Goal: Task Accomplishment & Management: Complete application form

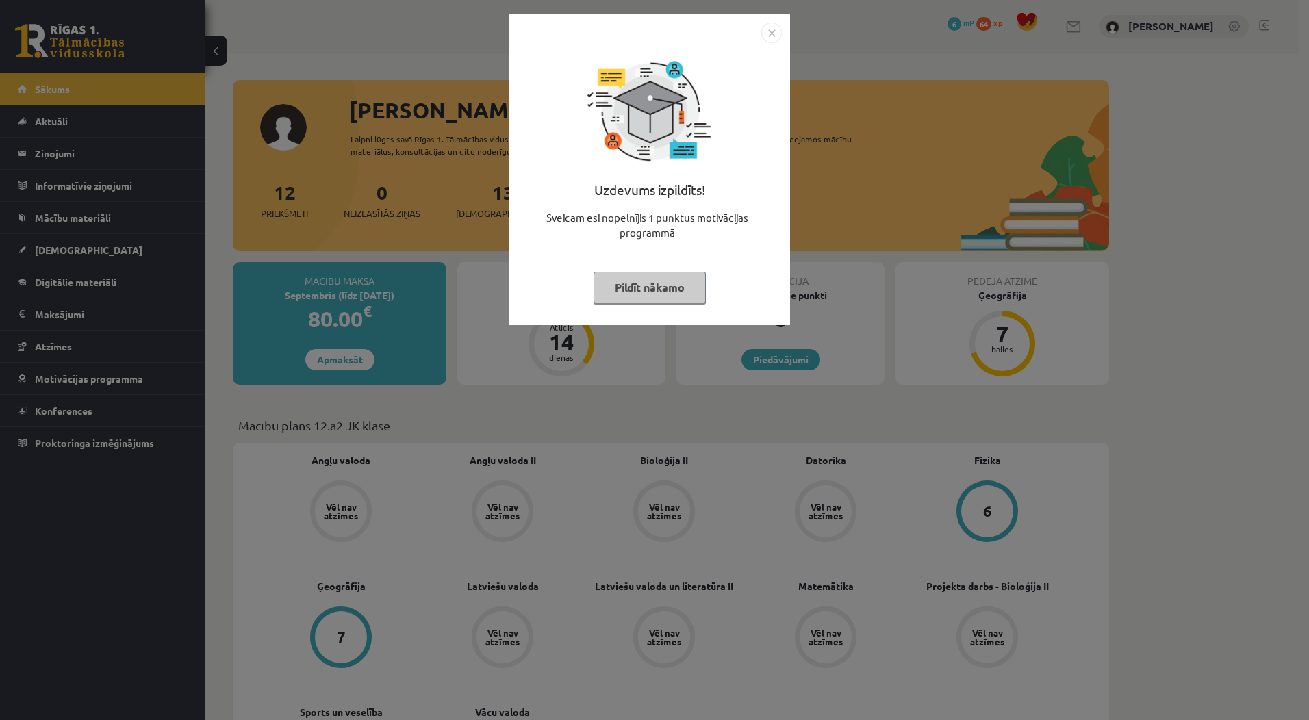
click at [687, 282] on button "Pildīt nākamo" at bounding box center [650, 287] width 112 height 31
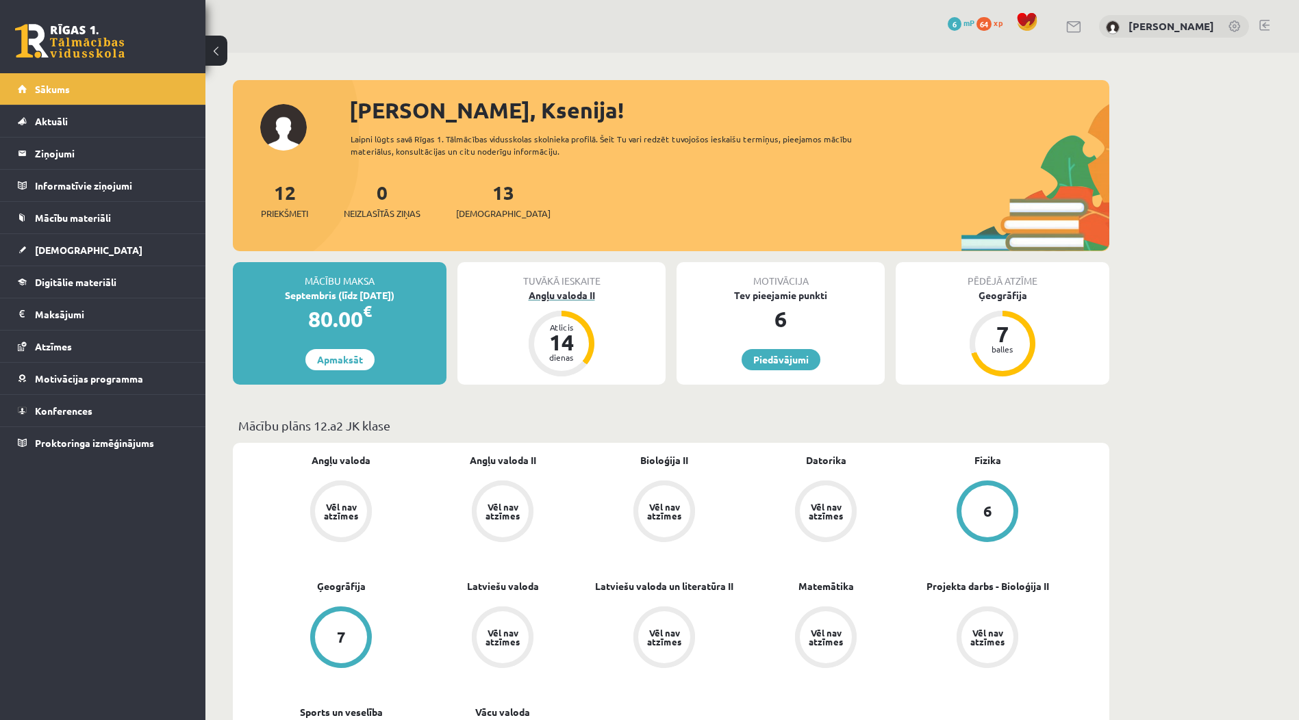
click at [550, 292] on div "Angļu valoda II" at bounding box center [561, 295] width 208 height 14
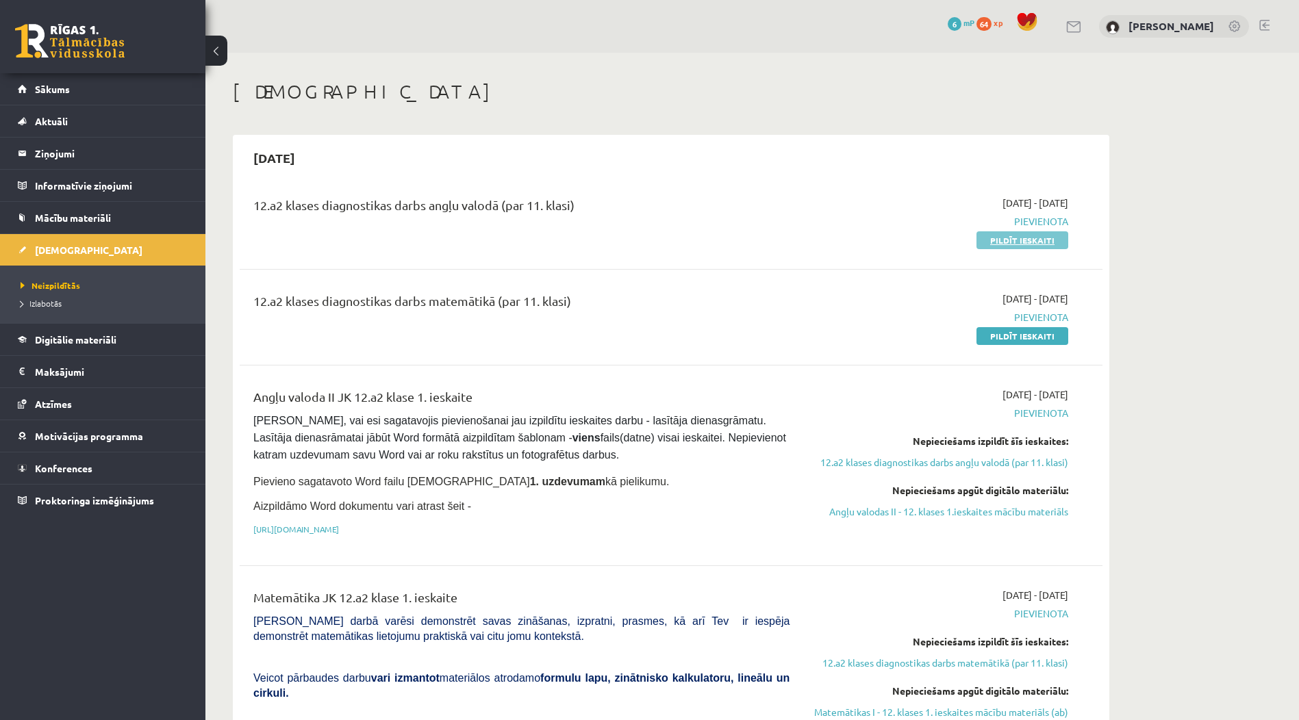
click at [1032, 244] on link "Pildīt ieskaiti" at bounding box center [1022, 240] width 92 height 18
click at [999, 238] on link "Pildīt ieskaiti" at bounding box center [1022, 240] width 92 height 18
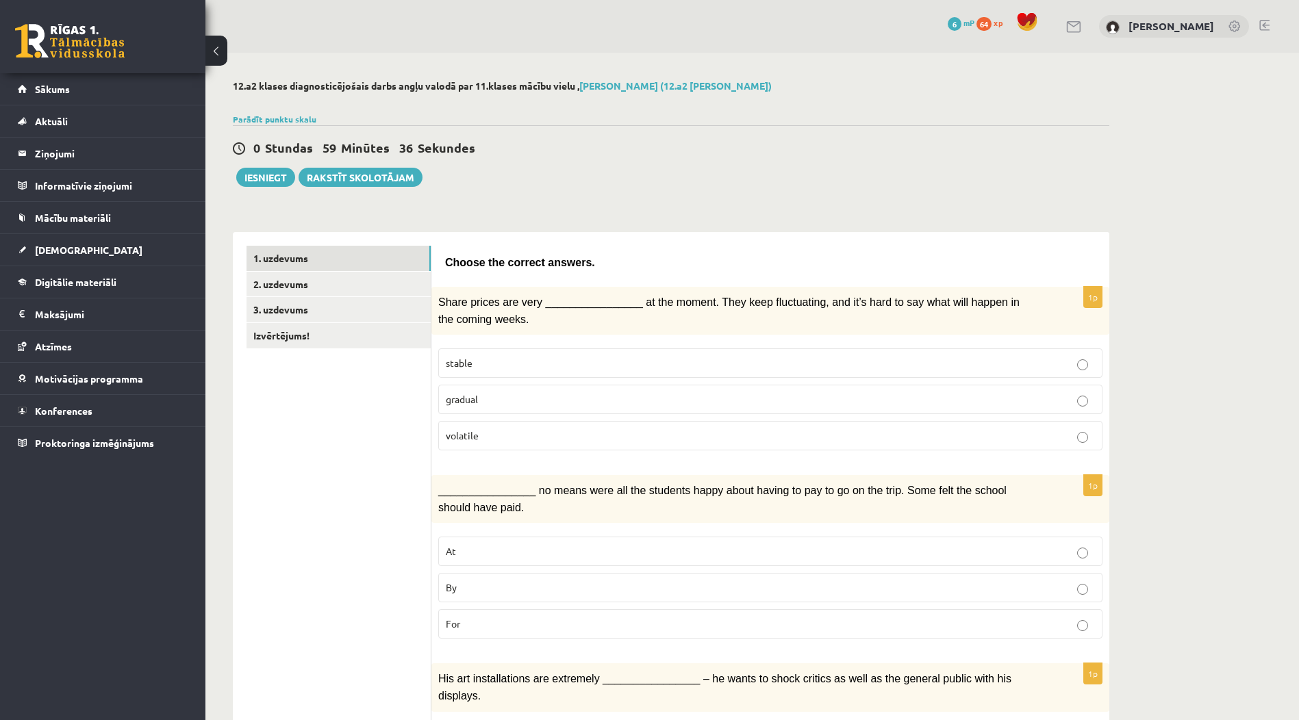
scroll to position [137, 0]
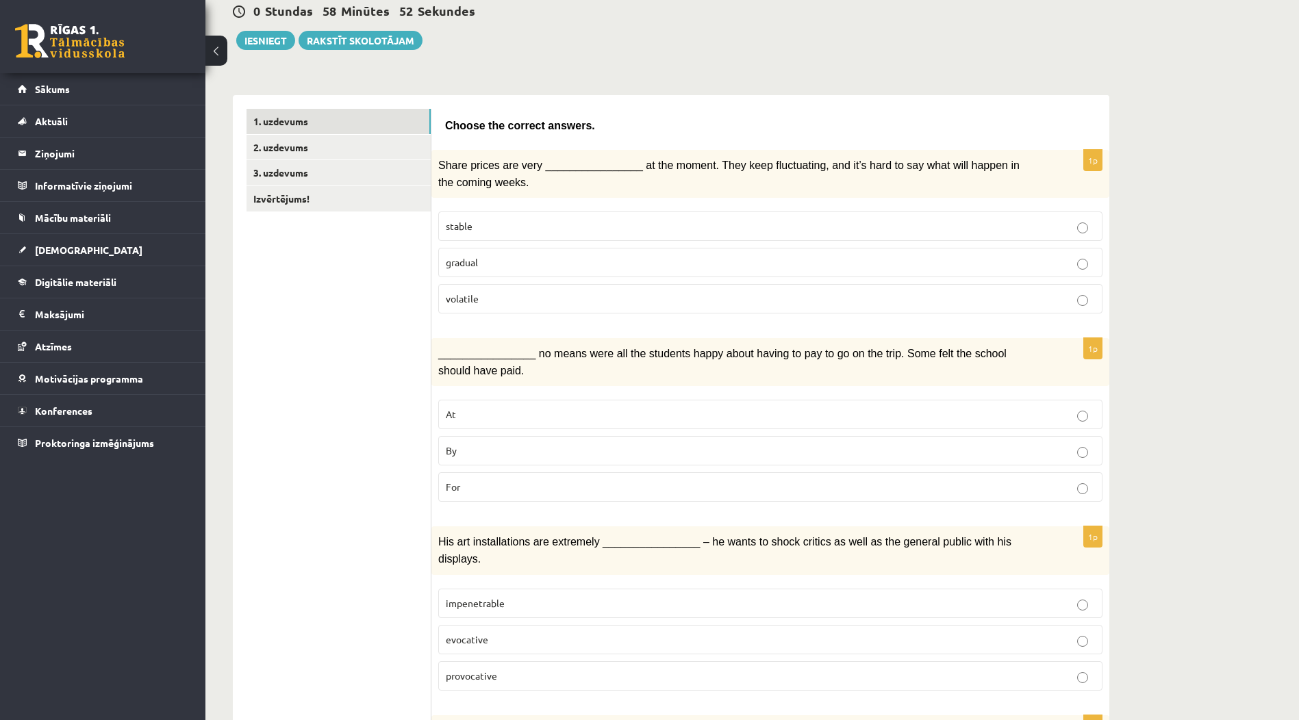
click at [729, 308] on label "volatile" at bounding box center [770, 298] width 664 height 29
click at [601, 483] on p "For" at bounding box center [770, 487] width 649 height 14
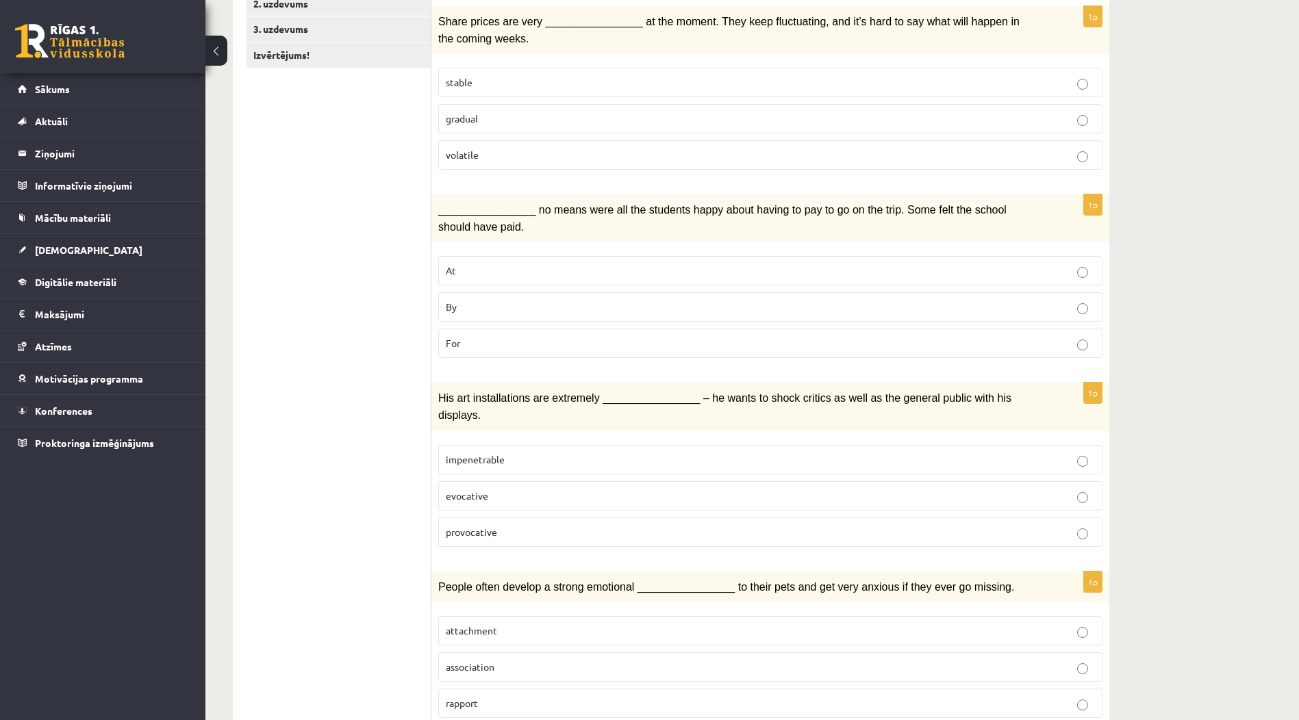
scroll to position [274, 0]
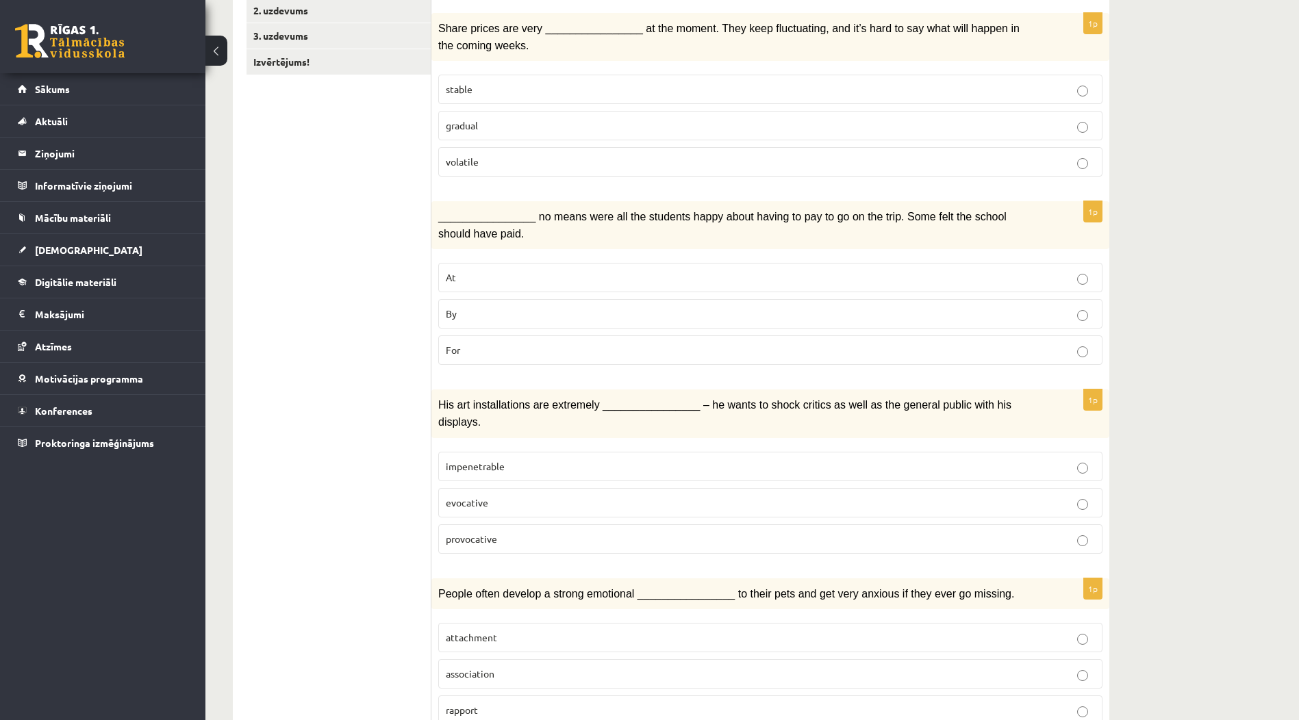
click at [547, 532] on p "provocative" at bounding box center [770, 539] width 649 height 14
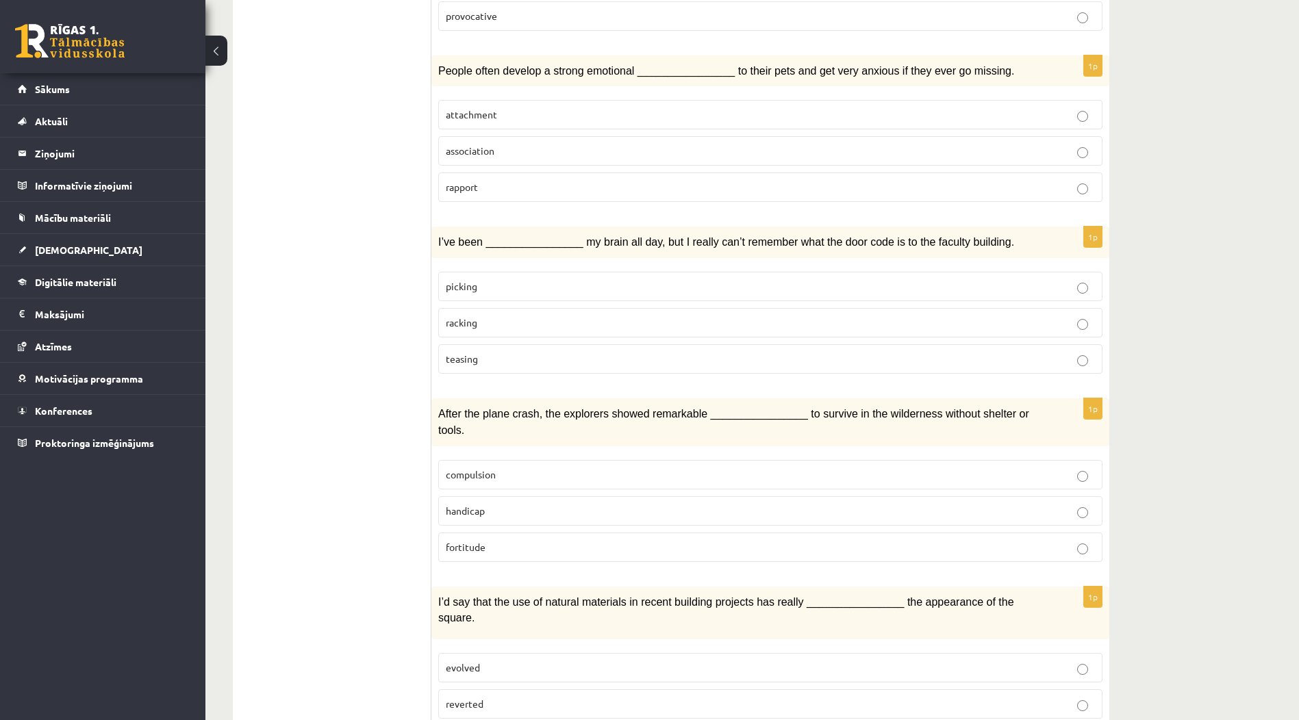
scroll to position [822, 0]
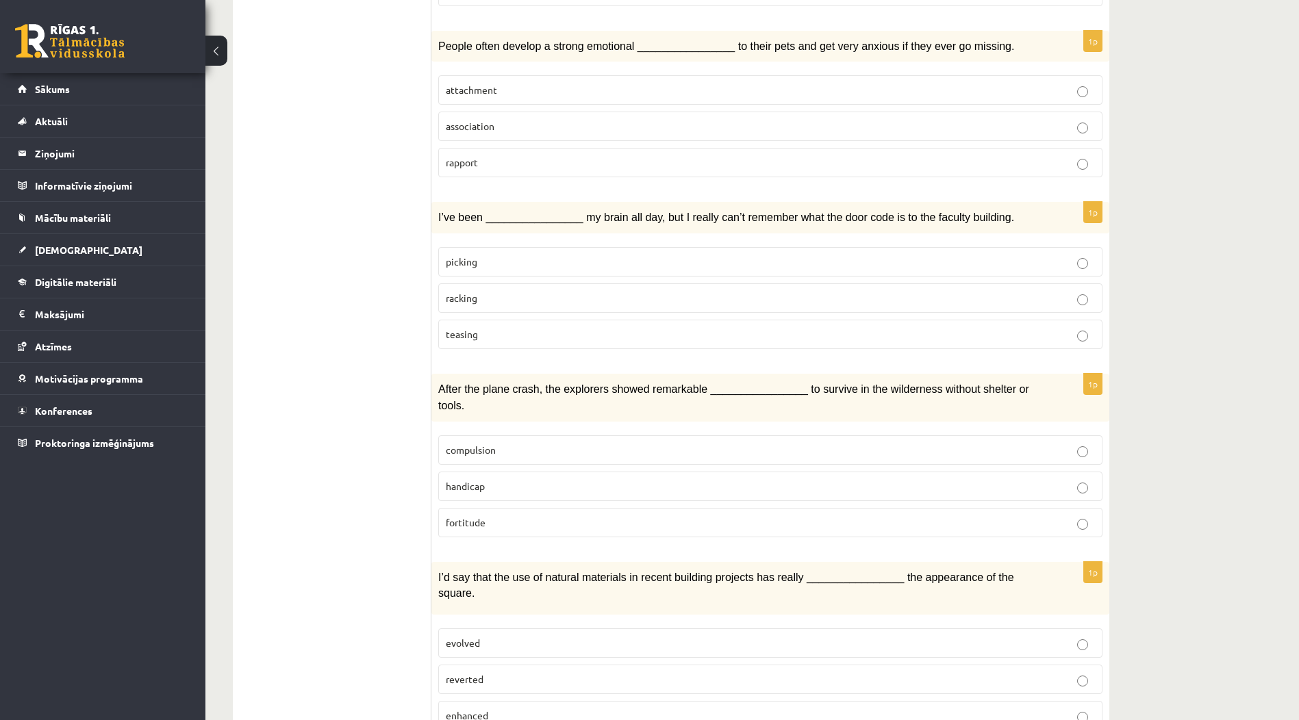
click at [970, 83] on p "attachment" at bounding box center [770, 90] width 649 height 14
click at [1088, 291] on p "racking" at bounding box center [770, 298] width 649 height 14
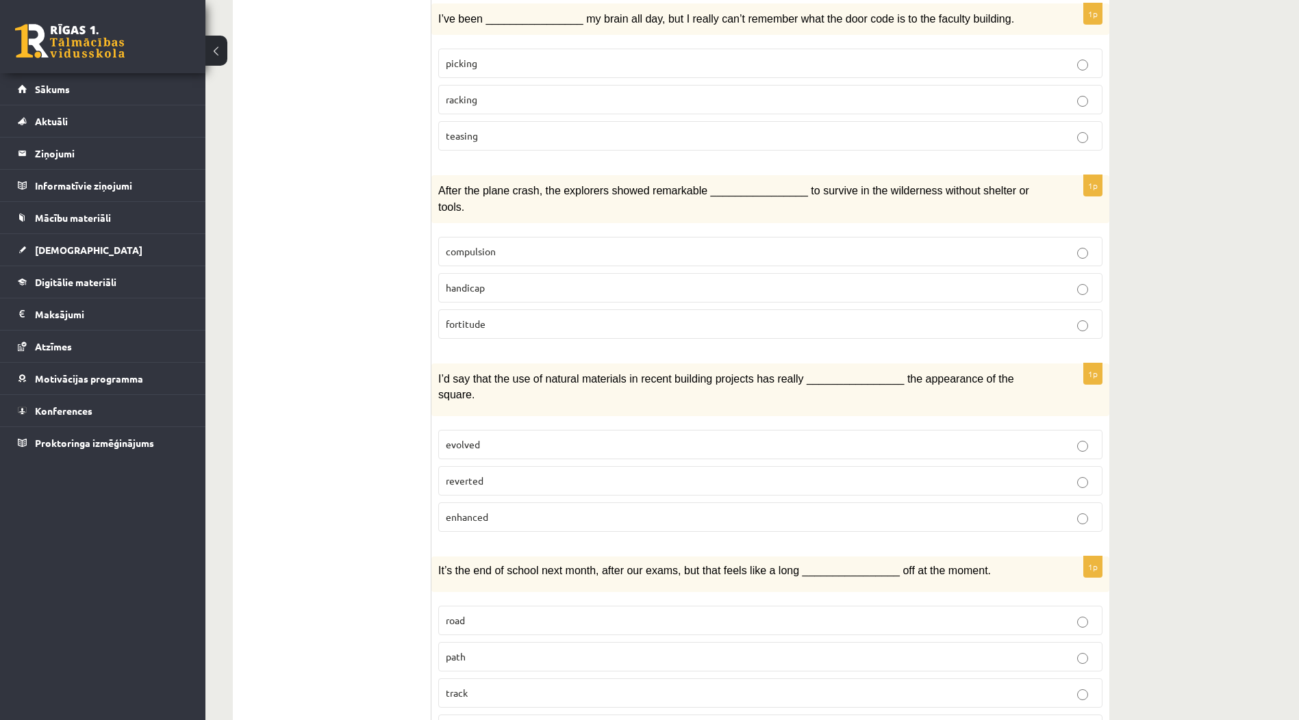
scroll to position [1027, 0]
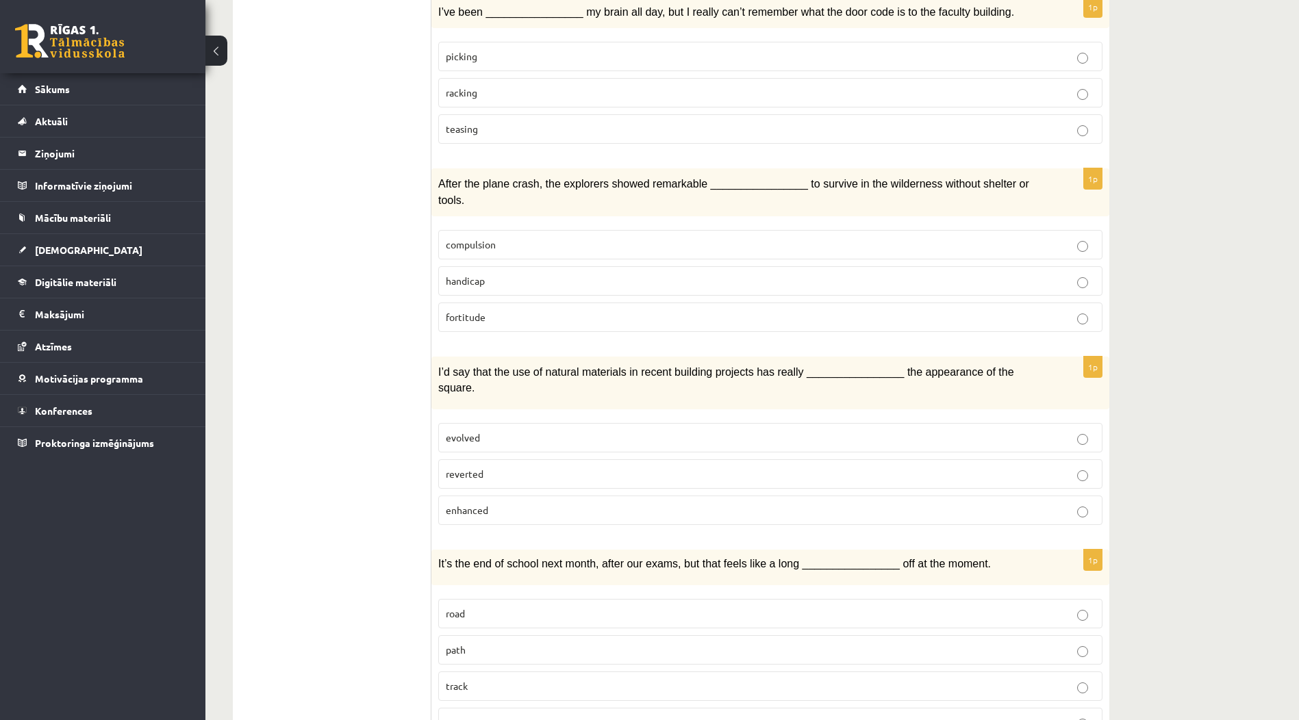
click at [866, 310] on p "fortitude" at bounding box center [770, 317] width 649 height 14
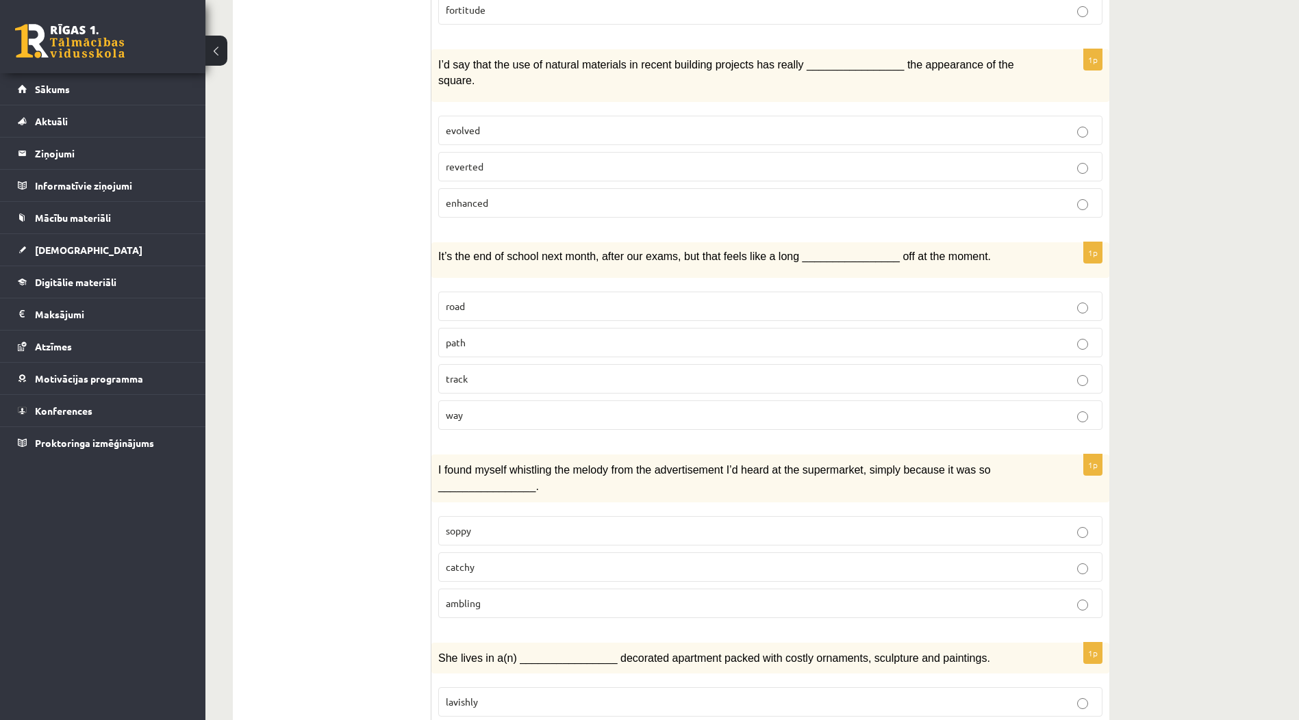
scroll to position [1301, 0]
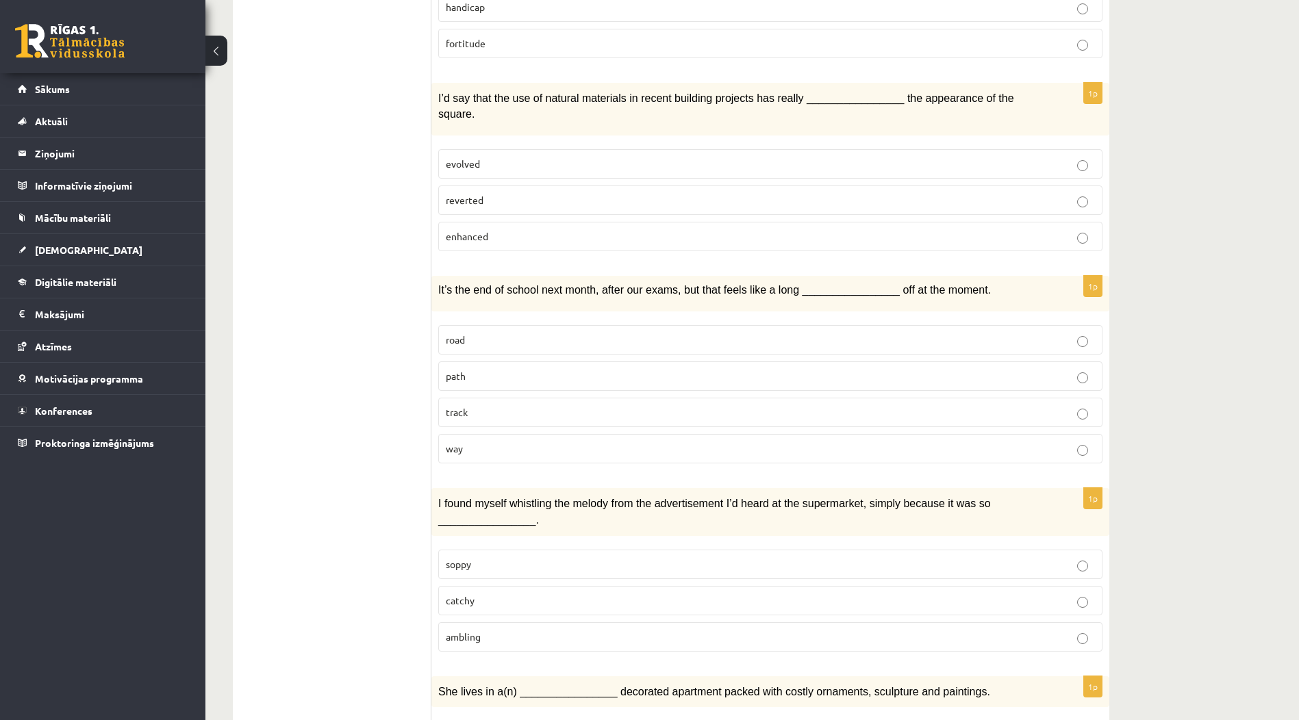
click at [668, 222] on label "enhanced" at bounding box center [770, 236] width 664 height 29
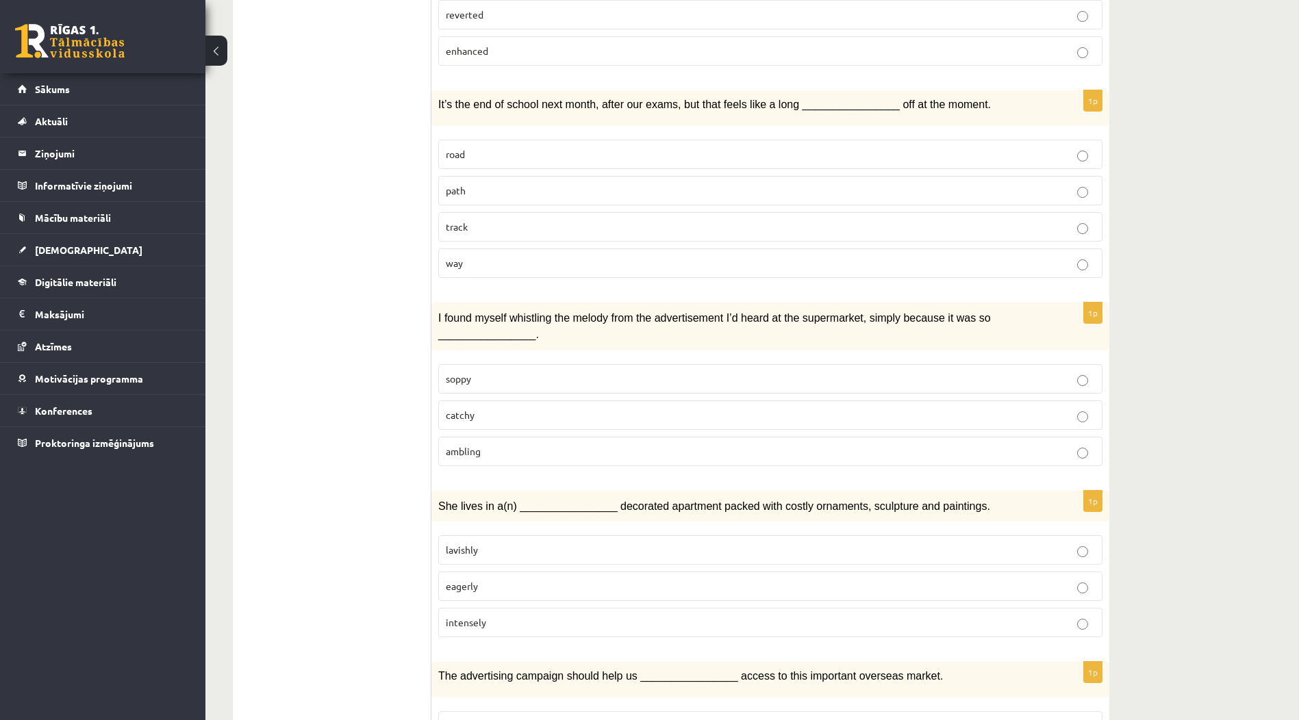
scroll to position [1506, 0]
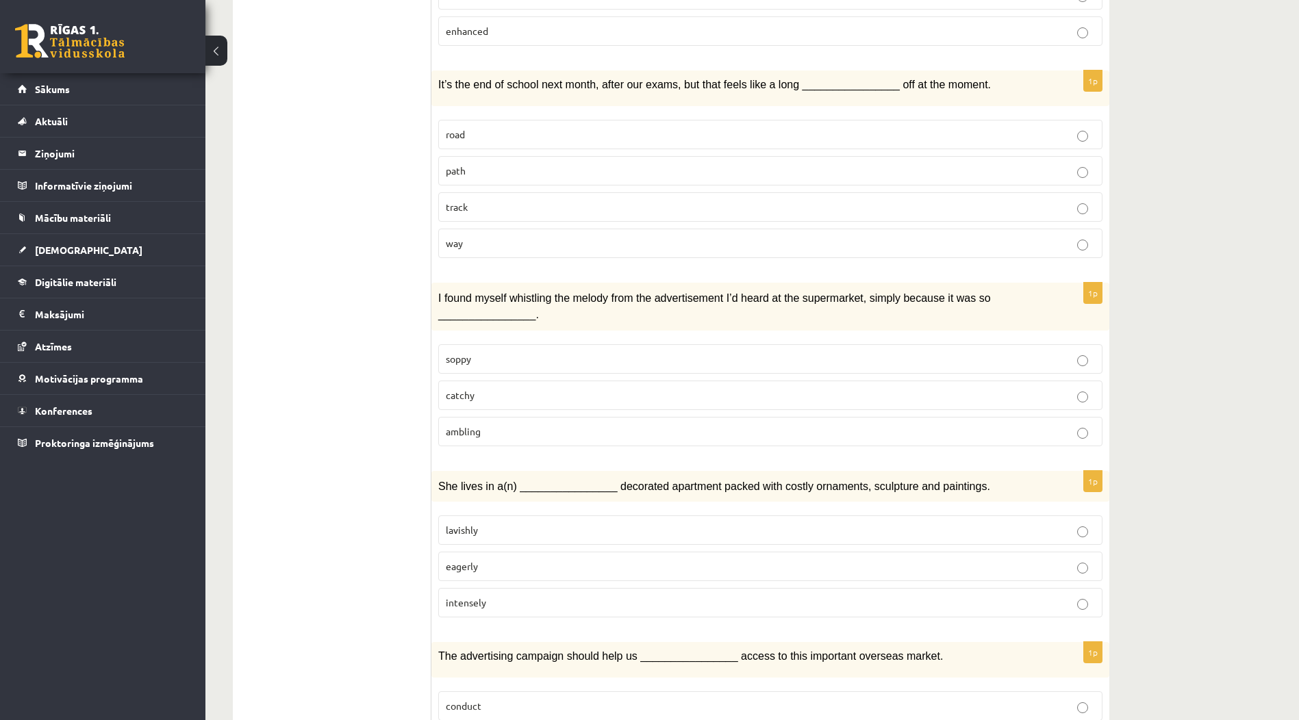
click at [672, 236] on p "way" at bounding box center [770, 243] width 649 height 14
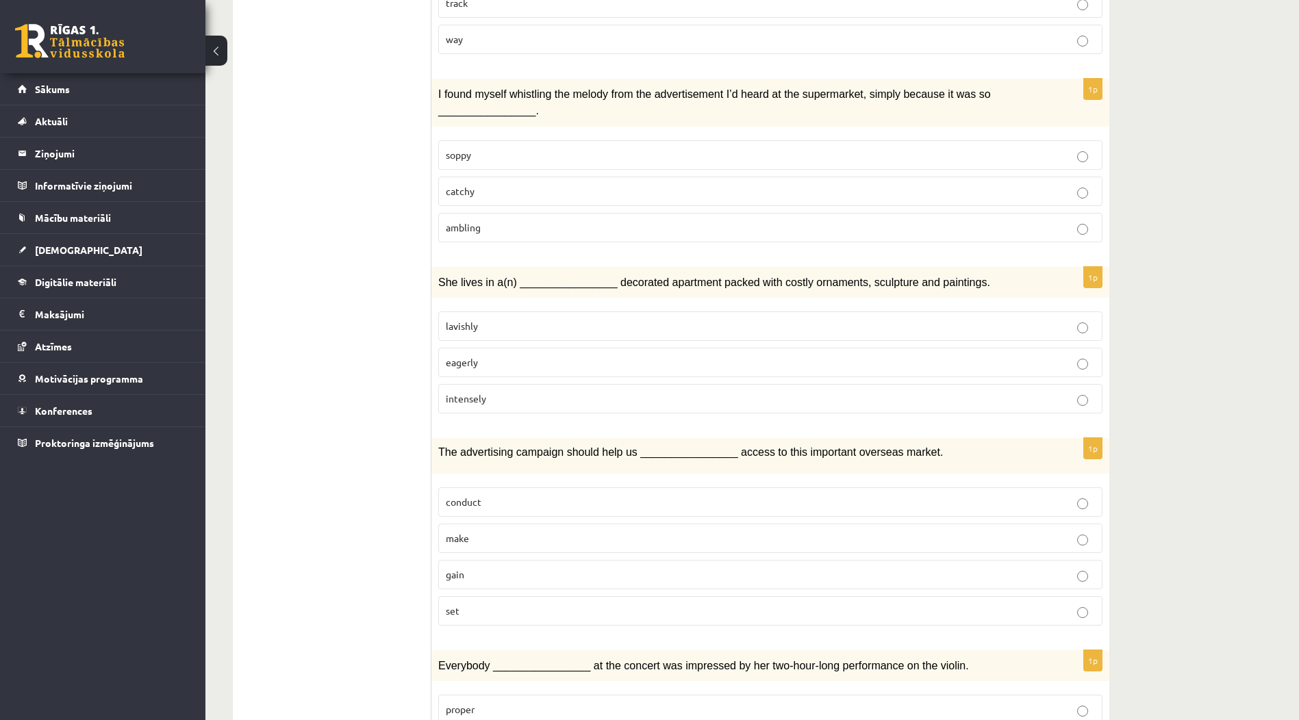
scroll to position [1712, 0]
click at [675, 183] on p "catchy" at bounding box center [770, 190] width 649 height 14
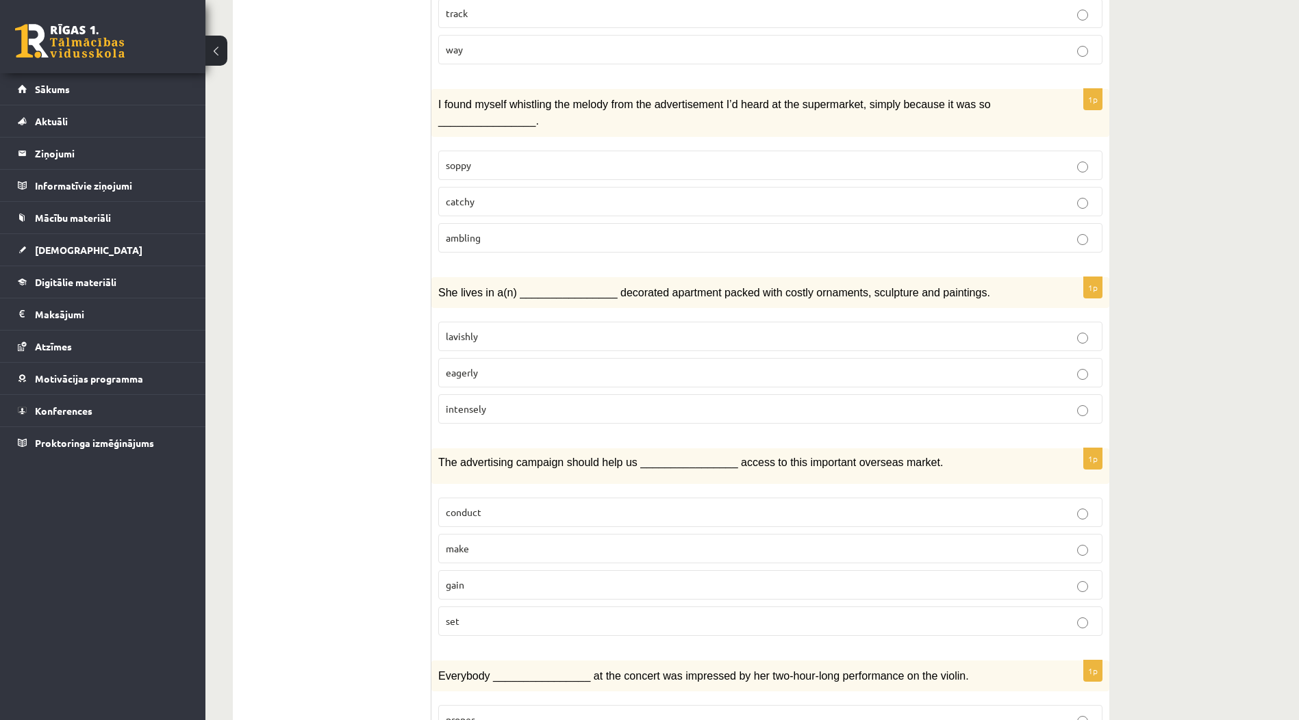
scroll to position [1782, 0]
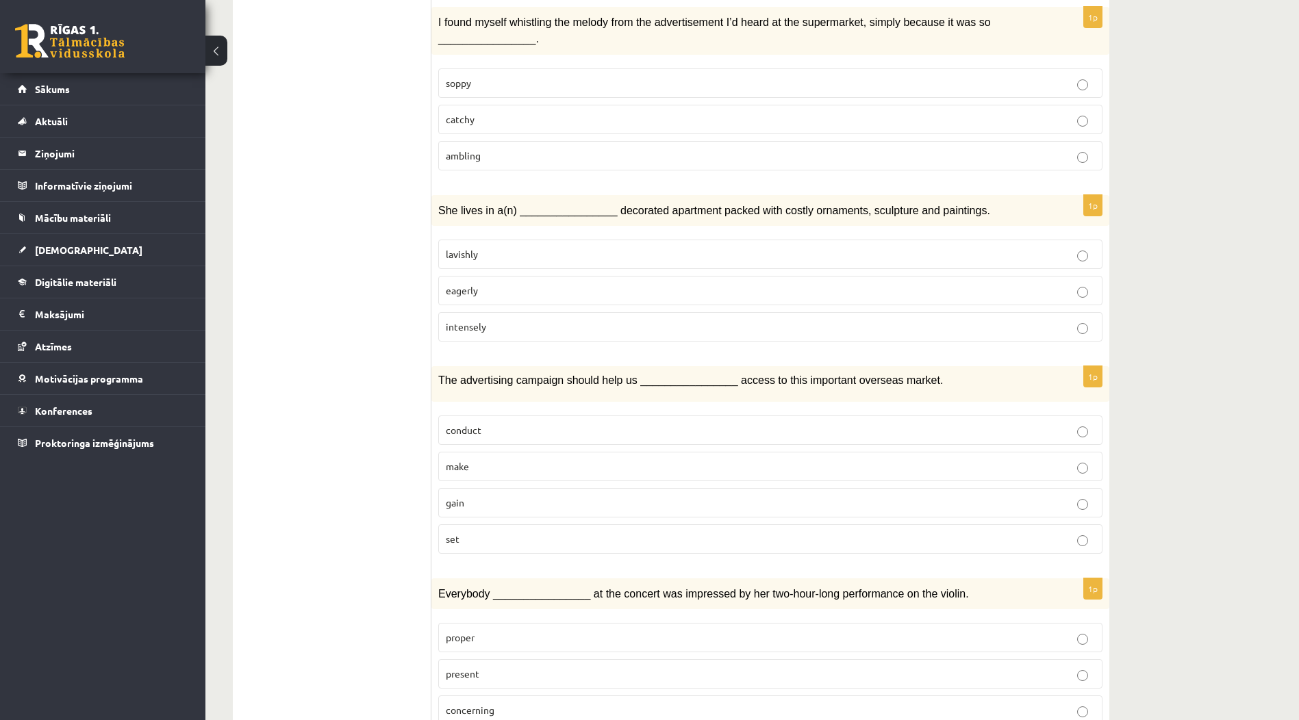
click at [674, 247] on p "lavishly" at bounding box center [770, 254] width 649 height 14
click at [525, 496] on p "gain" at bounding box center [770, 503] width 649 height 14
click at [618, 631] on p "proper" at bounding box center [770, 638] width 649 height 14
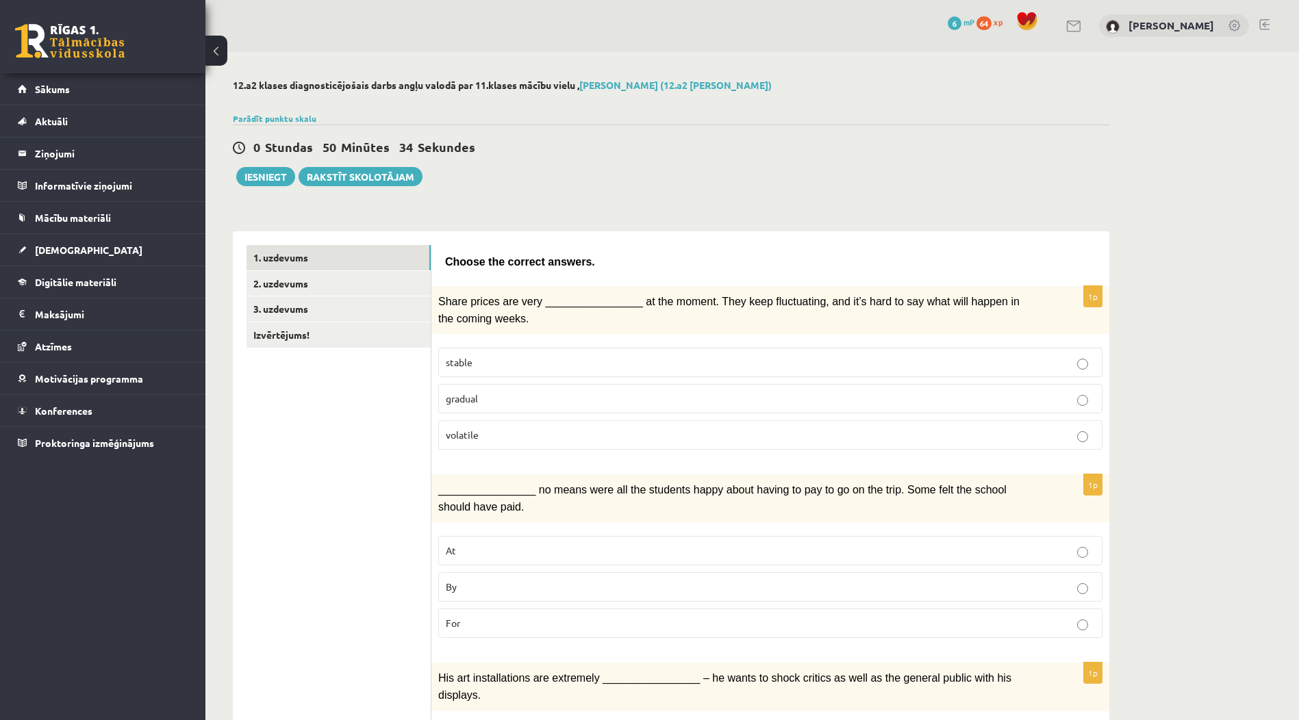
scroll to position [0, 0]
click at [412, 287] on link "2. uzdevums" at bounding box center [339, 284] width 184 height 25
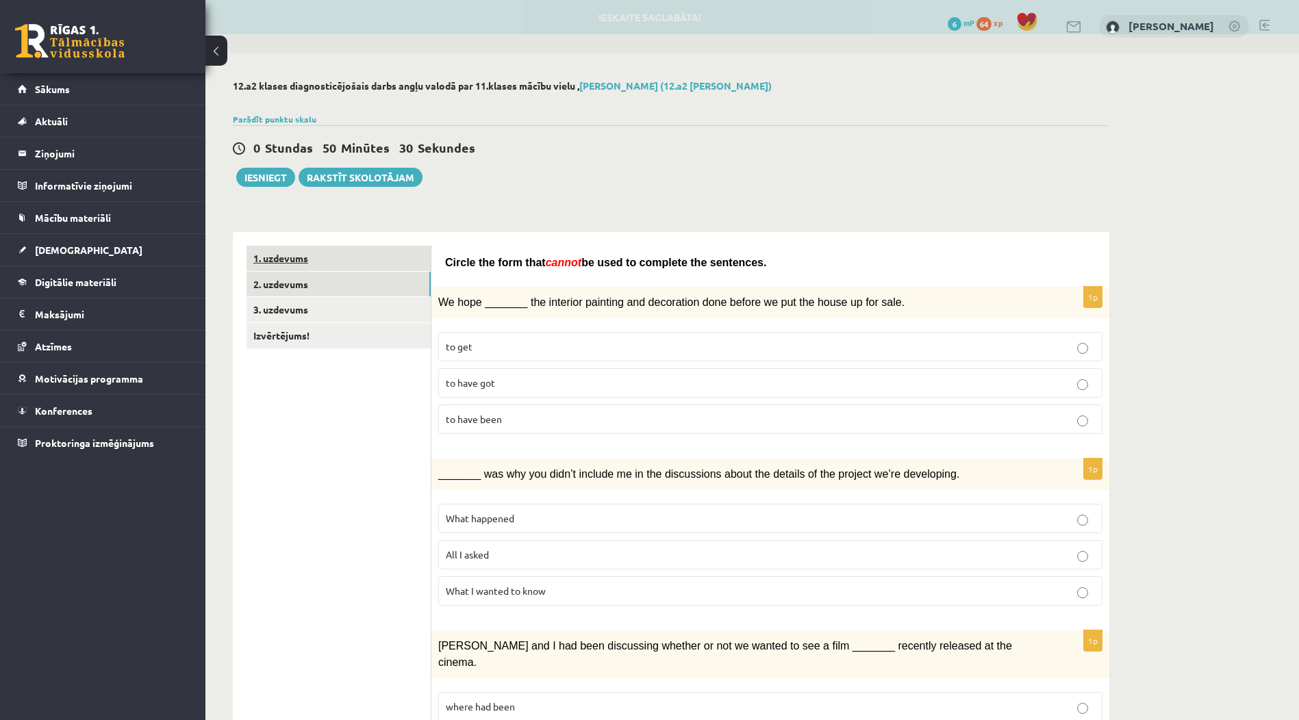
click at [384, 256] on link "1. uzdevums" at bounding box center [339, 258] width 184 height 25
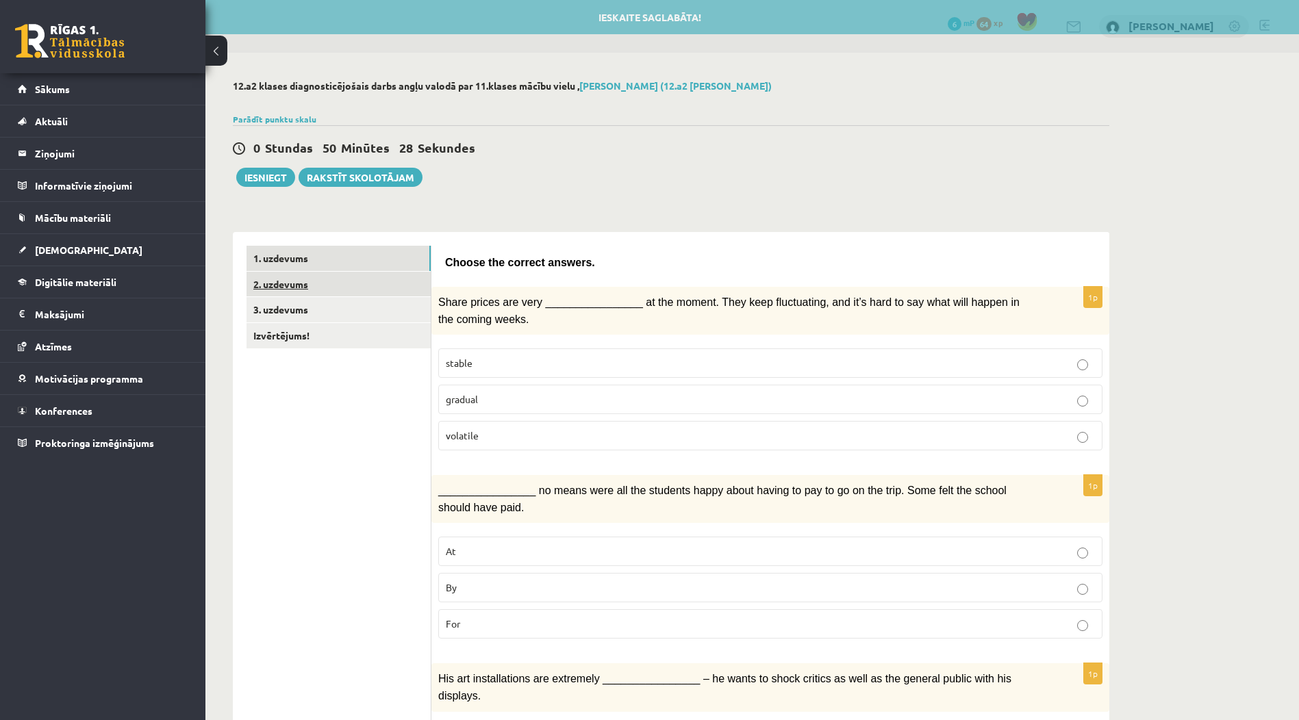
click at [386, 277] on link "2. uzdevums" at bounding box center [339, 284] width 184 height 25
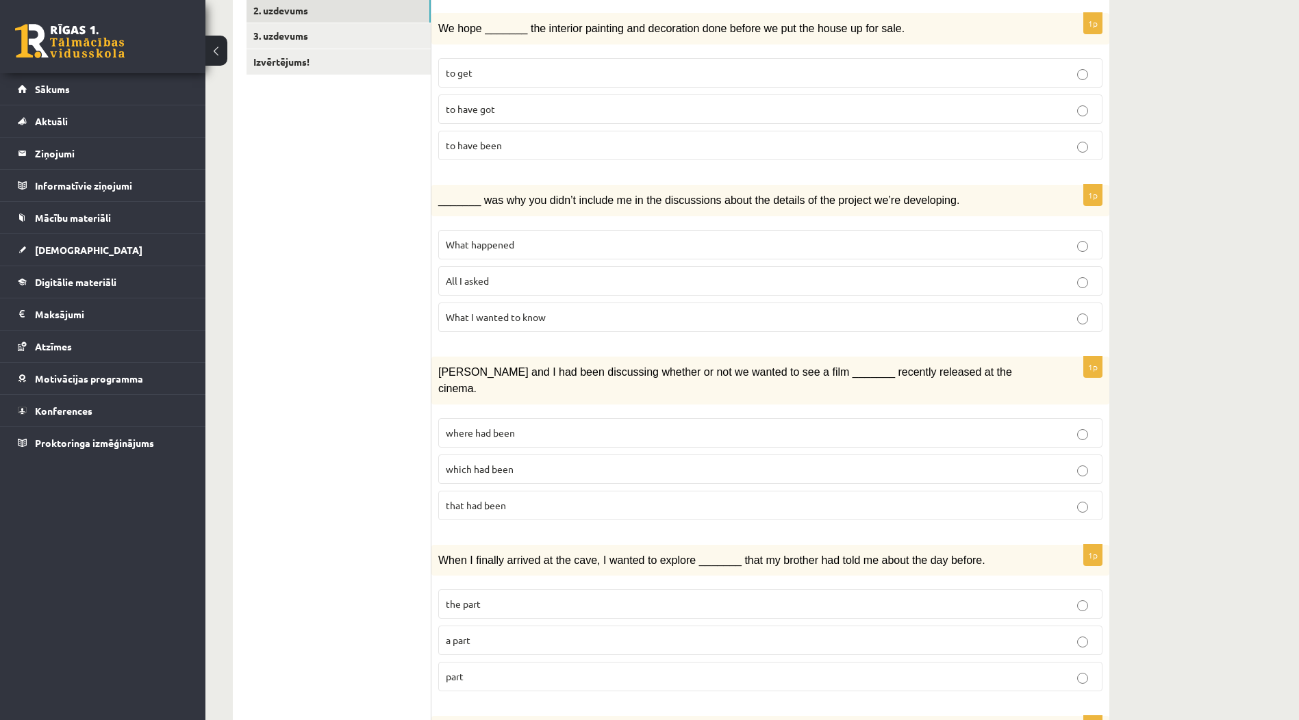
scroll to position [205, 0]
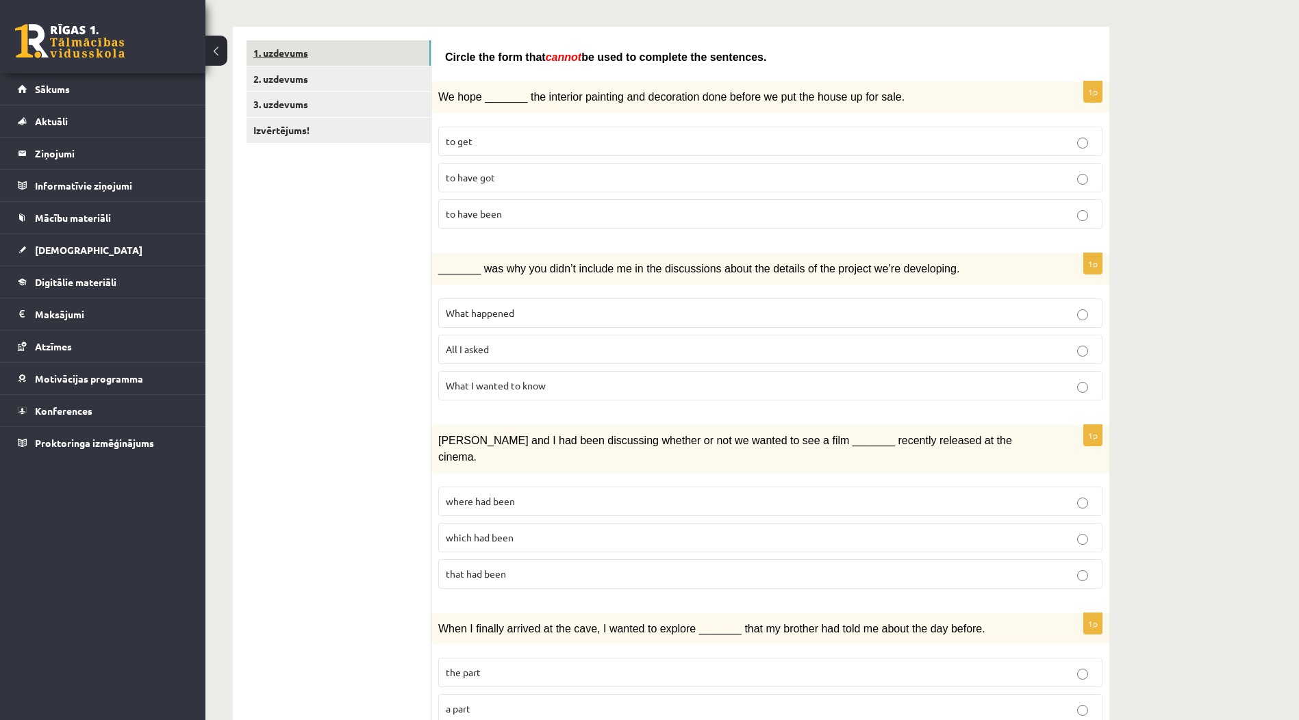
click at [378, 53] on link "1. uzdevums" at bounding box center [339, 52] width 184 height 25
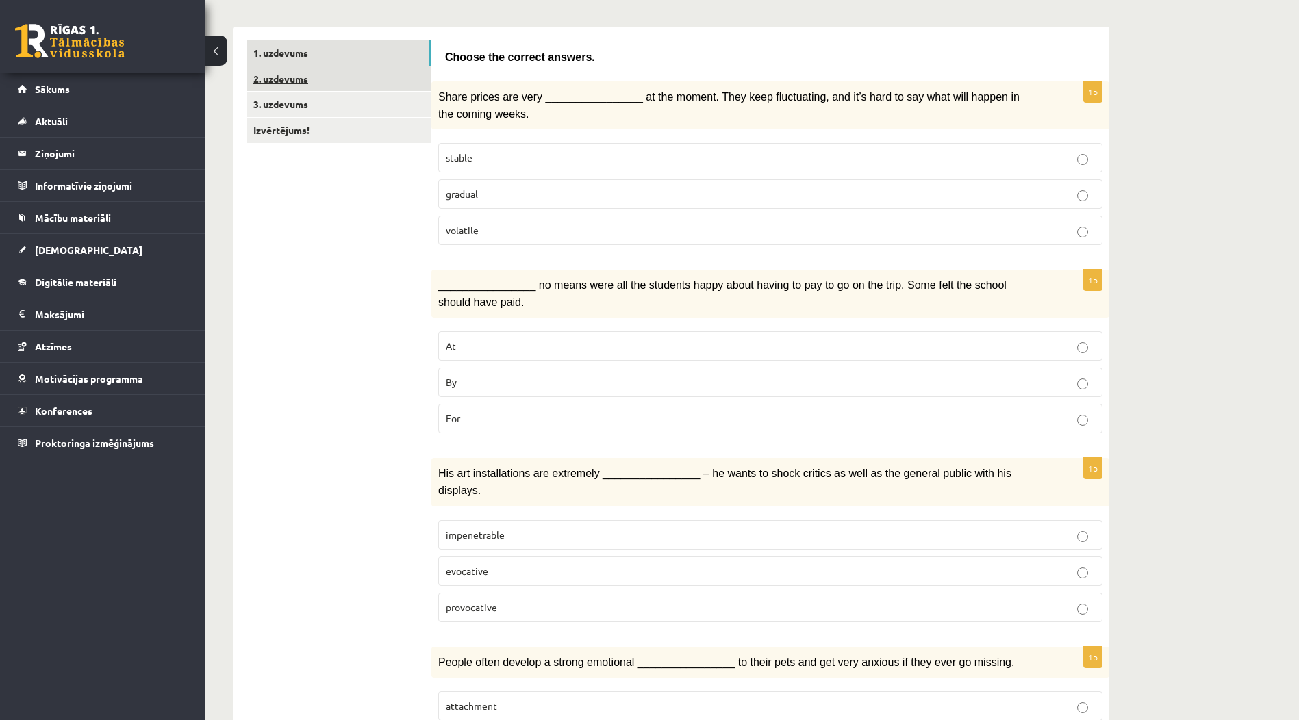
click at [373, 77] on link "2. uzdevums" at bounding box center [339, 78] width 184 height 25
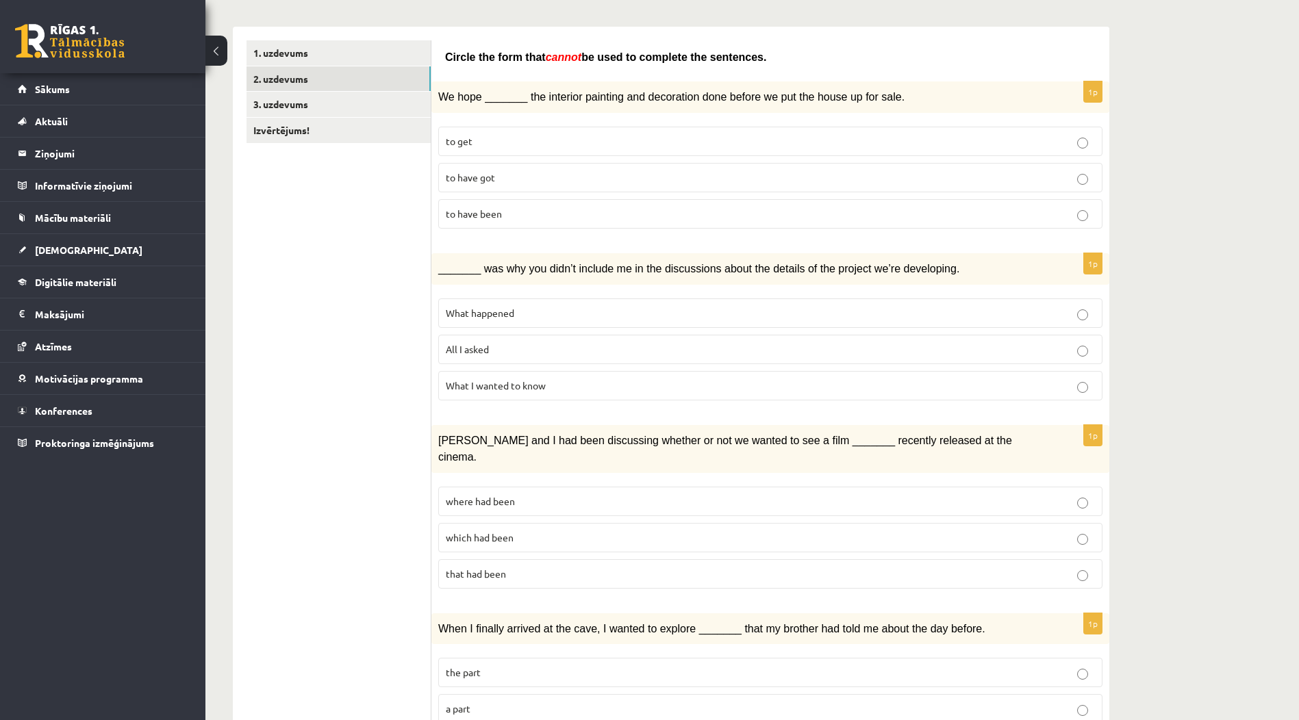
click at [650, 180] on p "to have got" at bounding box center [770, 178] width 649 height 14
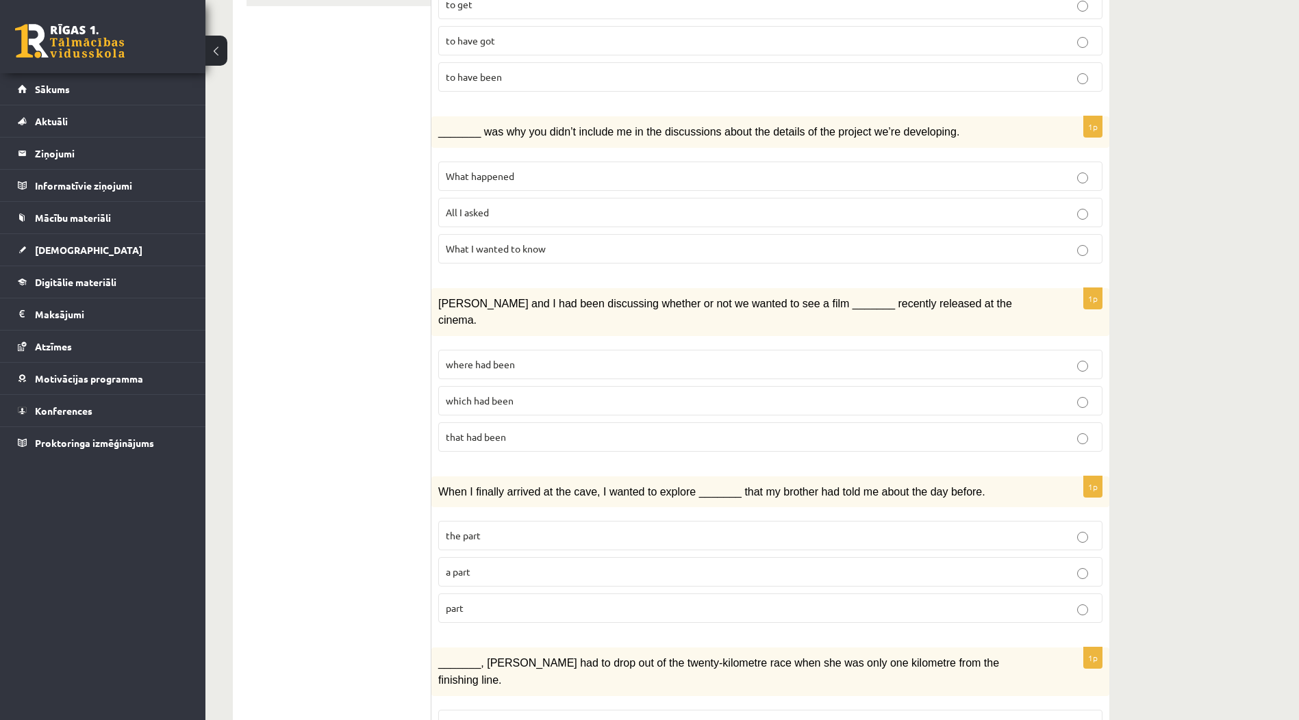
scroll to position [274, 0]
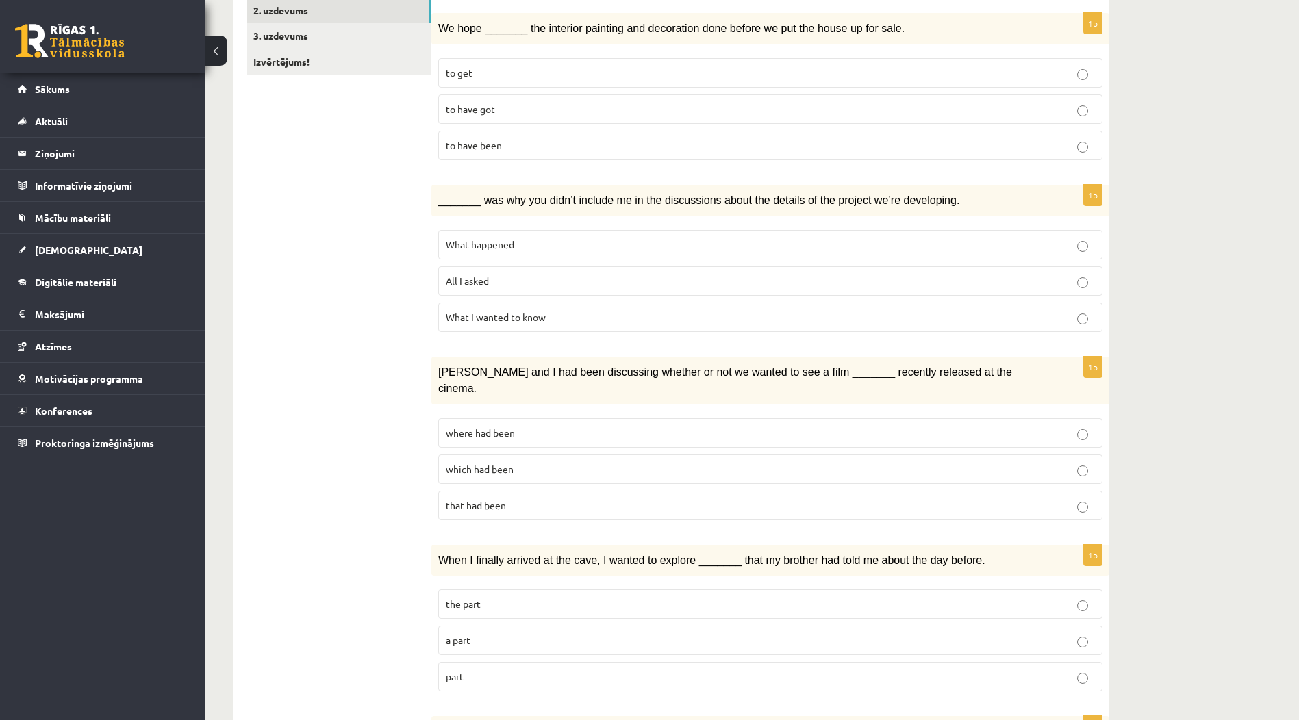
click at [720, 230] on label "What happened" at bounding box center [770, 244] width 664 height 29
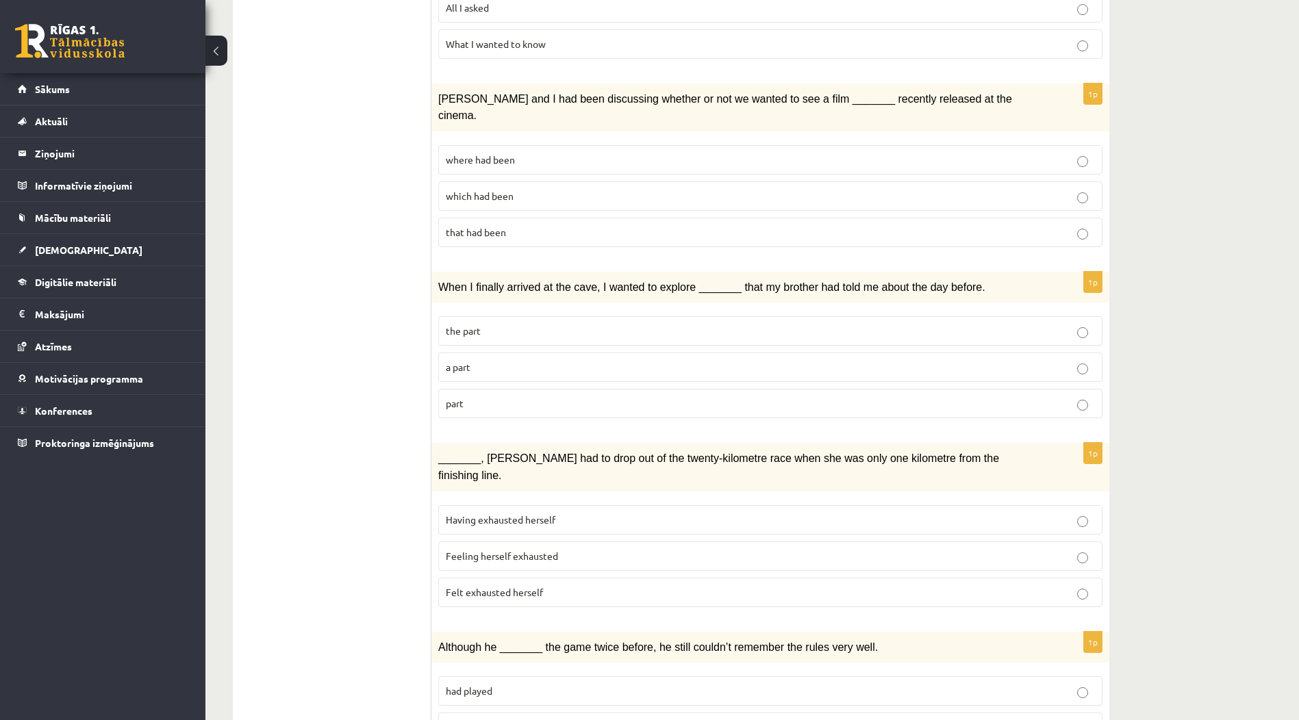
scroll to position [548, 0]
click at [909, 144] on label "where had been" at bounding box center [770, 158] width 664 height 29
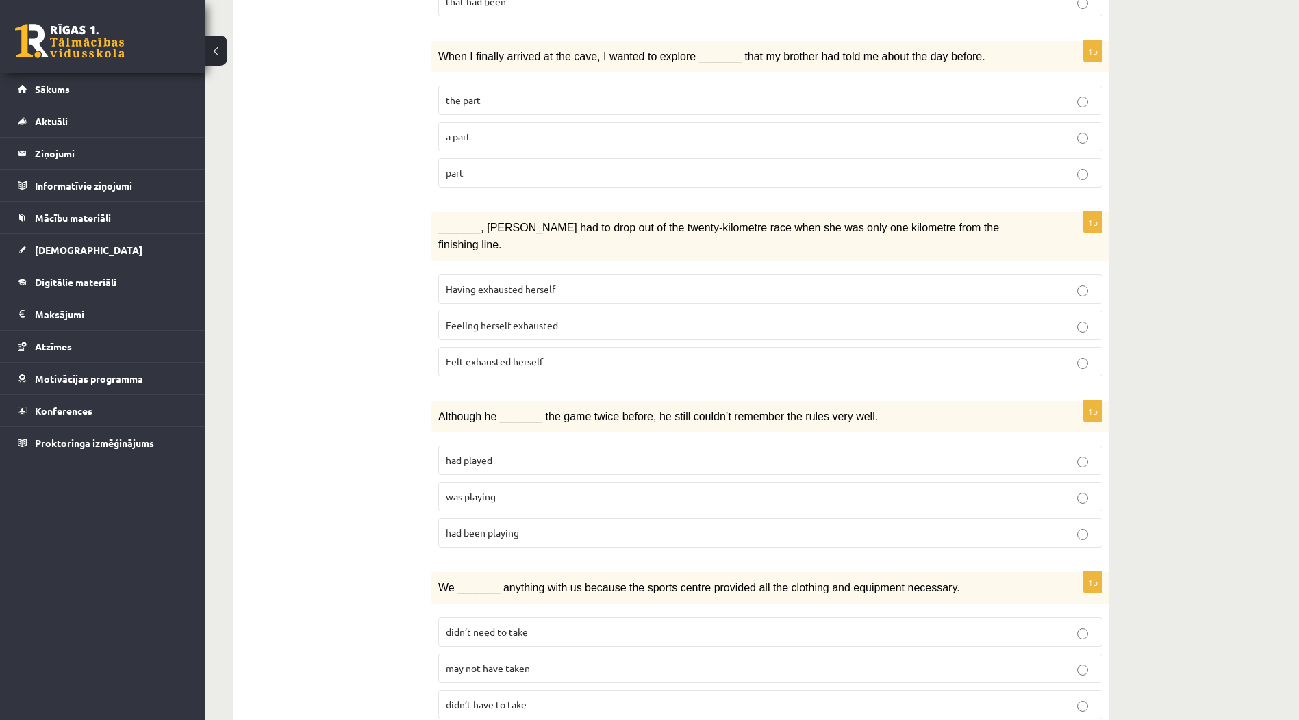
scroll to position [753, 0]
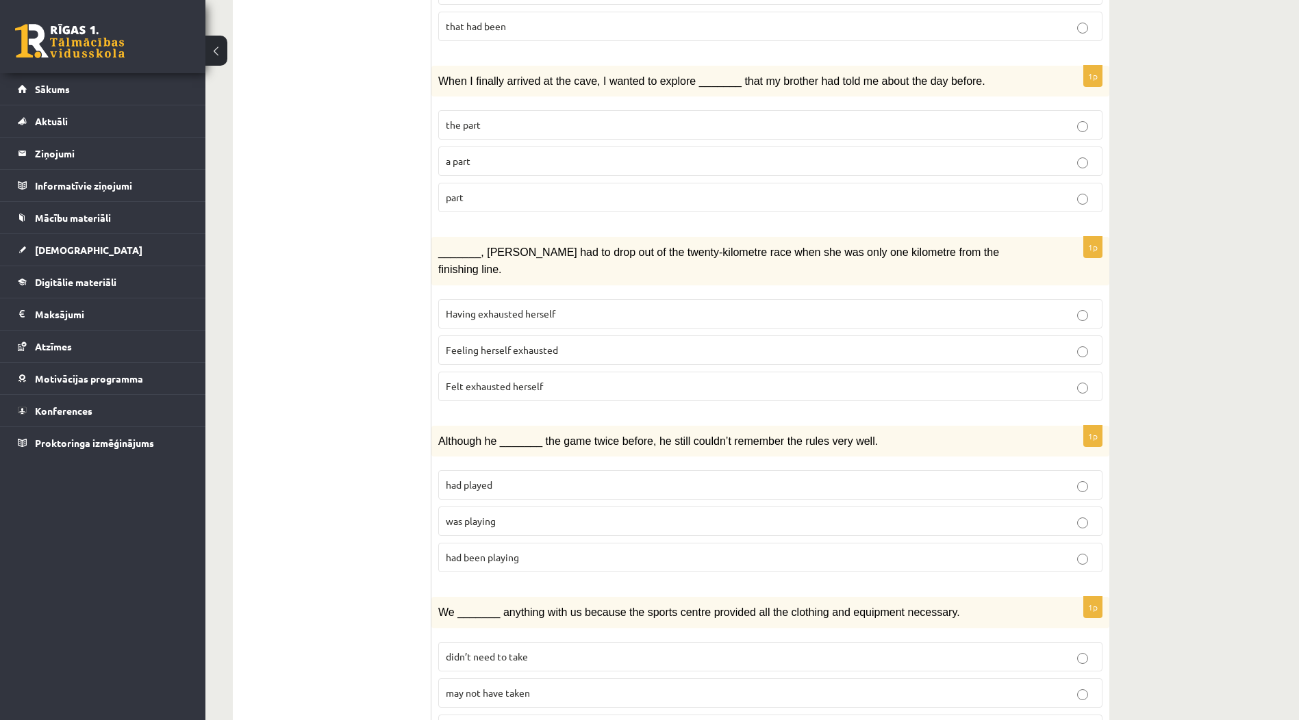
click at [866, 190] on p "part" at bounding box center [770, 197] width 649 height 14
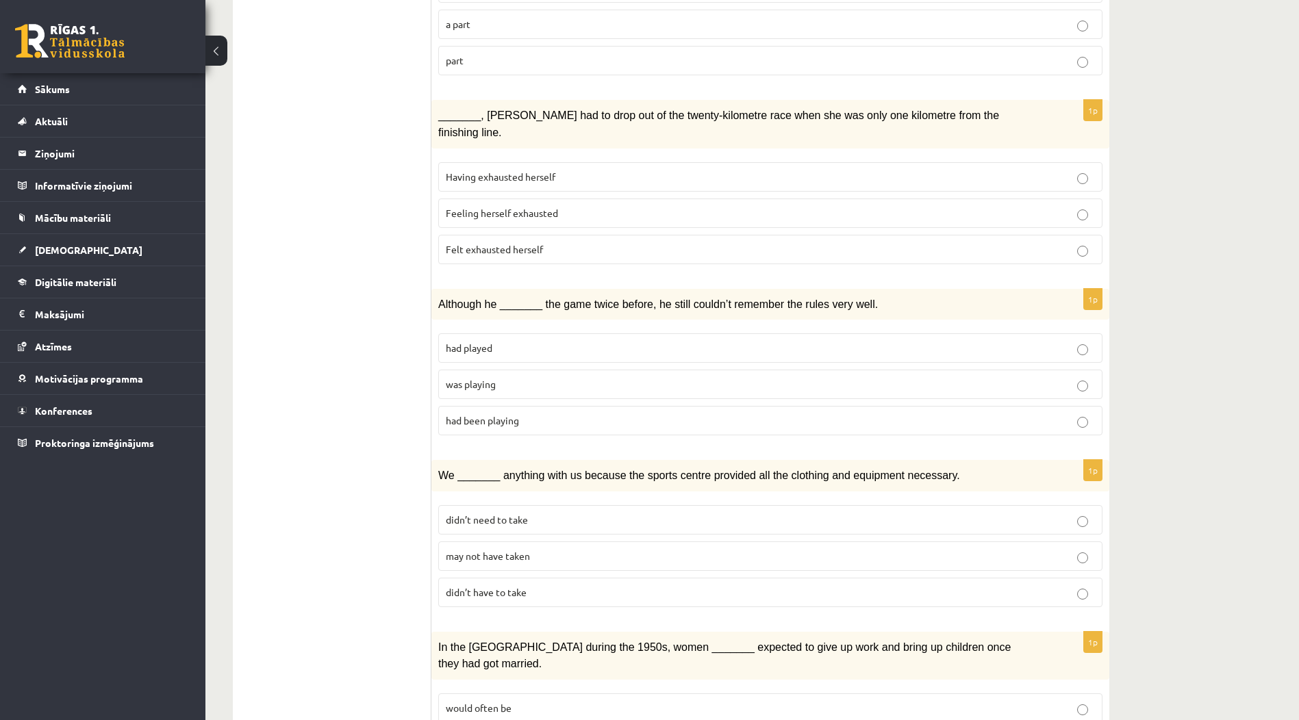
scroll to position [959, 0]
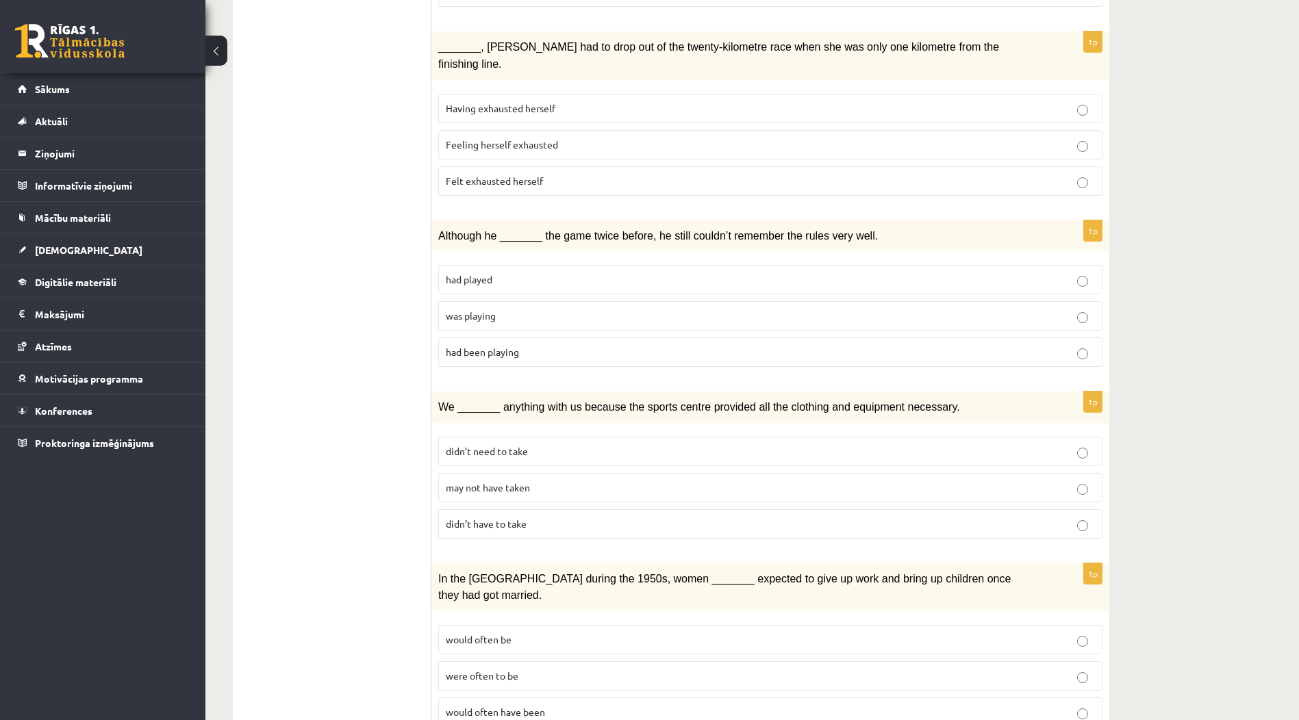
click at [710, 174] on p "Felt exhausted herself" at bounding box center [770, 181] width 649 height 14
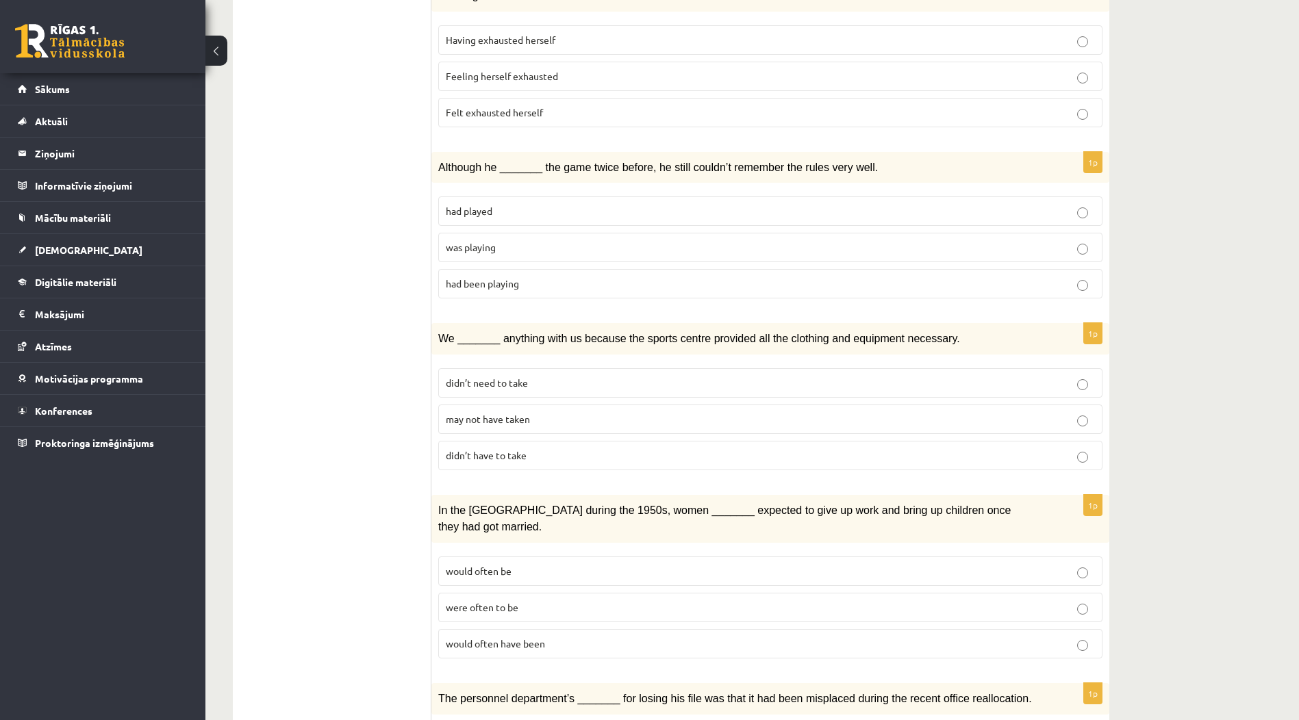
click at [729, 277] on p "had been playing" at bounding box center [770, 284] width 649 height 14
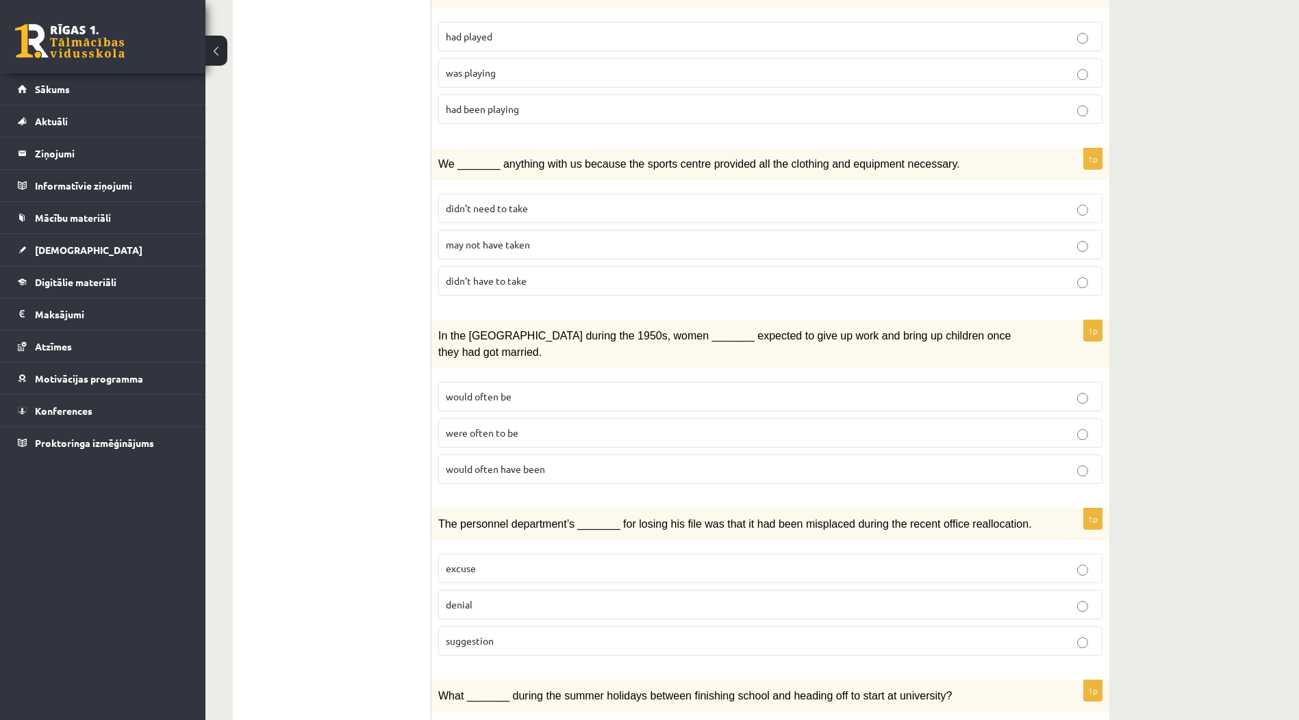
scroll to position [1235, 0]
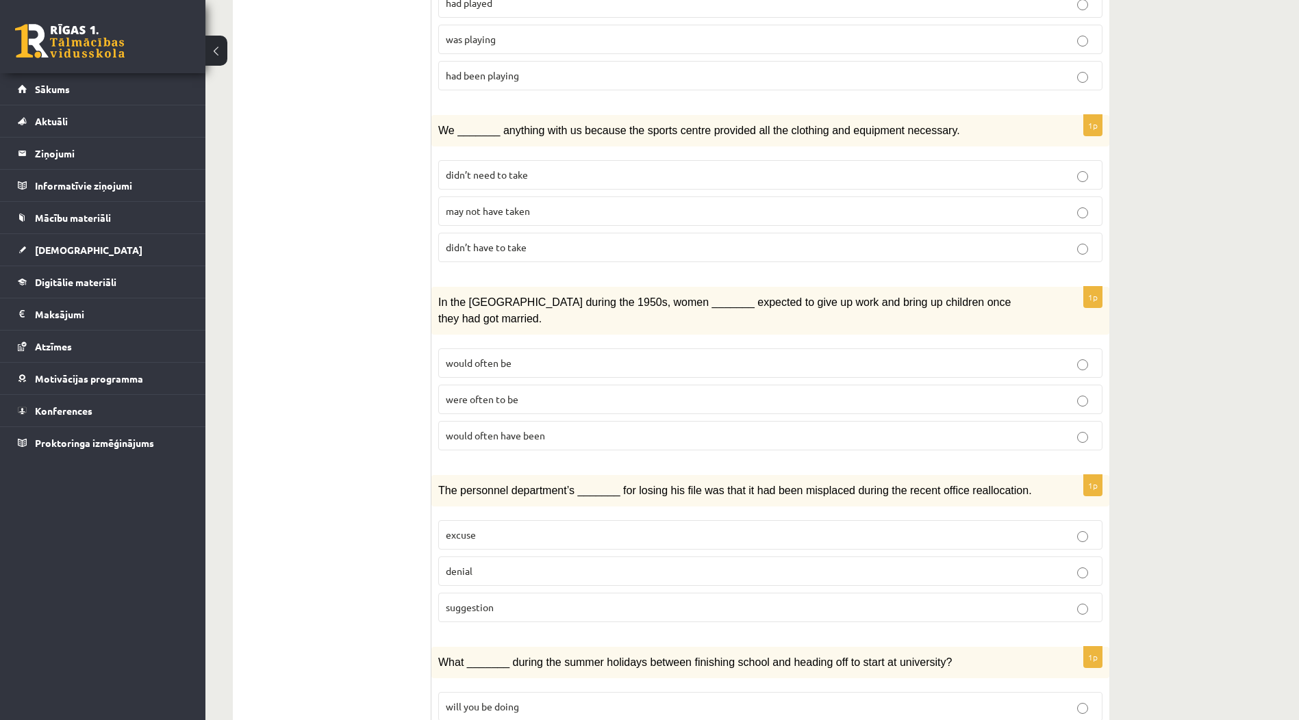
click at [1085, 197] on label "may not have taken" at bounding box center [770, 211] width 664 height 29
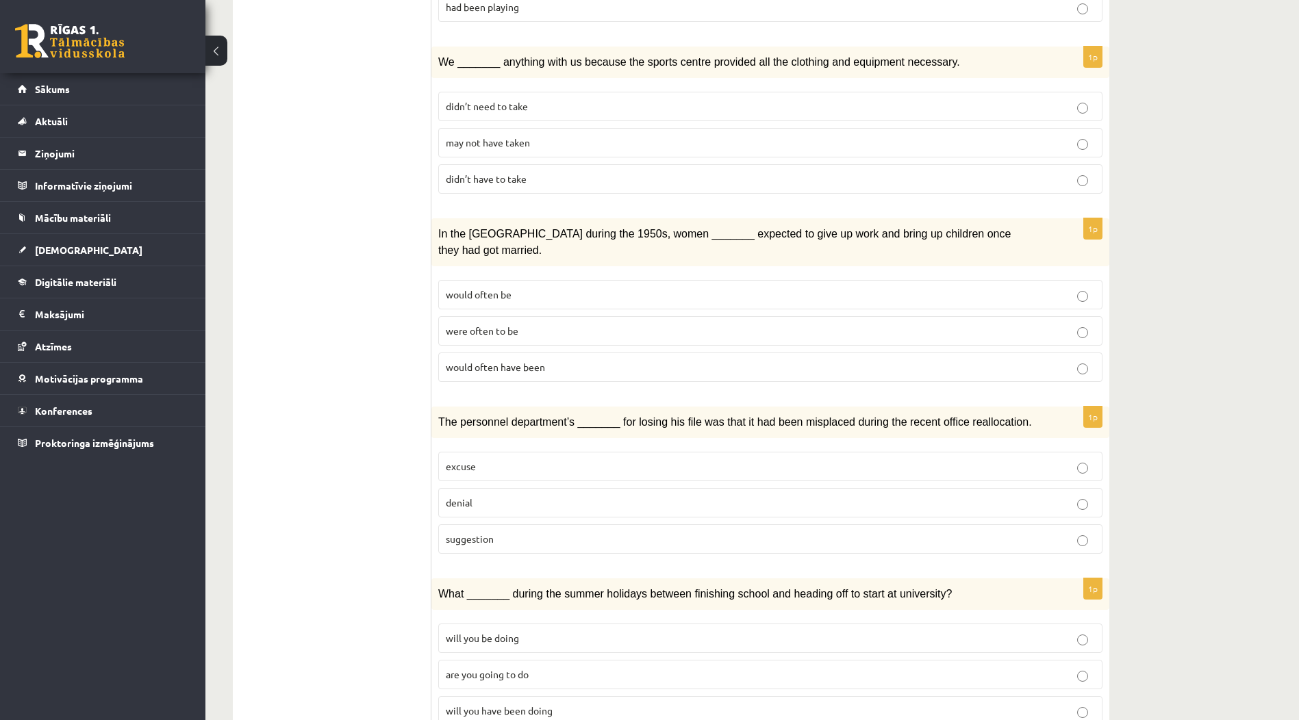
click at [1050, 288] on p "would often be" at bounding box center [770, 295] width 649 height 14
click at [1057, 496] on p "denial" at bounding box center [770, 503] width 649 height 14
click at [911, 631] on p "will you be doing" at bounding box center [770, 638] width 649 height 14
click at [885, 660] on label "are you going to do" at bounding box center [770, 674] width 664 height 29
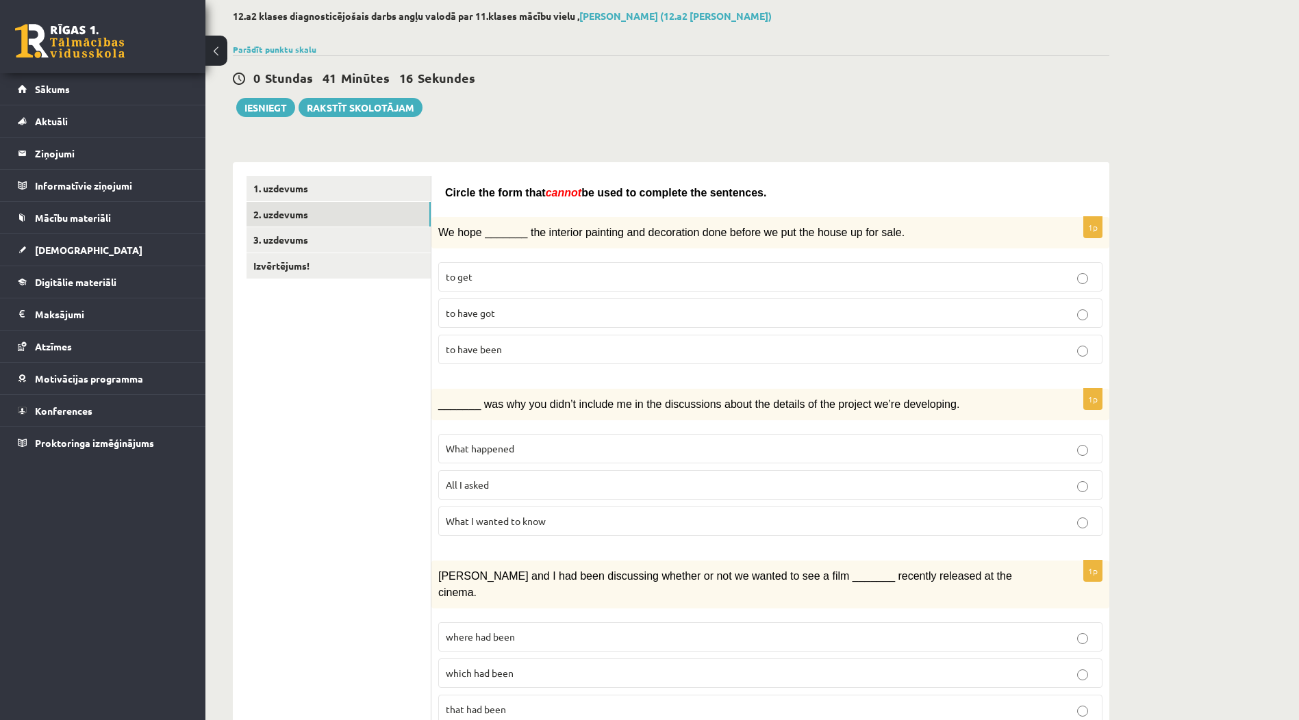
scroll to position [0, 0]
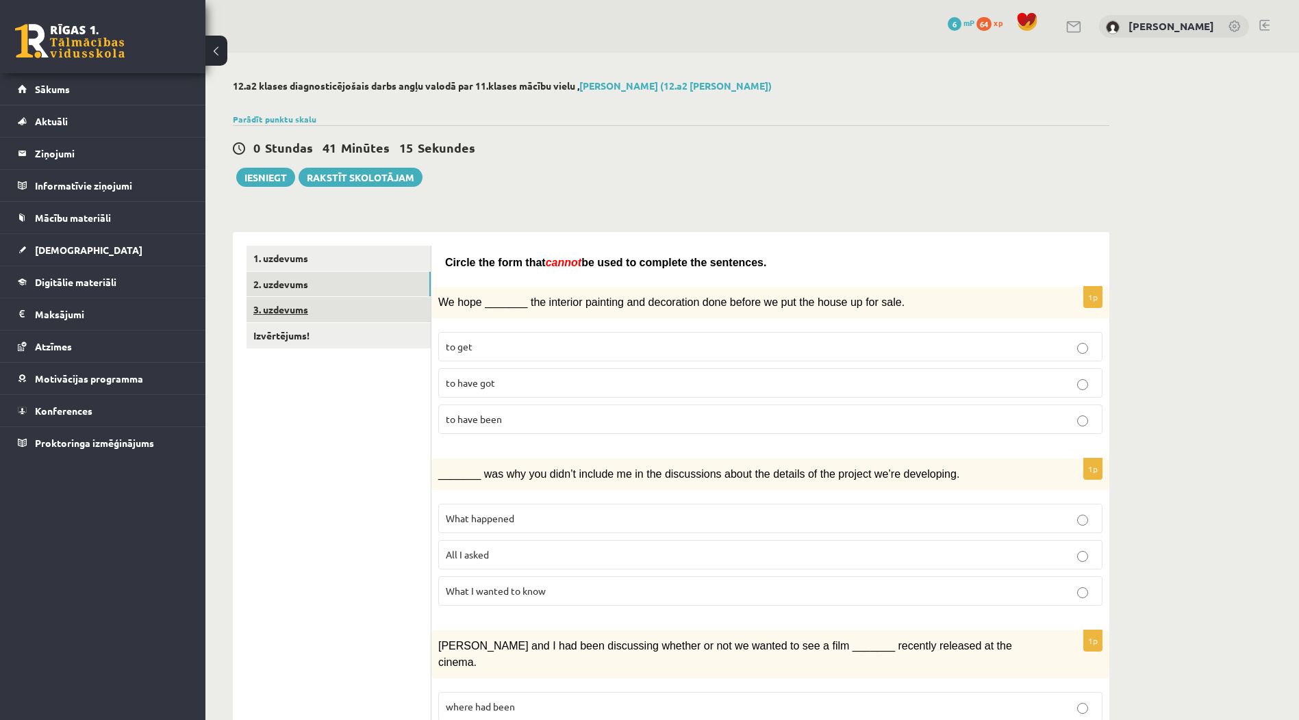
click at [327, 303] on link "3. uzdevums" at bounding box center [339, 309] width 184 height 25
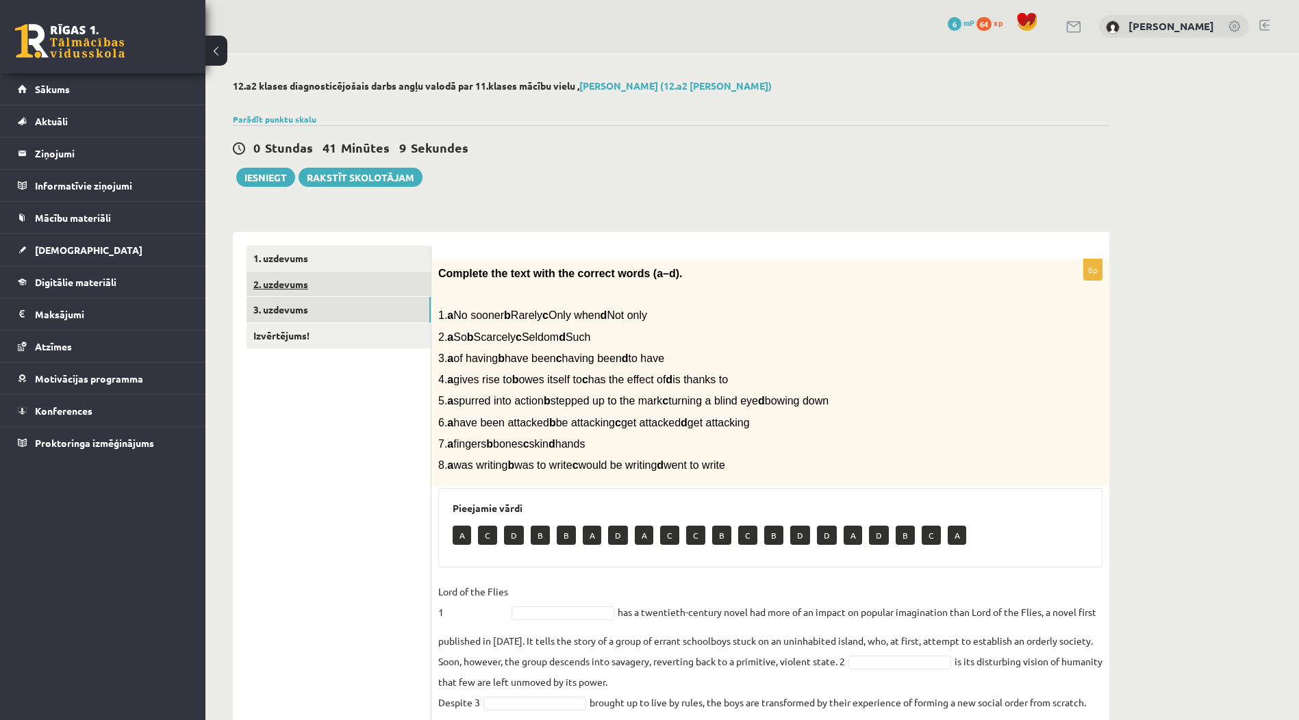
click at [361, 283] on link "2. uzdevums" at bounding box center [339, 284] width 184 height 25
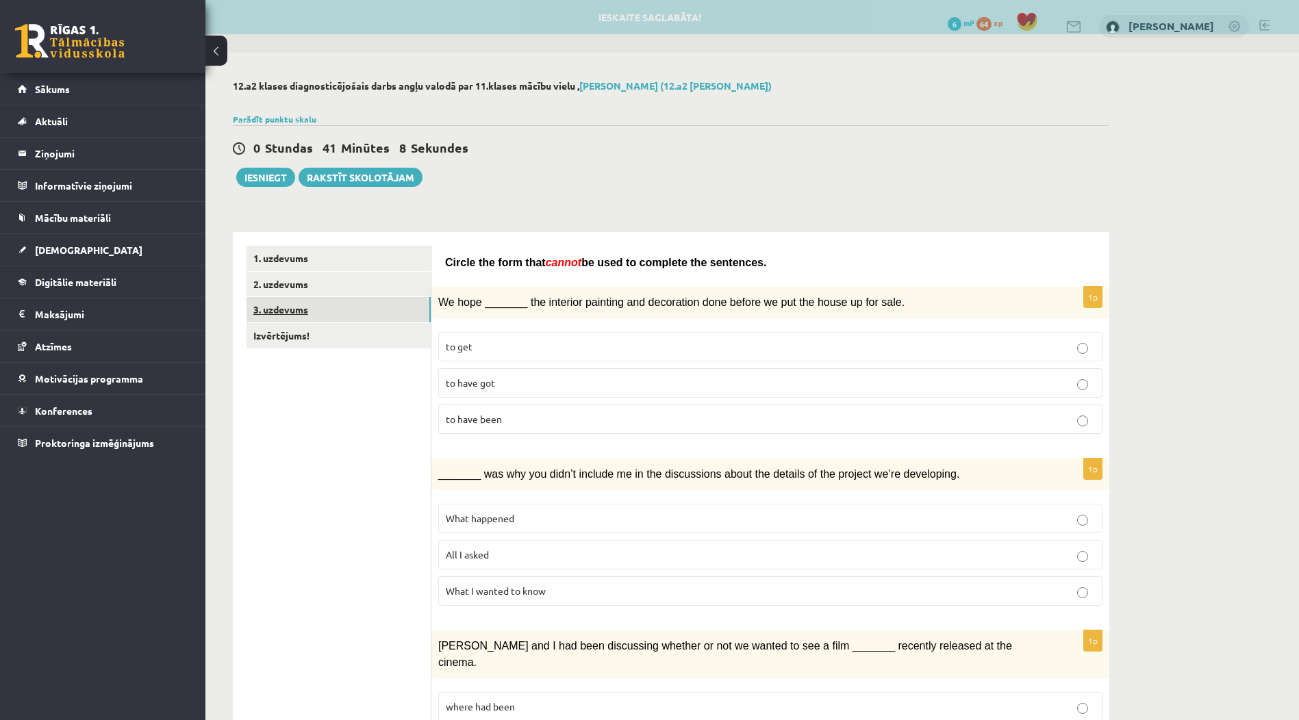
click at [355, 315] on link "3. uzdevums" at bounding box center [339, 309] width 184 height 25
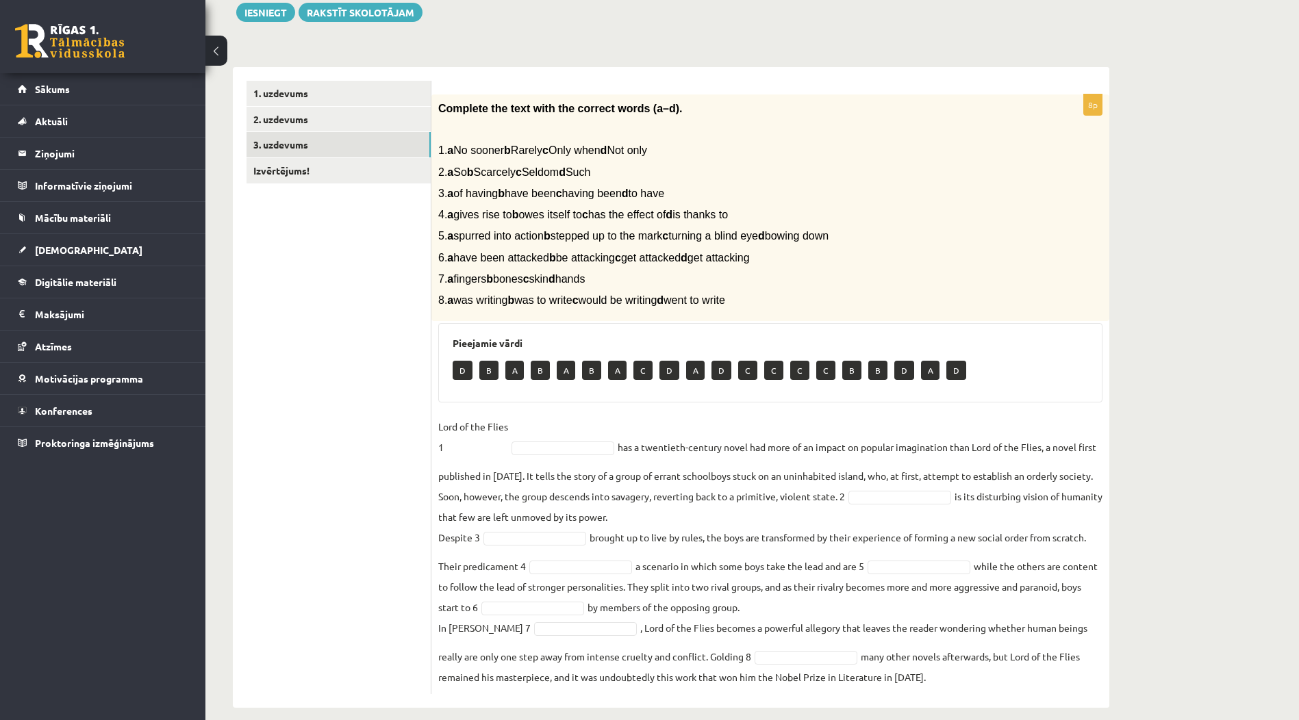
scroll to position [181, 0]
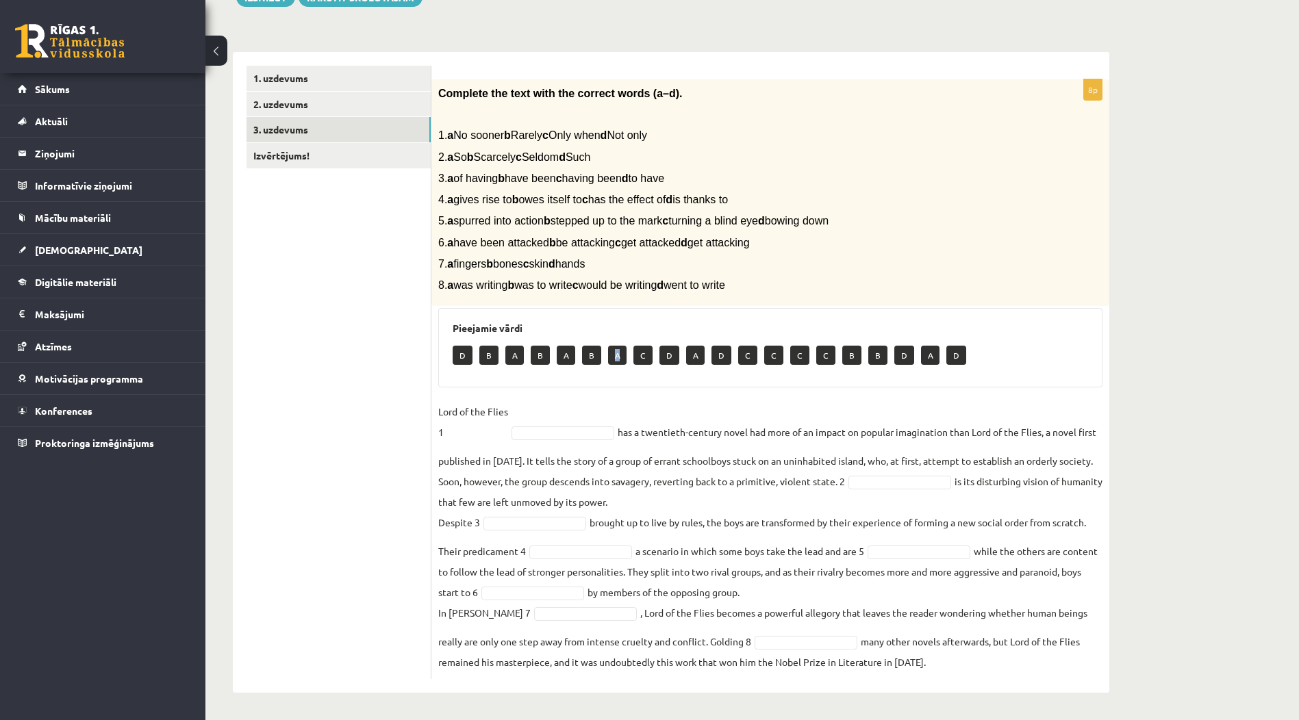
drag, startPoint x: 616, startPoint y: 353, endPoint x: 616, endPoint y: 371, distance: 18.5
click at [616, 371] on div "D B A B A B A C D A D C C C C B B D A D" at bounding box center [770, 357] width 635 height 32
drag, startPoint x: 616, startPoint y: 371, endPoint x: 617, endPoint y: 364, distance: 7.0
click at [617, 364] on p "A" at bounding box center [617, 355] width 18 height 19
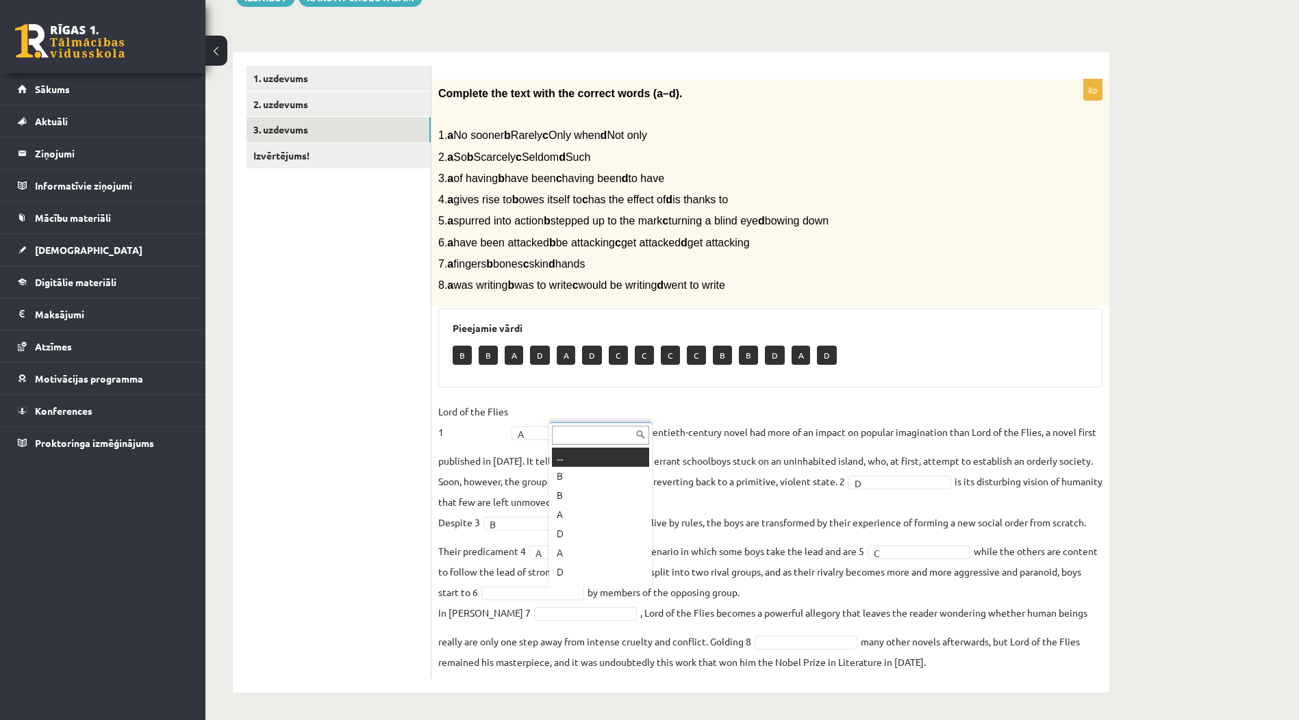
scroll to position [16, 0]
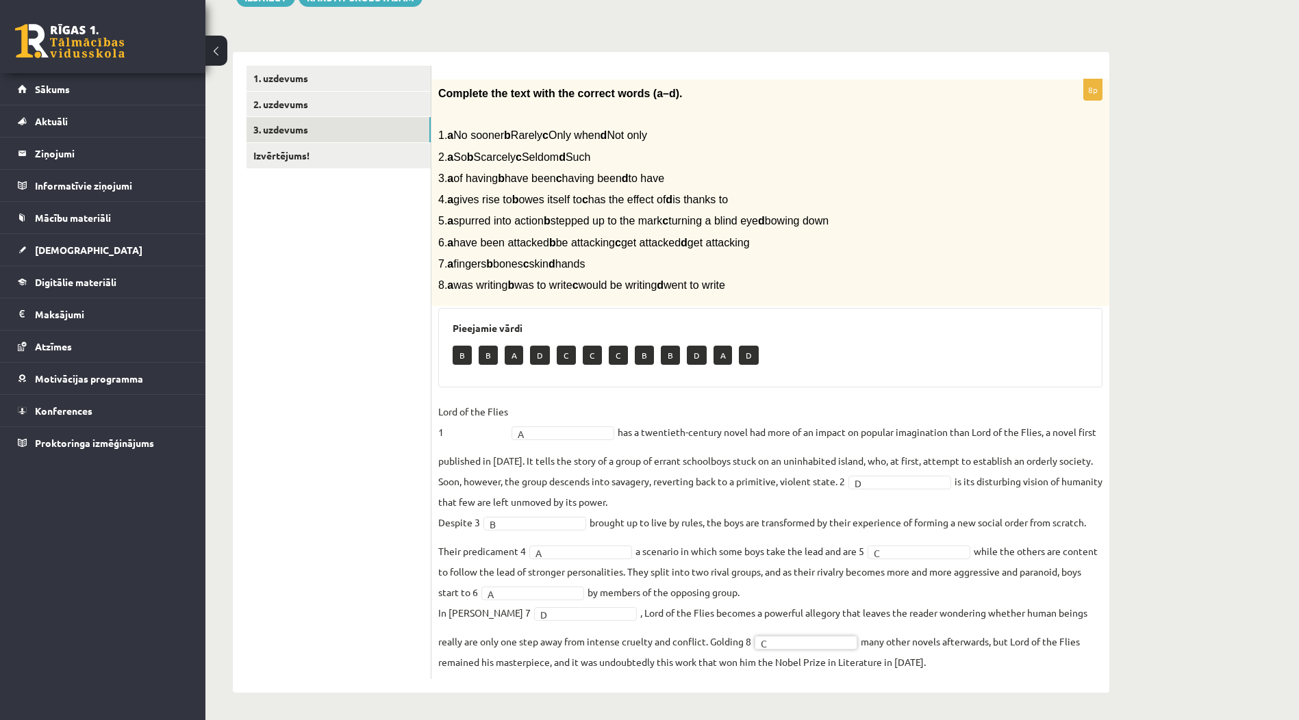
click at [900, 597] on fieldset "Lord of the Flies 1 A * has a twentieth-century novel had more of an impact on …" at bounding box center [770, 536] width 664 height 271
click at [347, 151] on link "Izvērtējums!" at bounding box center [339, 155] width 184 height 25
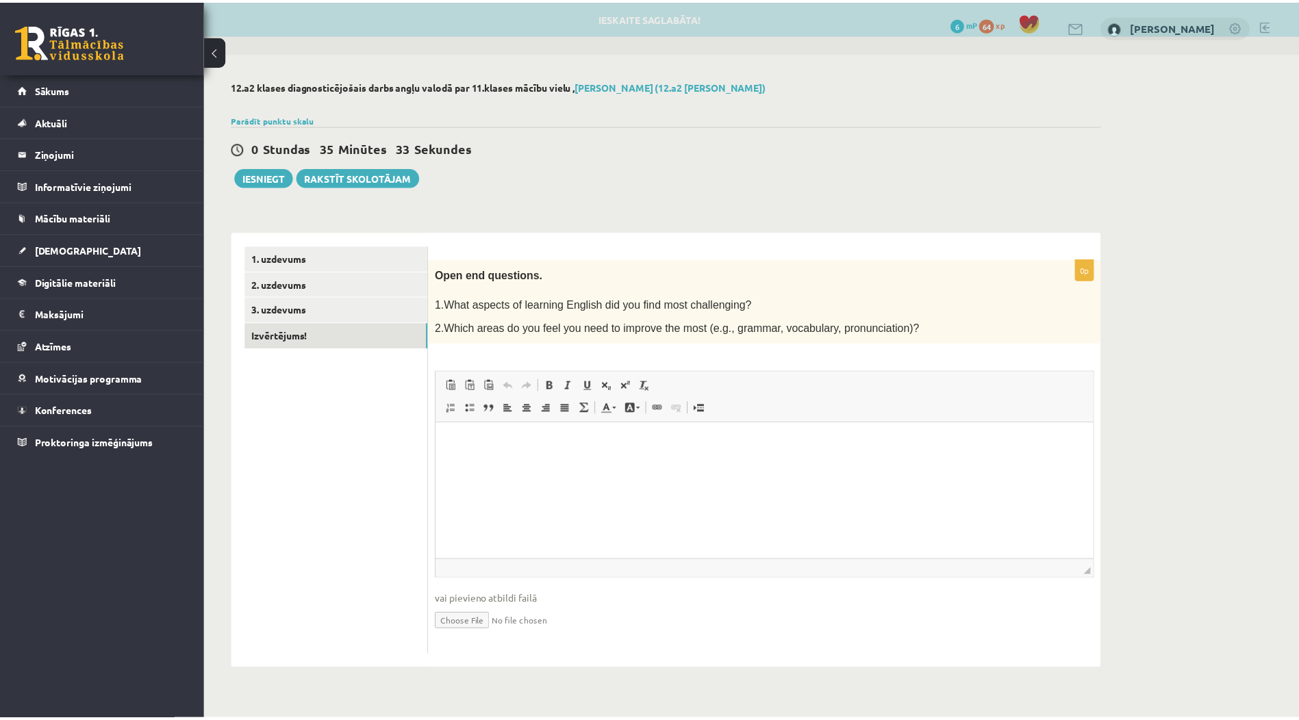
scroll to position [0, 0]
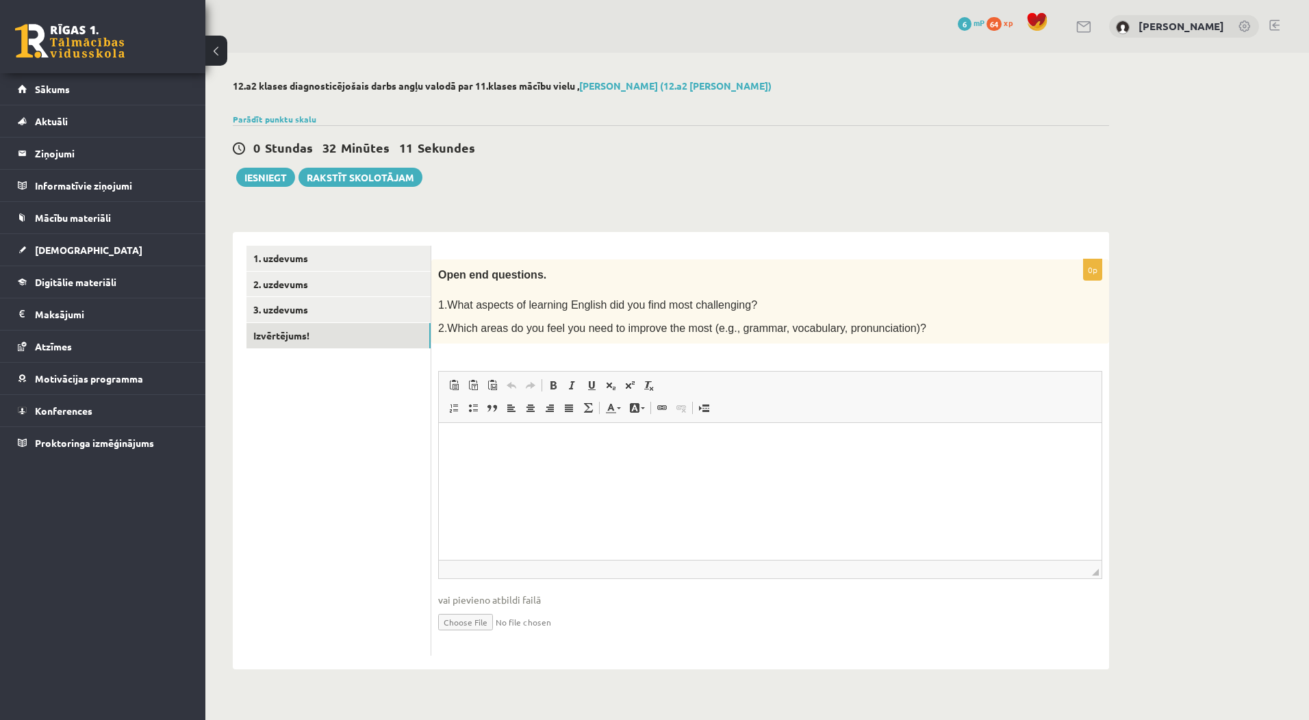
click at [579, 448] on p "Визуальный текстовый редактор, wiswyg-editor-user-answer-47363751312060" at bounding box center [770, 444] width 635 height 14
click at [680, 444] on p "**********" at bounding box center [770, 444] width 635 height 14
click at [723, 453] on html "**********" at bounding box center [770, 444] width 663 height 42
click at [651, 455] on html "**********" at bounding box center [770, 444] width 663 height 42
click at [510, 460] on html "**********" at bounding box center [770, 444] width 663 height 42
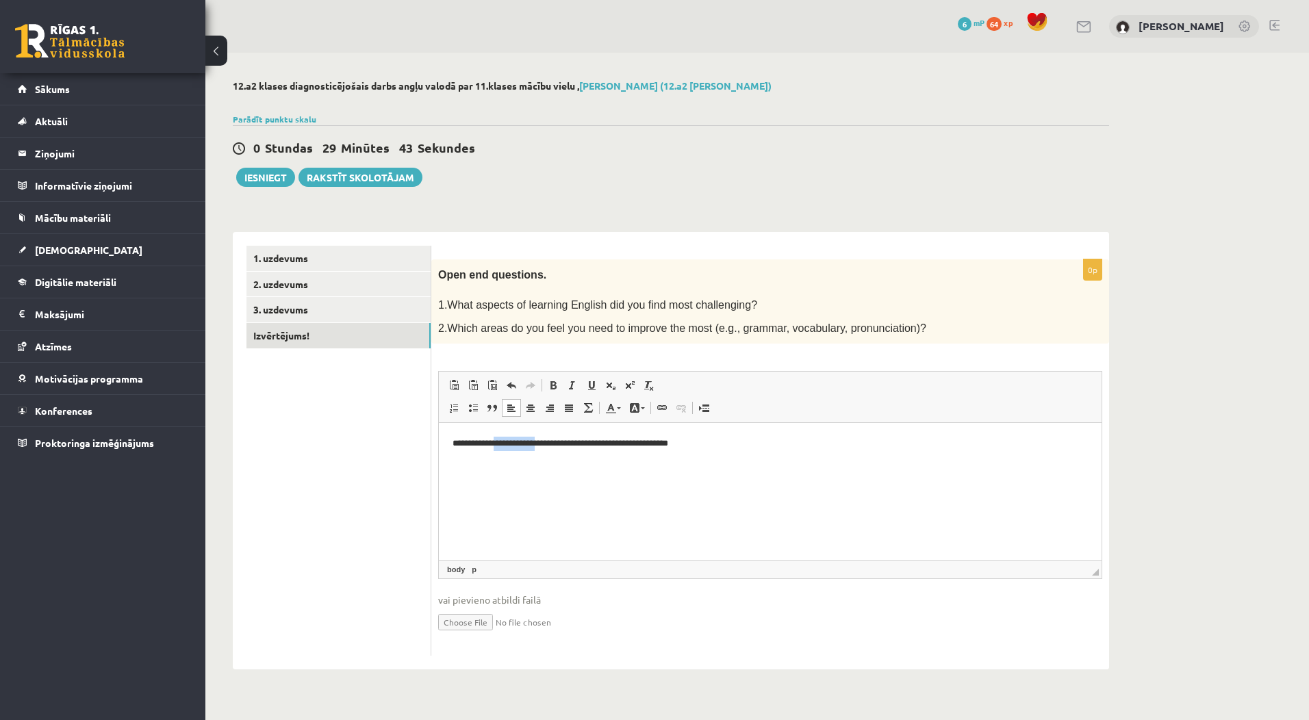
click at [510, 460] on html "**********" at bounding box center [770, 444] width 663 height 42
click at [486, 465] on html "**********" at bounding box center [770, 444] width 663 height 42
click at [767, 451] on html "**********" at bounding box center [770, 444] width 663 height 42
click at [734, 467] on p "**********" at bounding box center [770, 467] width 635 height 14
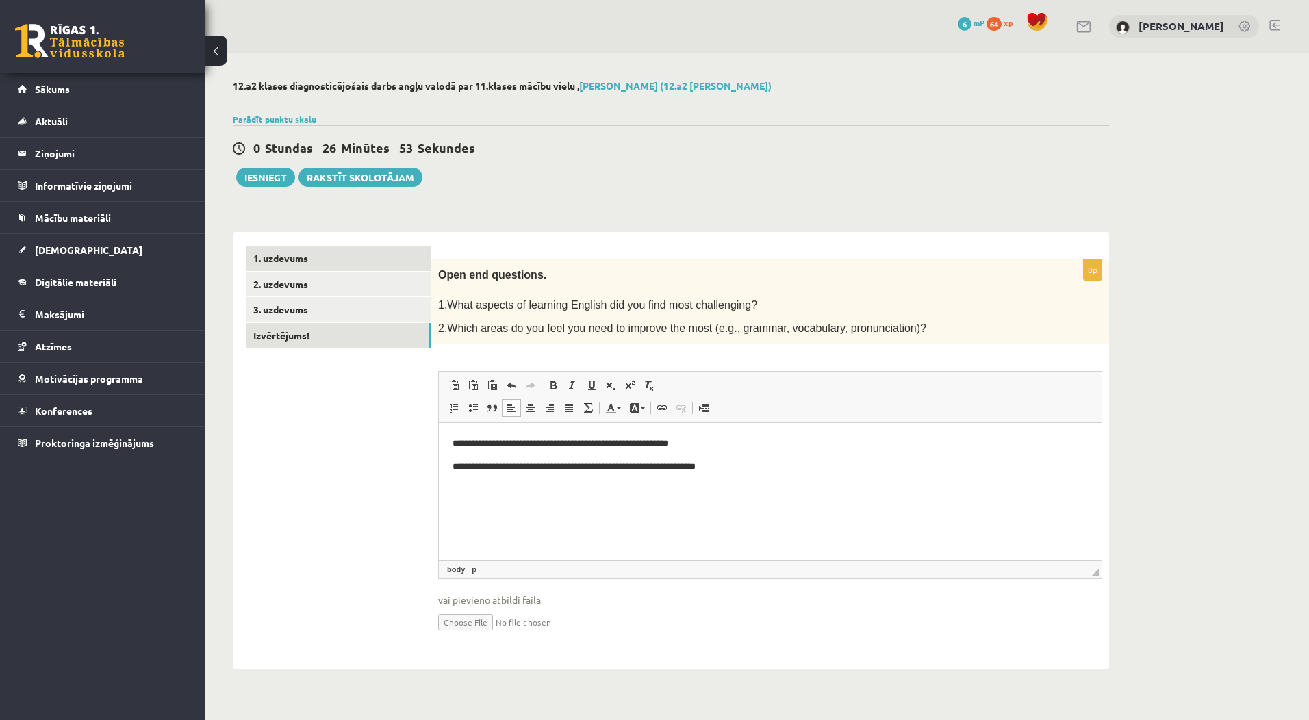
click at [422, 249] on link "1. uzdevums" at bounding box center [339, 258] width 184 height 25
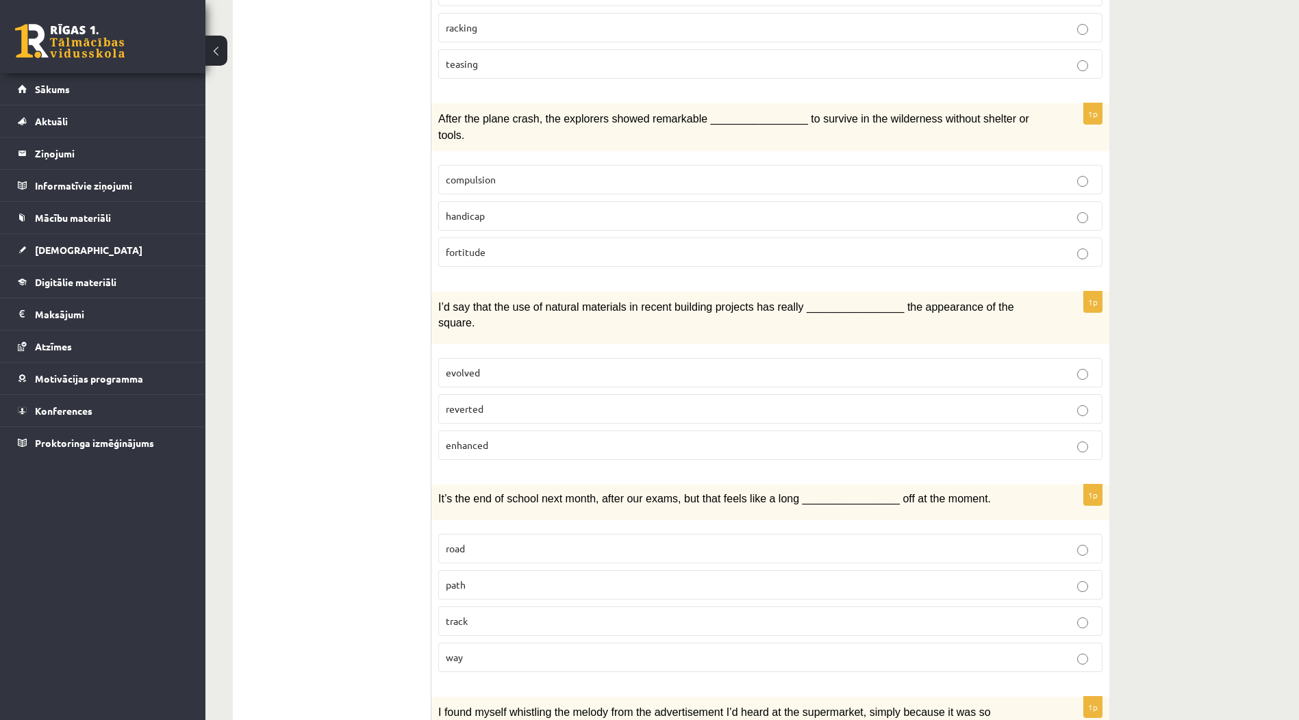
scroll to position [1096, 0]
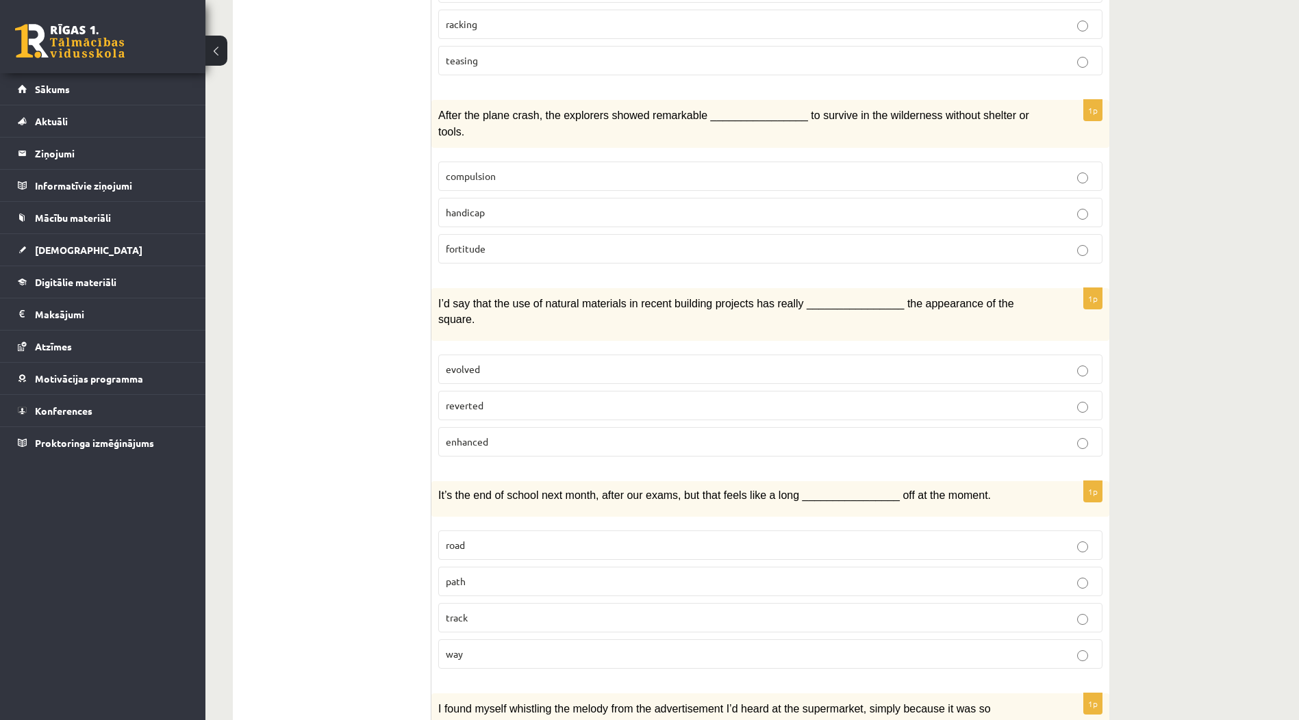
click at [647, 362] on p "evolved" at bounding box center [770, 369] width 649 height 14
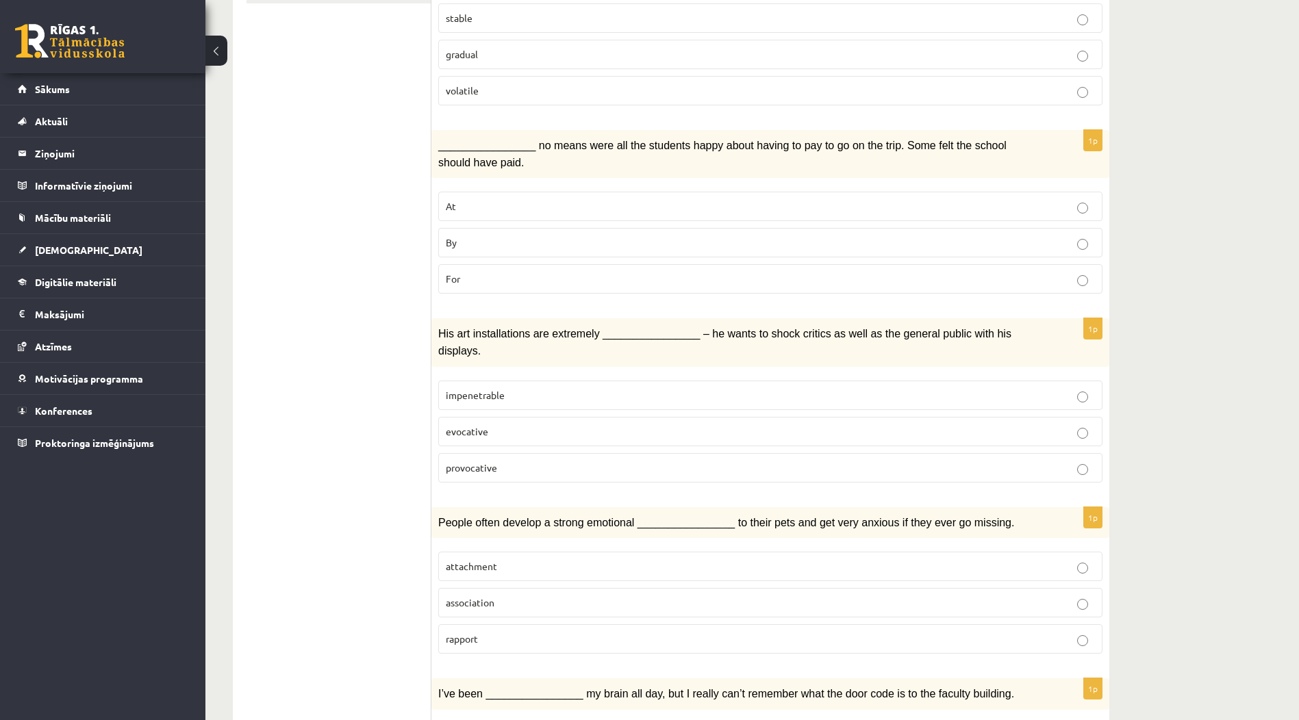
scroll to position [0, 0]
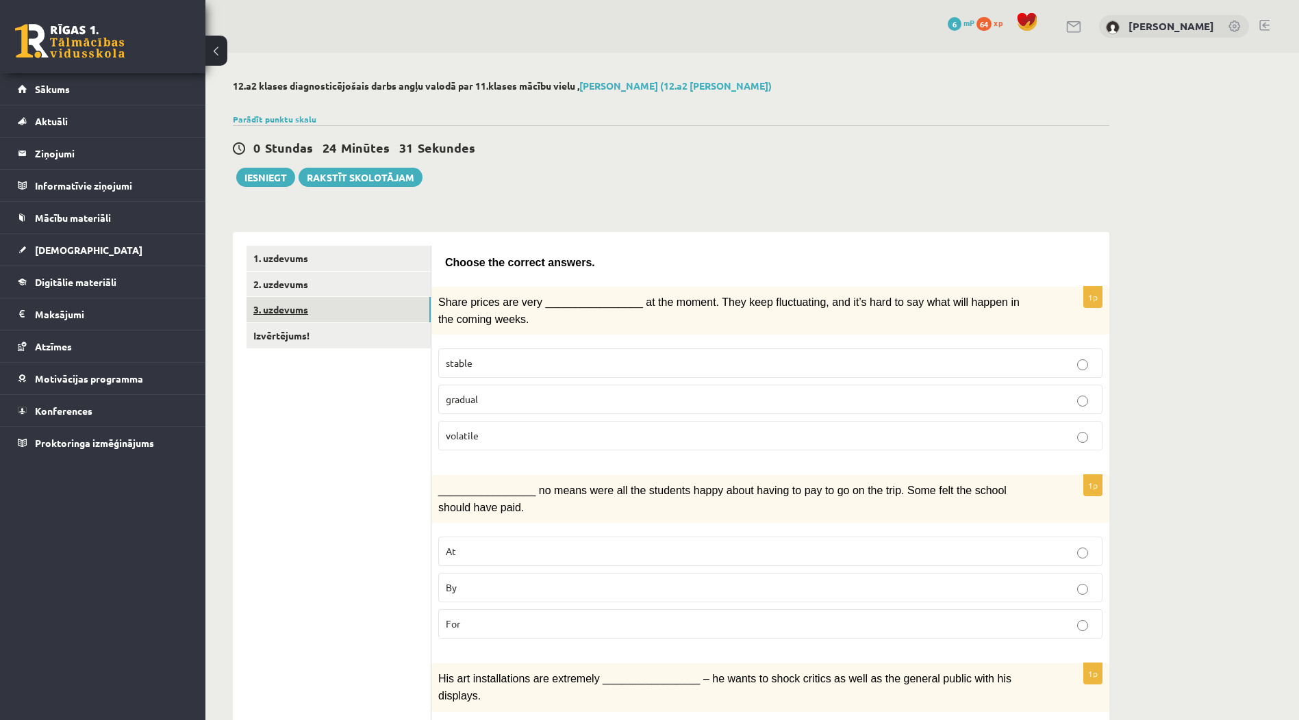
click at [336, 299] on link "3. uzdevums" at bounding box center [339, 309] width 184 height 25
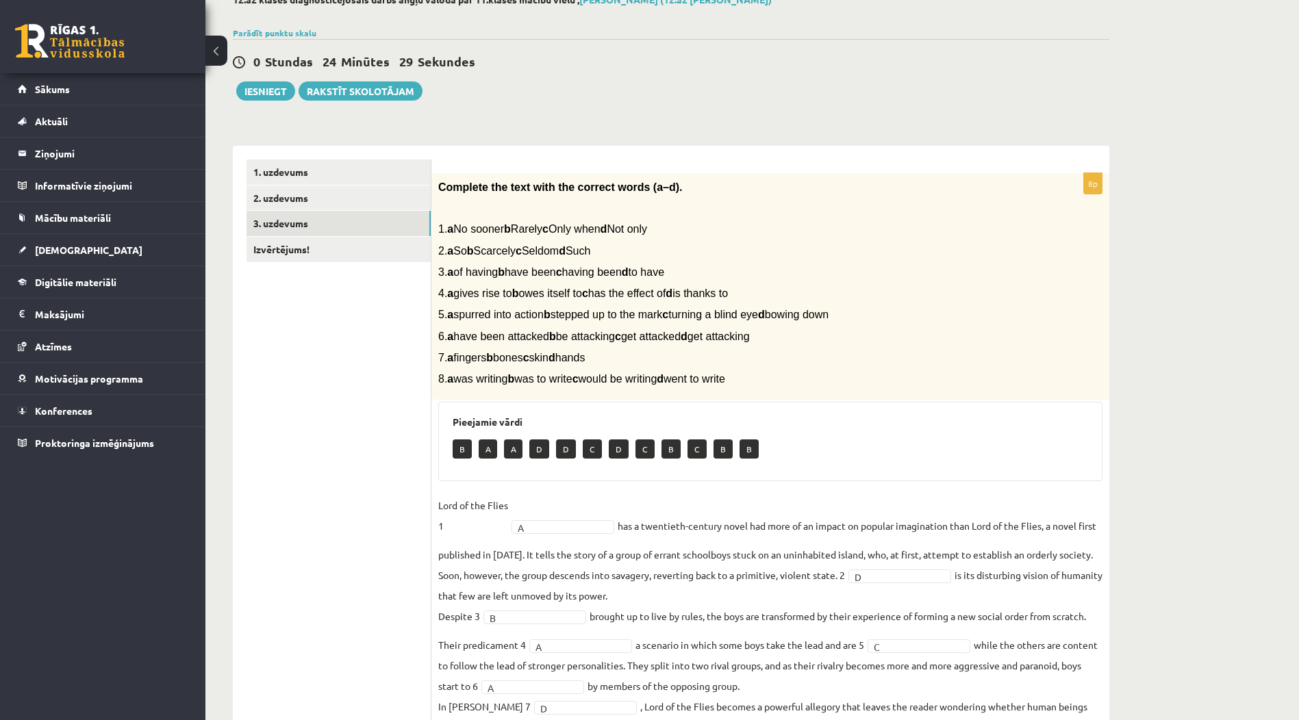
scroll to position [181, 0]
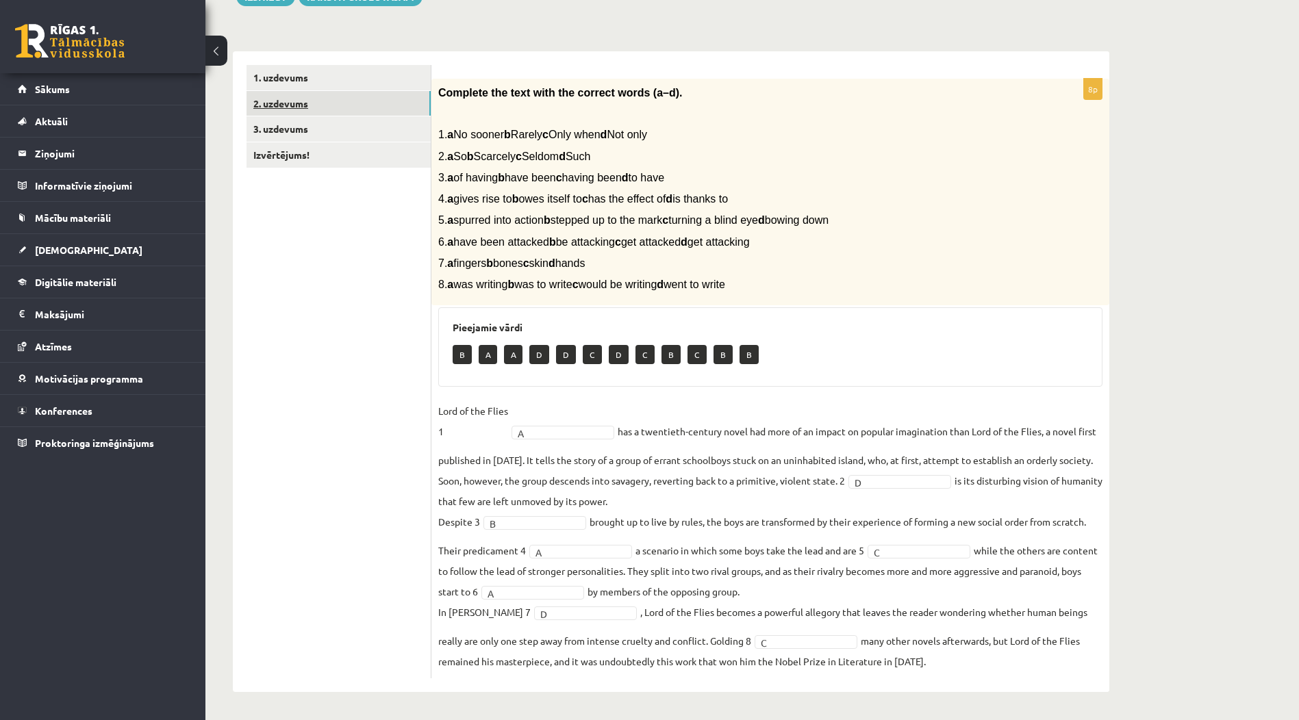
click at [281, 104] on link "2. uzdevums" at bounding box center [339, 103] width 184 height 25
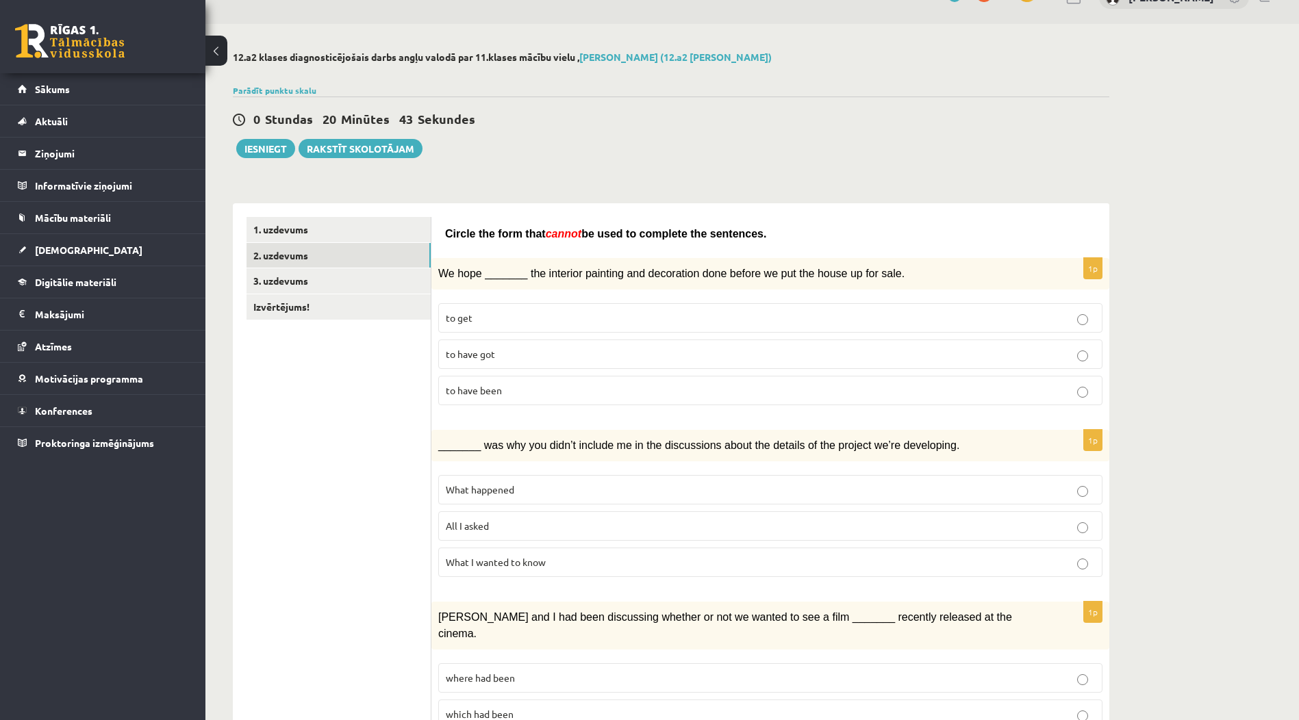
scroll to position [0, 0]
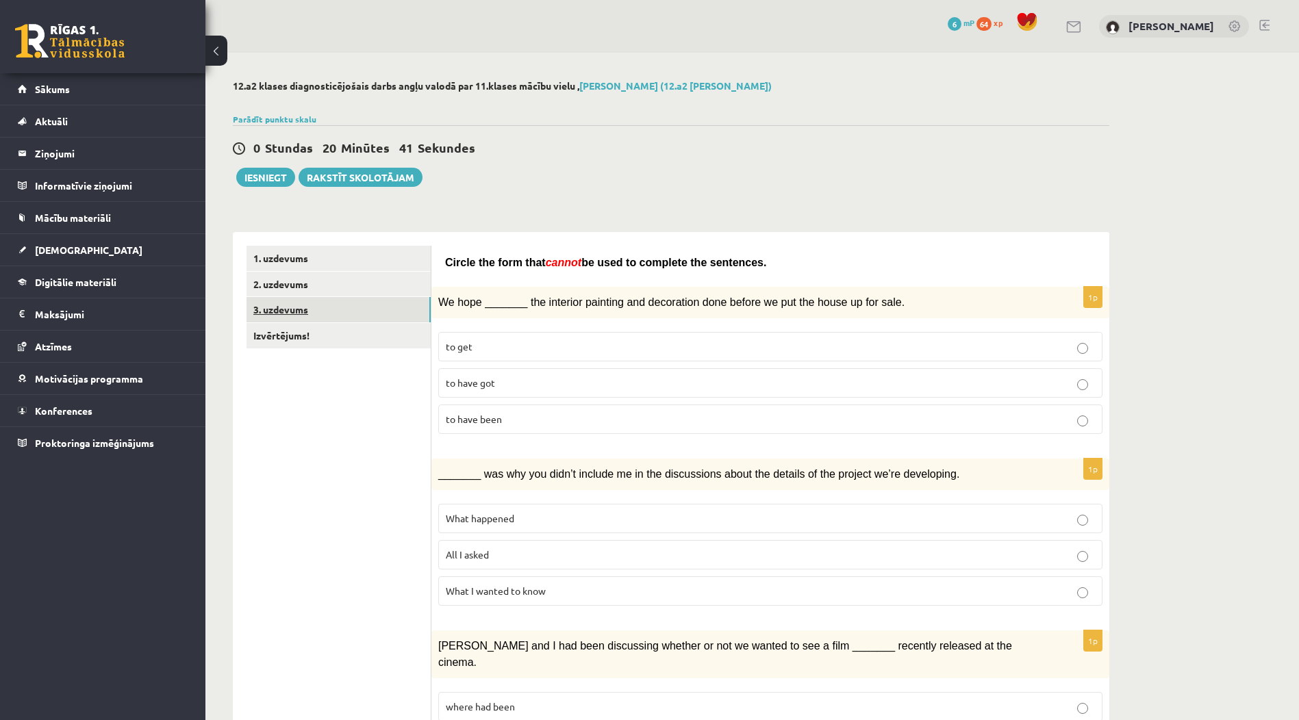
click at [314, 305] on link "3. uzdevums" at bounding box center [339, 309] width 184 height 25
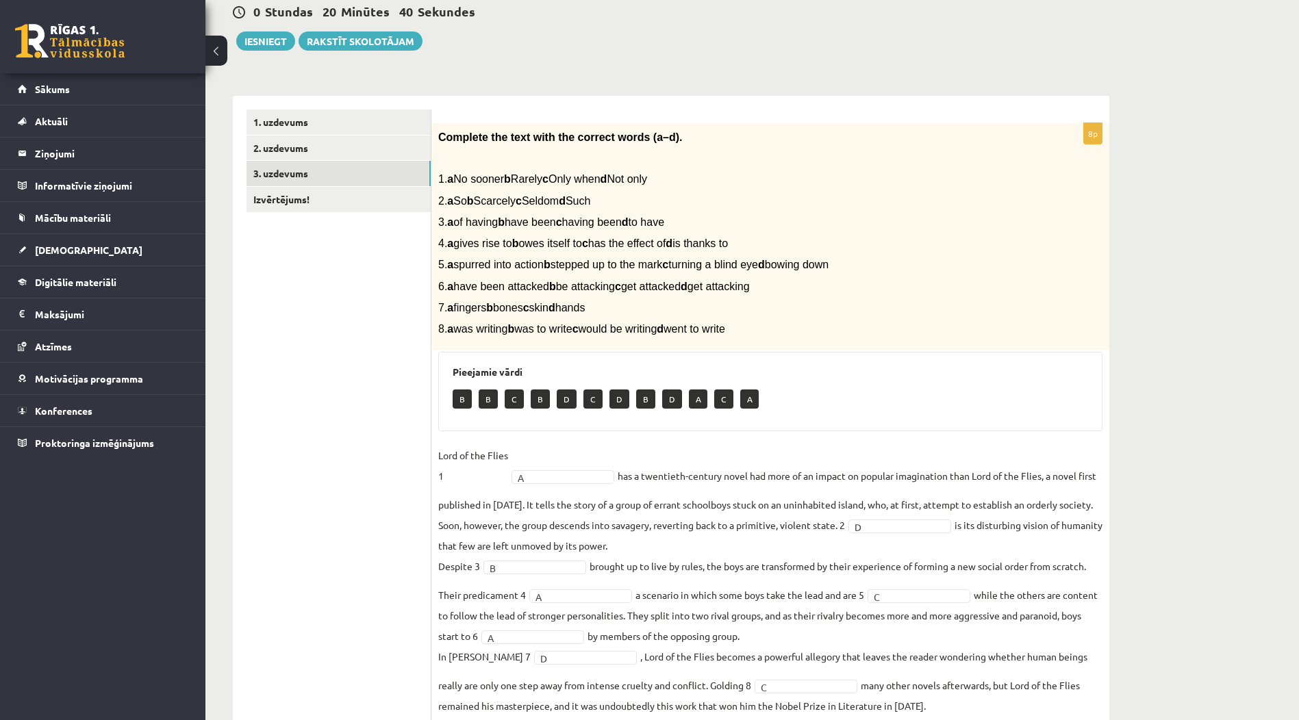
scroll to position [68, 0]
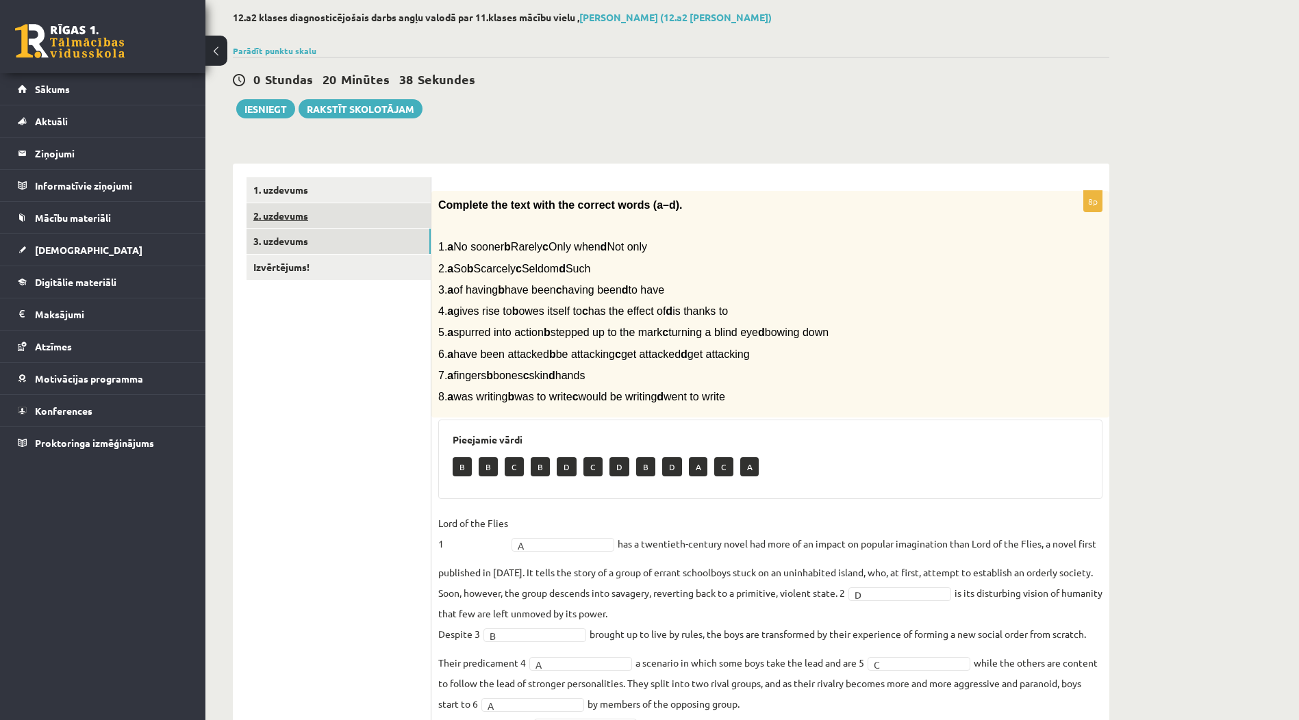
click at [402, 226] on link "2. uzdevums" at bounding box center [339, 215] width 184 height 25
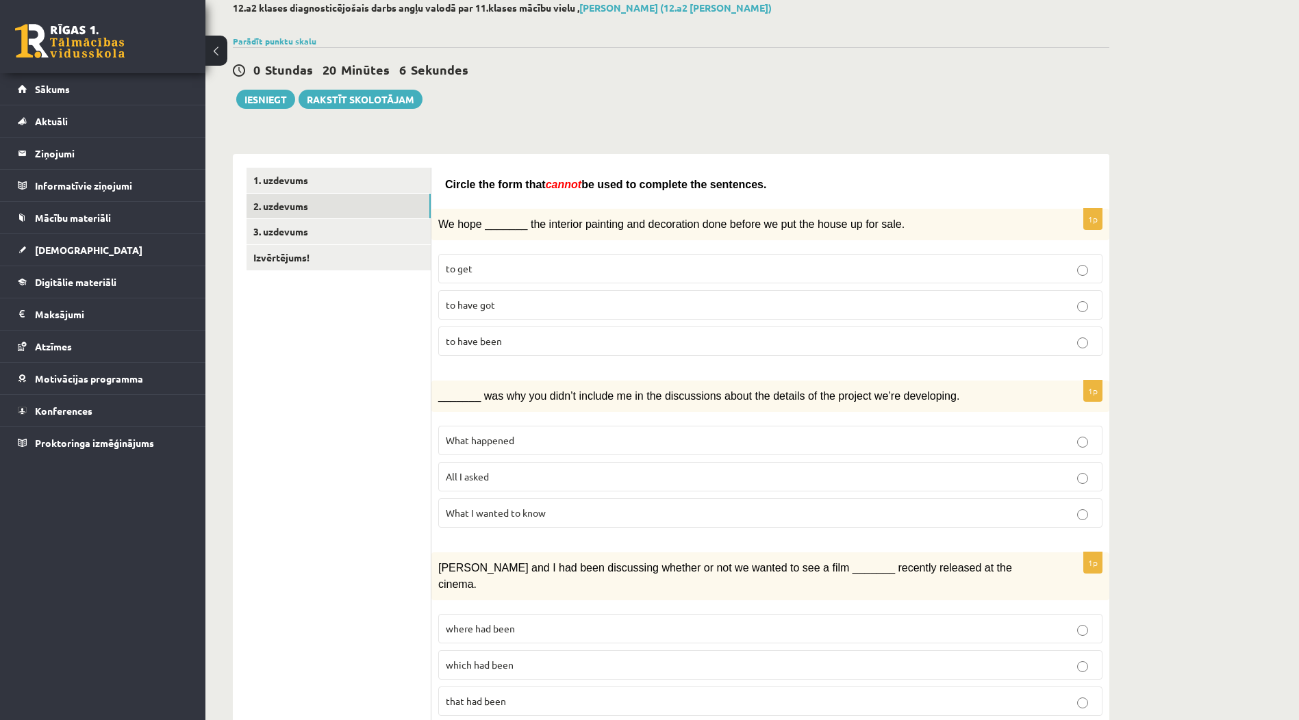
scroll to position [0, 0]
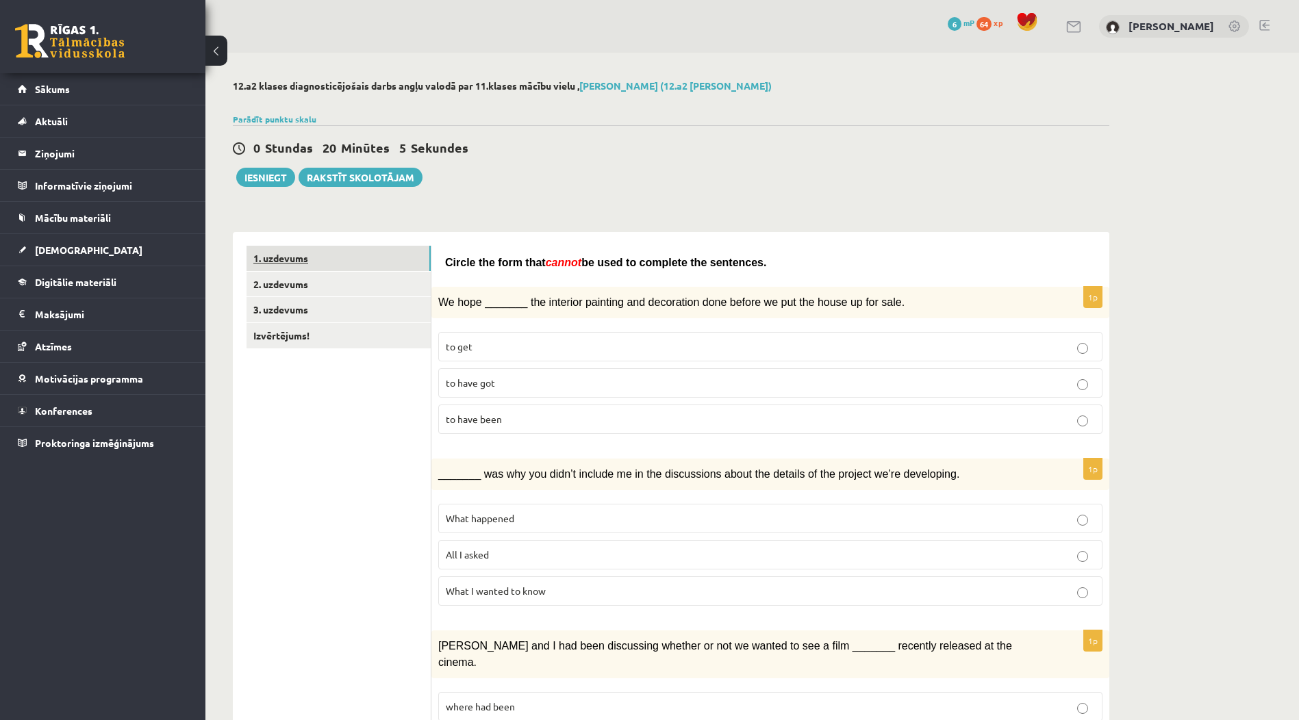
click at [416, 249] on link "1. uzdevums" at bounding box center [339, 258] width 184 height 25
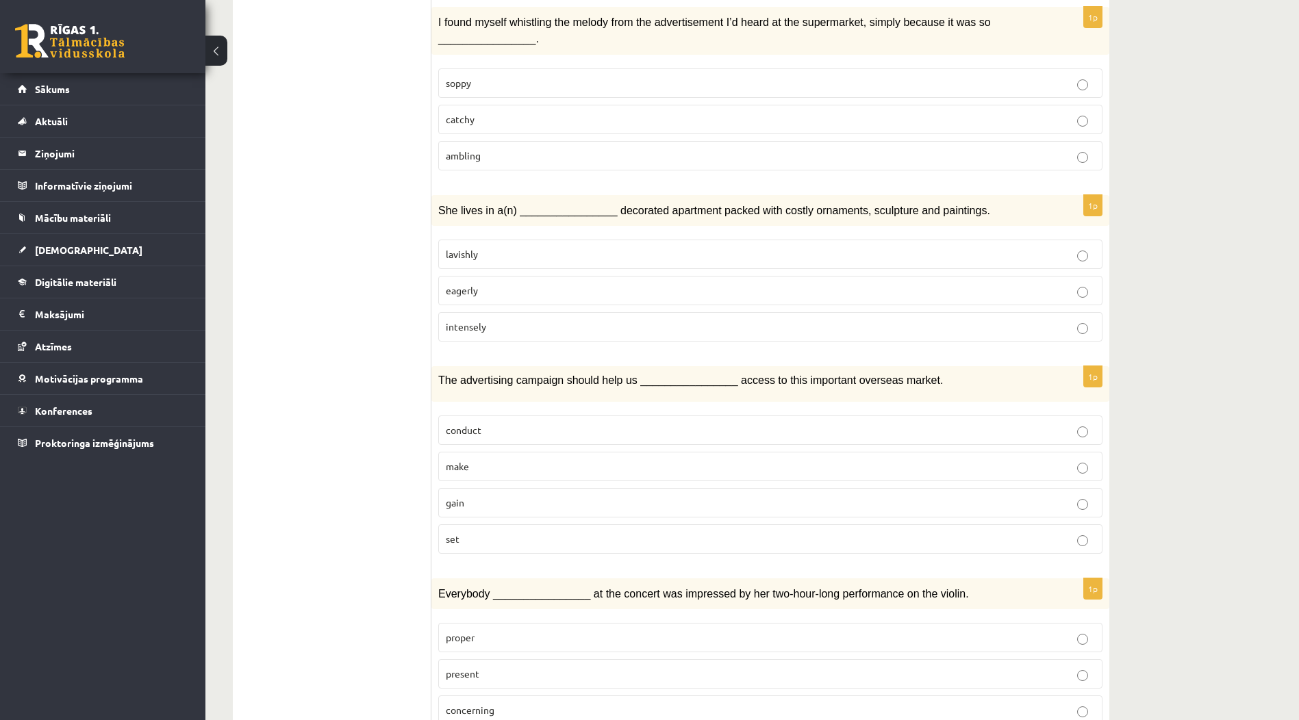
scroll to position [1783, 0]
click at [668, 459] on p "make" at bounding box center [770, 466] width 649 height 14
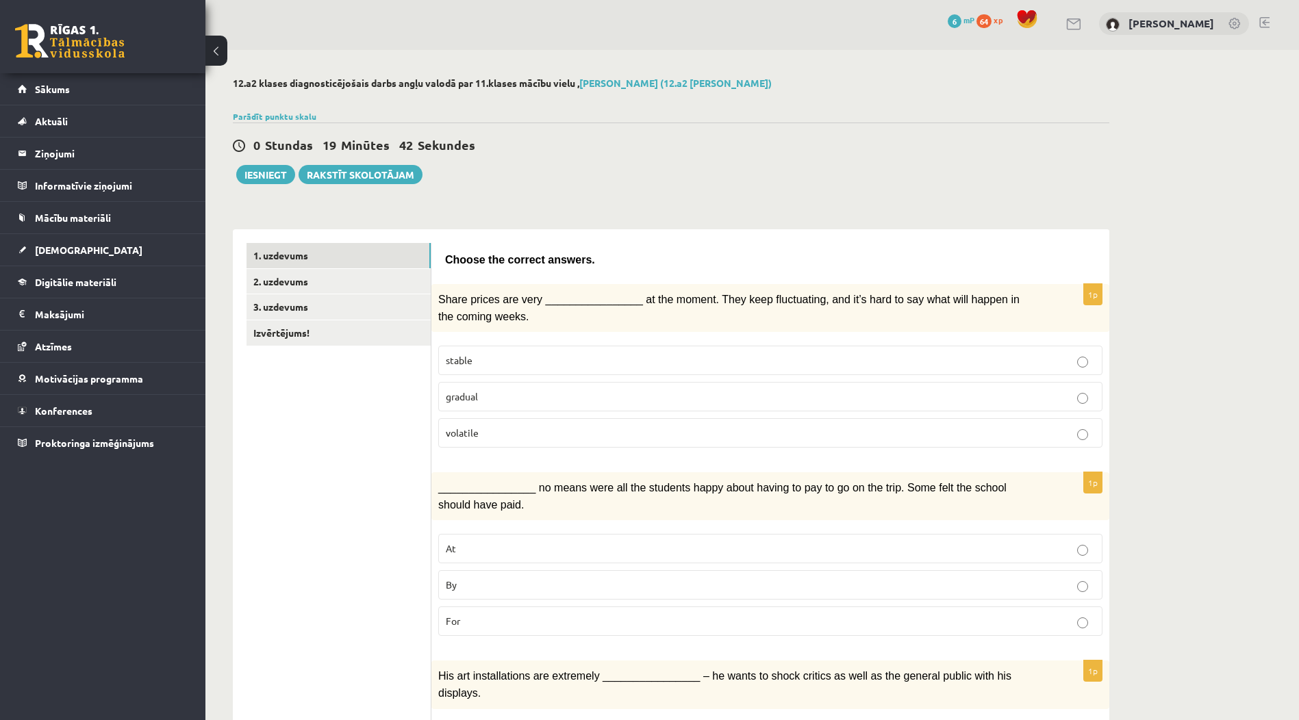
scroll to position [0, 0]
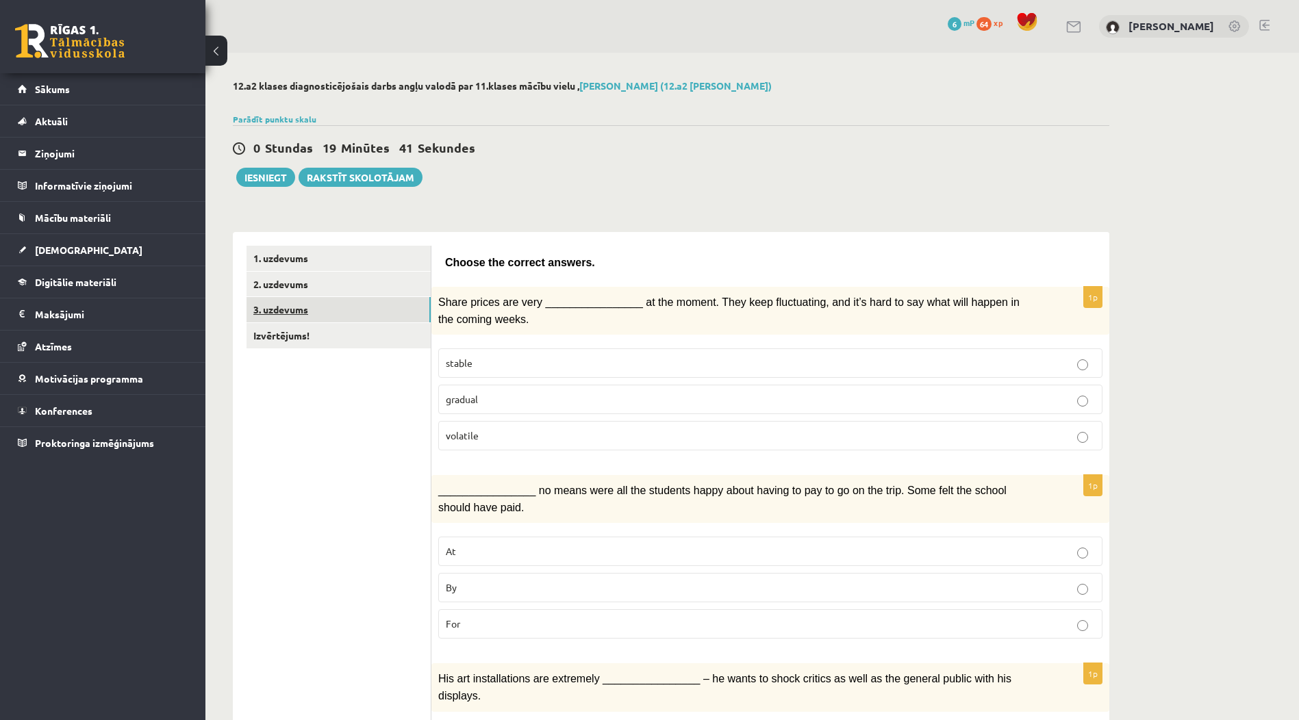
click at [380, 299] on link "3. uzdevums" at bounding box center [339, 309] width 184 height 25
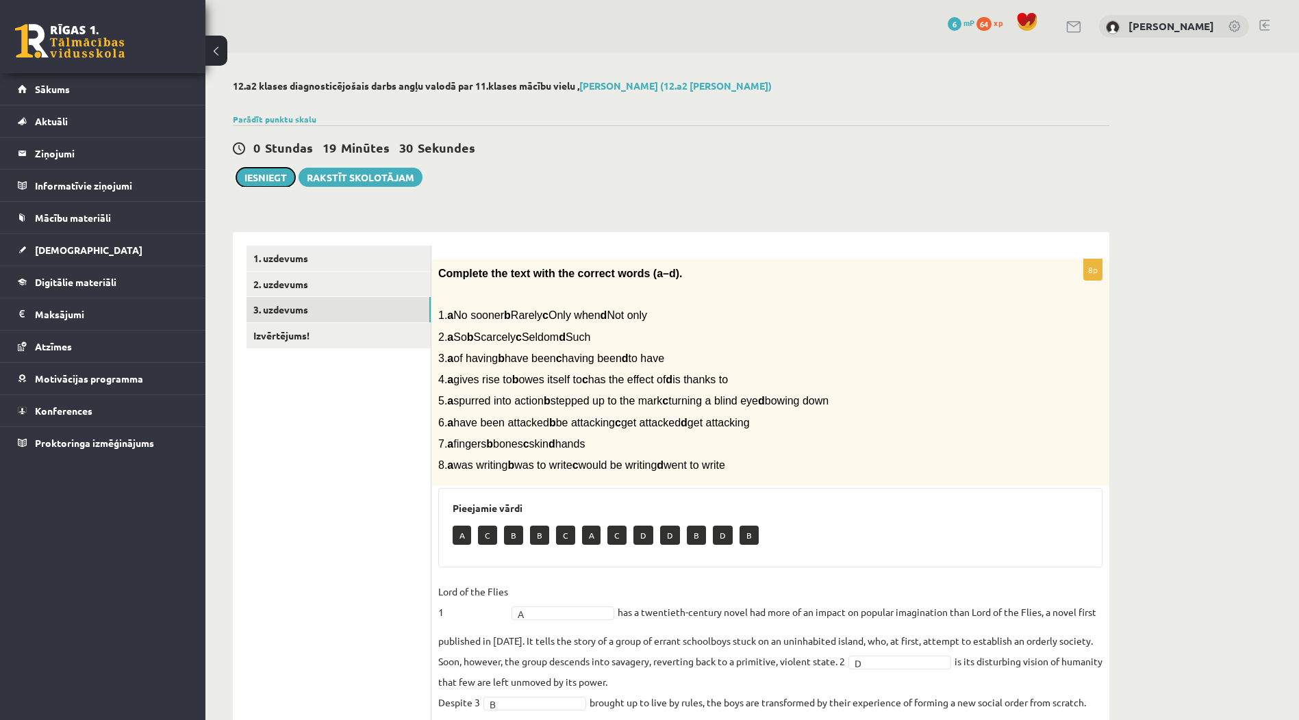
drag, startPoint x: 273, startPoint y: 178, endPoint x: 789, endPoint y: 48, distance: 531.8
click at [271, 178] on button "Iesniegt" at bounding box center [265, 177] width 59 height 19
click at [376, 330] on link "Izvērtējums!" at bounding box center [339, 335] width 184 height 25
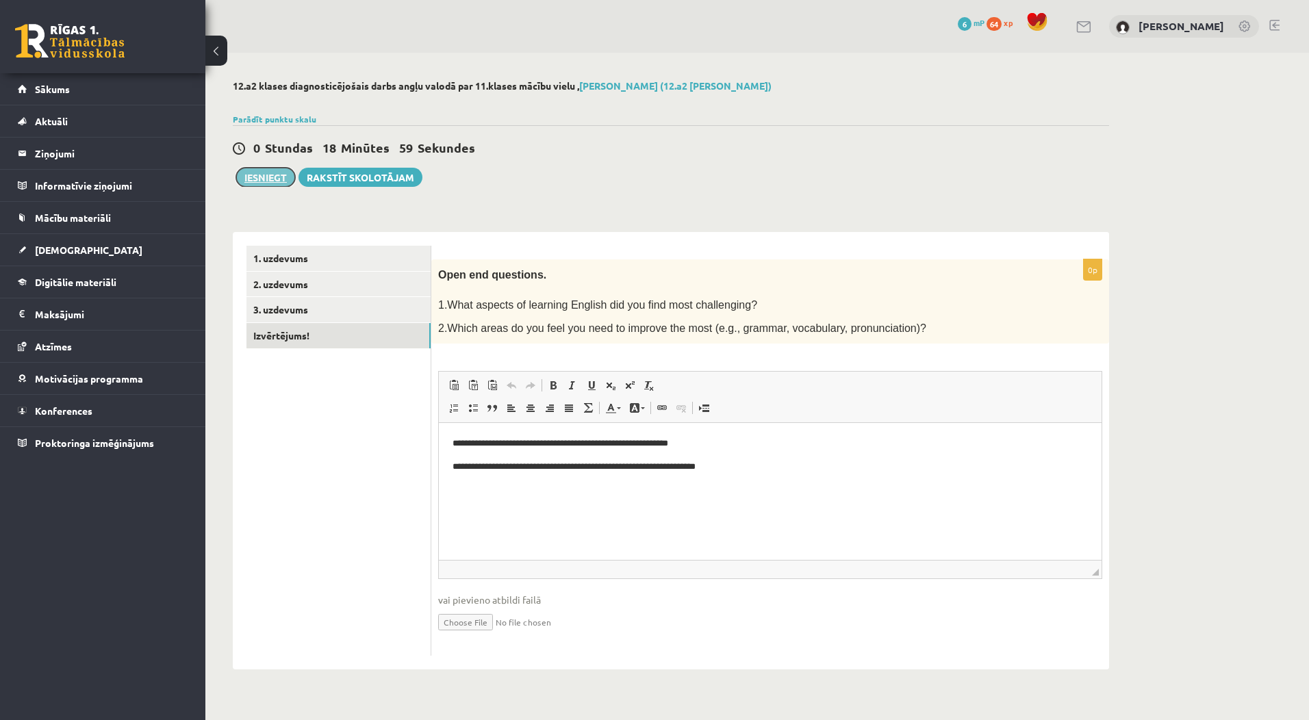
click at [275, 181] on button "Iesniegt" at bounding box center [265, 177] width 59 height 19
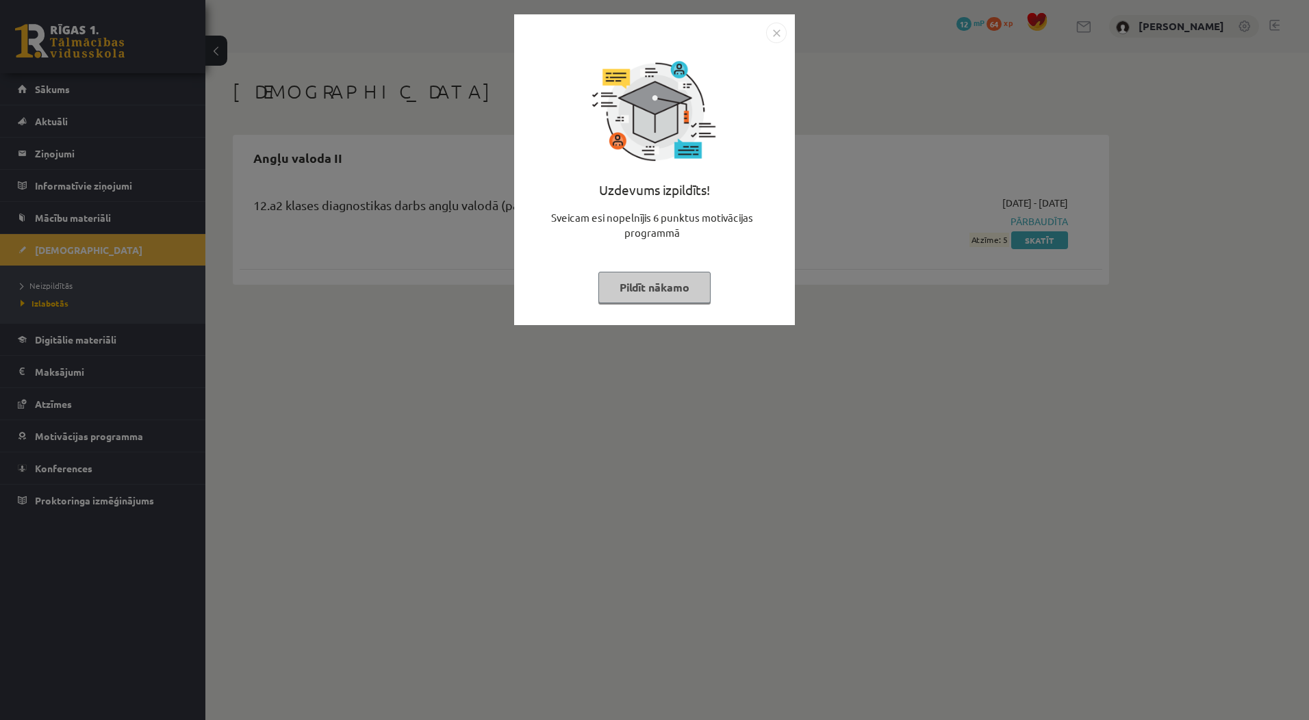
click at [638, 291] on button "Pildīt nākamo" at bounding box center [654, 287] width 112 height 31
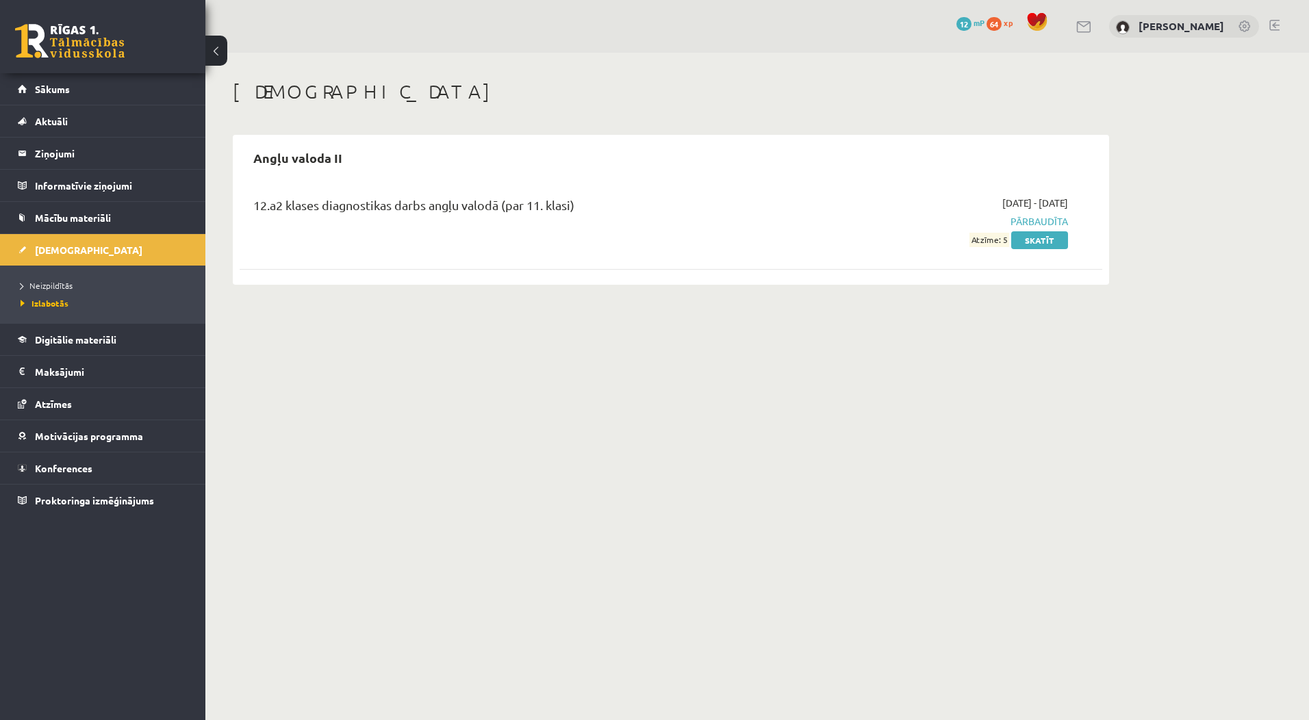
click at [987, 238] on span "Atzīme: 5" at bounding box center [990, 240] width 40 height 14
click at [1029, 242] on link "Skatīt" at bounding box center [1039, 240] width 57 height 18
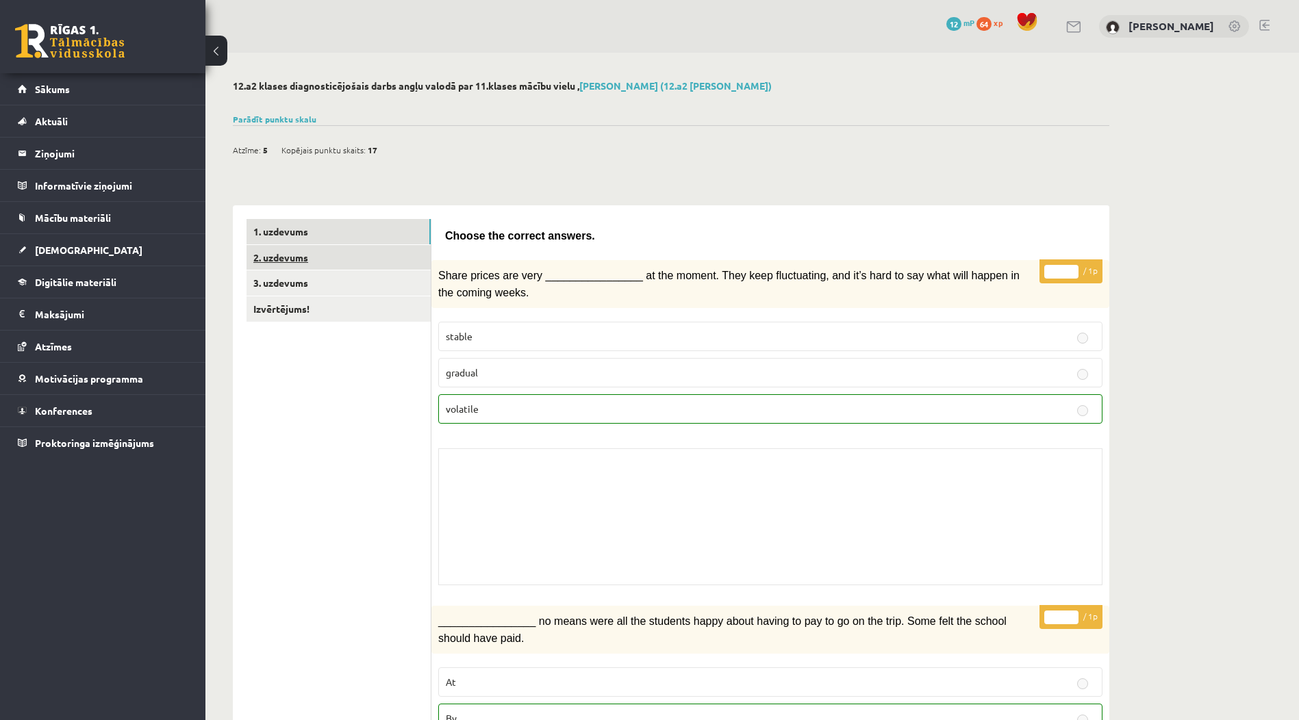
click at [396, 266] on link "2. uzdevums" at bounding box center [339, 257] width 184 height 25
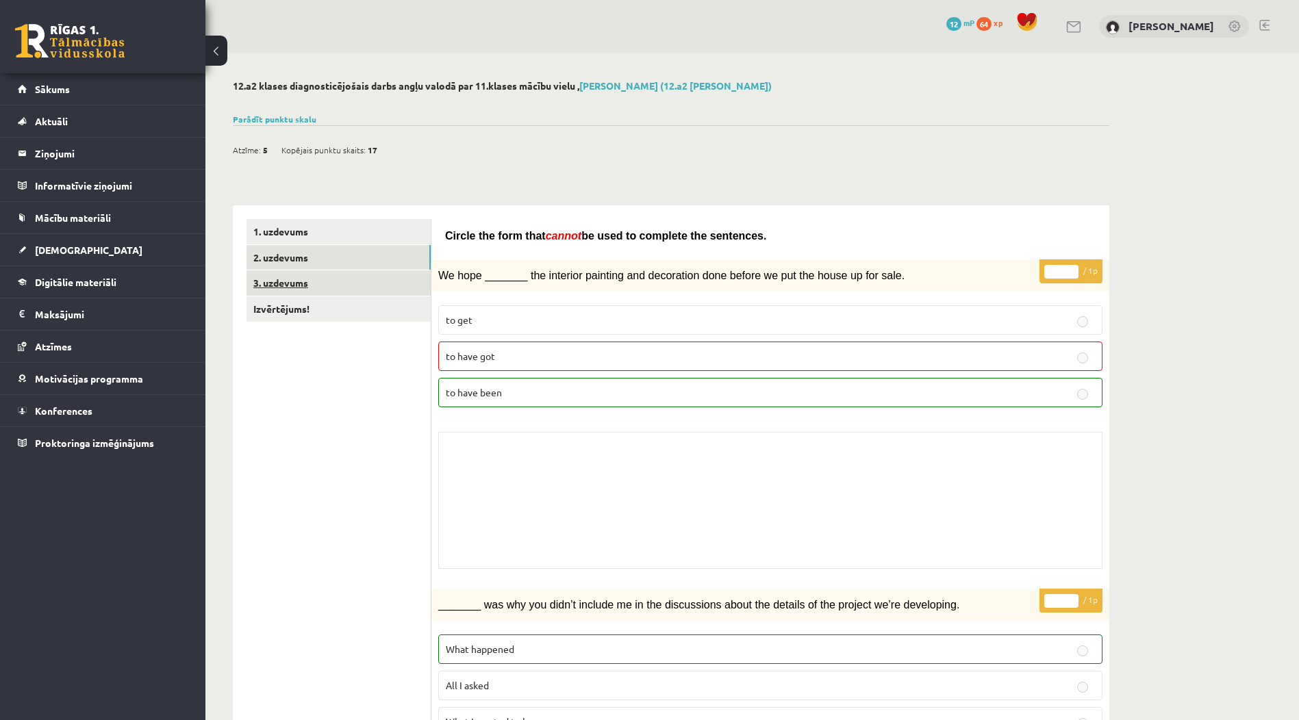
click at [404, 275] on link "3. uzdevums" at bounding box center [339, 282] width 184 height 25
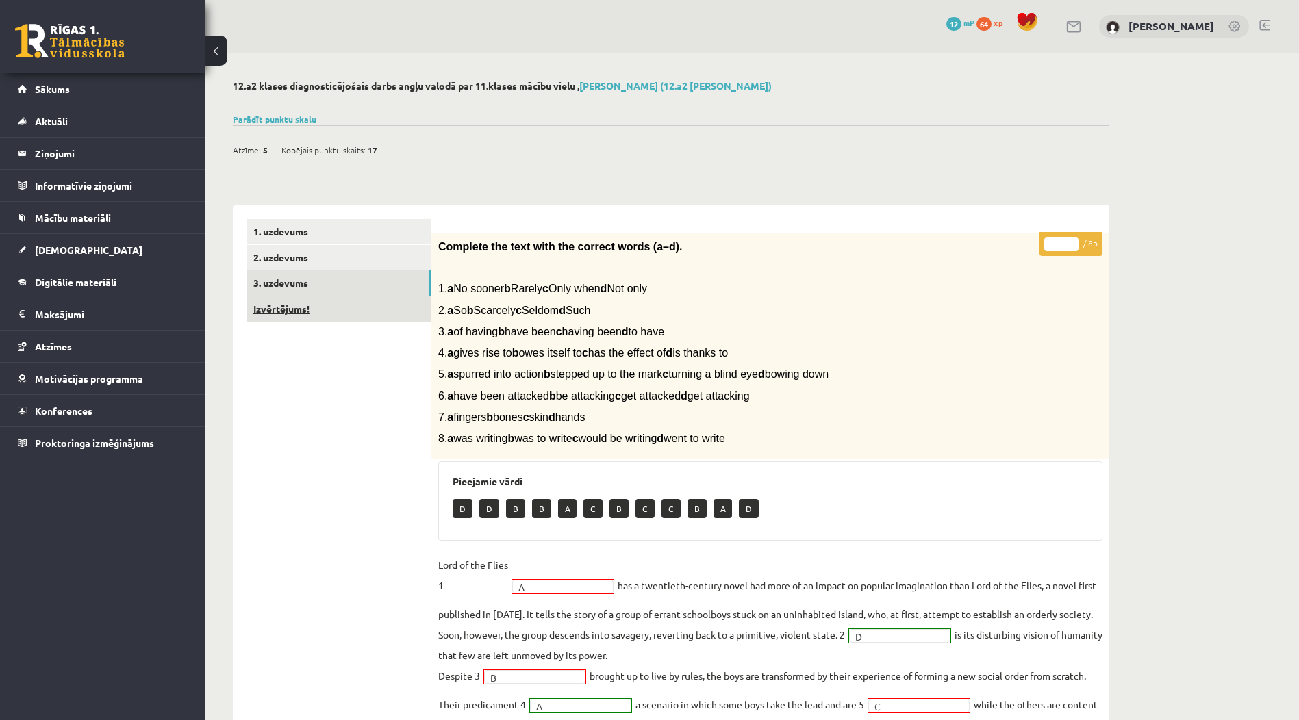
click at [386, 312] on link "Izvērtējums!" at bounding box center [339, 309] width 184 height 25
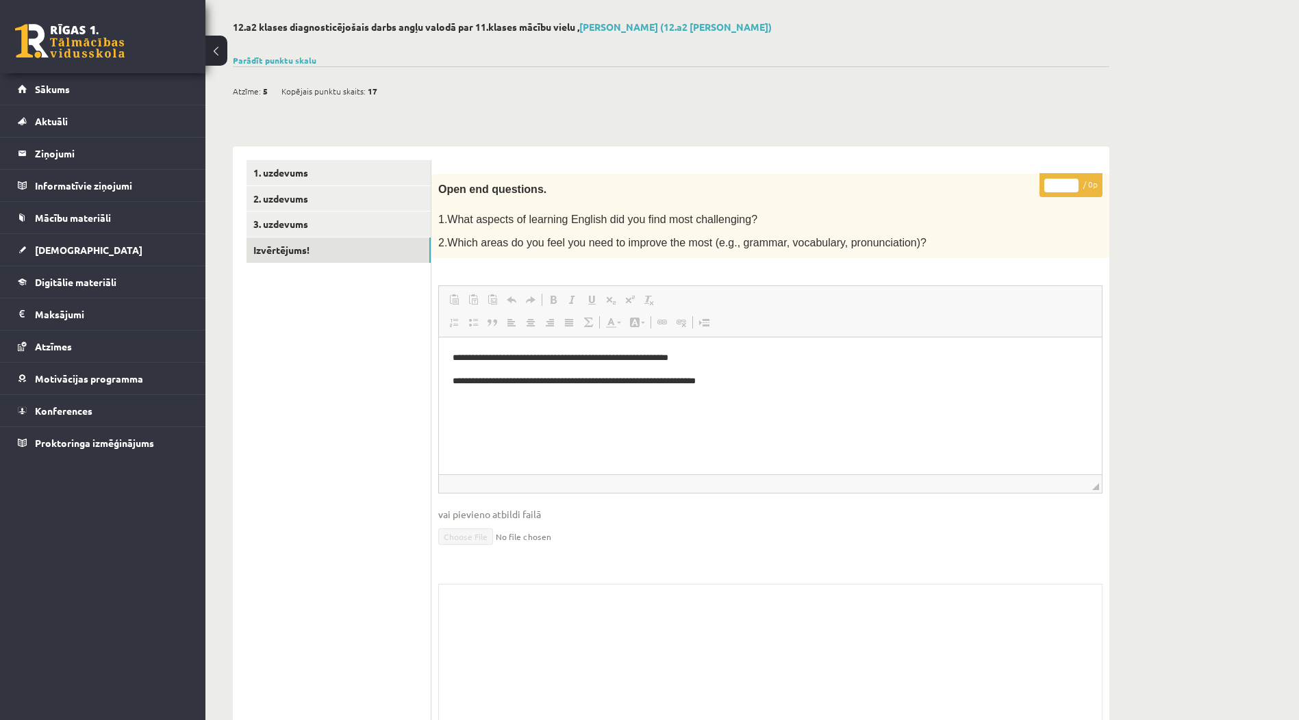
scroll to position [107, 0]
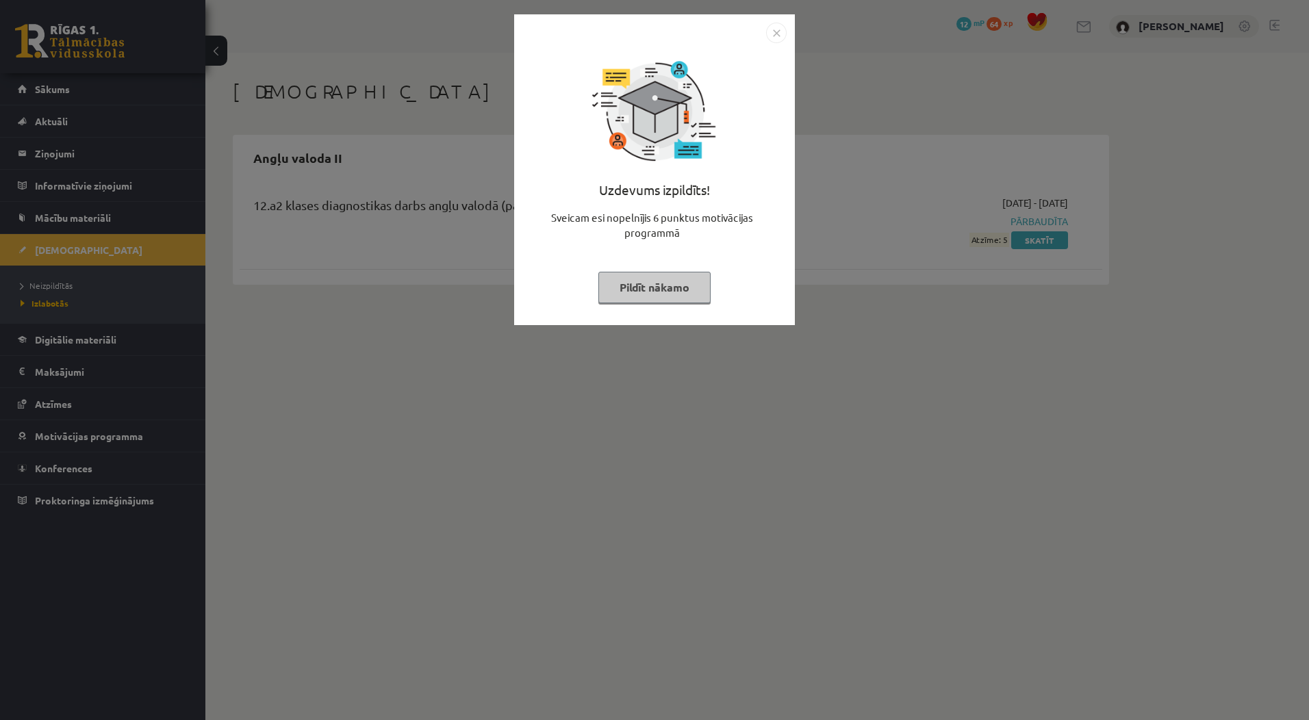
click at [629, 299] on button "Pildīt nākamo" at bounding box center [654, 287] width 112 height 31
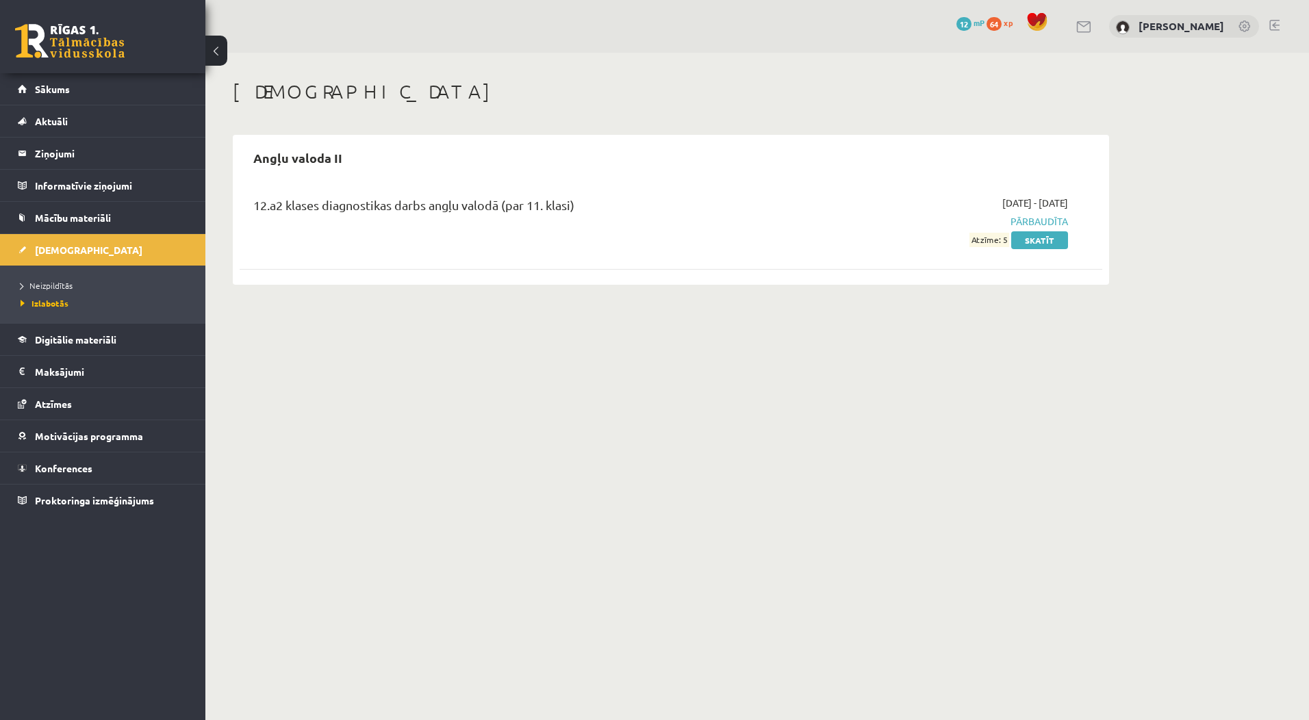
click at [981, 238] on span "Atzīme: 5" at bounding box center [990, 240] width 40 height 14
click at [1005, 244] on span "Atzīme: 5" at bounding box center [990, 240] width 40 height 14
click at [953, 363] on body "0 Dāvanas 12 mP 64 xp Ksenija Tereško Sākums Aktuāli Kā mācīties eSKOLĀ Kontakt…" at bounding box center [654, 360] width 1309 height 720
click at [80, 253] on link "[DEMOGRAPHIC_DATA]" at bounding box center [103, 249] width 171 height 31
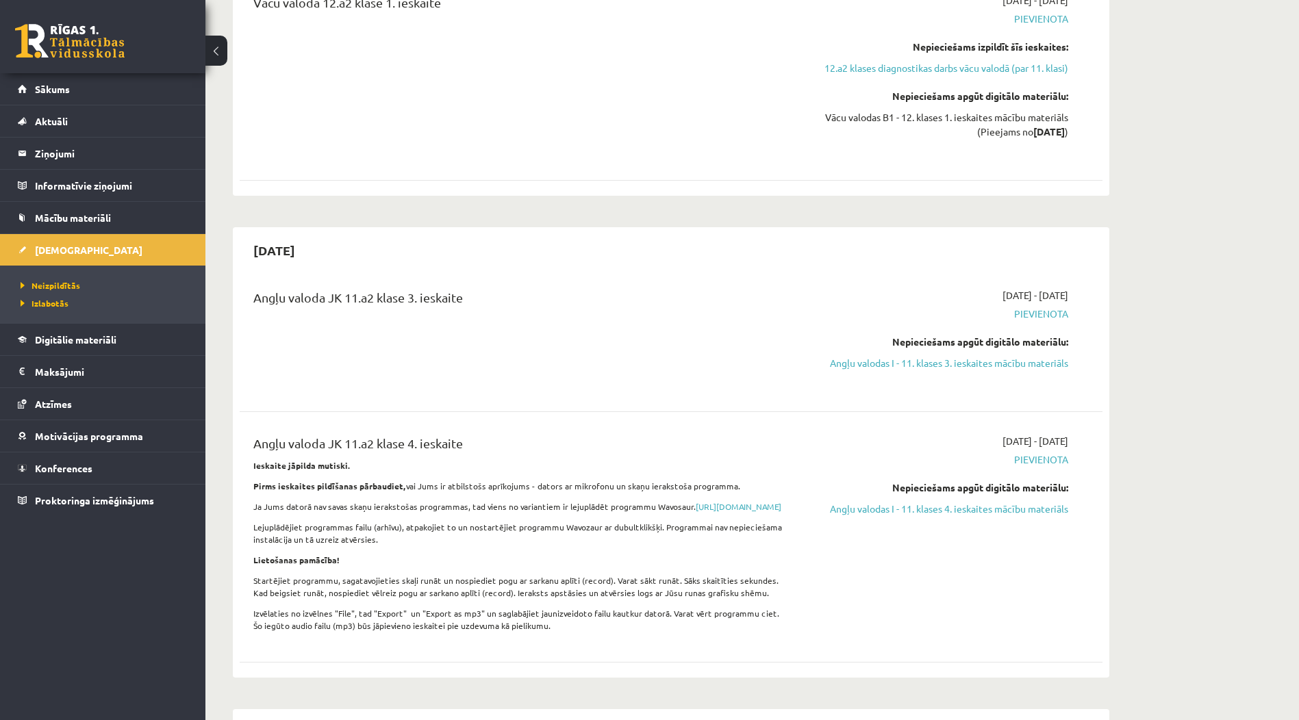
scroll to position [1506, 0]
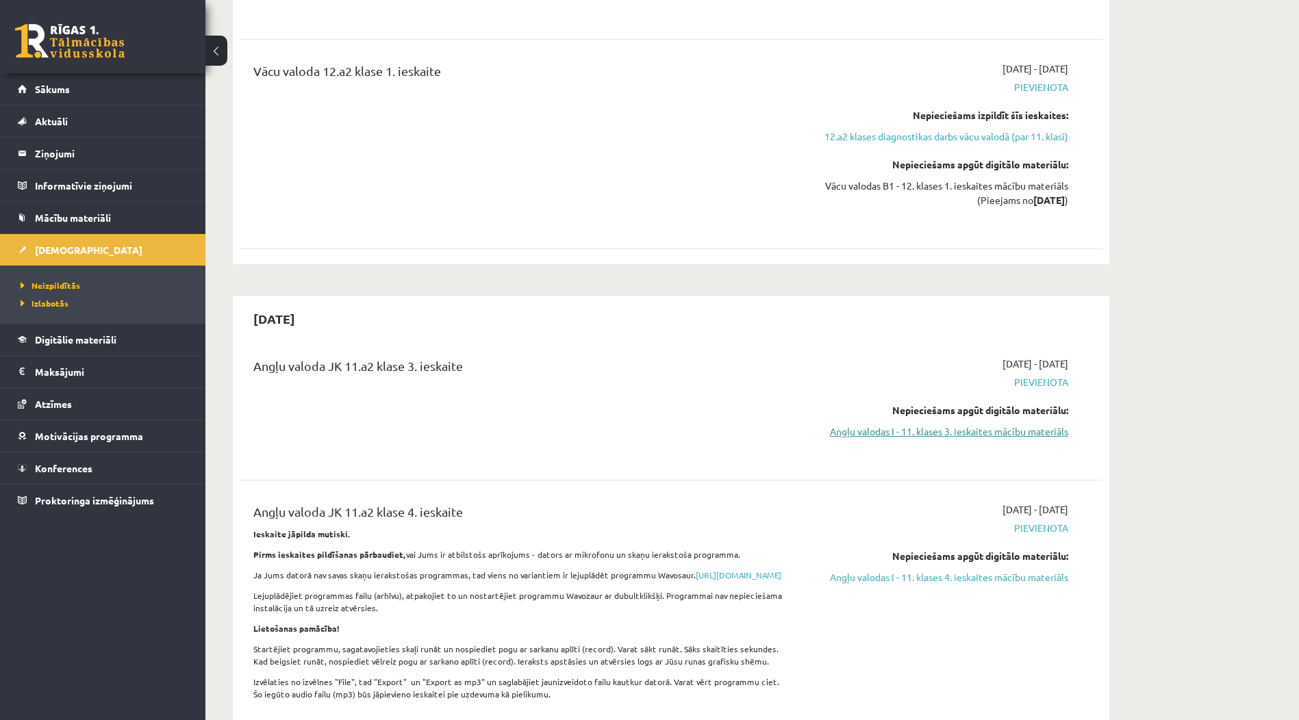
click at [964, 425] on link "Angļu valodas I - 11. klases 3. ieskaites mācību materiāls" at bounding box center [939, 432] width 258 height 14
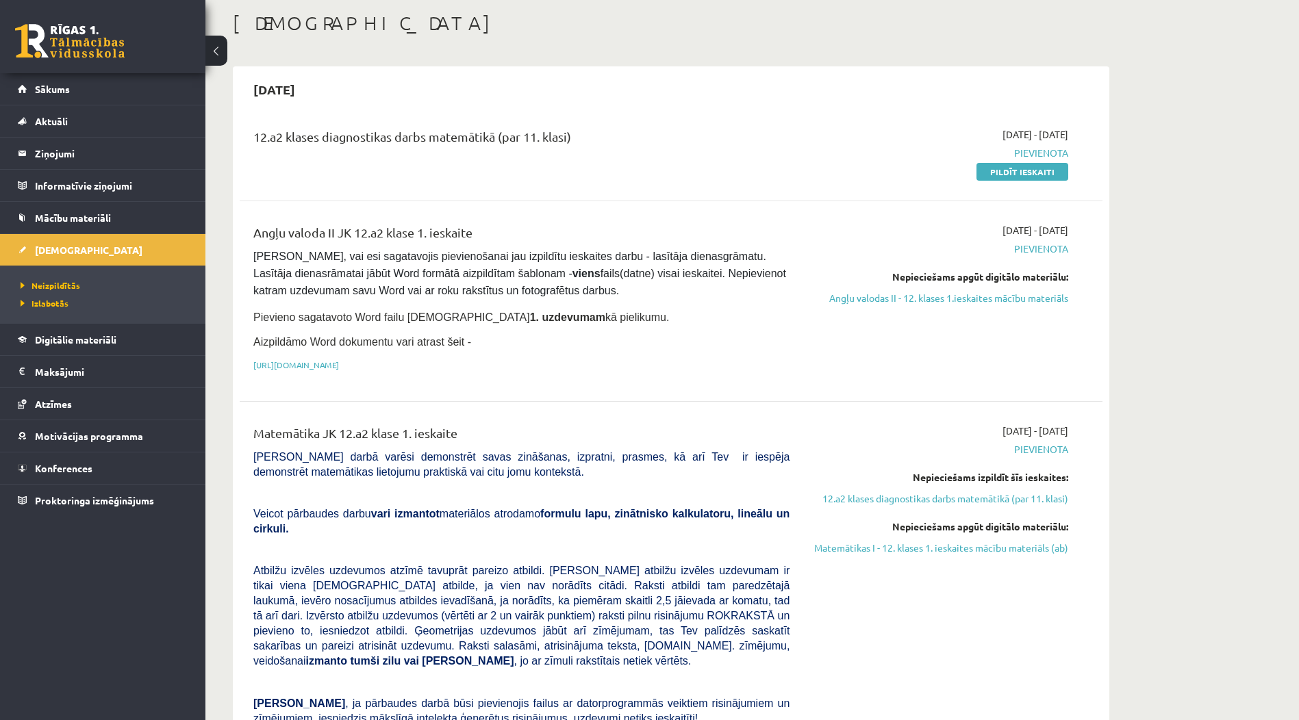
scroll to position [0, 0]
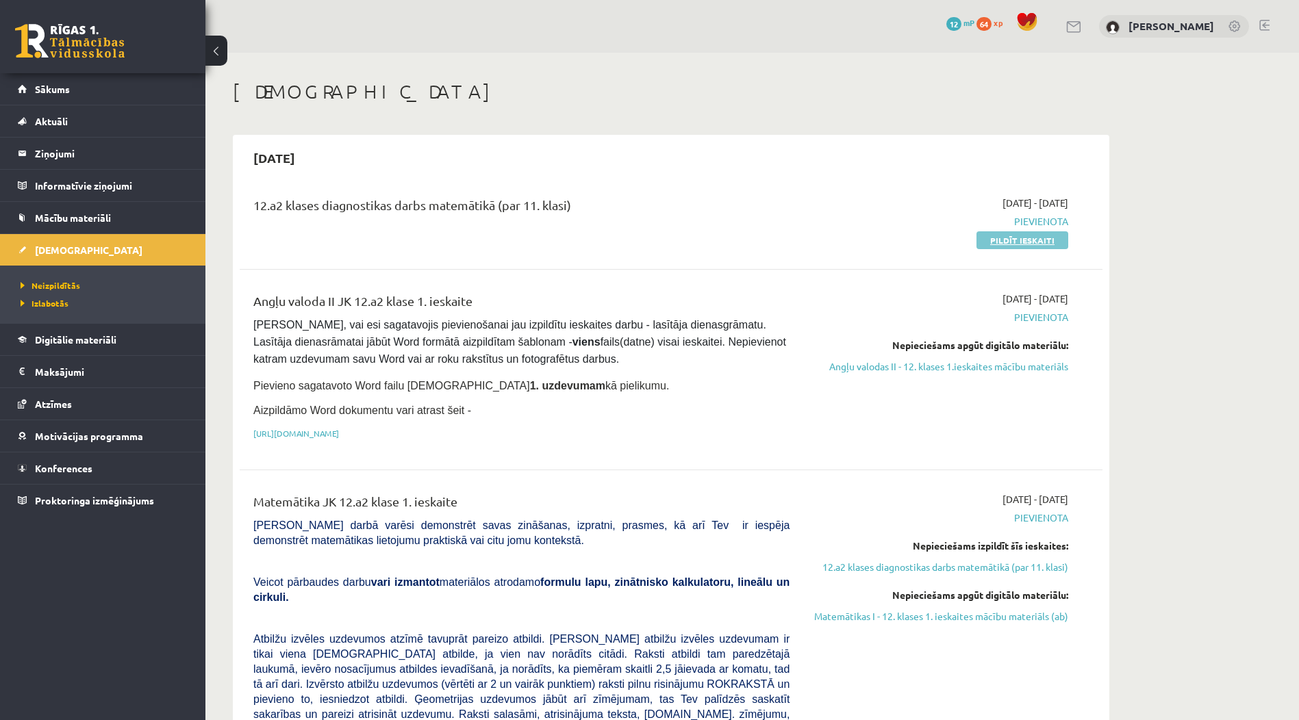
click at [1019, 244] on link "Pildīt ieskaiti" at bounding box center [1022, 240] width 92 height 18
click at [64, 87] on span "Sākums" at bounding box center [52, 89] width 35 height 12
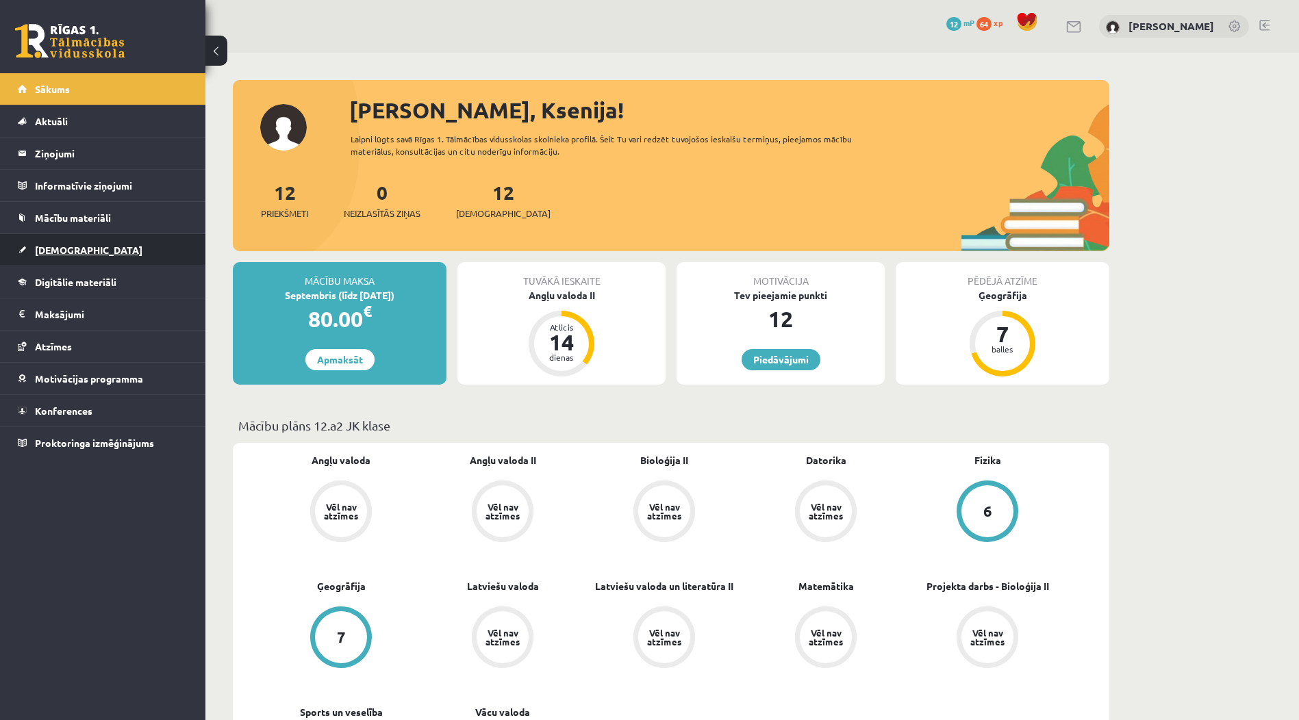
click at [77, 244] on link "[DEMOGRAPHIC_DATA]" at bounding box center [103, 249] width 171 height 31
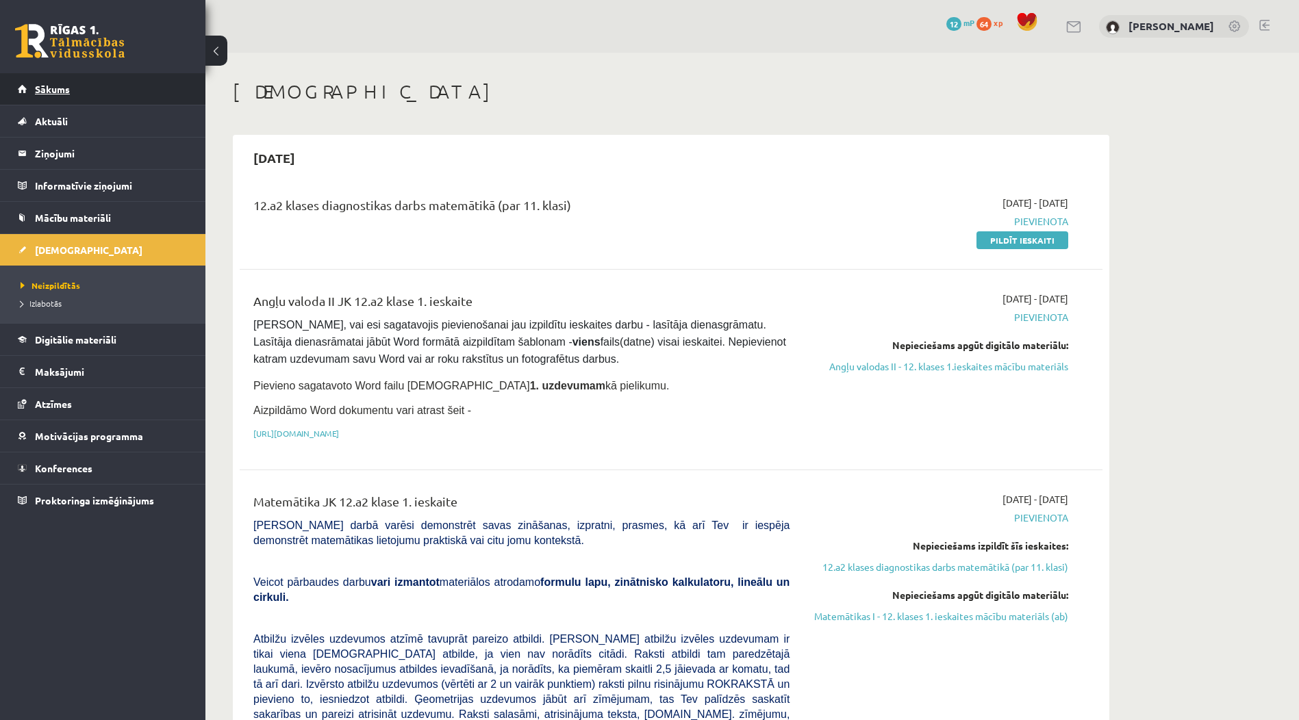
click at [127, 90] on link "Sākums" at bounding box center [103, 88] width 171 height 31
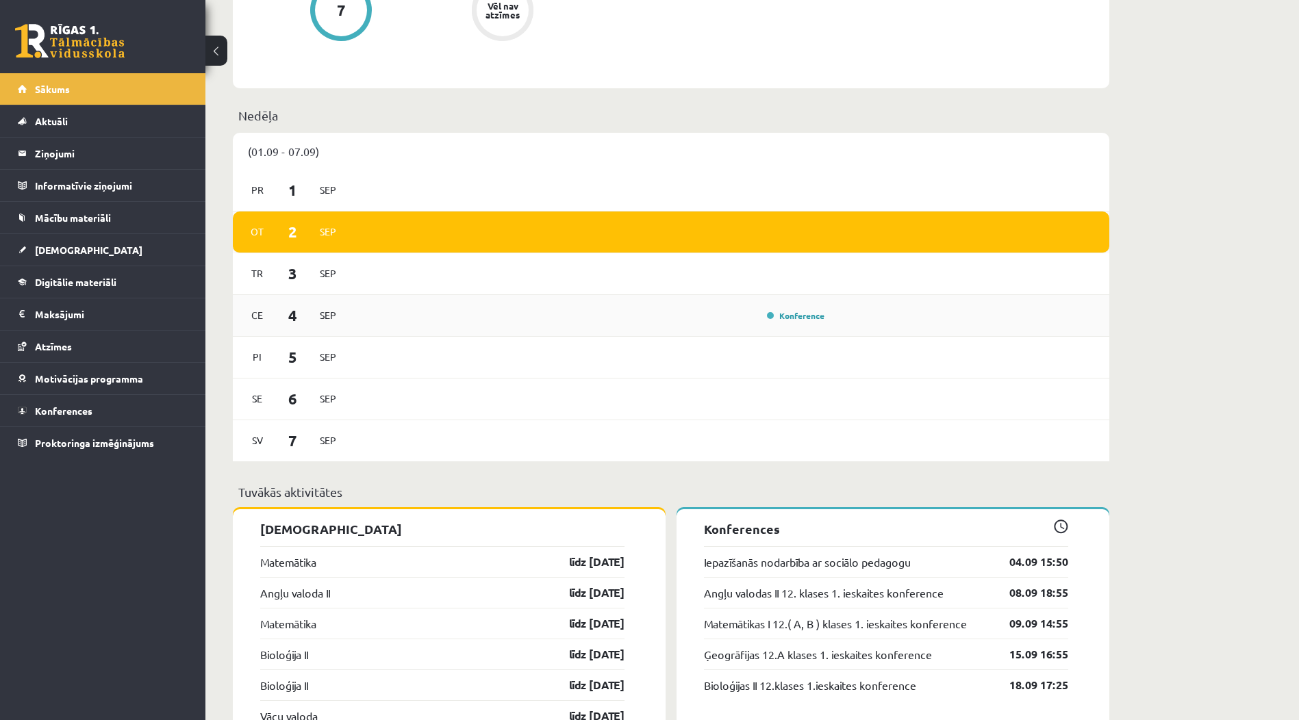
scroll to position [1164, 0]
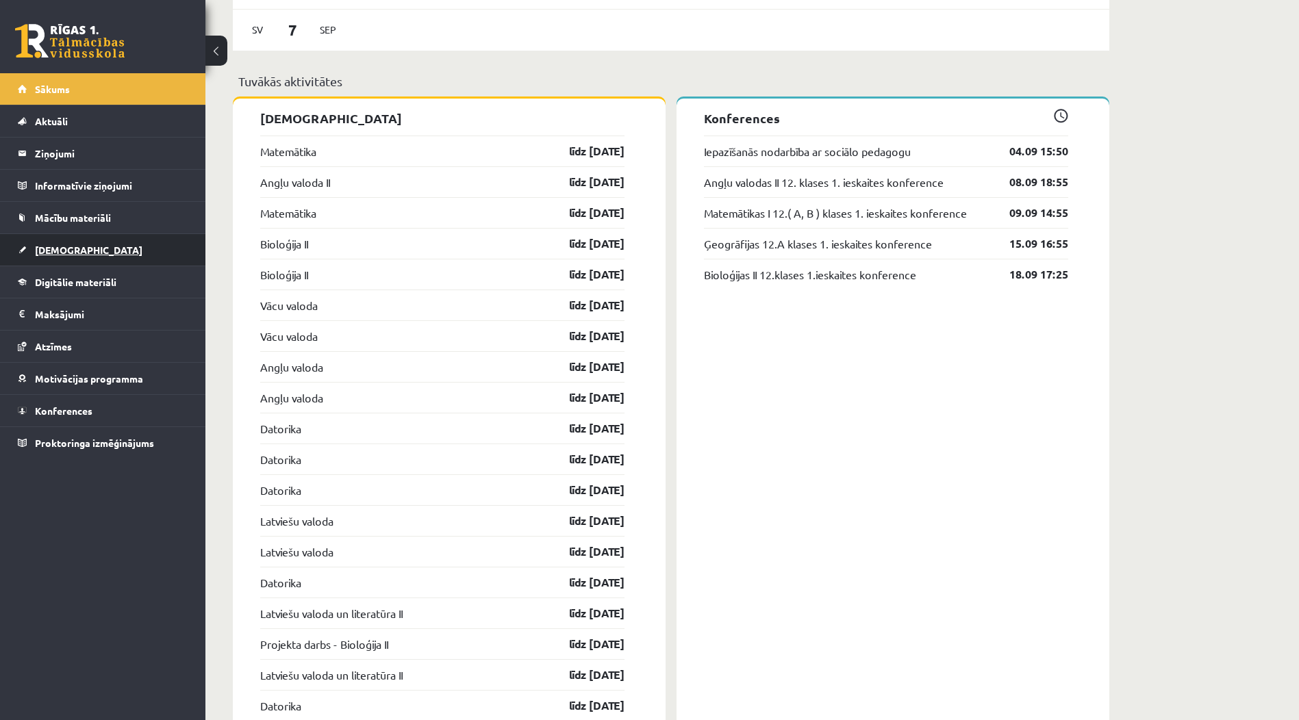
click at [66, 249] on span "[DEMOGRAPHIC_DATA]" at bounding box center [89, 250] width 108 height 12
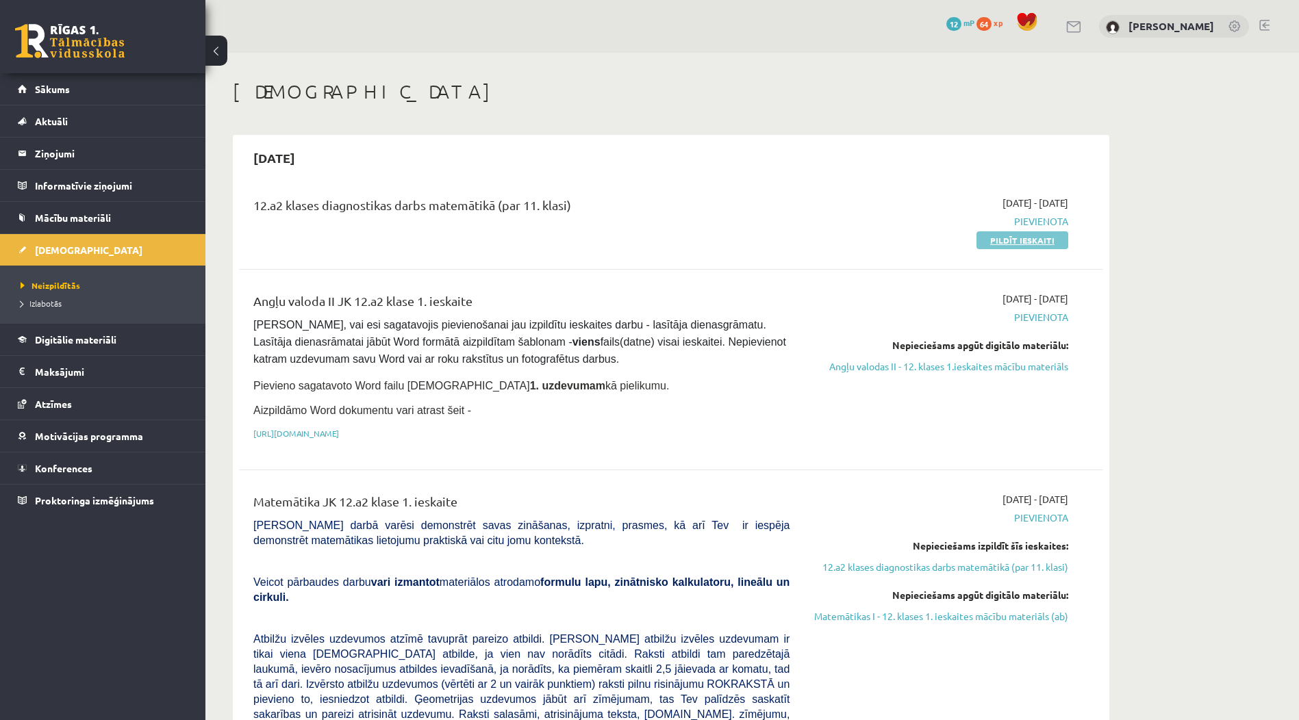
click at [1006, 240] on link "Pildīt ieskaiti" at bounding box center [1022, 240] width 92 height 18
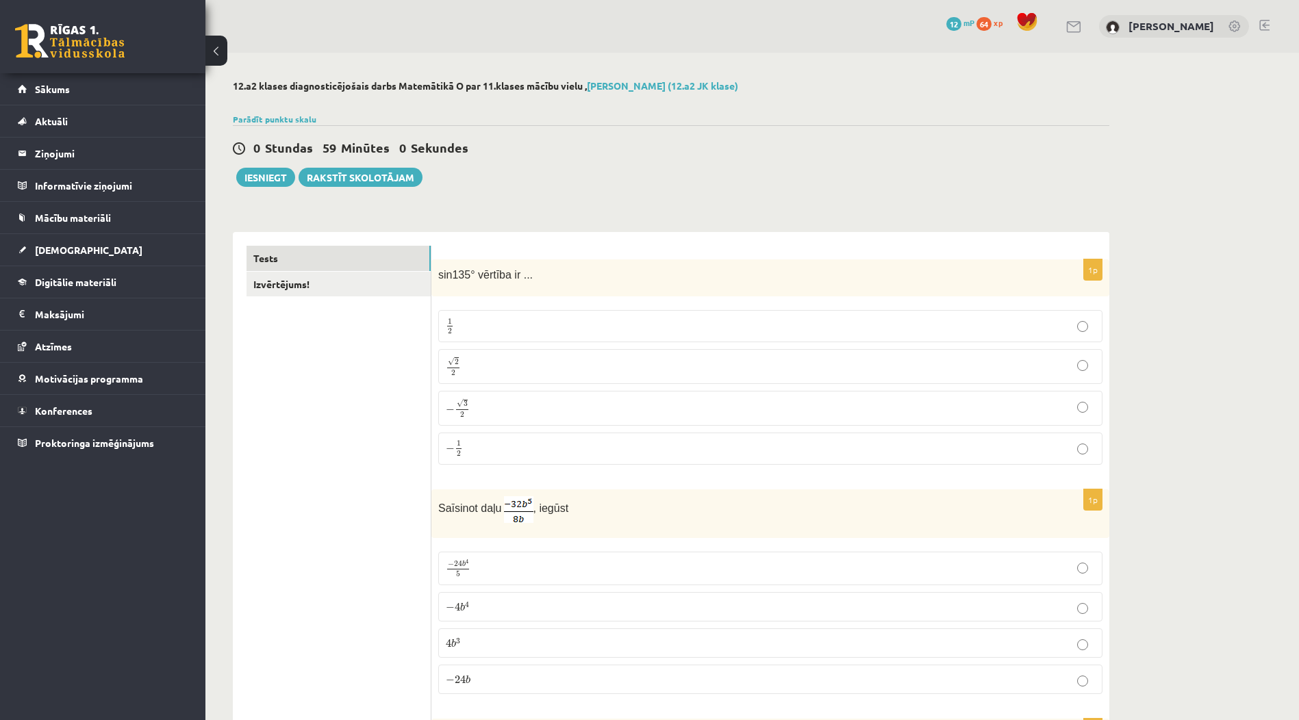
click at [866, 366] on p "√ 2 2 2 2" at bounding box center [770, 367] width 649 height 20
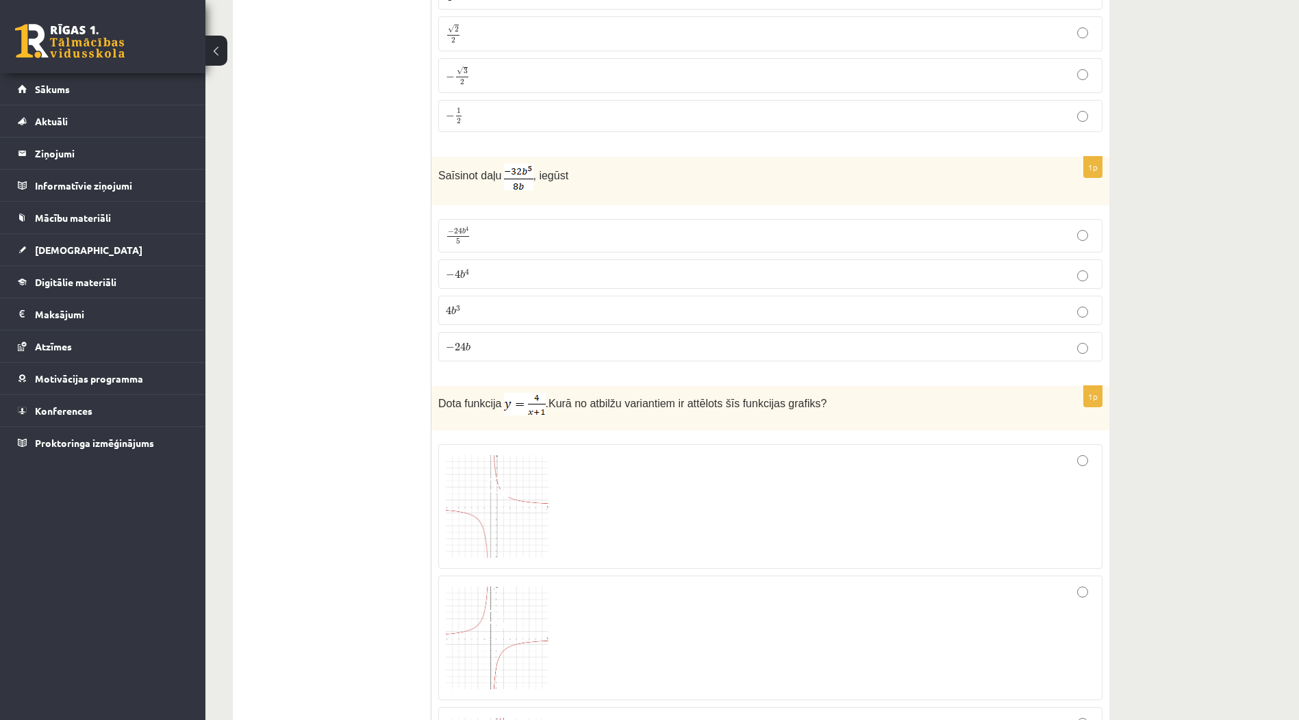
scroll to position [342, 0]
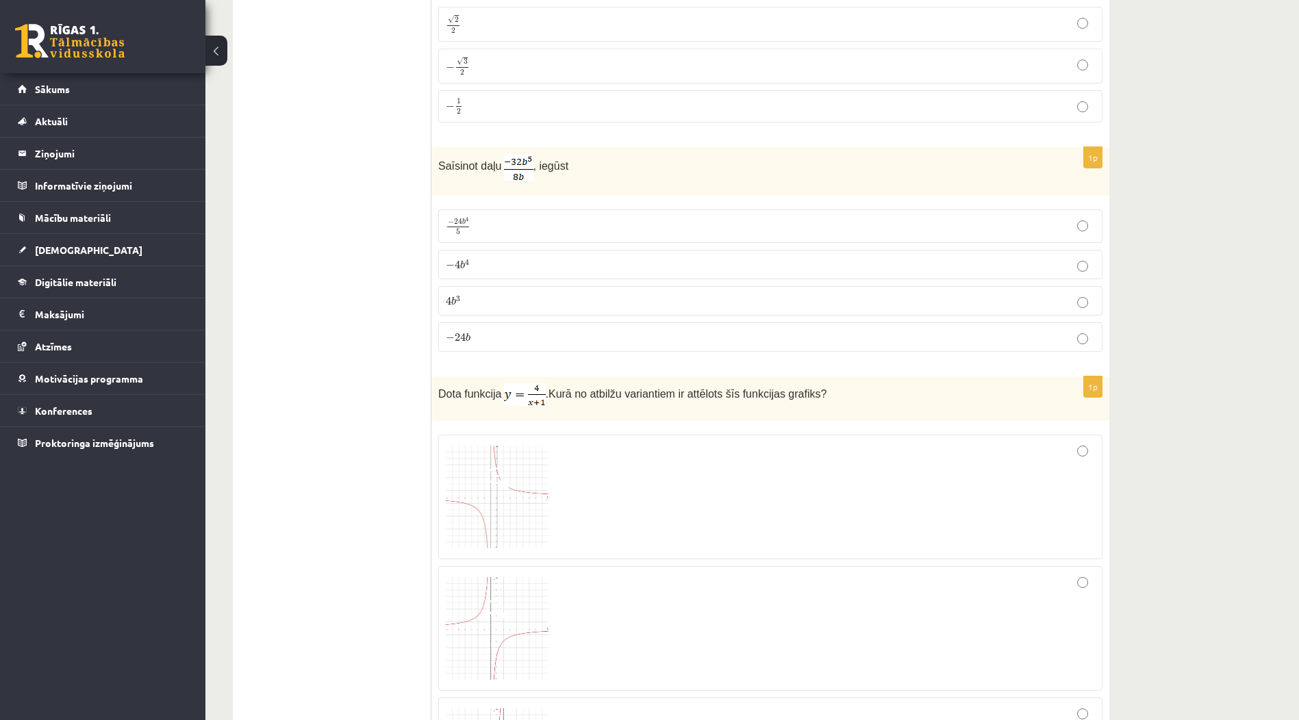
click at [1046, 264] on p "− 4 b 4 − 4 b 4" at bounding box center [770, 264] width 649 height 14
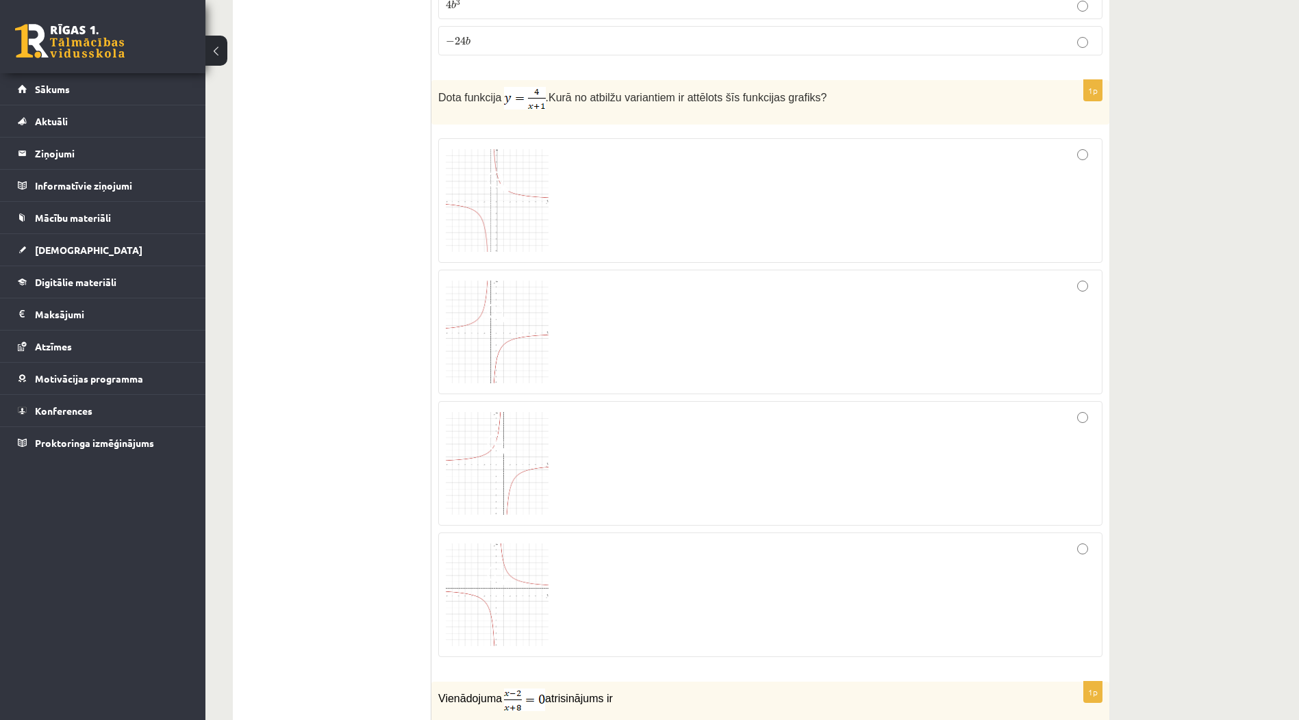
scroll to position [685, 0]
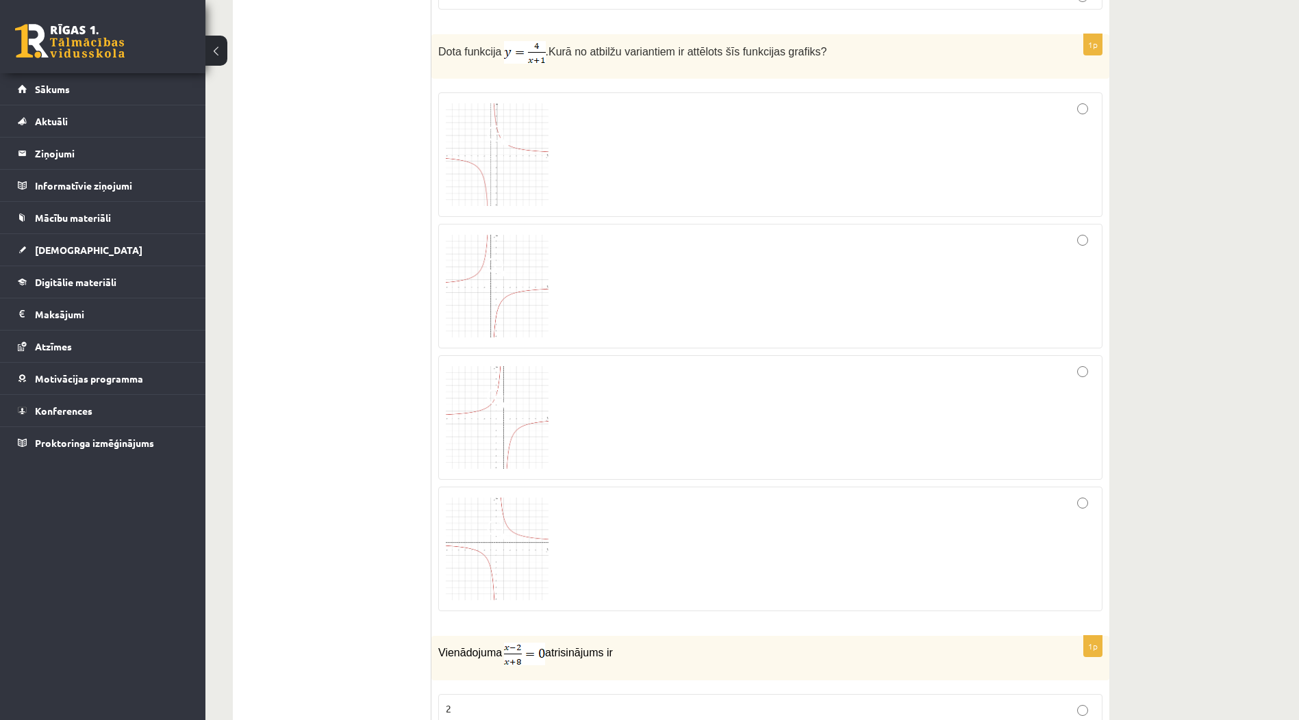
click at [1030, 140] on div at bounding box center [770, 155] width 649 height 110
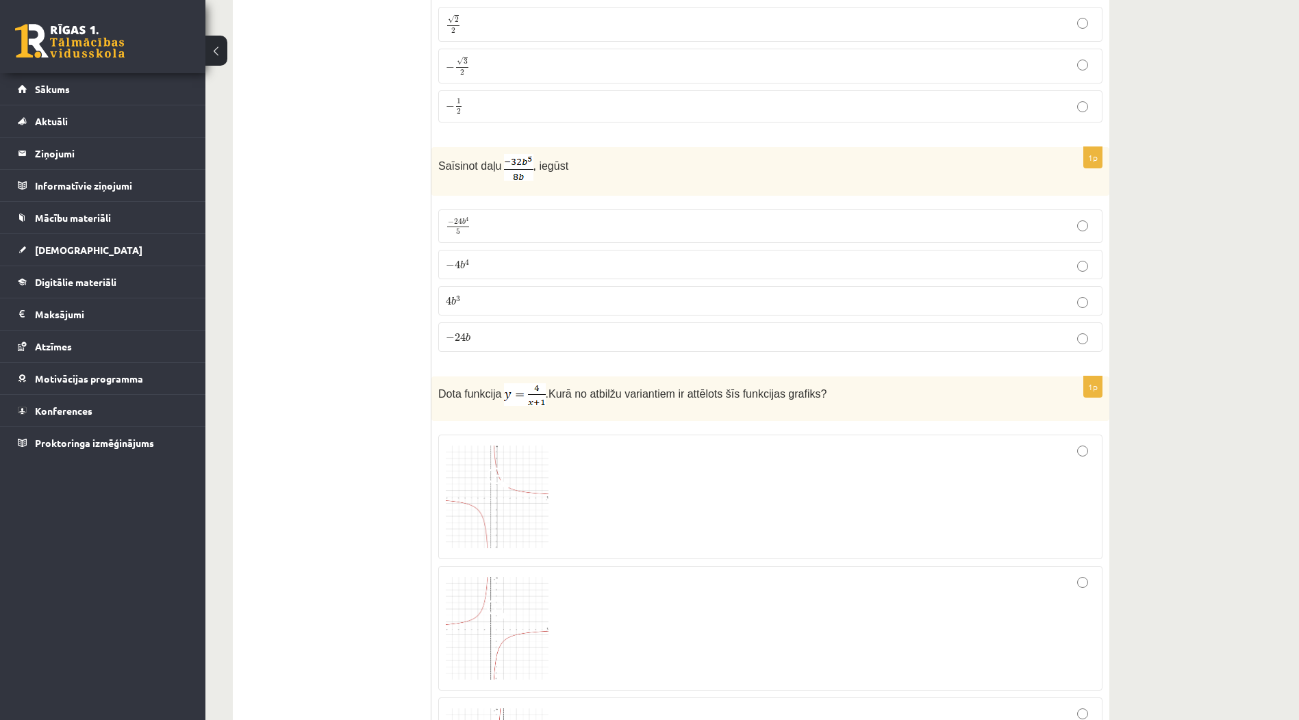
scroll to position [0, 0]
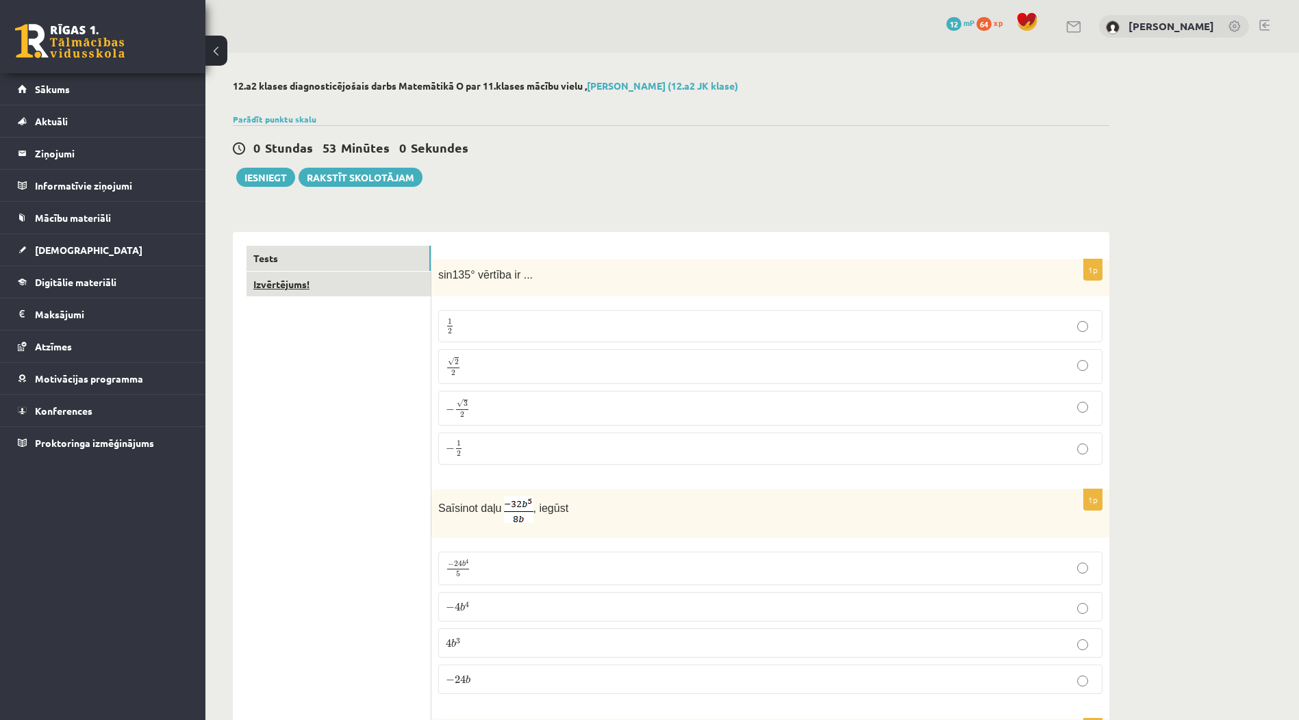
click at [373, 293] on link "Izvērtējums!" at bounding box center [339, 284] width 184 height 25
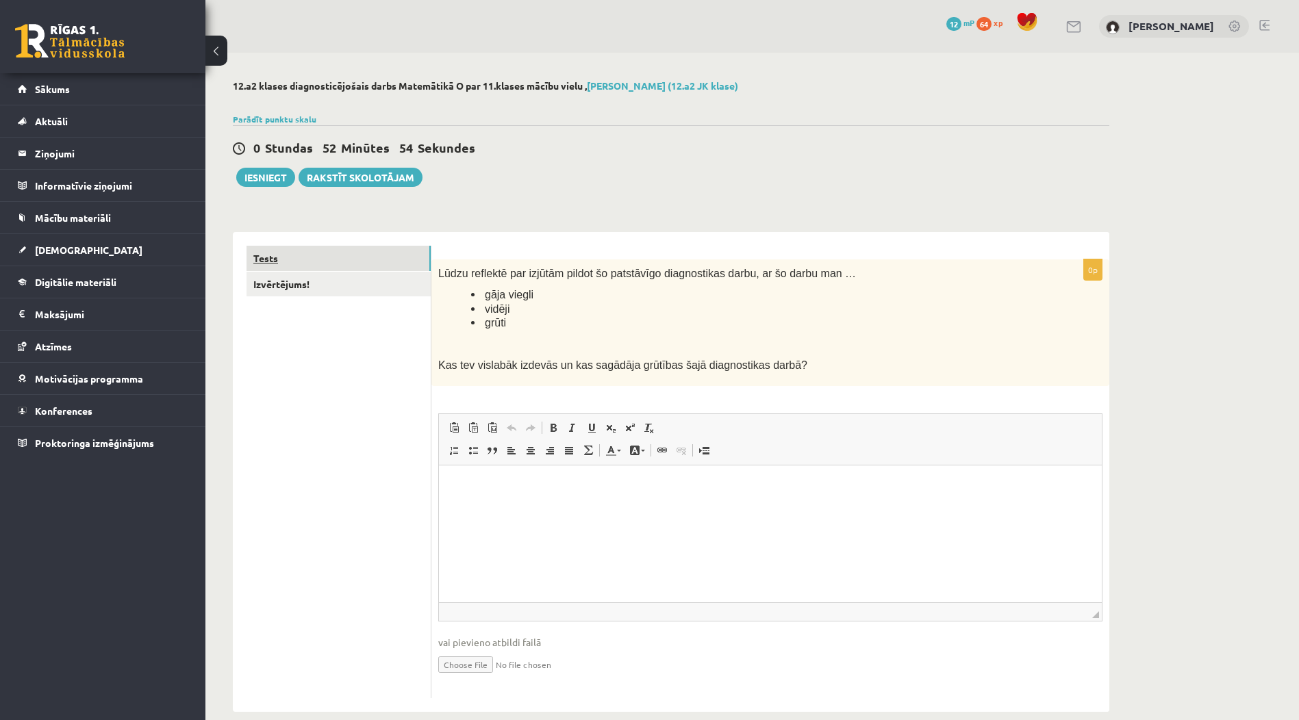
click at [394, 252] on link "Tests" at bounding box center [339, 258] width 184 height 25
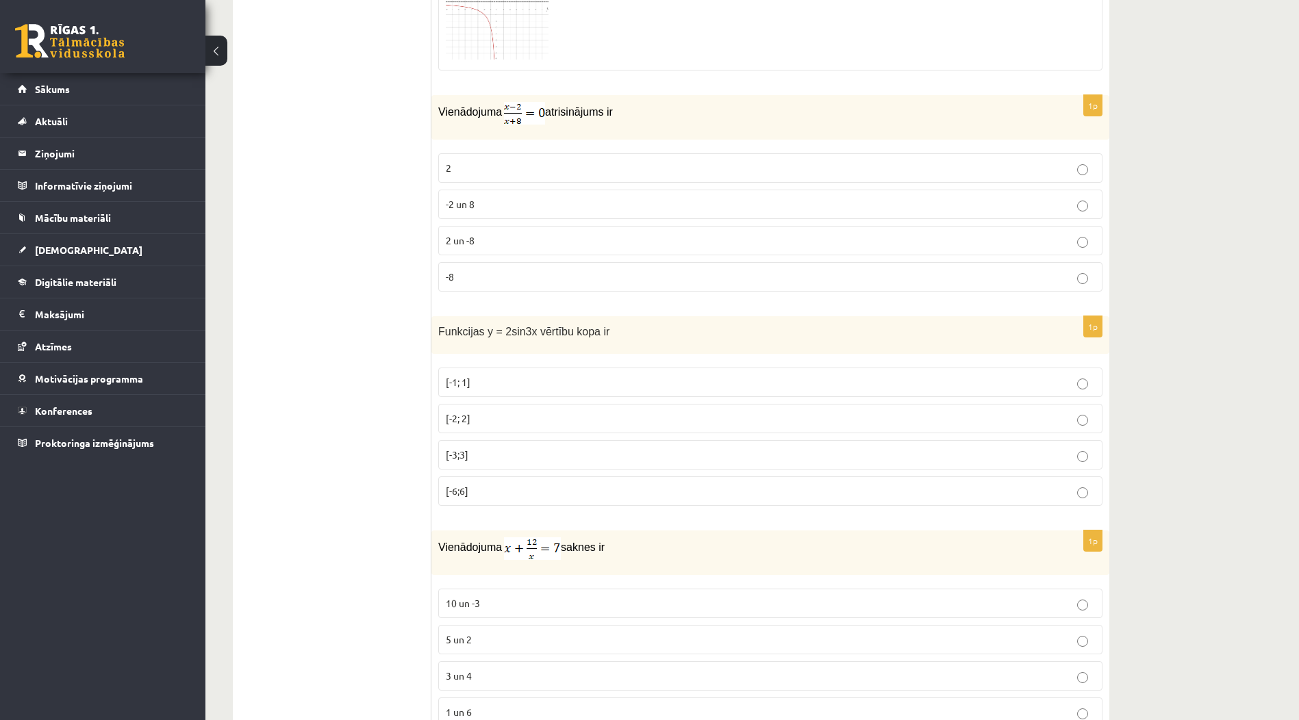
scroll to position [1233, 0]
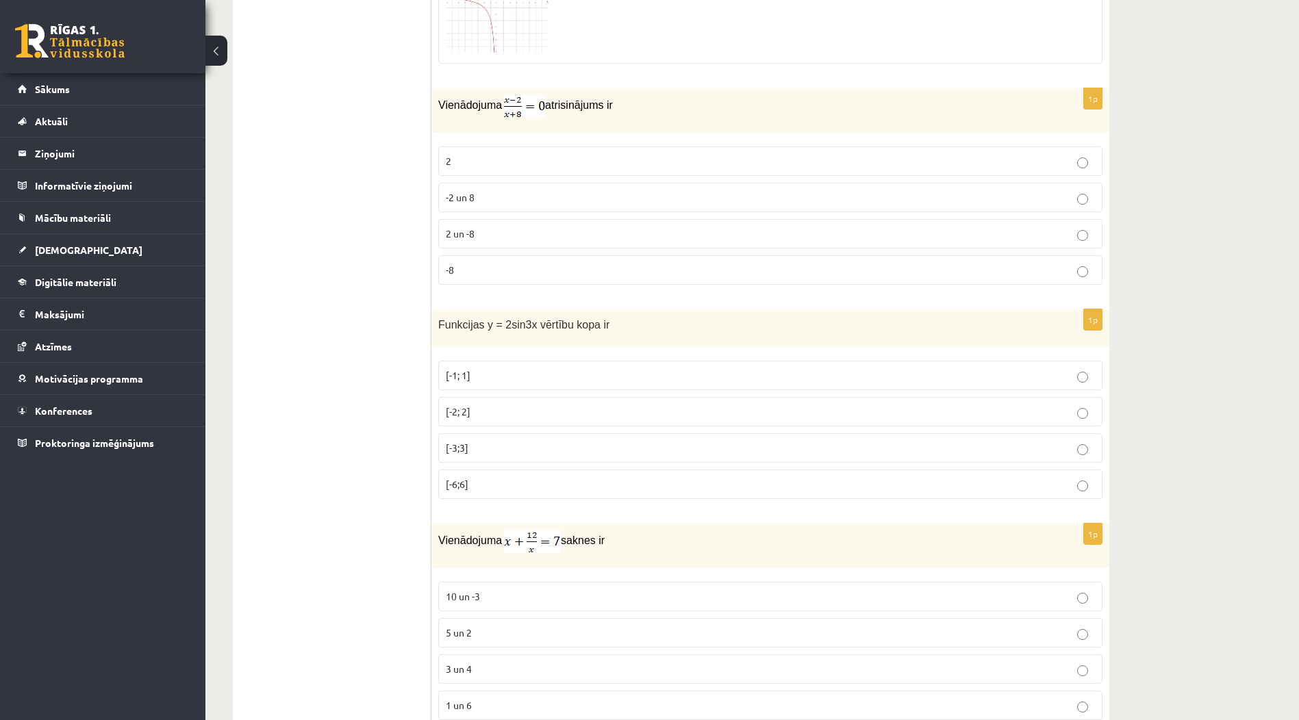
click at [1057, 161] on p "2" at bounding box center [770, 161] width 649 height 14
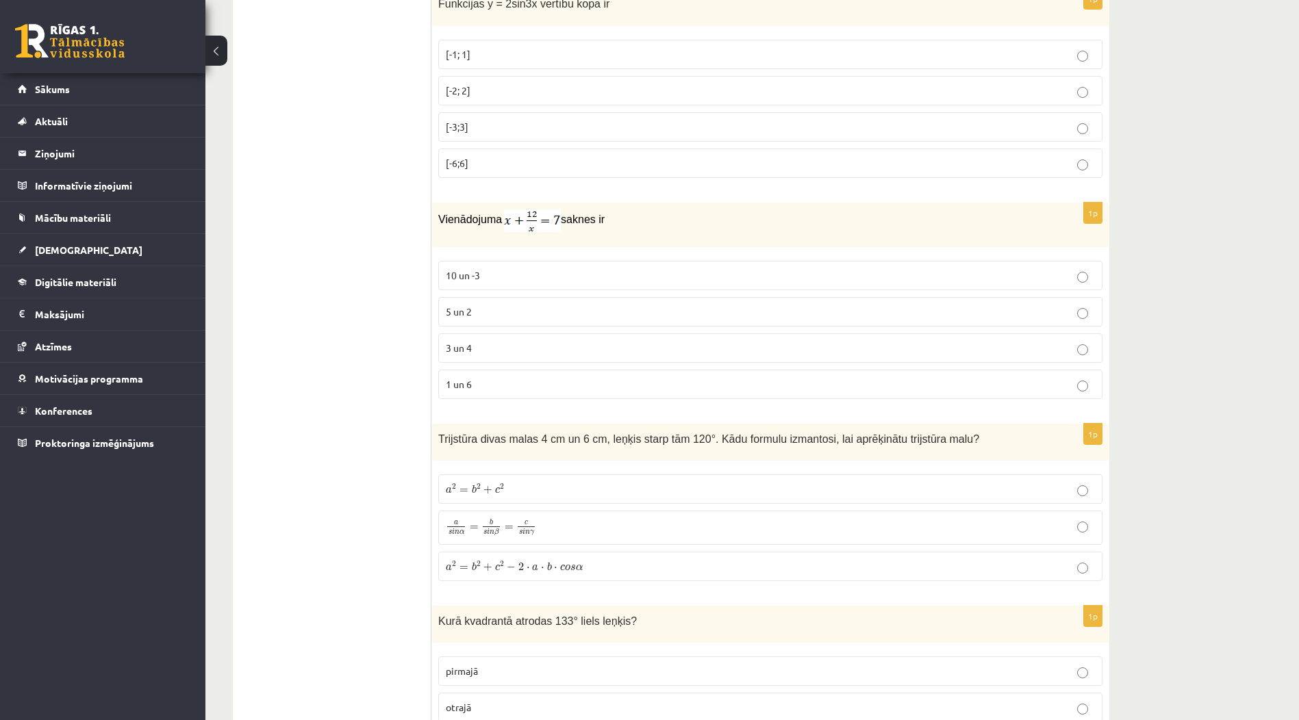
scroll to position [1643, 0]
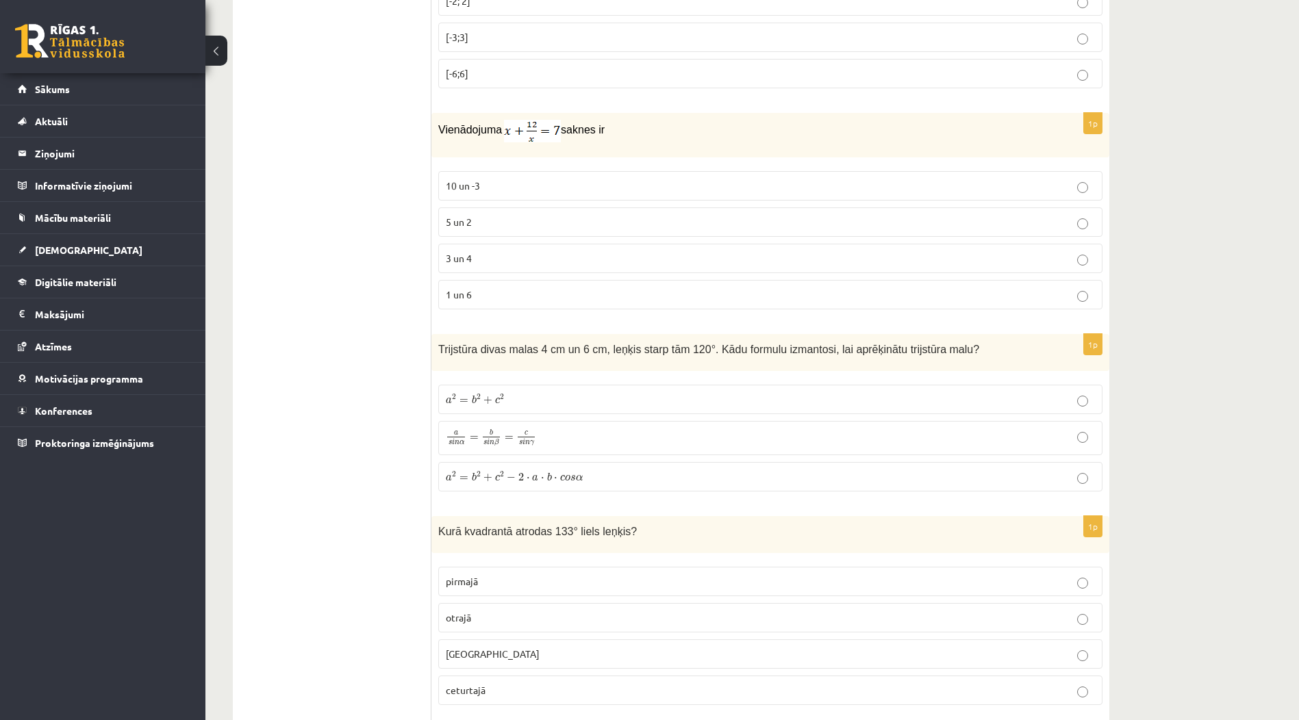
click at [884, 259] on p "3 un 4" at bounding box center [770, 258] width 649 height 14
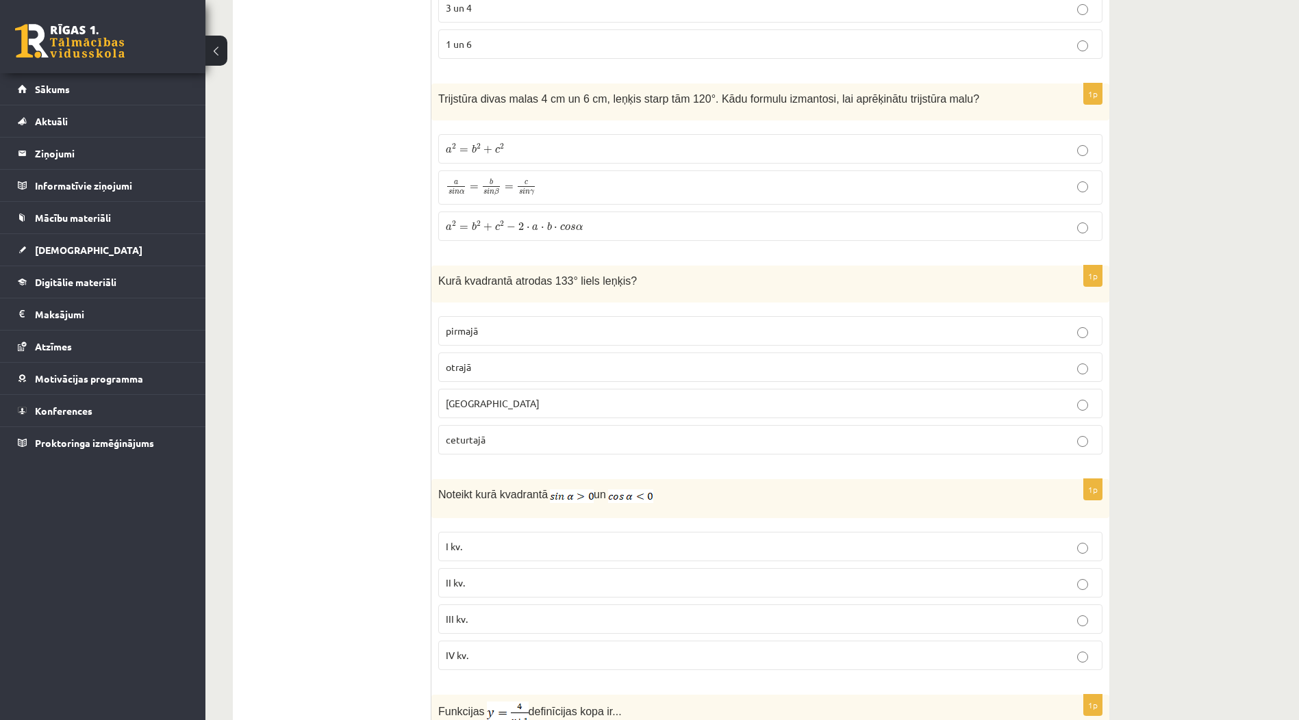
scroll to position [1895, 0]
click at [975, 232] on p "a 2 = b 2 + c 2 − 2 ⋅ a ⋅ b ⋅ c o s α a 2 = b 2 + c 2 − 2 ⋅ a ⋅ b ⋅ c o s α" at bounding box center [770, 225] width 649 height 14
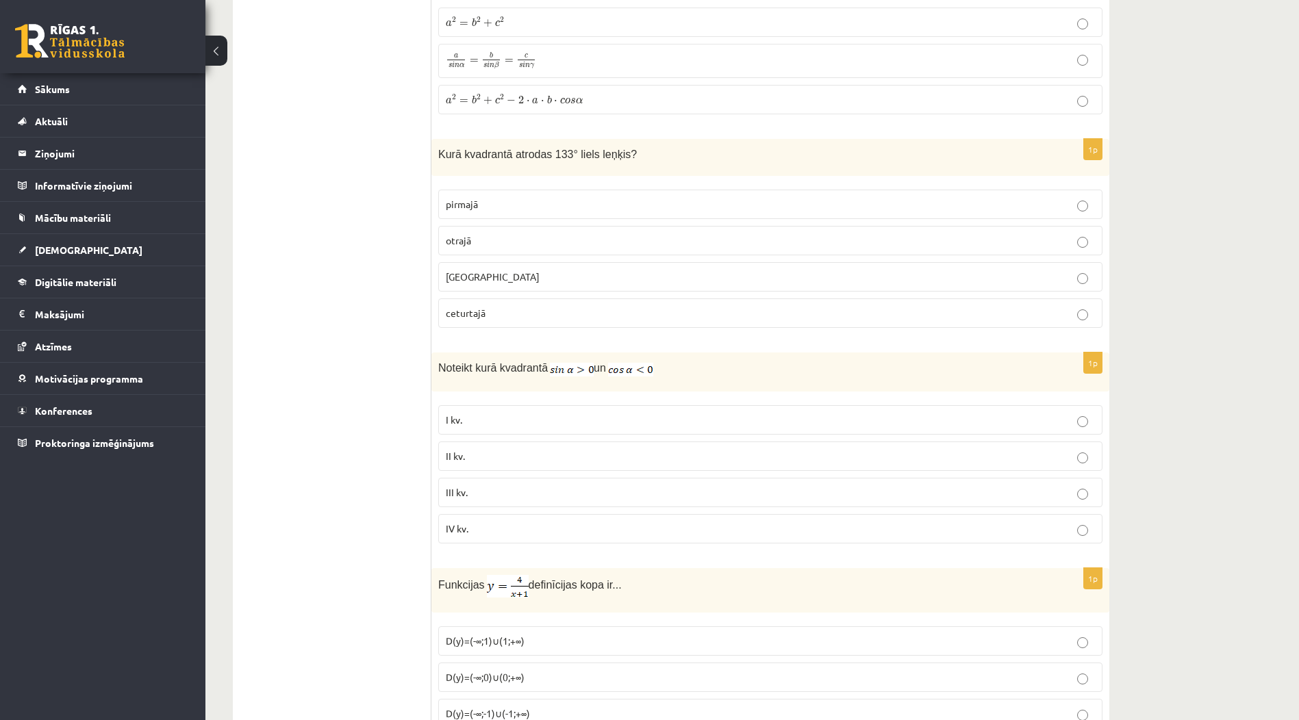
scroll to position [2100, 0]
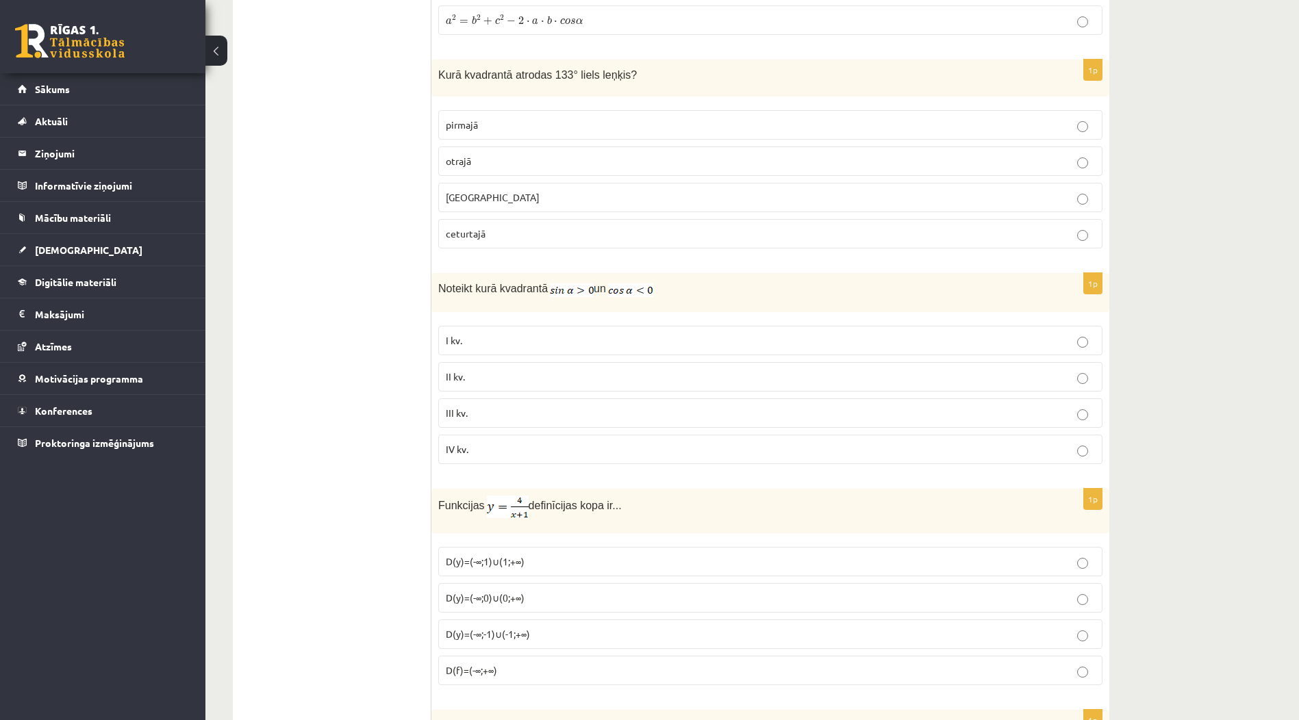
click at [744, 147] on fieldset "pirmajā otrajā trešajā ceturtajā" at bounding box center [770, 177] width 664 height 149
click at [744, 152] on label "otrajā" at bounding box center [770, 161] width 664 height 29
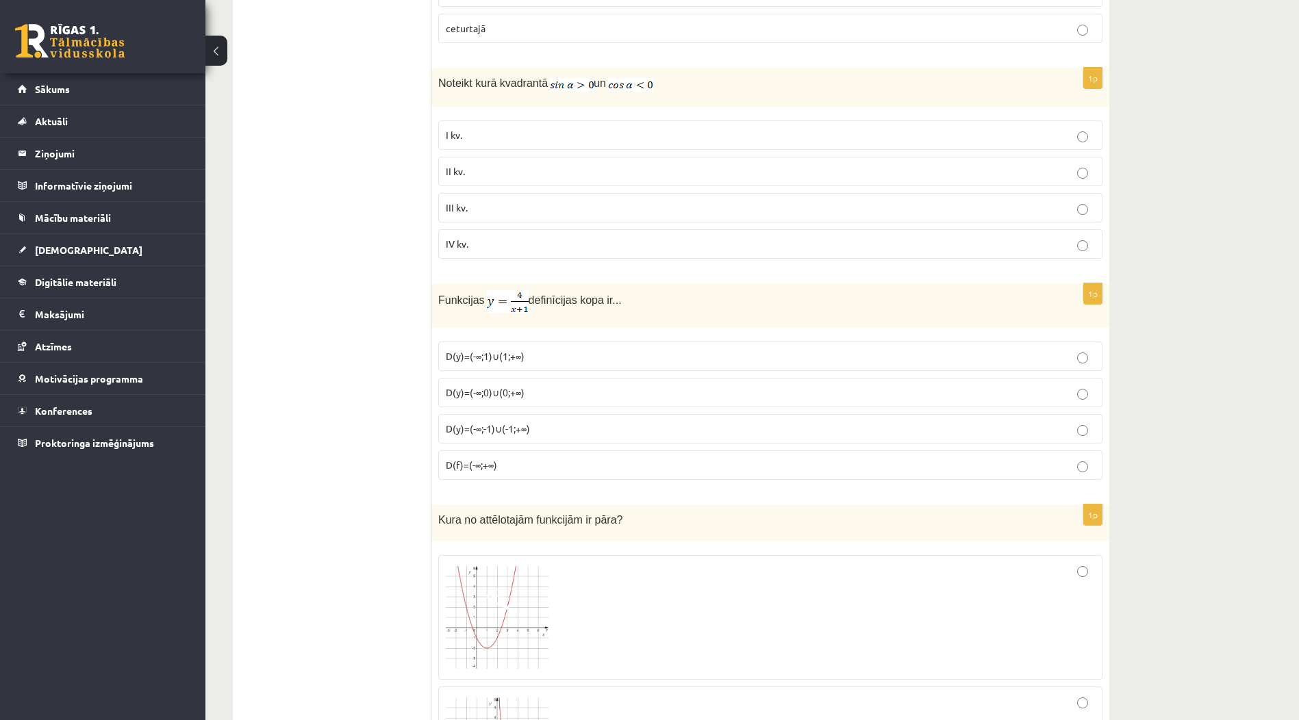
scroll to position [2237, 0]
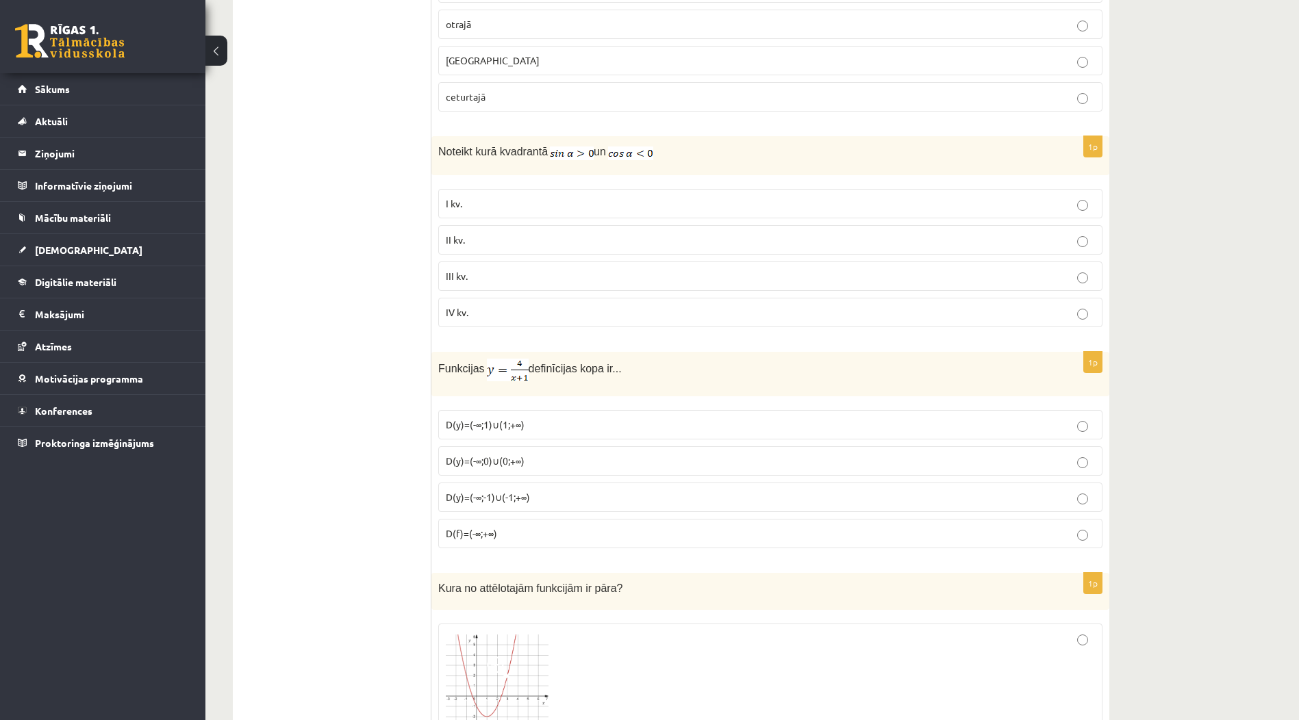
click at [600, 206] on p "I kv." at bounding box center [770, 204] width 649 height 14
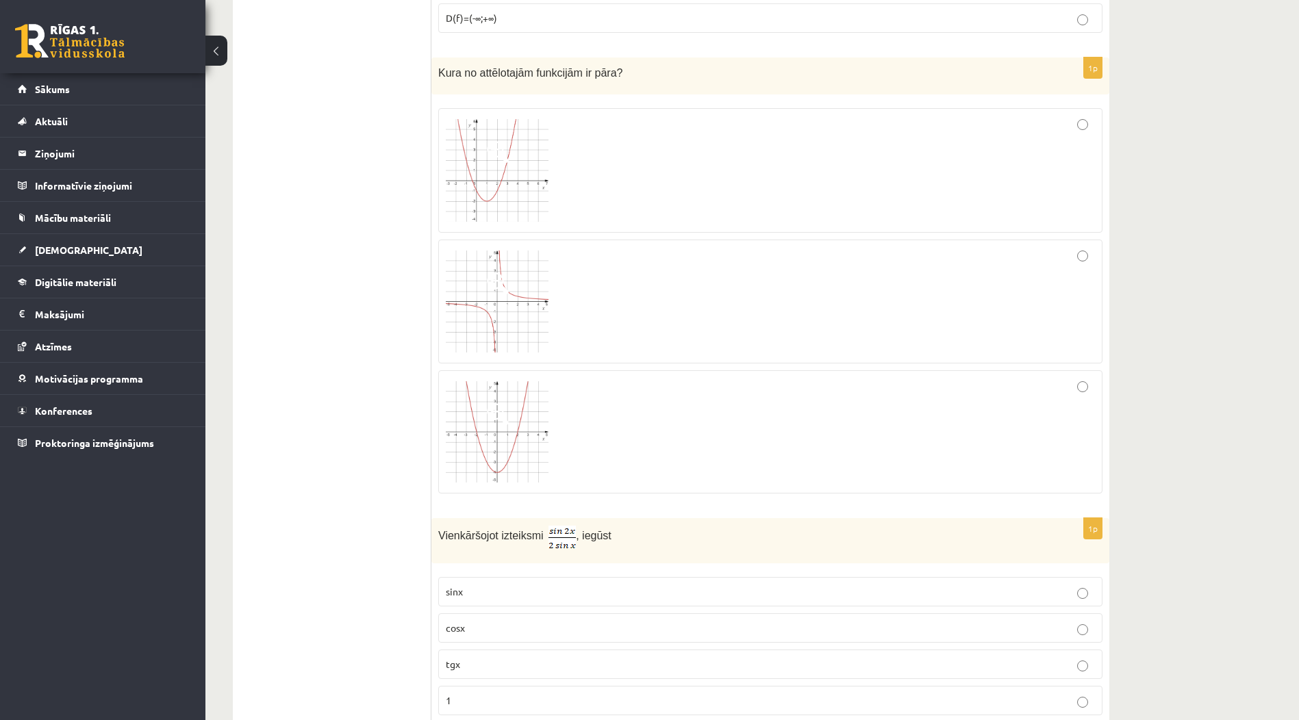
scroll to position [2785, 0]
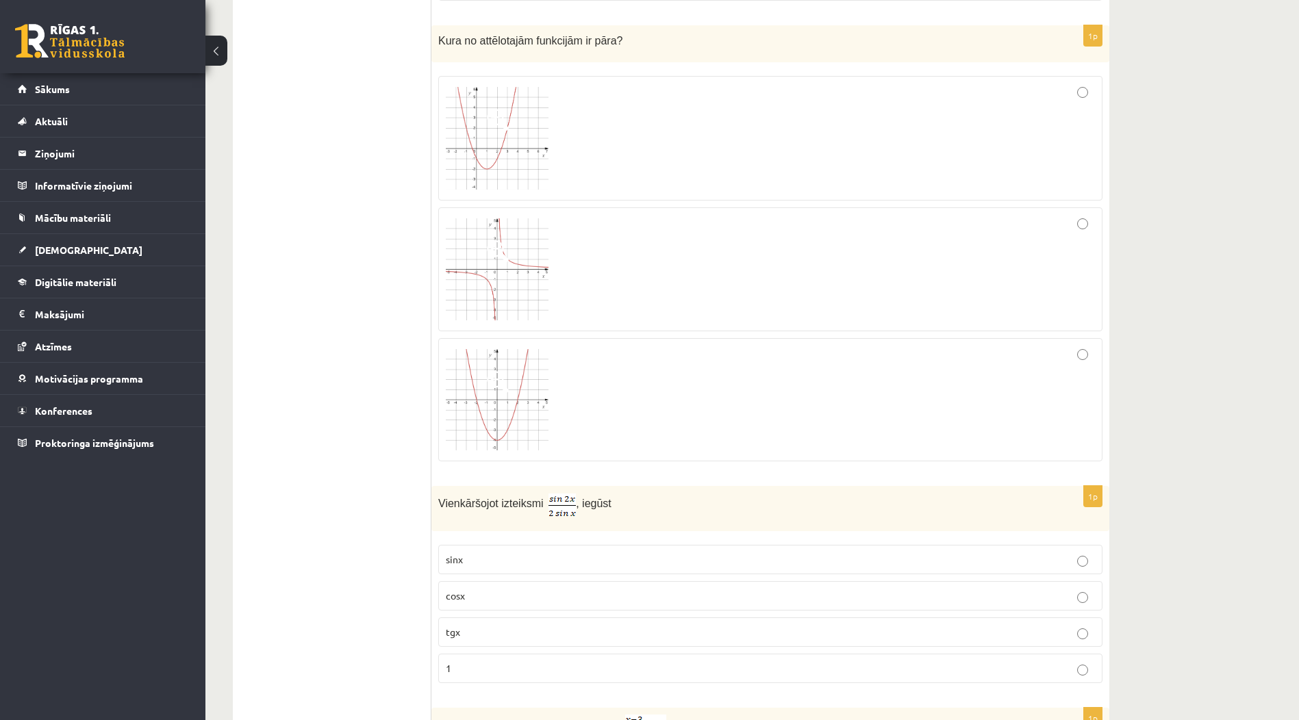
click at [1088, 217] on div at bounding box center [770, 270] width 649 height 110
click at [1068, 345] on label at bounding box center [770, 399] width 664 height 123
click at [1085, 216] on div at bounding box center [770, 270] width 649 height 110
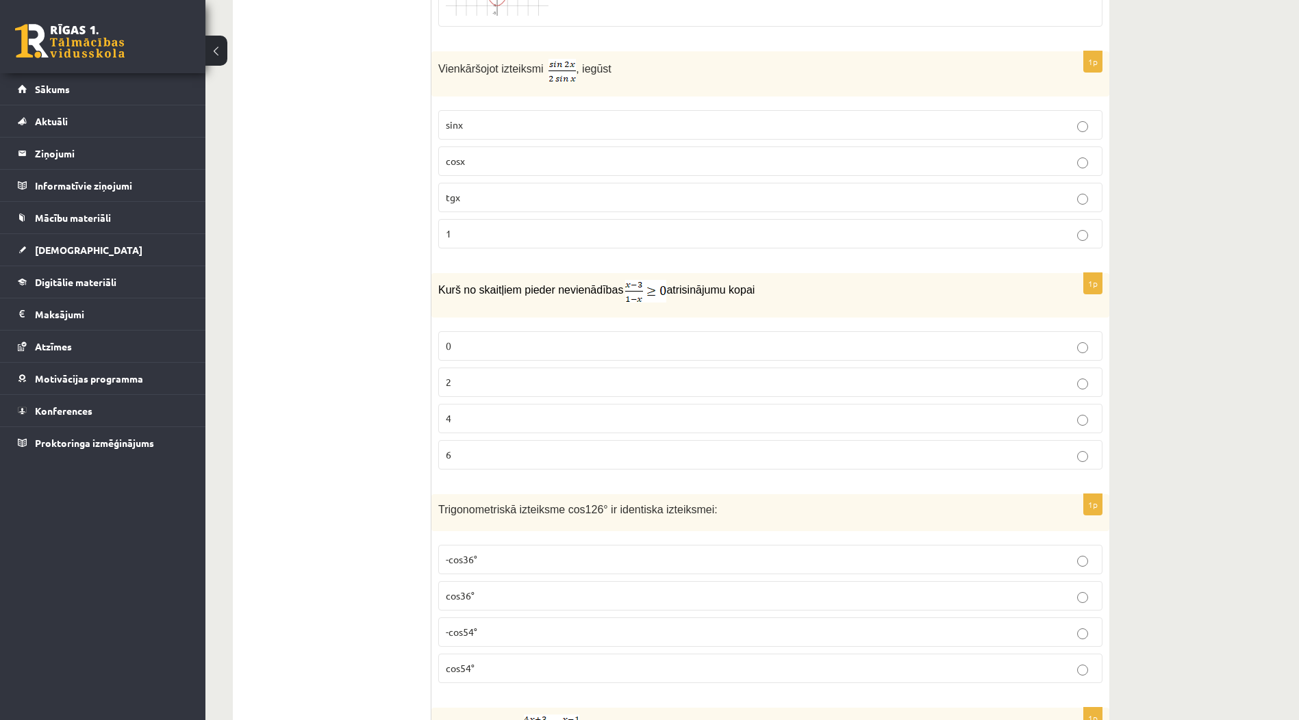
scroll to position [3196, 0]
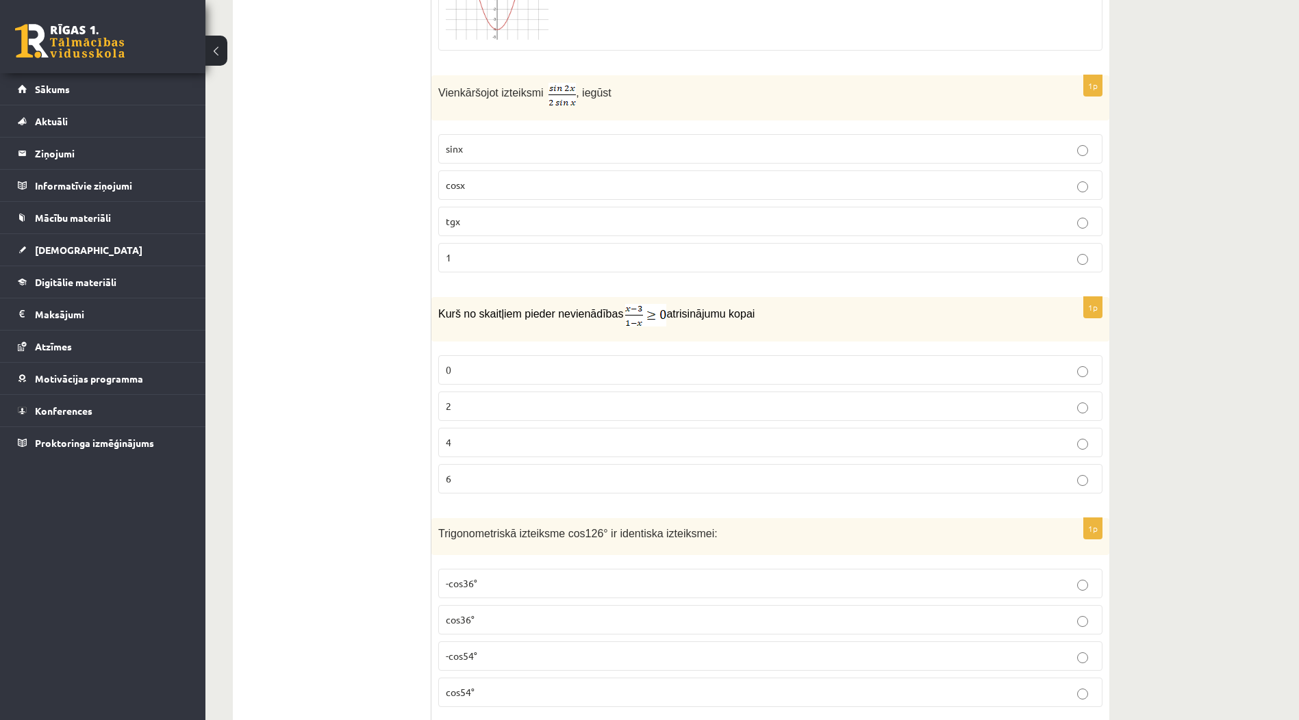
click at [701, 187] on p "cosx" at bounding box center [770, 185] width 649 height 14
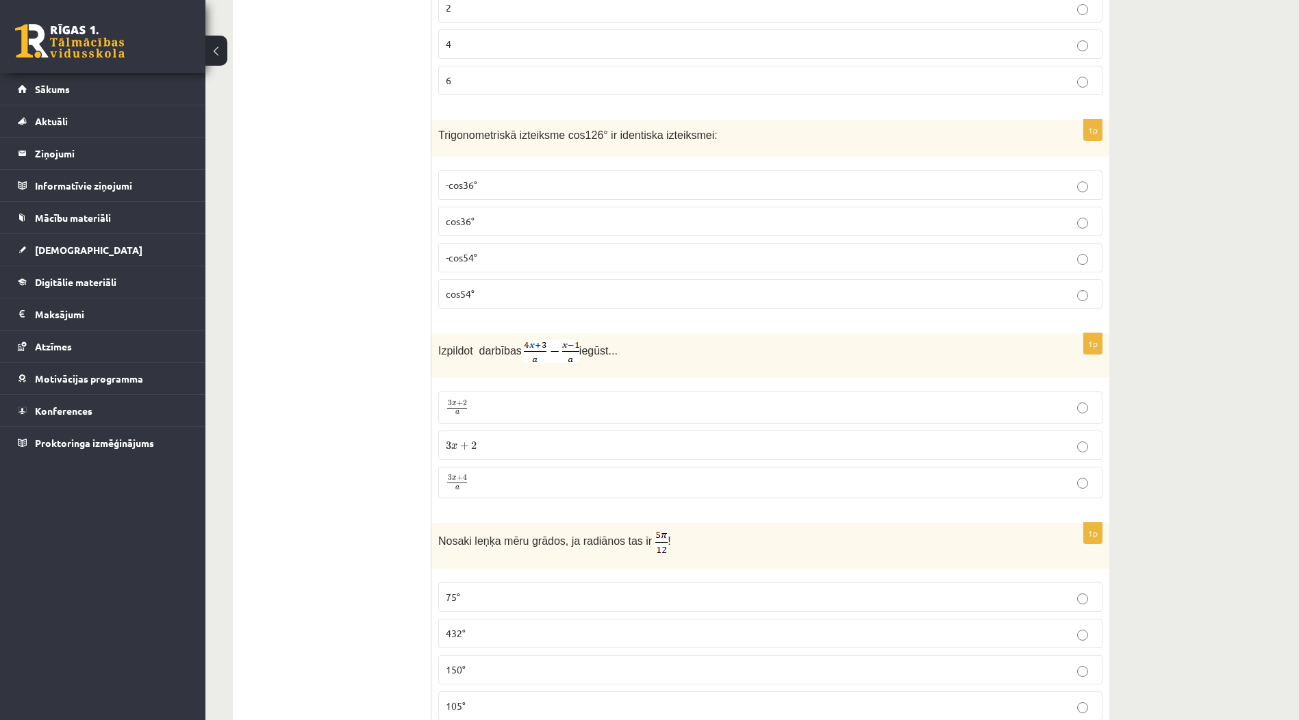
scroll to position [3629, 0]
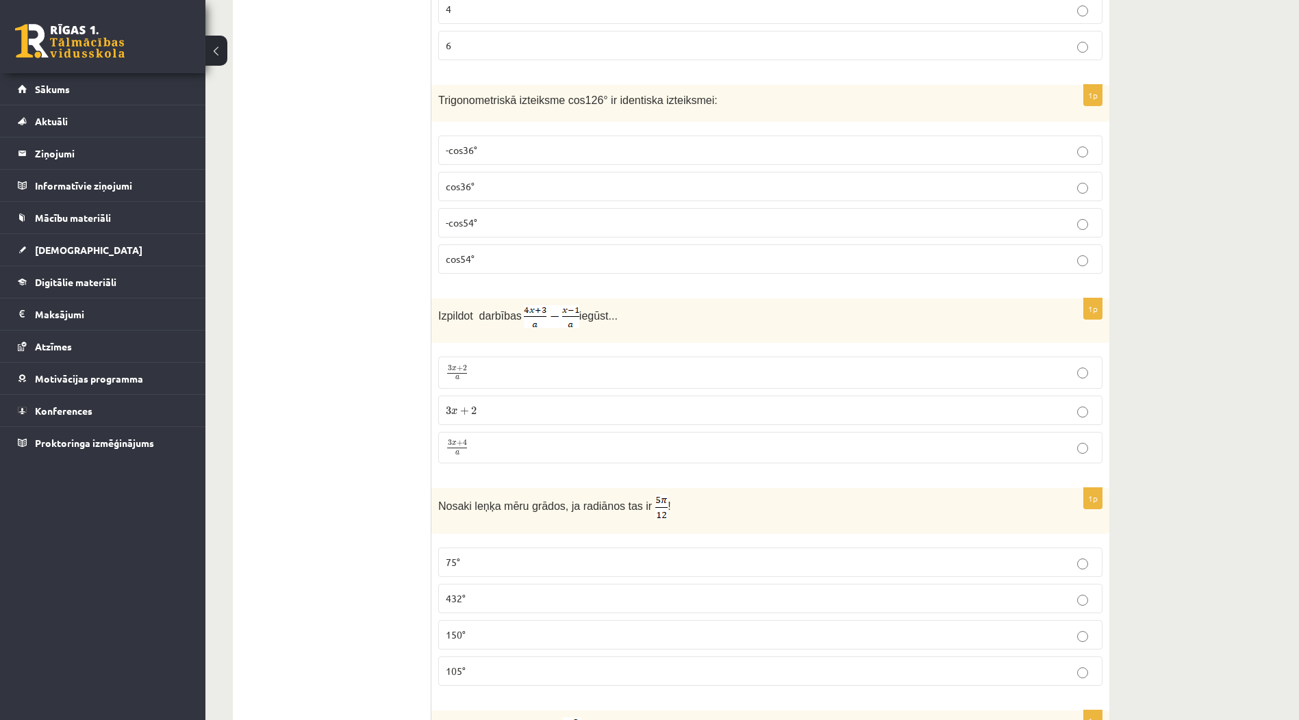
click at [800, 216] on p "-cos54°" at bounding box center [770, 223] width 649 height 14
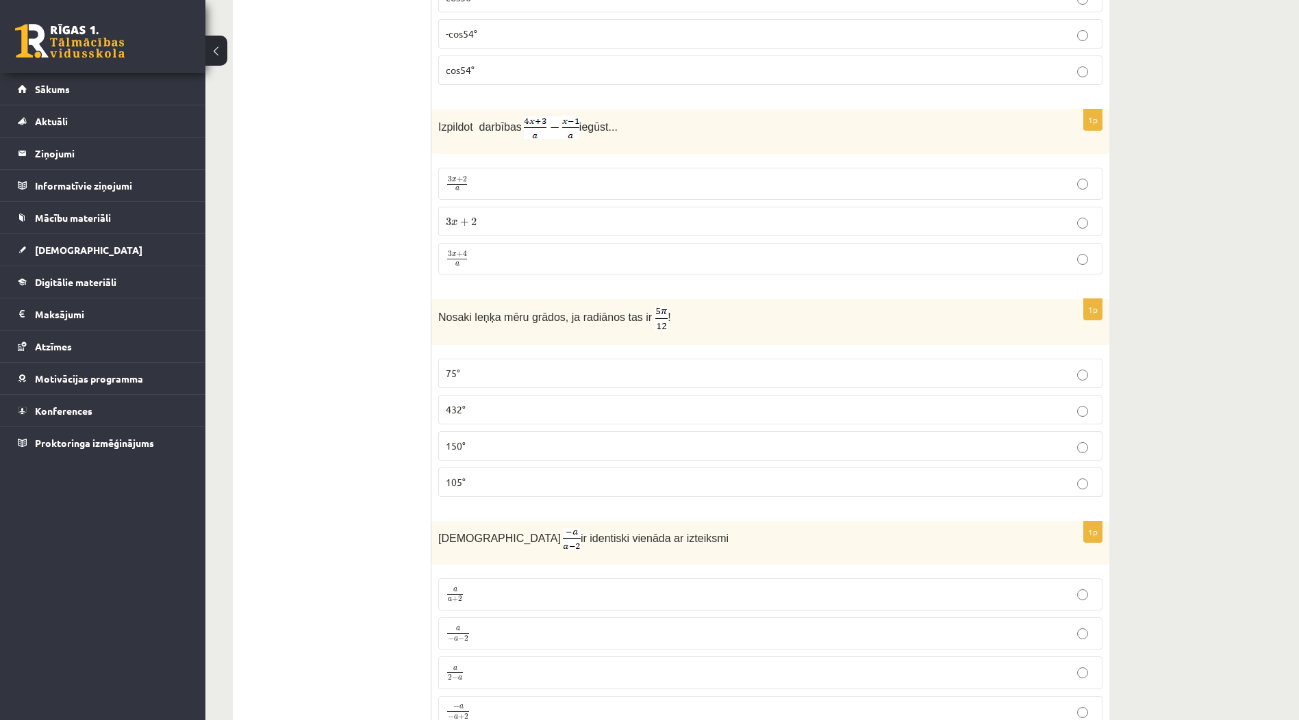
scroll to position [3835, 0]
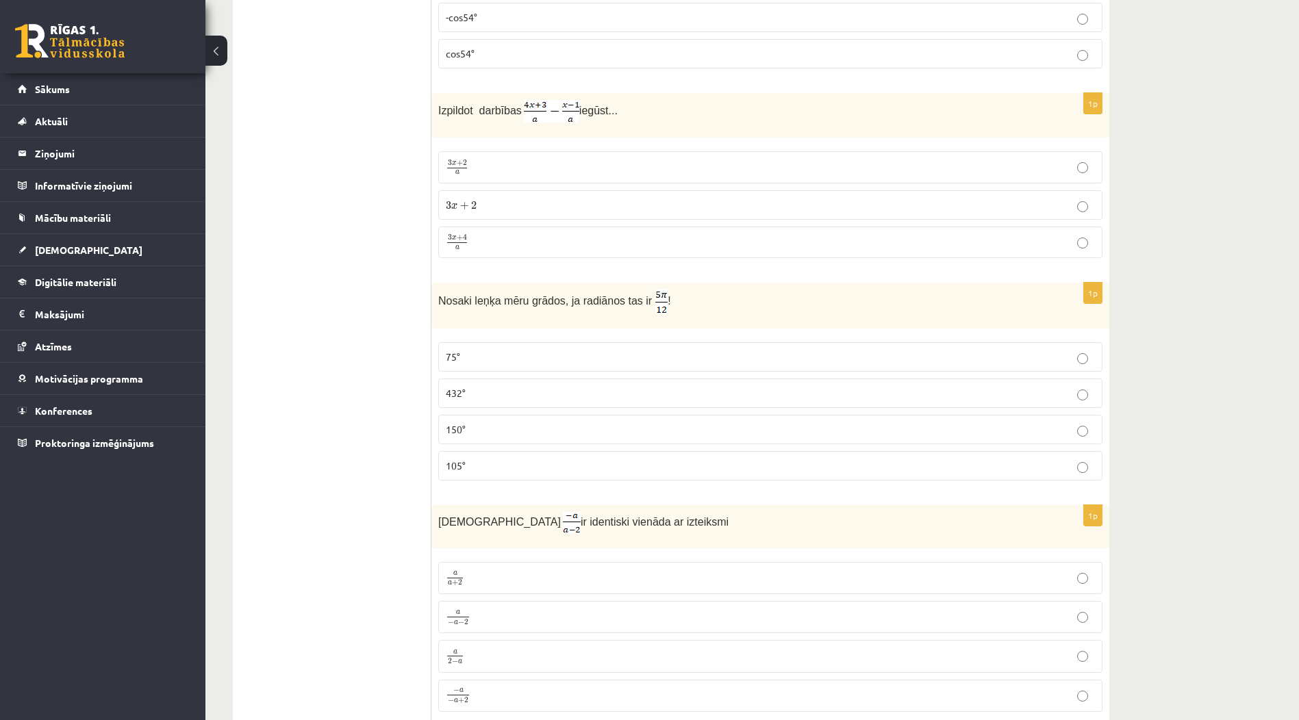
click at [964, 239] on p "3 x + 4 a 3 x + 4 a" at bounding box center [770, 242] width 649 height 17
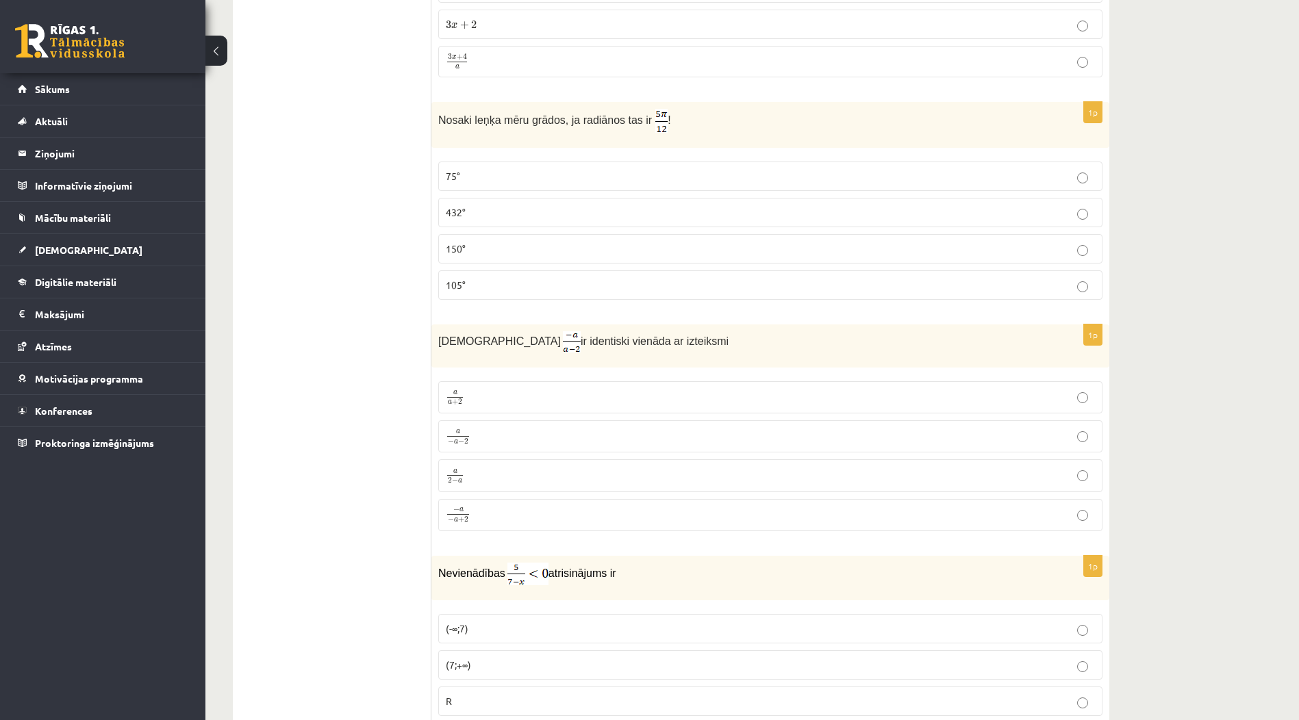
scroll to position [4040, 0]
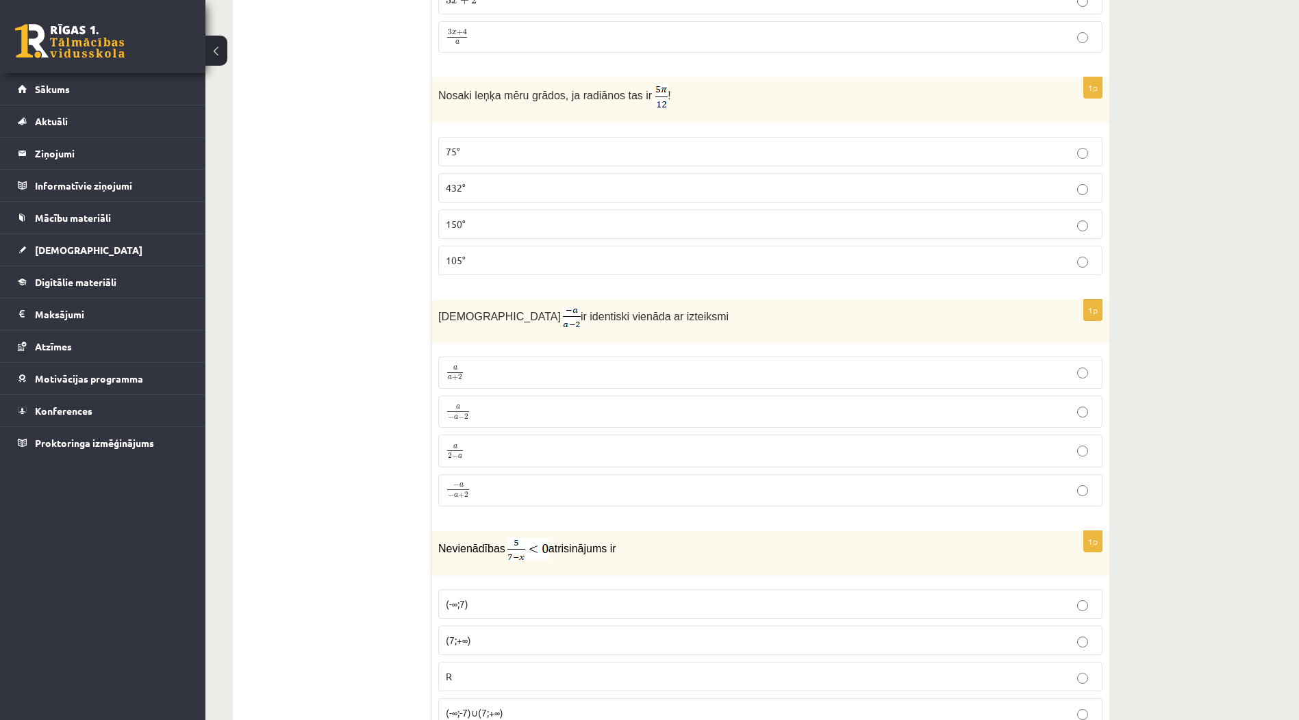
click at [768, 148] on p "75°" at bounding box center [770, 151] width 649 height 14
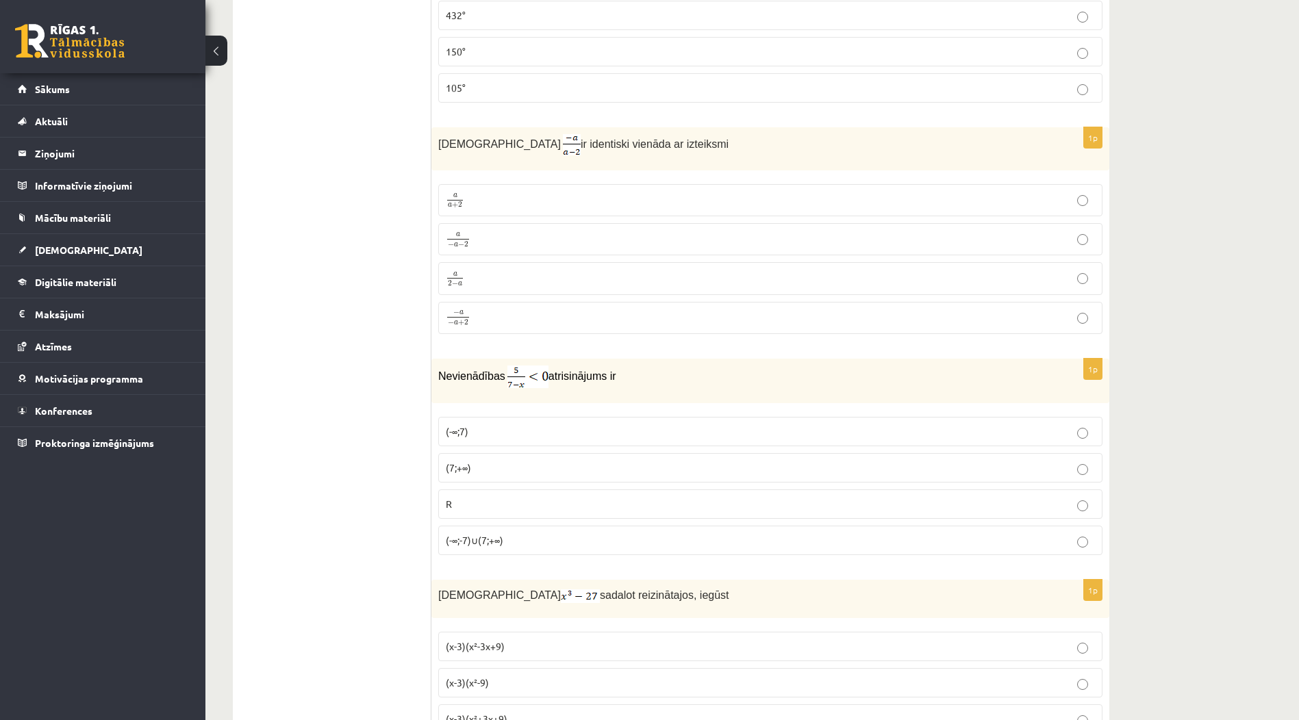
scroll to position [4246, 0]
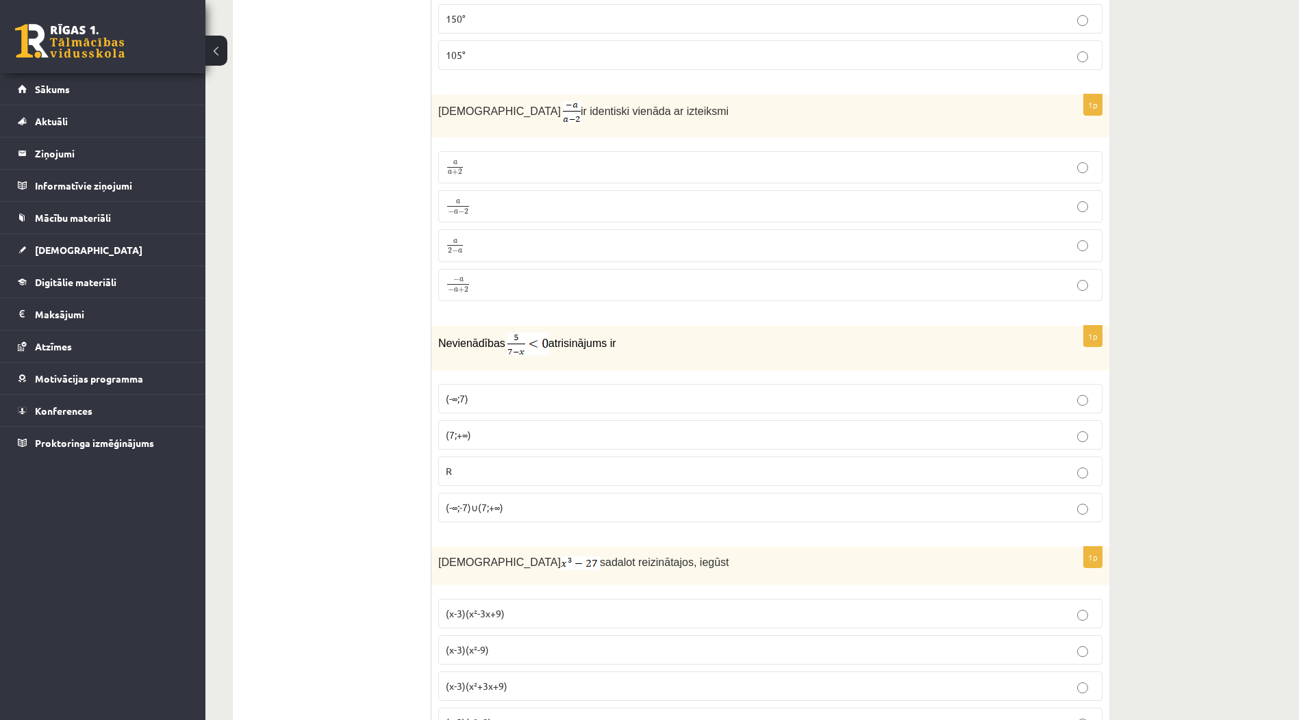
click at [526, 252] on p "a 2 − a a 2 − a" at bounding box center [770, 245] width 649 height 17
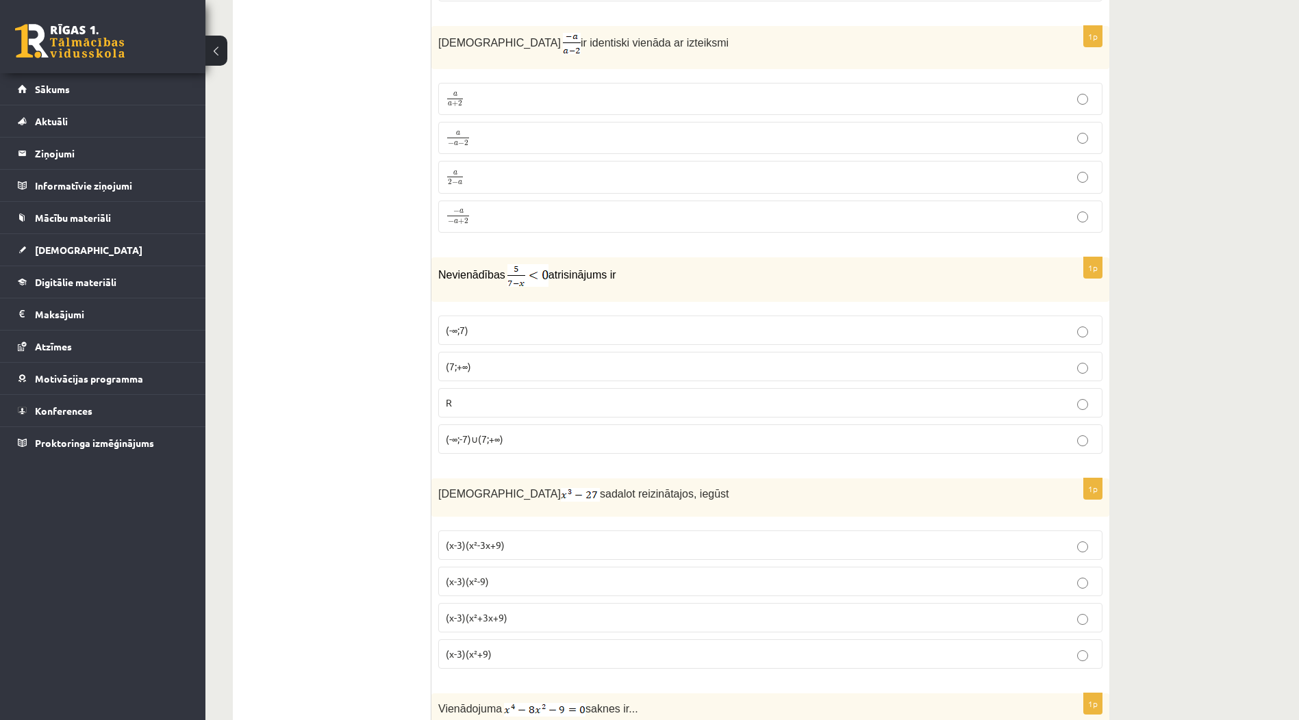
scroll to position [4451, 0]
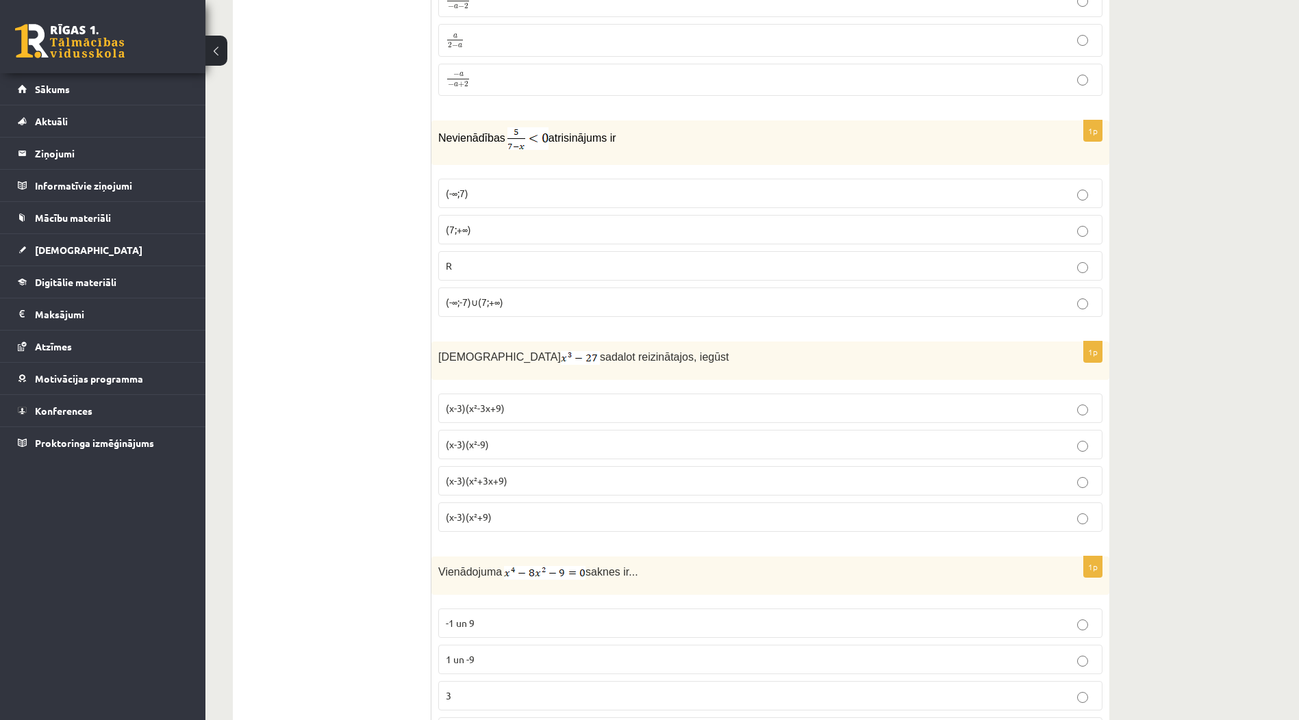
click at [469, 234] on p "(7;+∞)" at bounding box center [770, 230] width 649 height 14
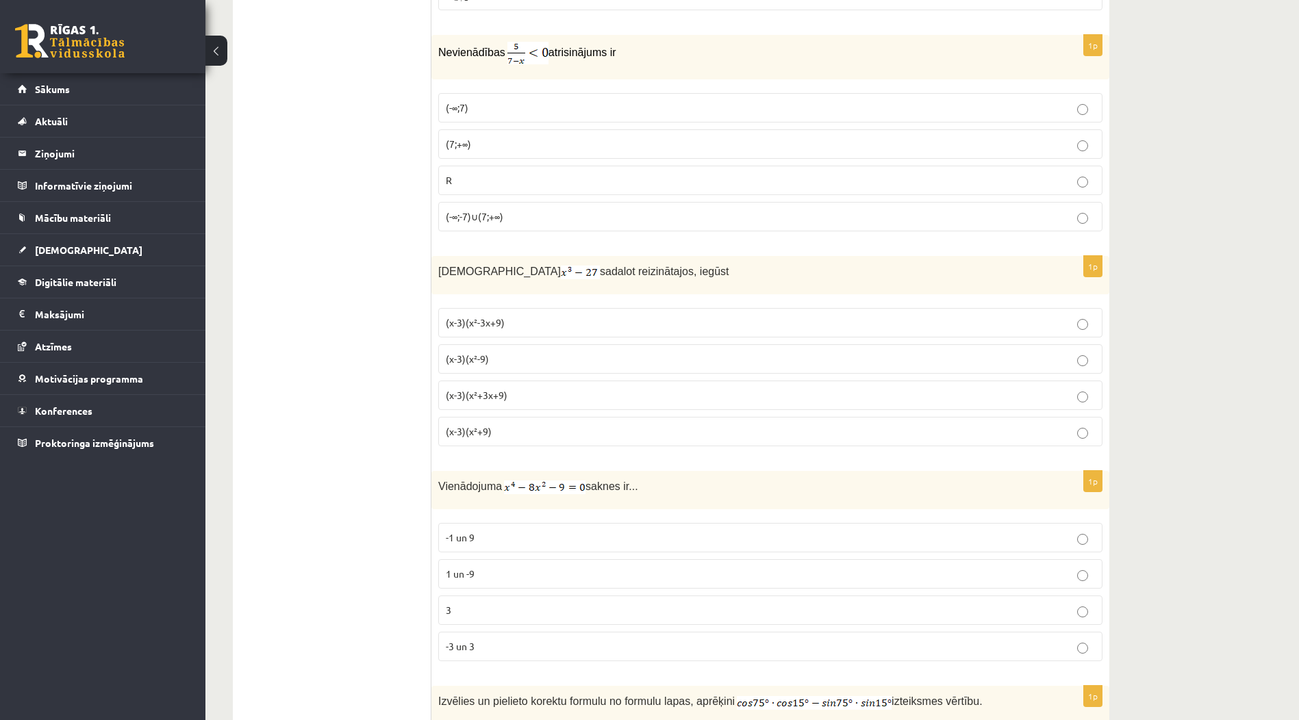
scroll to position [4656, 0]
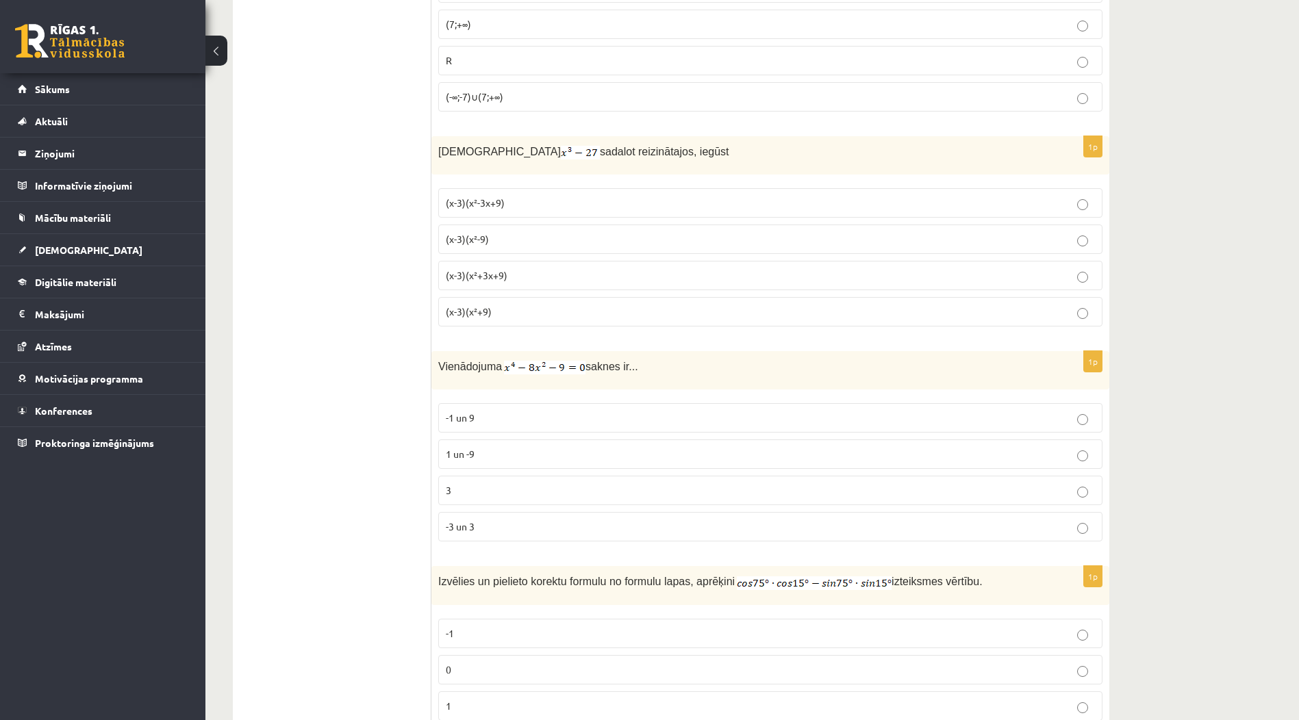
click at [503, 276] on span "(x-3)(x²+3x+9)" at bounding box center [477, 275] width 62 height 12
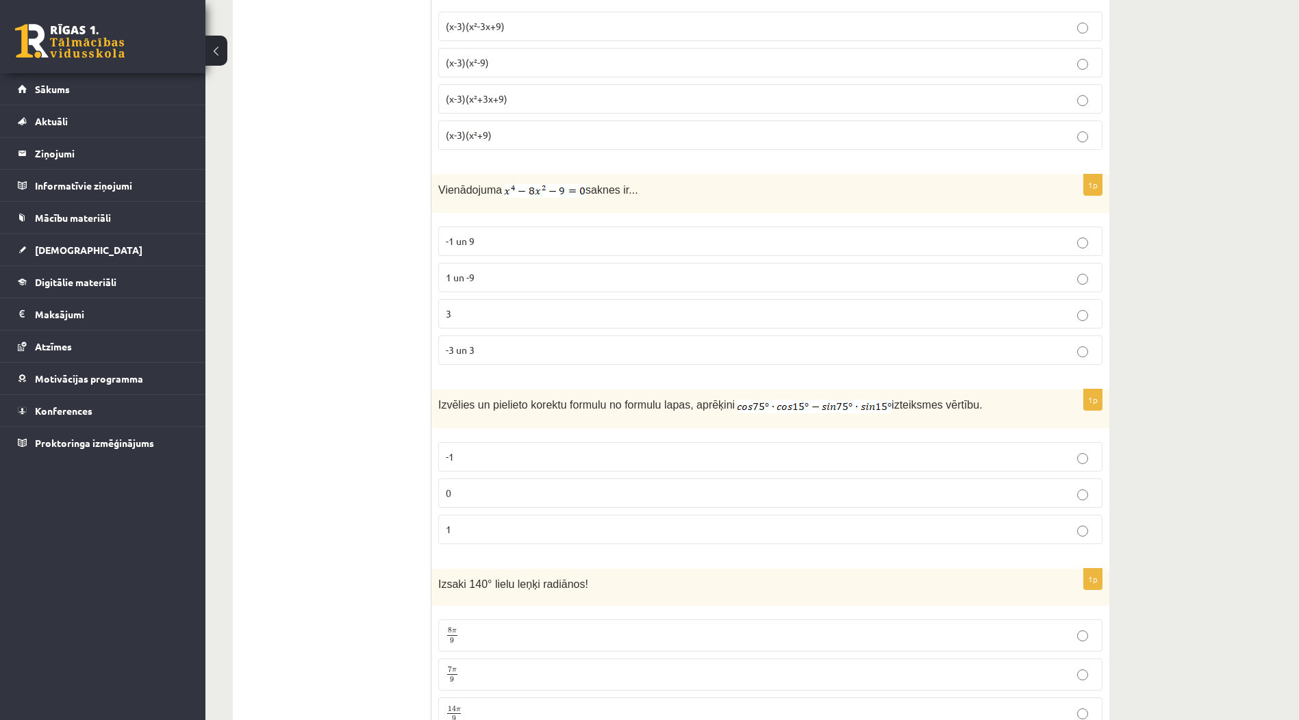
scroll to position [4908, 0]
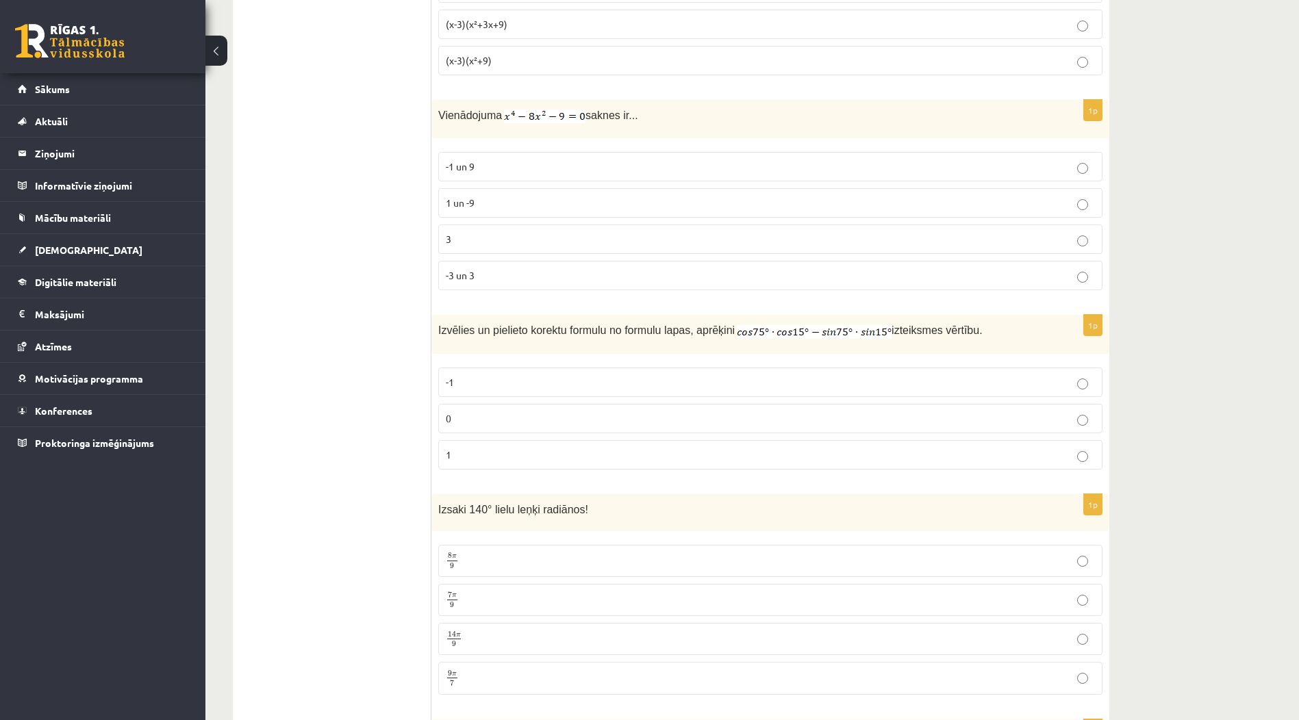
click at [573, 261] on label "-3 un 3" at bounding box center [770, 275] width 664 height 29
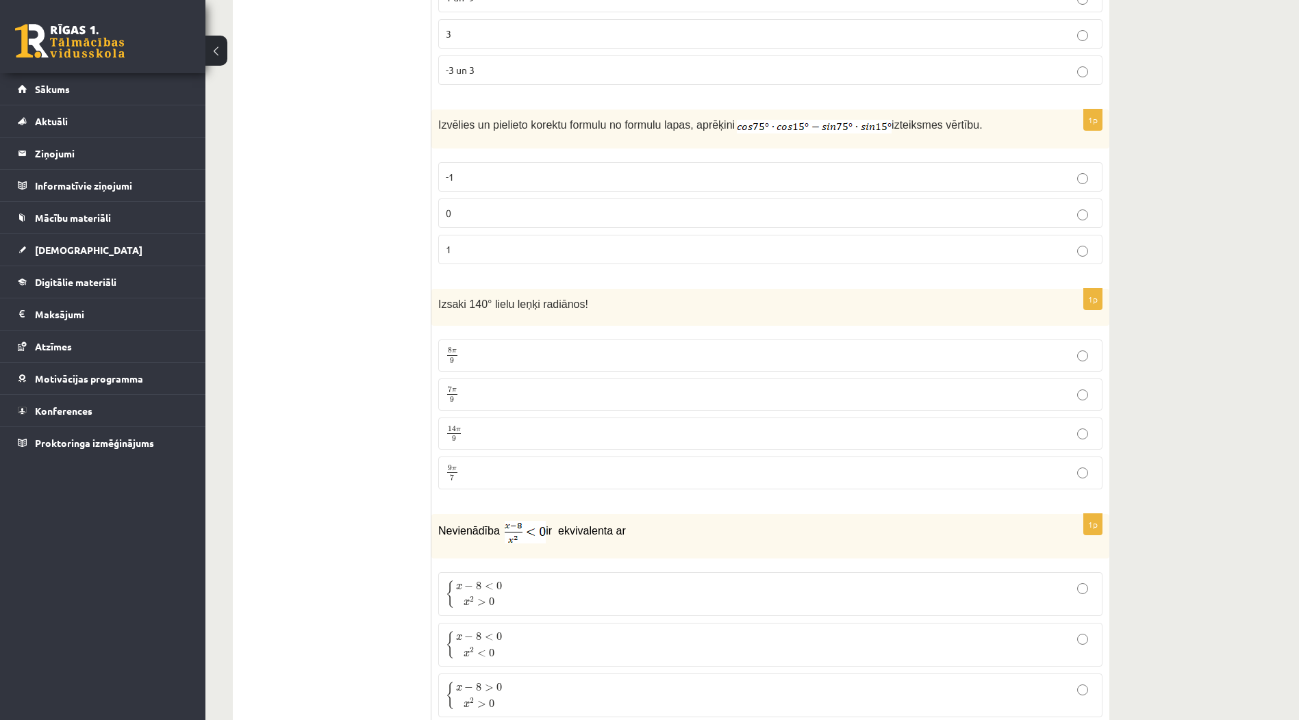
click at [873, 211] on p "0" at bounding box center [770, 213] width 649 height 14
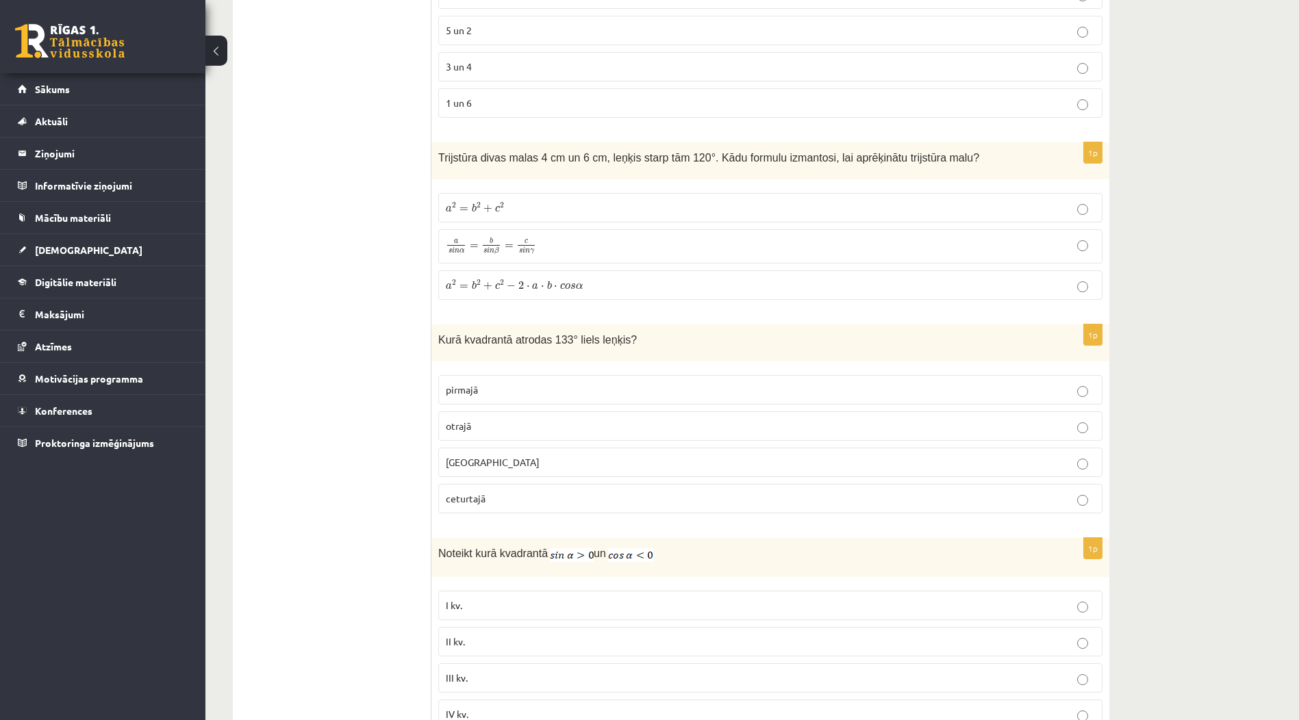
scroll to position [1689, 0]
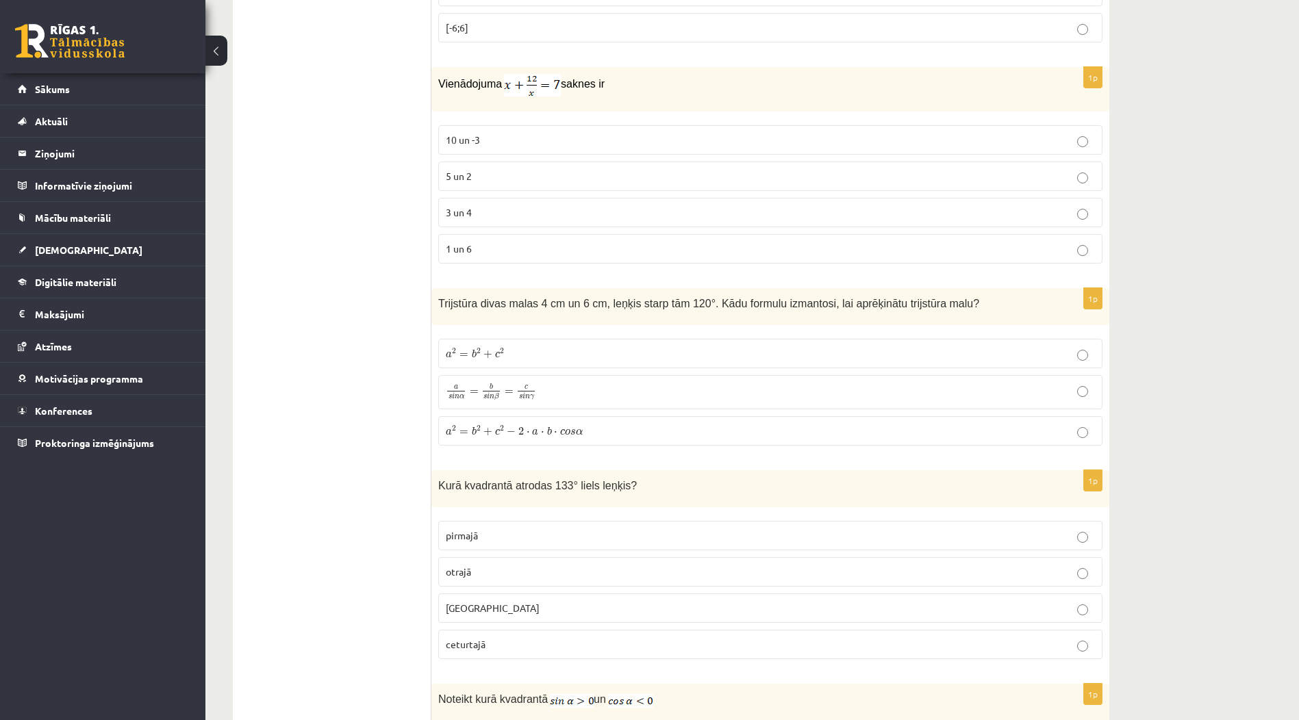
drag, startPoint x: 881, startPoint y: 197, endPoint x: 301, endPoint y: 206, distance: 579.4
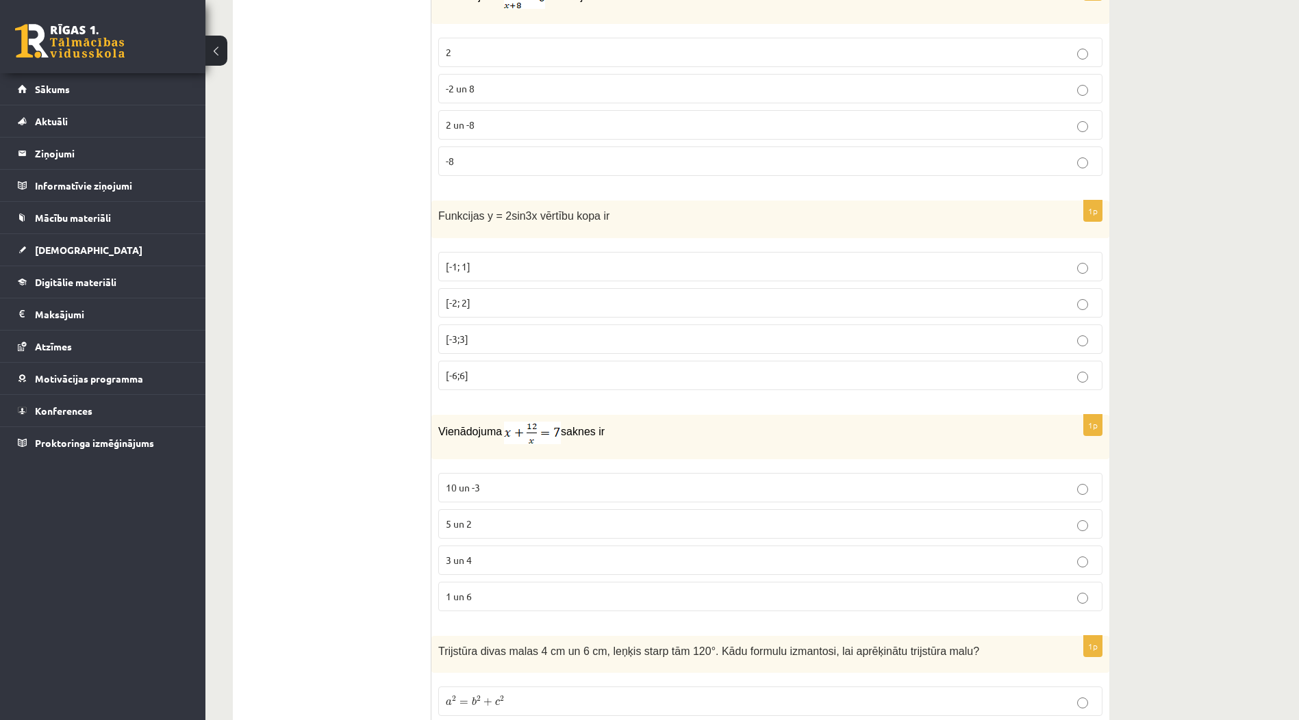
scroll to position [1370, 0]
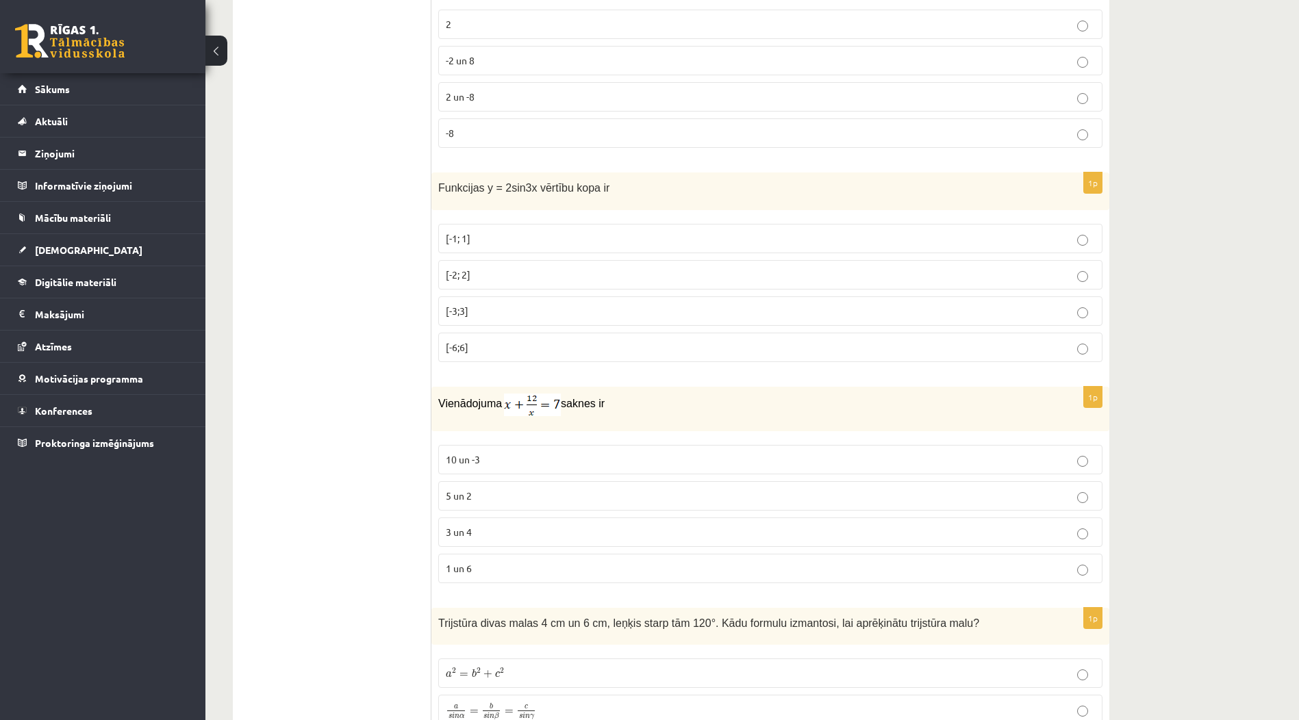
click at [597, 241] on p "[-1; 1]" at bounding box center [770, 238] width 649 height 14
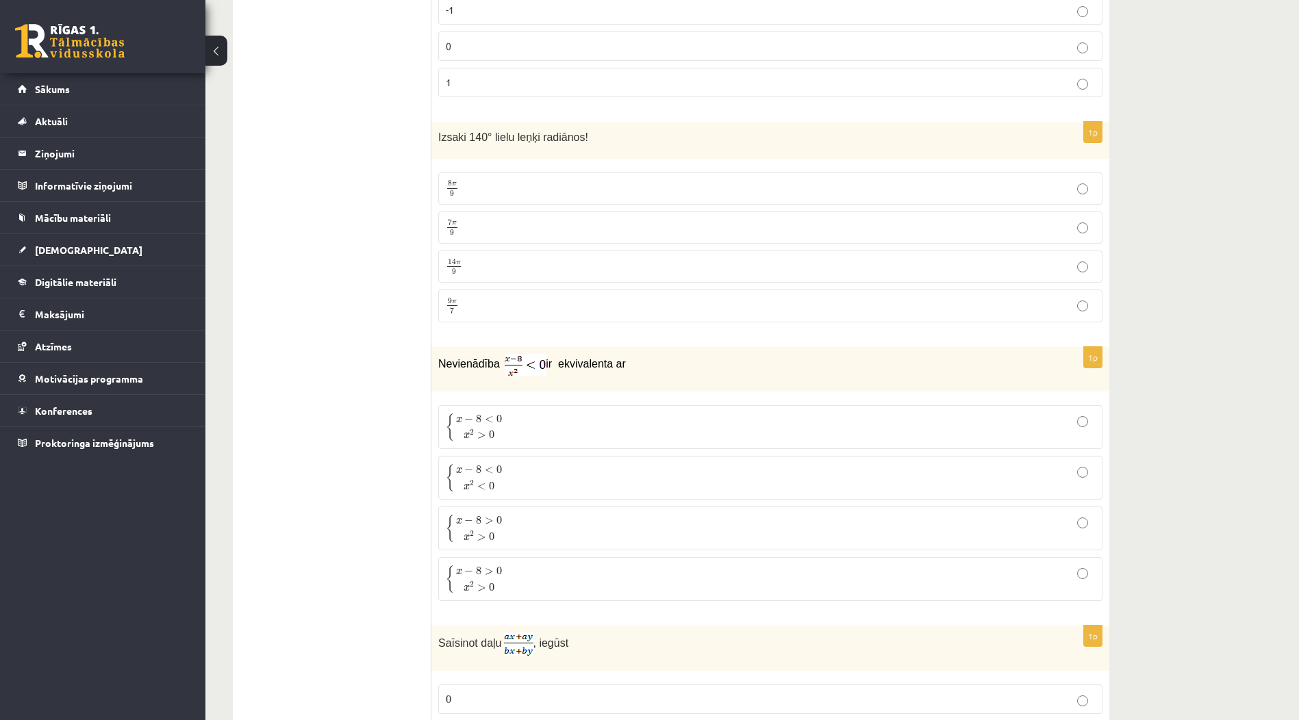
scroll to position [5319, 0]
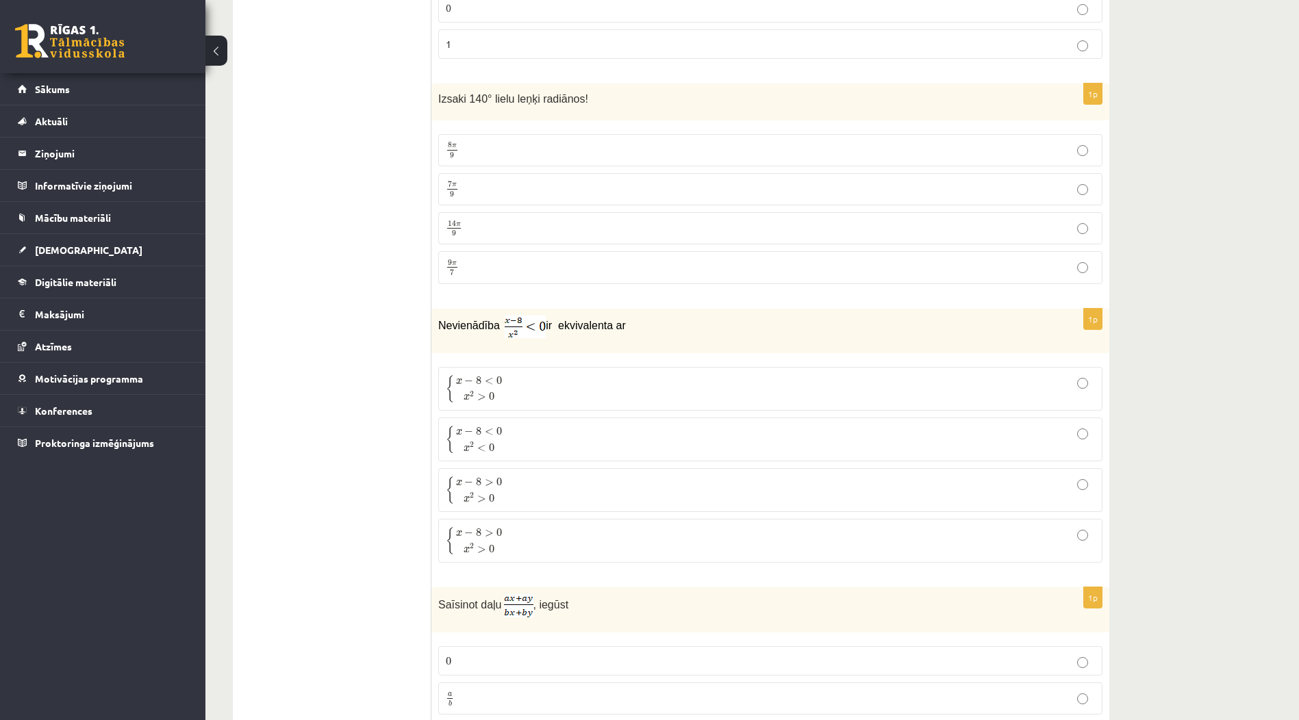
click at [576, 183] on p "7 π 9 7 π 9" at bounding box center [770, 189] width 649 height 17
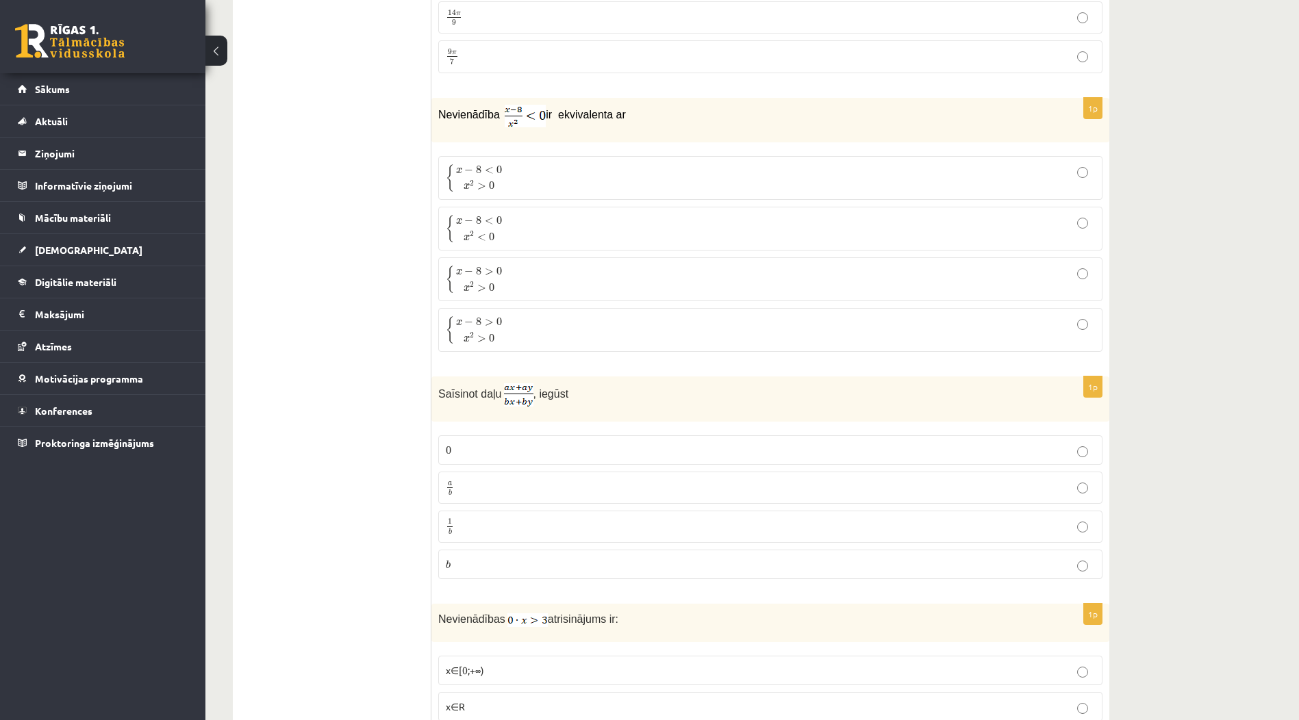
scroll to position [5593, 0]
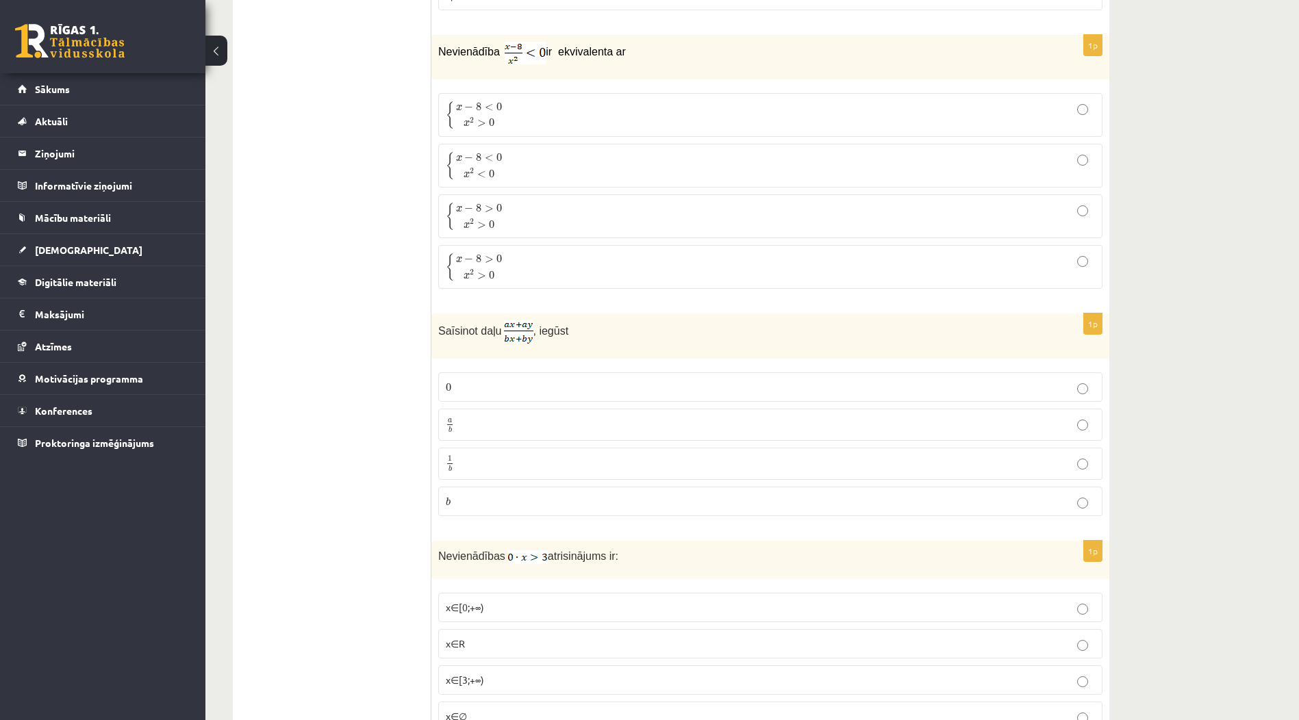
click at [527, 104] on p "{ x − 8 < 0 x 2 > 0 { x − 8 < 0 x 2 > 0" at bounding box center [770, 115] width 649 height 29
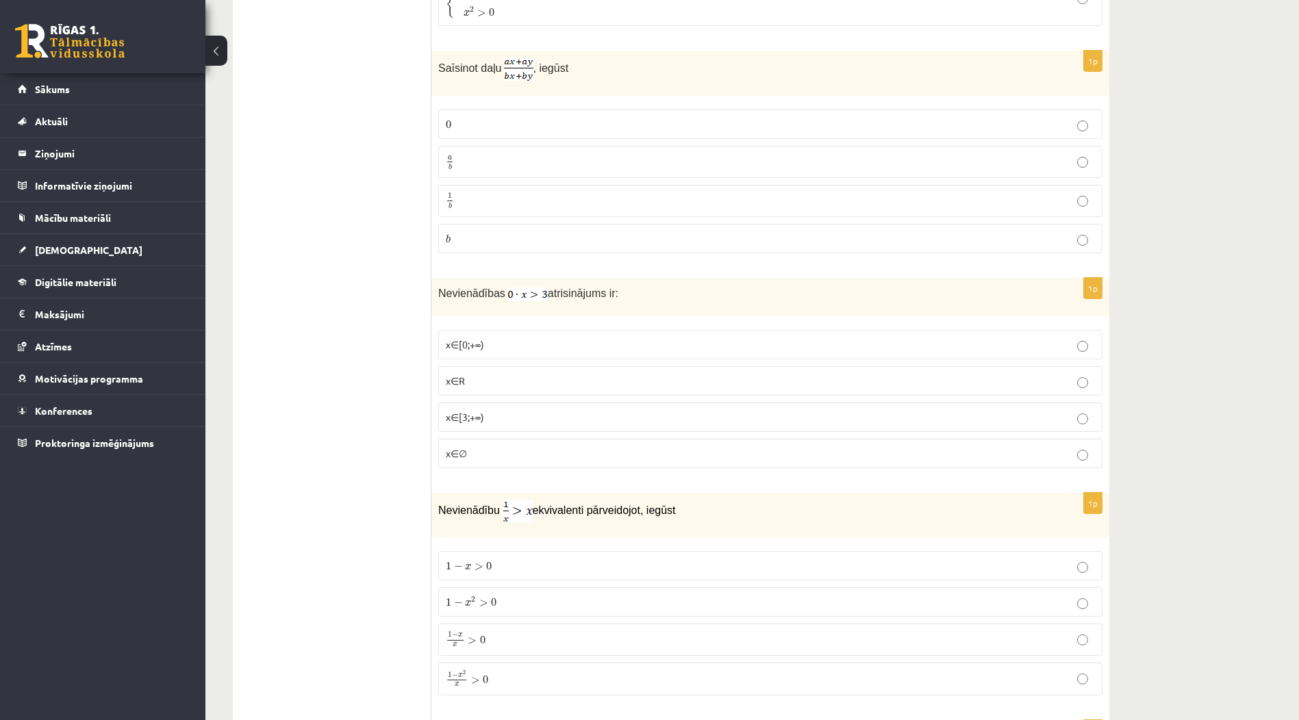
scroll to position [5866, 0]
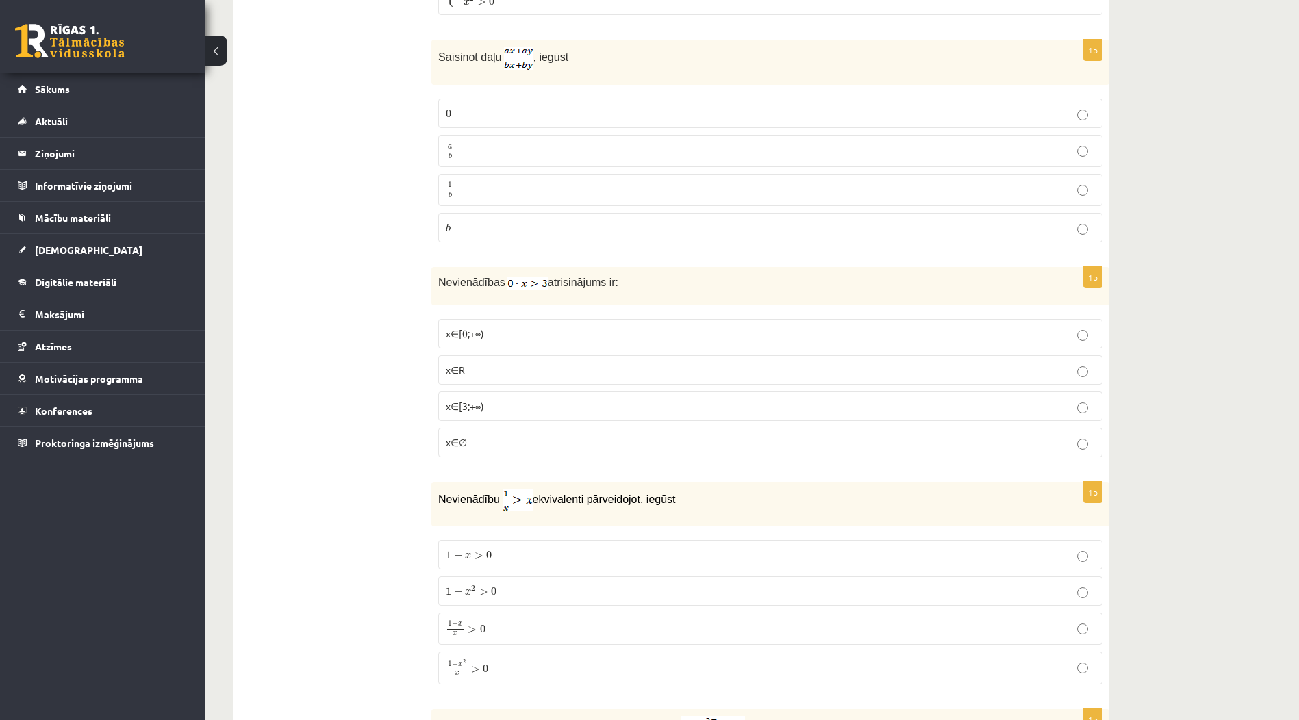
click at [554, 145] on p "a b a b" at bounding box center [770, 150] width 649 height 17
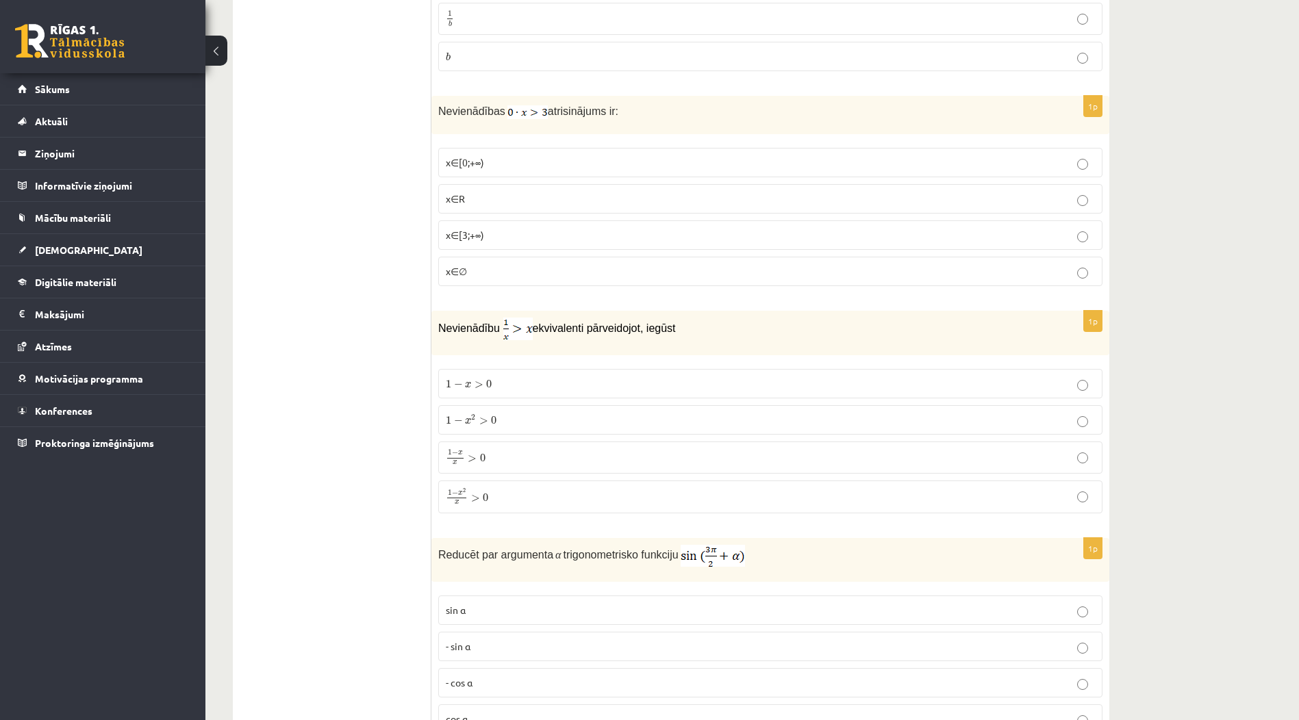
scroll to position [6072, 0]
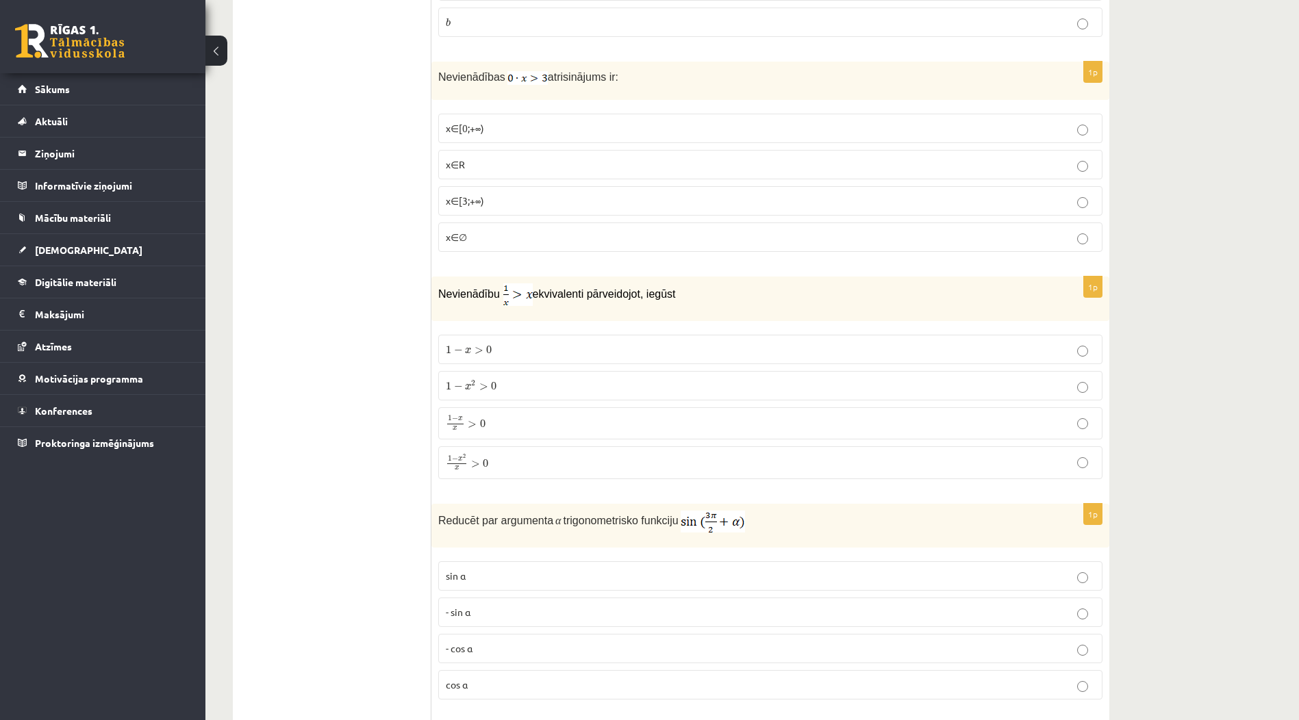
click at [479, 240] on label "x∈∅" at bounding box center [770, 237] width 664 height 29
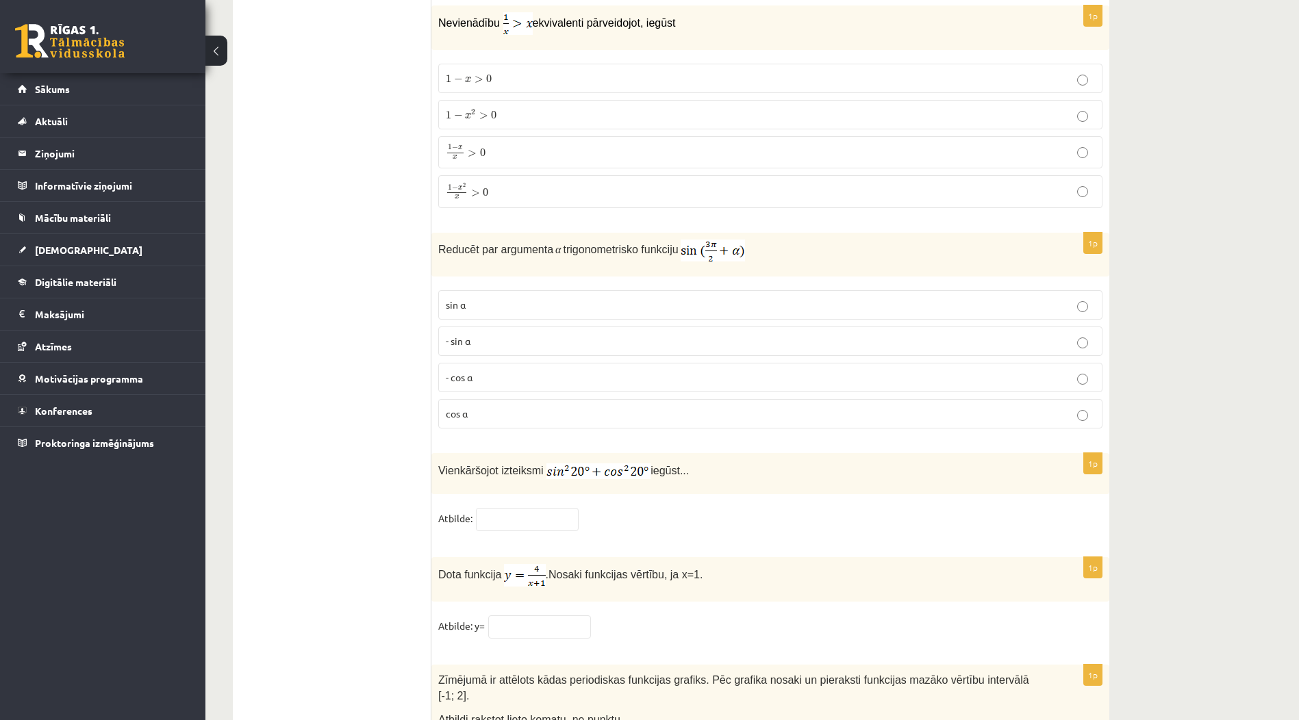
scroll to position [6346, 0]
click at [464, 192] on span "x" at bounding box center [456, 194] width 19 height 5
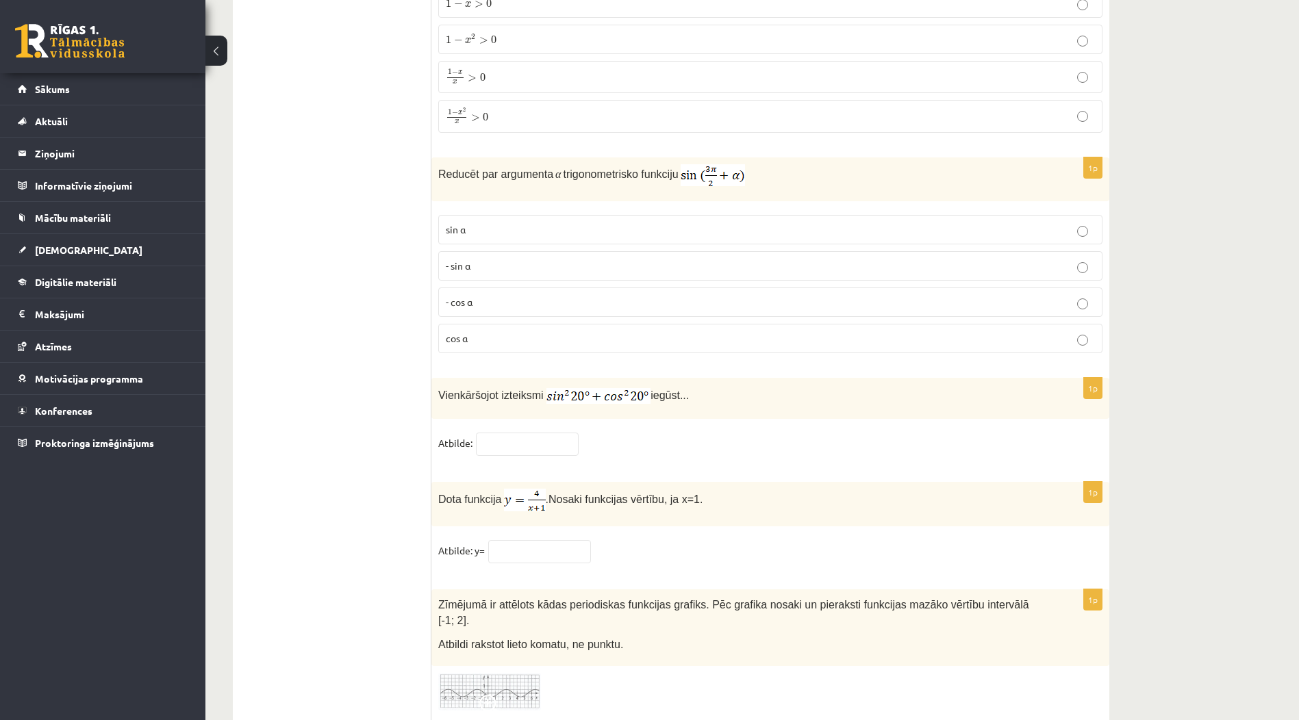
scroll to position [6483, 0]
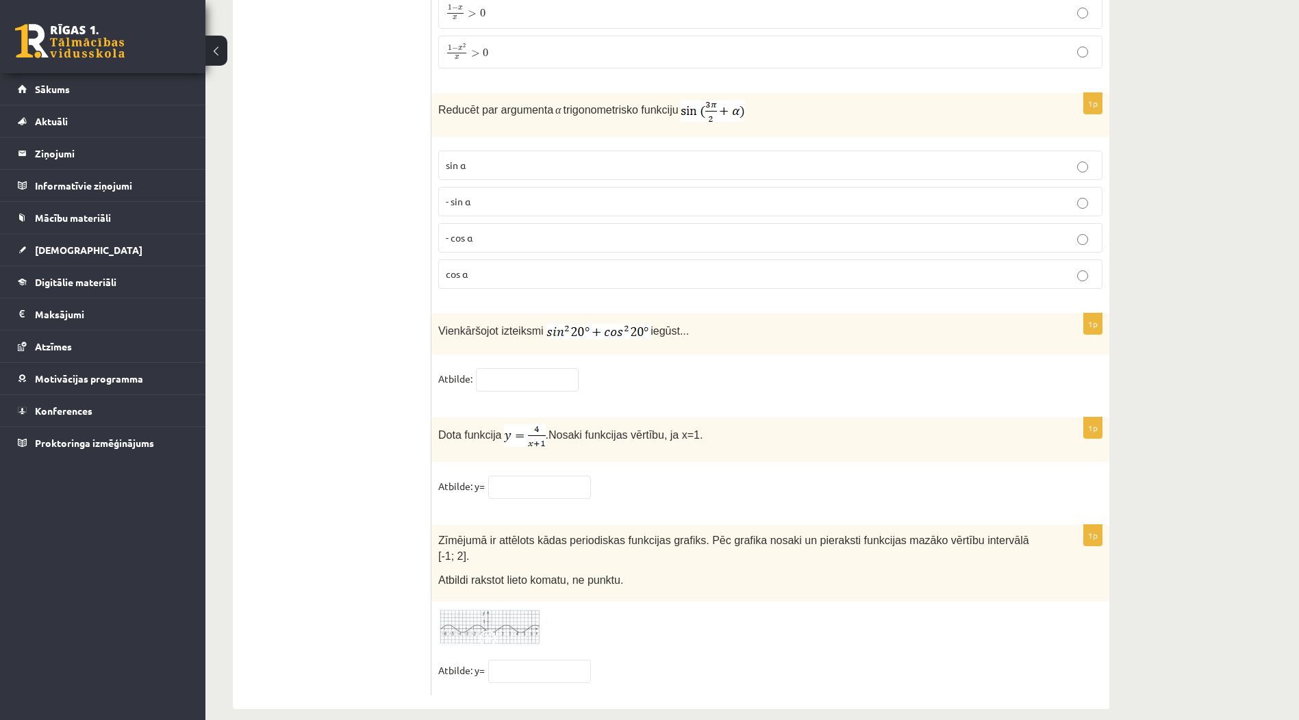
click at [516, 231] on p "- cos ⁡α" at bounding box center [770, 238] width 649 height 14
click at [513, 379] on input "text" at bounding box center [527, 379] width 103 height 23
click at [533, 380] on input "text" at bounding box center [527, 379] width 103 height 23
type input "*"
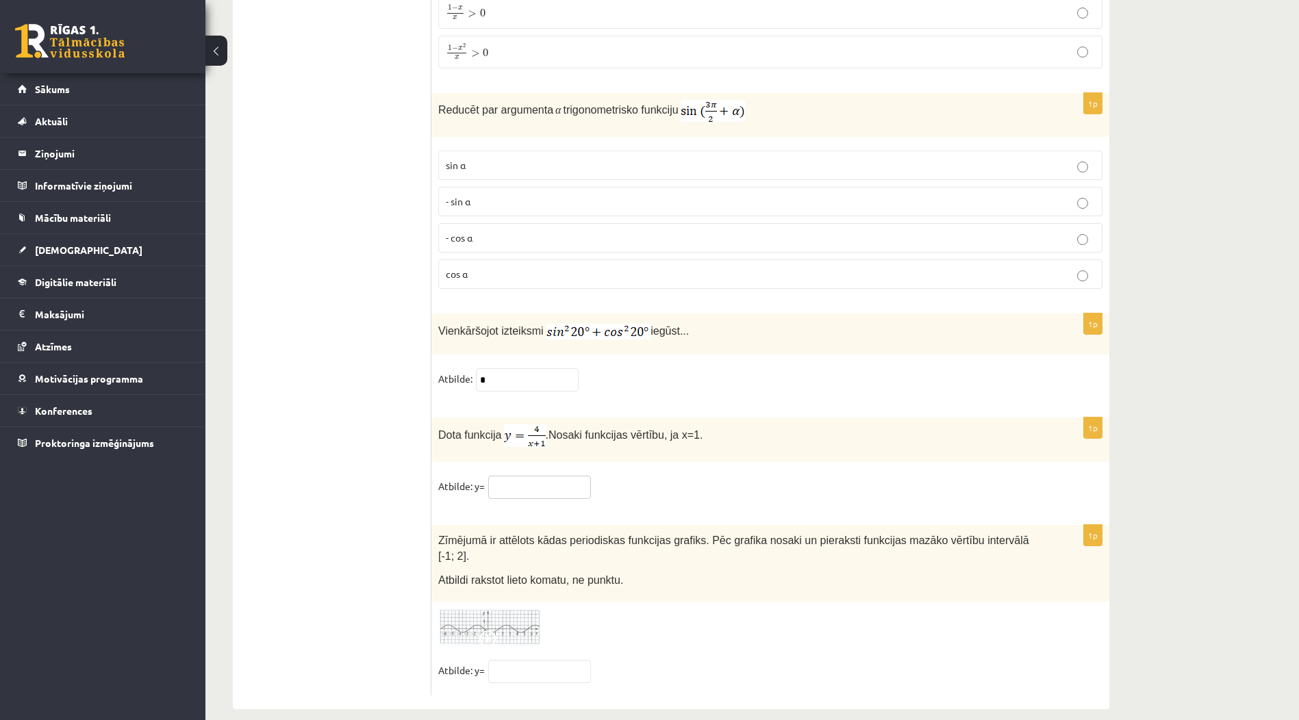
click at [535, 493] on input "text" at bounding box center [539, 487] width 103 height 23
type input "*"
click at [554, 660] on input "text" at bounding box center [539, 671] width 103 height 23
click at [485, 609] on img at bounding box center [489, 628] width 103 height 38
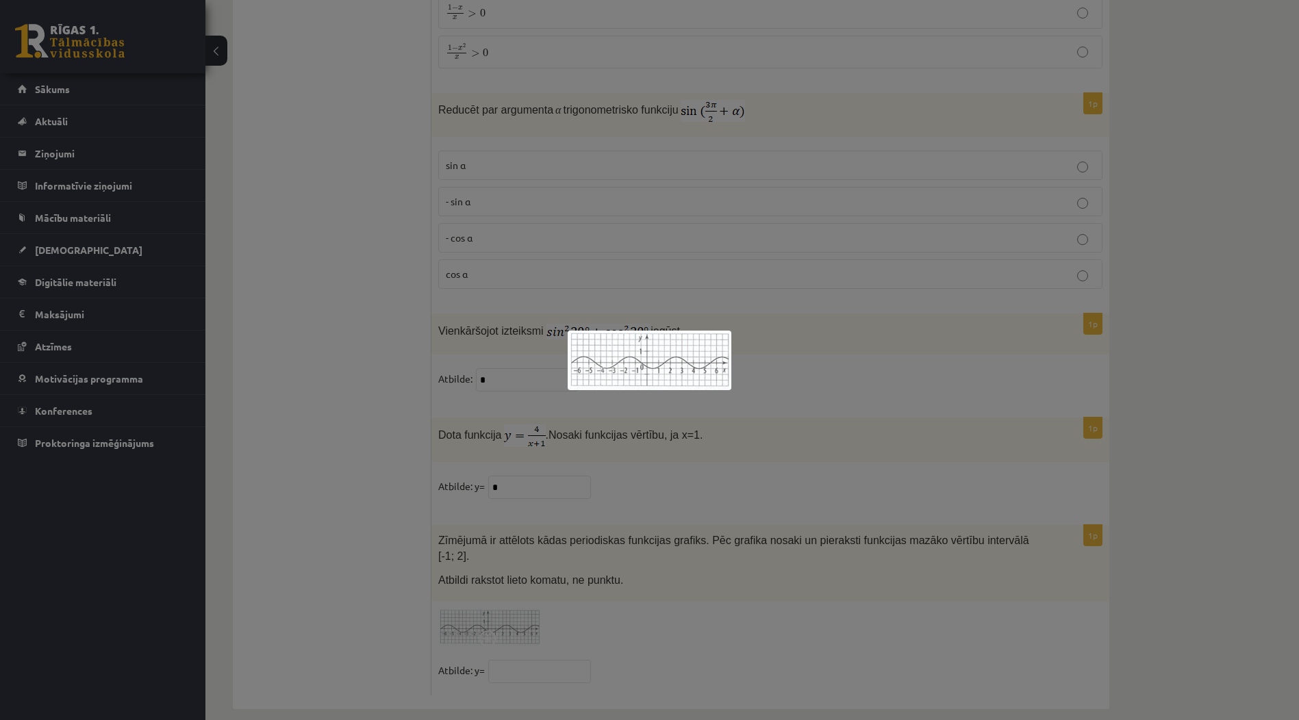
click at [516, 505] on div at bounding box center [649, 360] width 1299 height 720
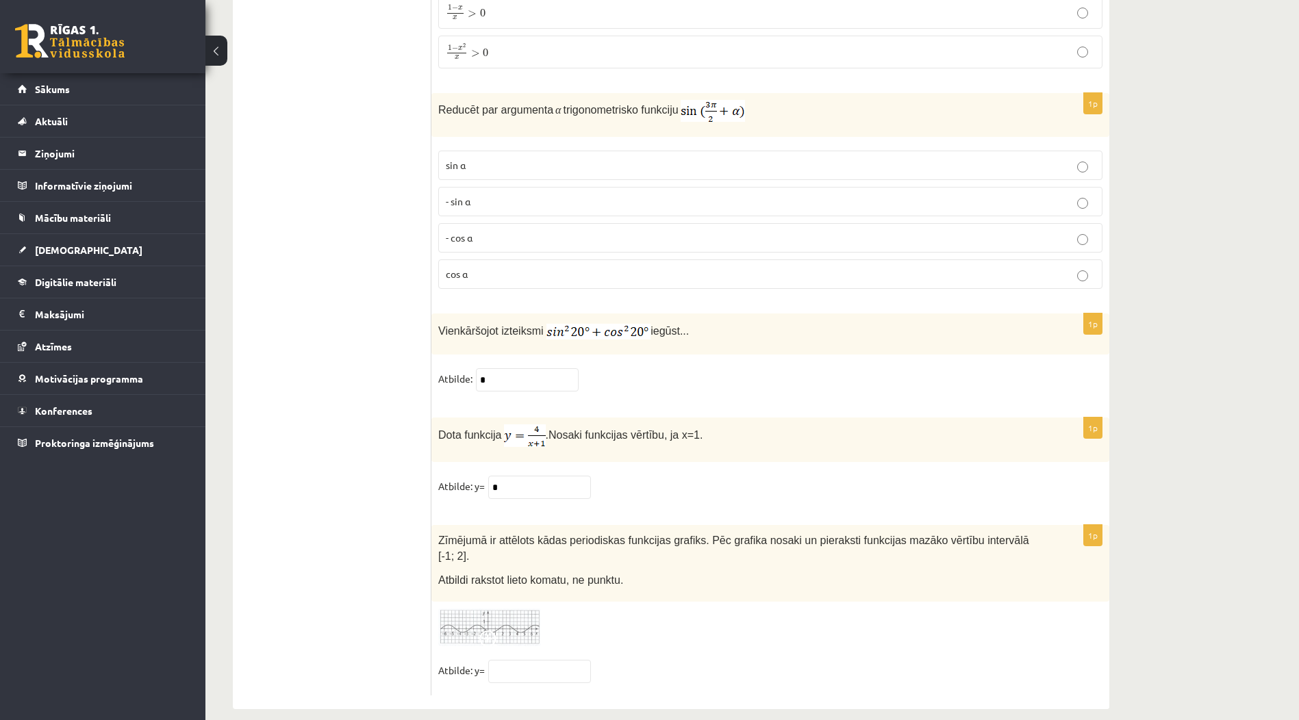
click at [528, 666] on fieldset "Atbilde: y=" at bounding box center [770, 674] width 664 height 29
click at [536, 660] on input "text" at bounding box center [539, 671] width 103 height 23
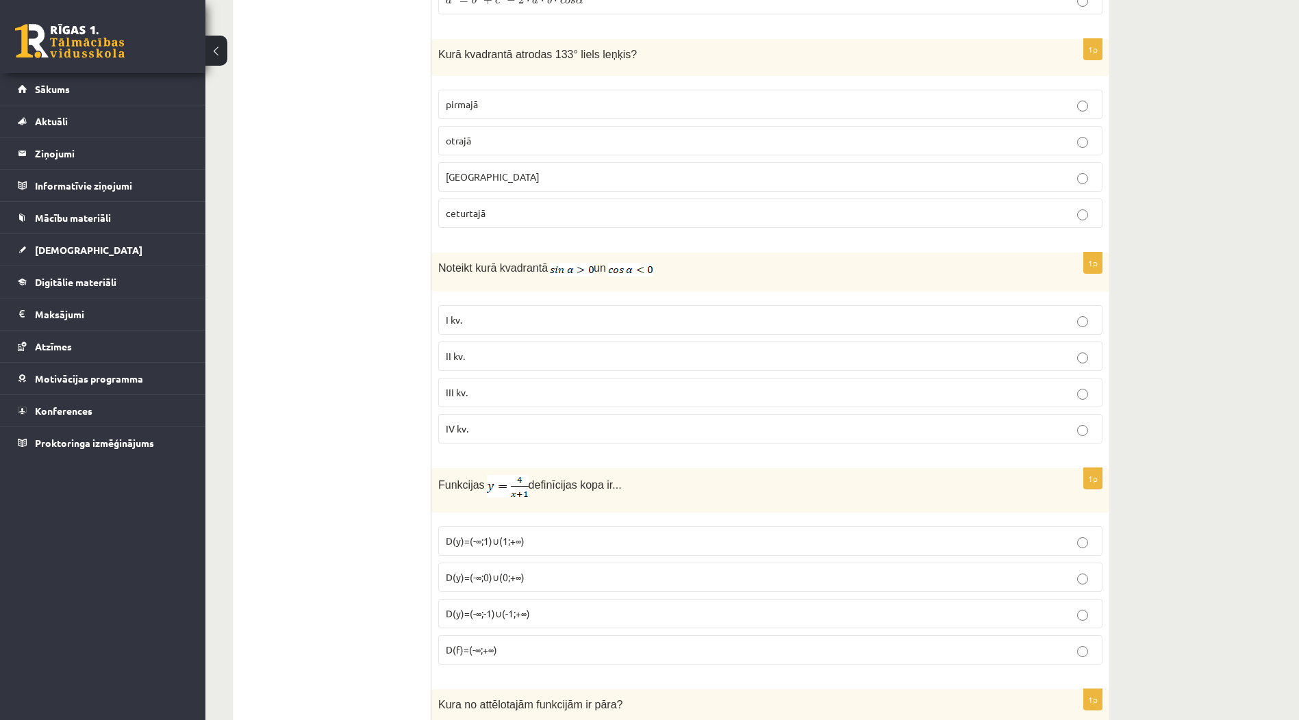
scroll to position [2237, 0]
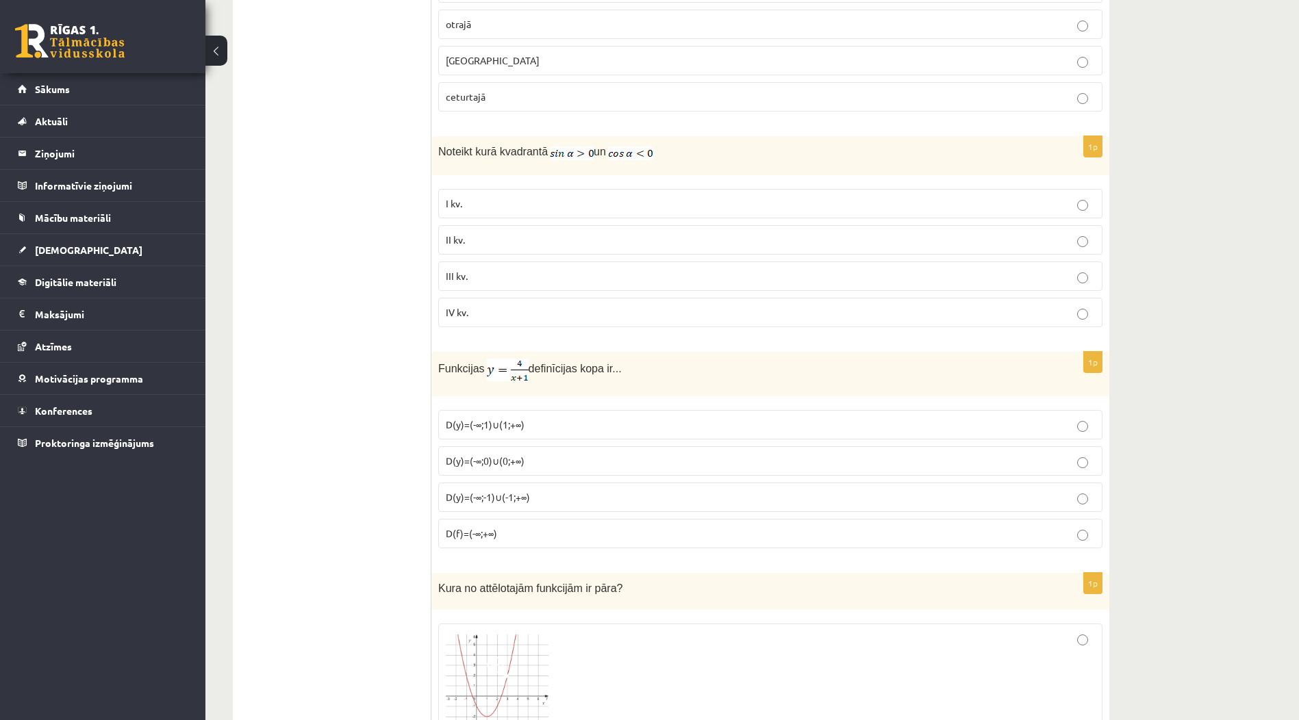
type input "****"
click at [568, 500] on p "D(y)=(-∞;-1)∪(-1;+∞)" at bounding box center [770, 497] width 649 height 14
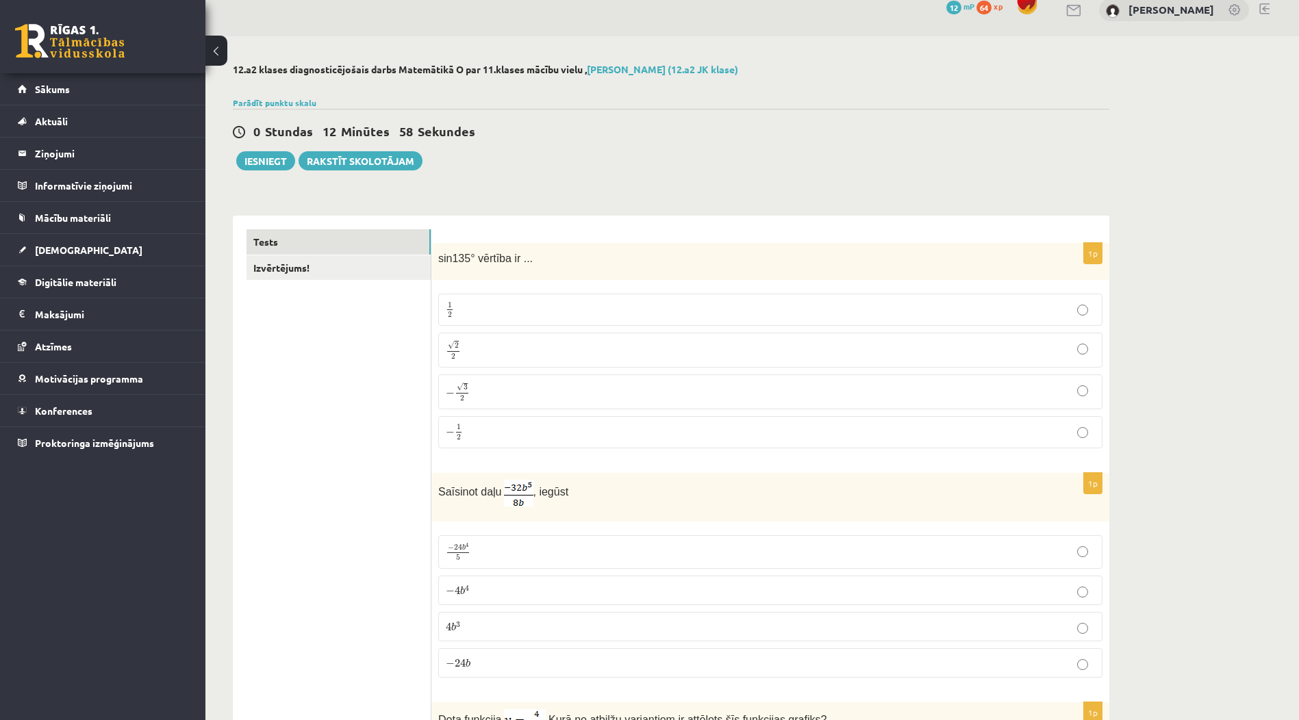
scroll to position [0, 0]
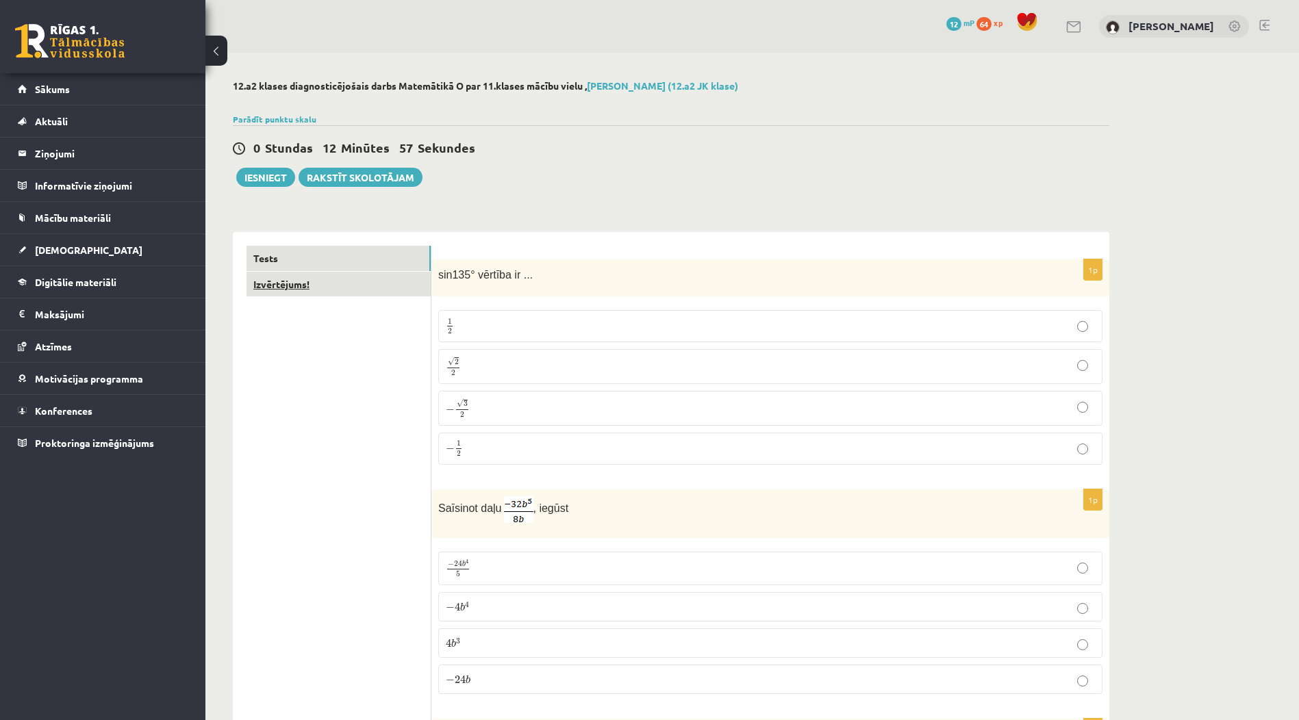
click at [333, 279] on link "Izvērtējums!" at bounding box center [339, 284] width 184 height 25
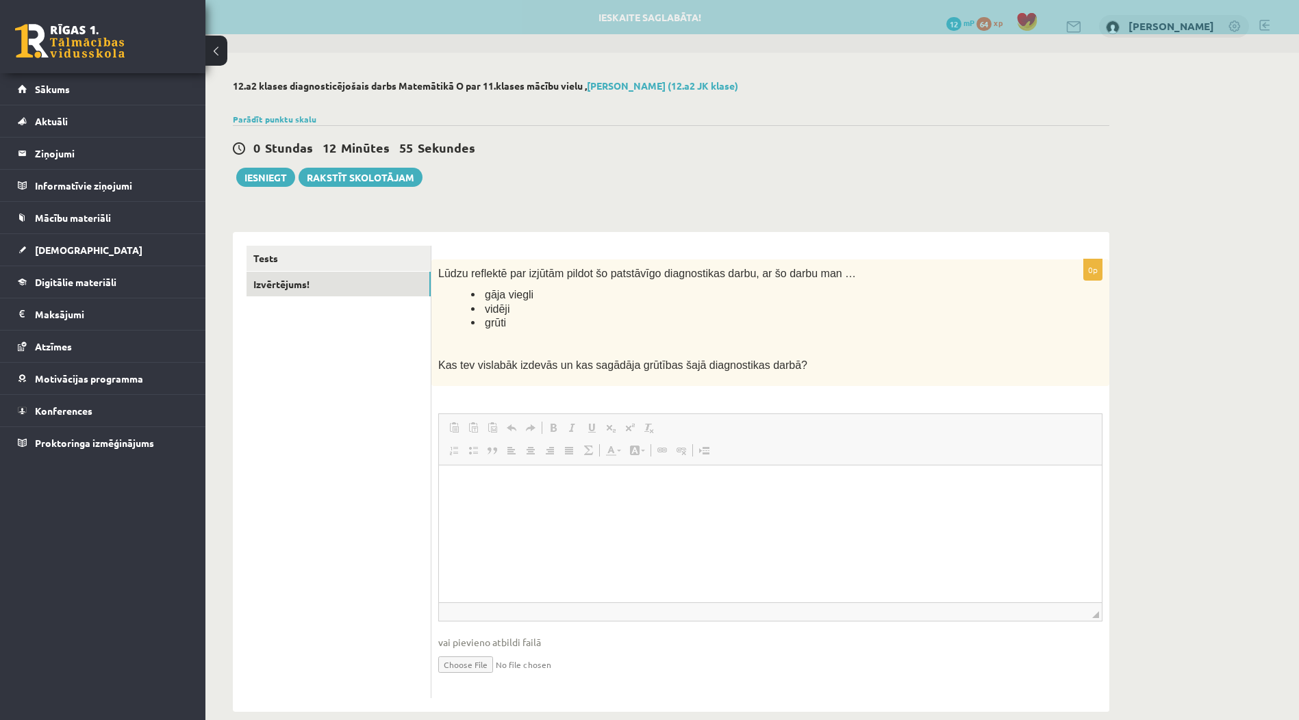
click at [479, 441] on span "Вставить / удалить нумерованный список Вставить / удалить маркированный список …" at bounding box center [522, 452] width 157 height 23
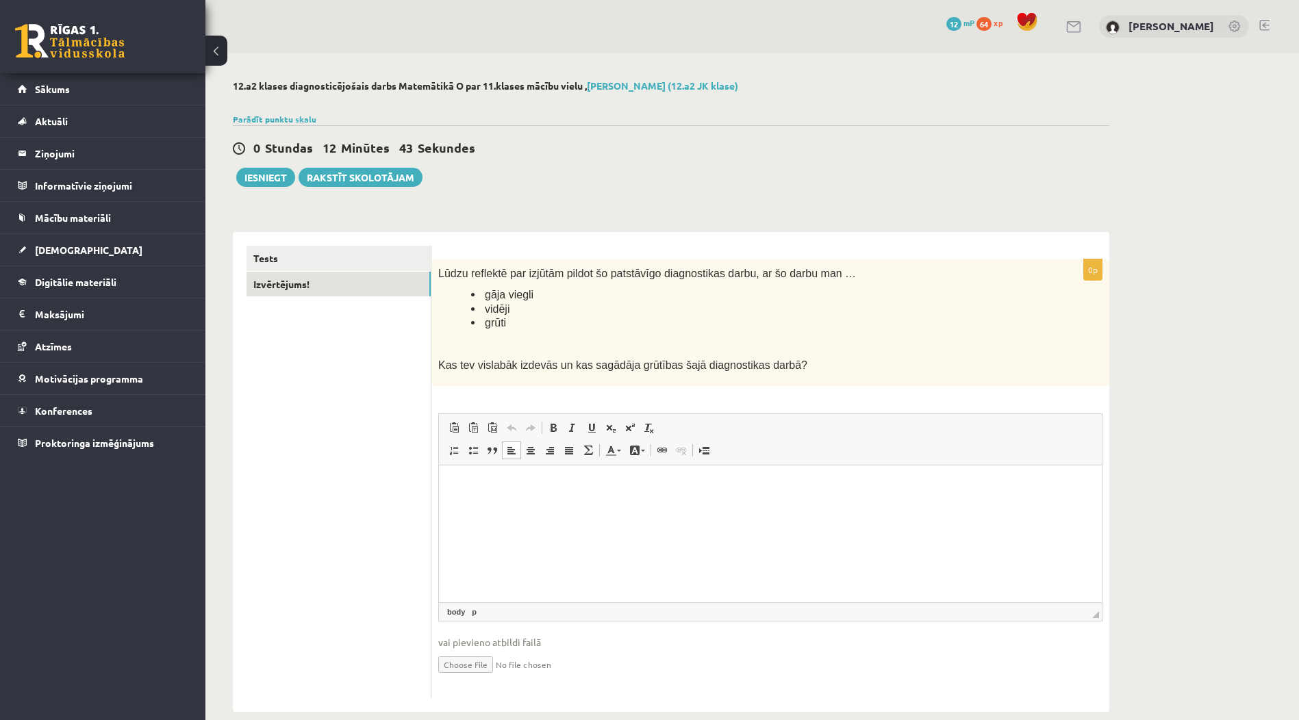
click at [455, 488] on p "Визуальный текстовый редактор, wiswyg-editor-user-answer-47363755757820" at bounding box center [770, 486] width 635 height 14
click at [464, 503] on html at bounding box center [770, 486] width 663 height 42
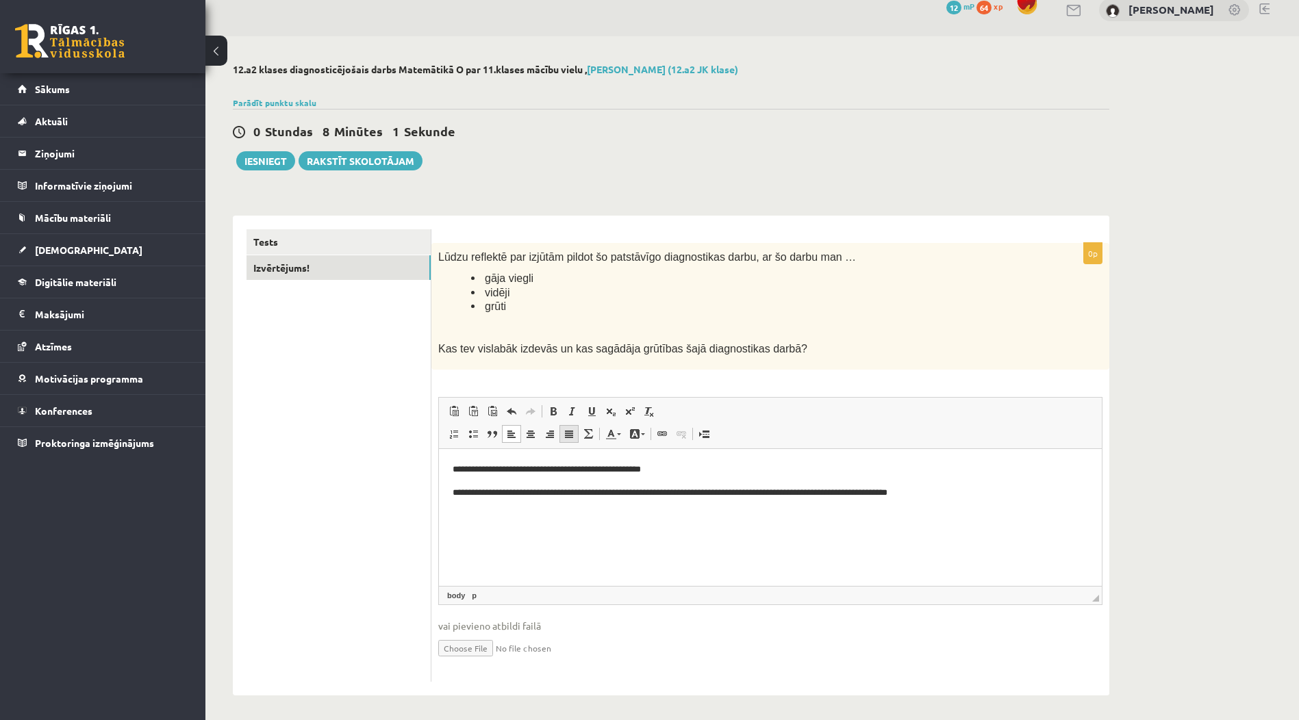
scroll to position [21, 0]
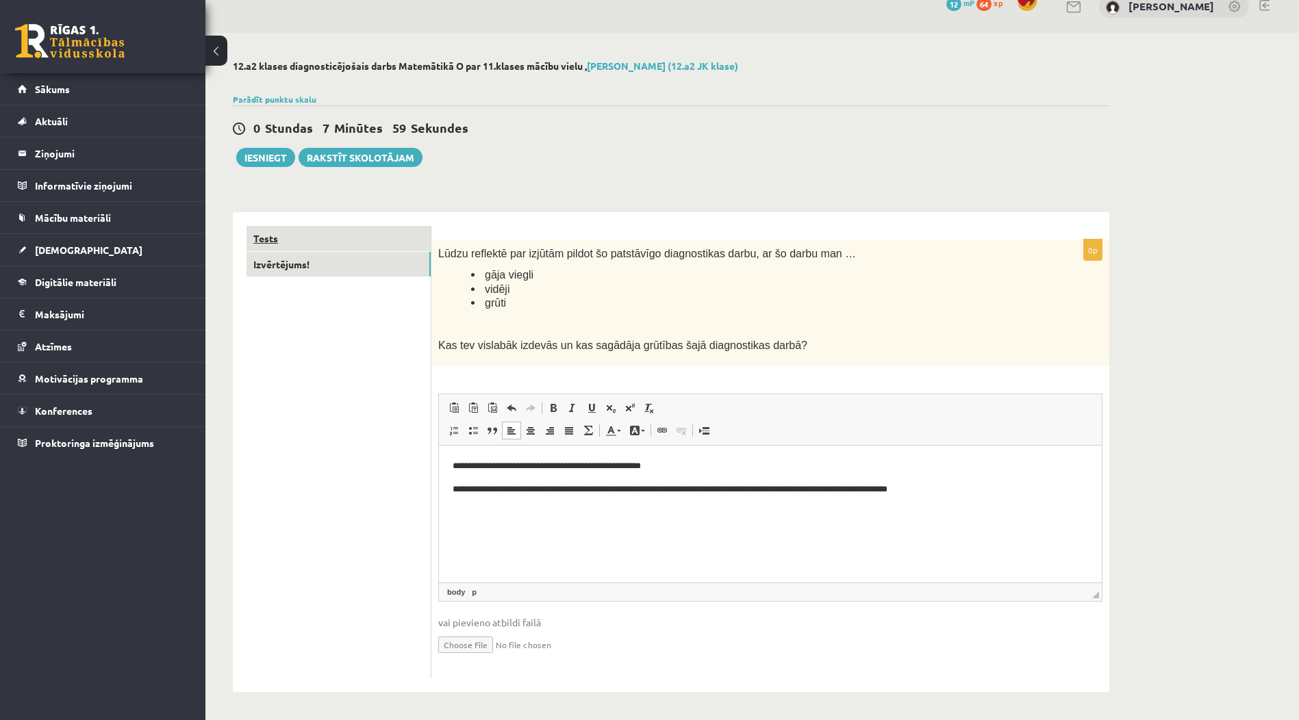
click at [401, 237] on link "Tests" at bounding box center [339, 238] width 184 height 25
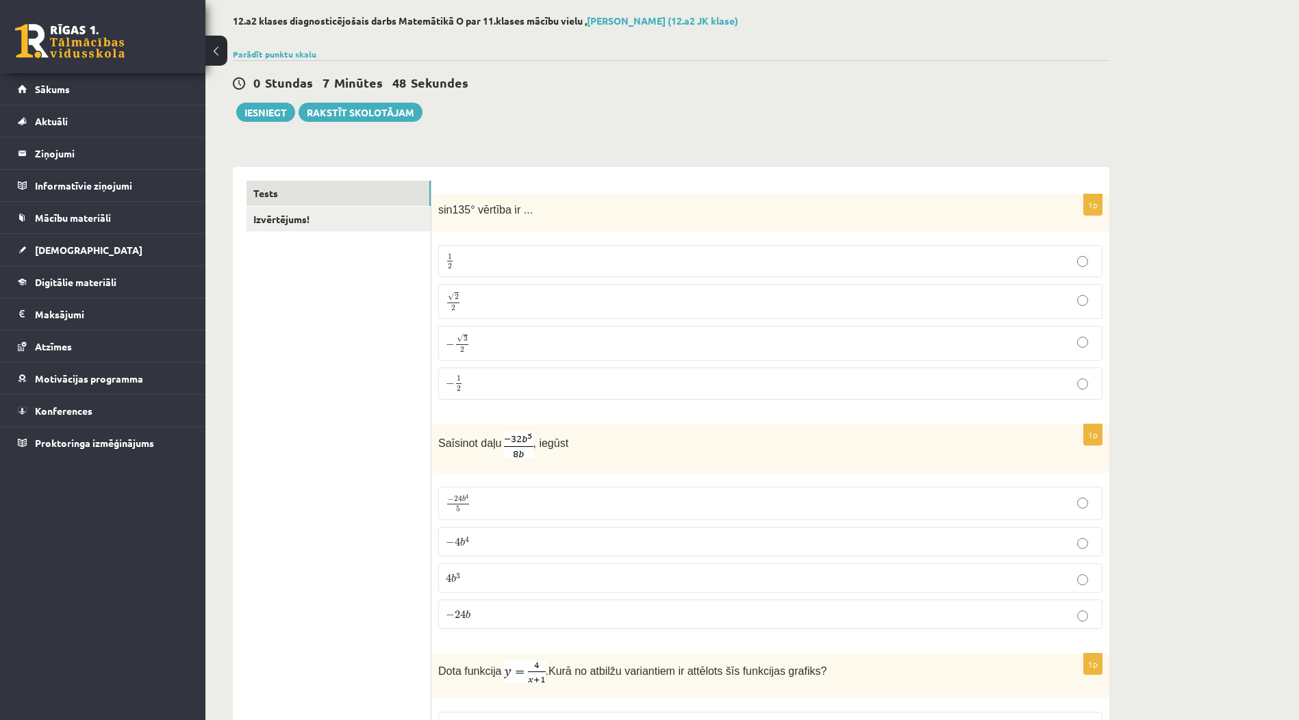
scroll to position [0, 0]
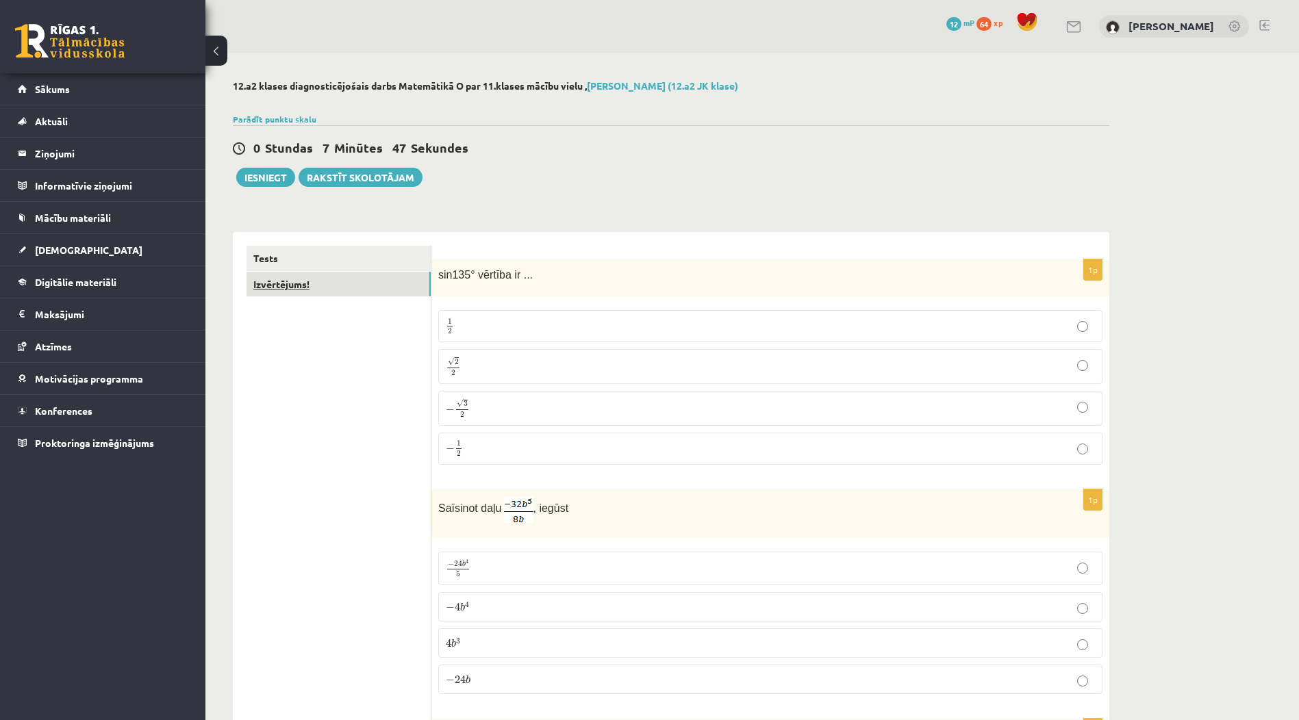
click at [278, 281] on link "Izvērtējums!" at bounding box center [339, 284] width 184 height 25
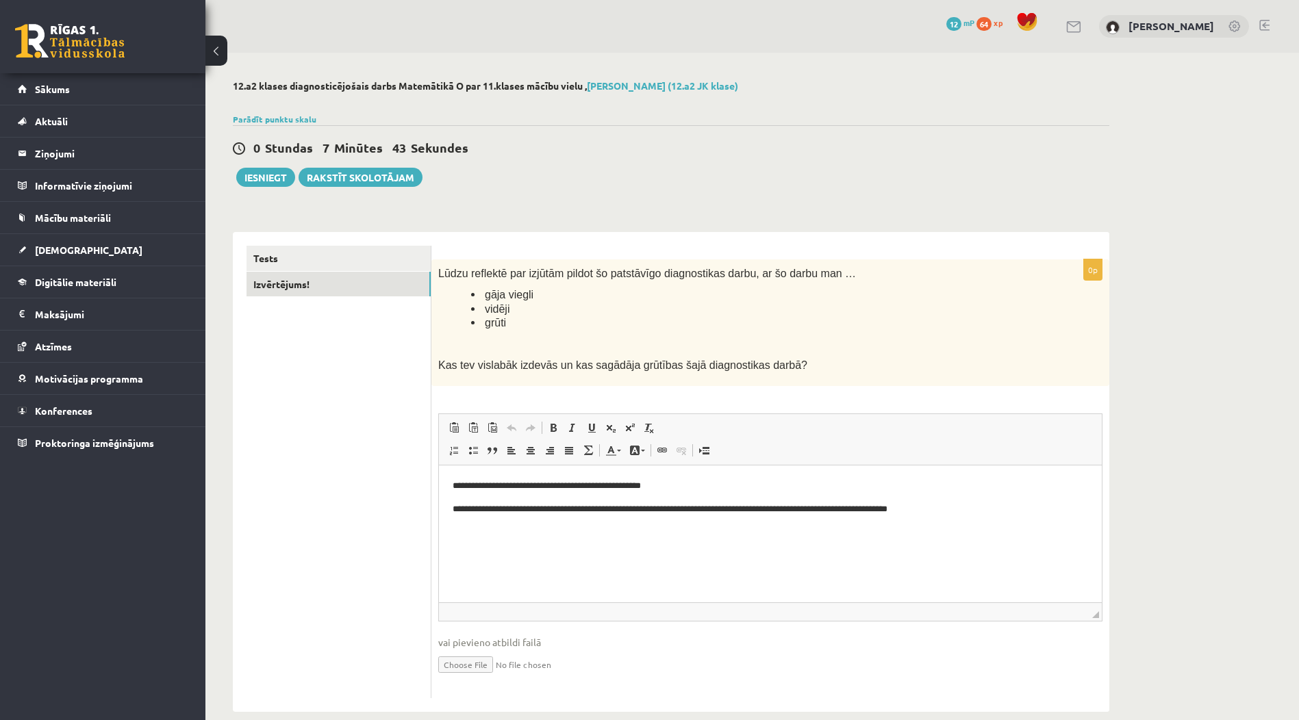
click at [969, 503] on p "**********" at bounding box center [770, 509] width 635 height 14
click at [327, 358] on ul "Tests Izvērtējums!" at bounding box center [339, 472] width 185 height 453
click at [274, 188] on div "12.a2 klases diagnosticējošais darbs Matemātikā O par 11.klases mācību vielu , …" at bounding box center [670, 396] width 931 height 687
click at [271, 180] on button "Iesniegt" at bounding box center [265, 177] width 59 height 19
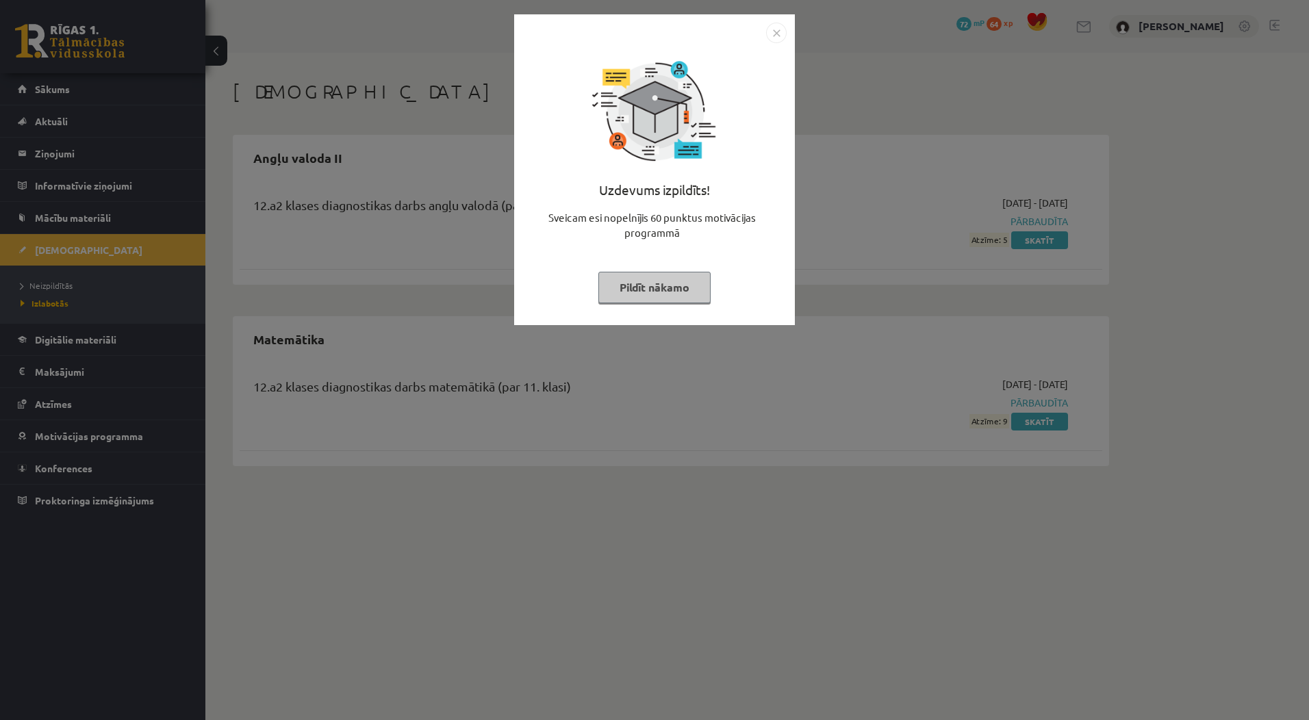
click at [666, 286] on button "Pildīt nākamo" at bounding box center [654, 287] width 112 height 31
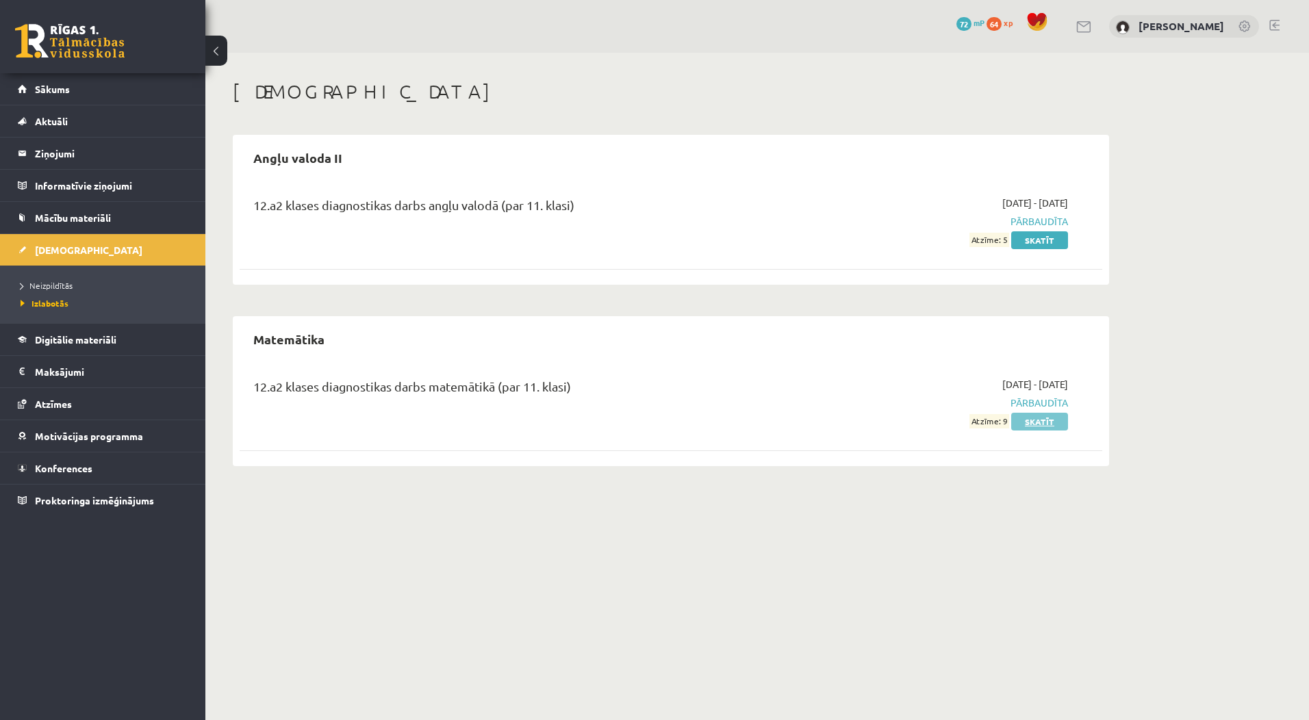
click at [1060, 423] on link "Skatīt" at bounding box center [1039, 422] width 57 height 18
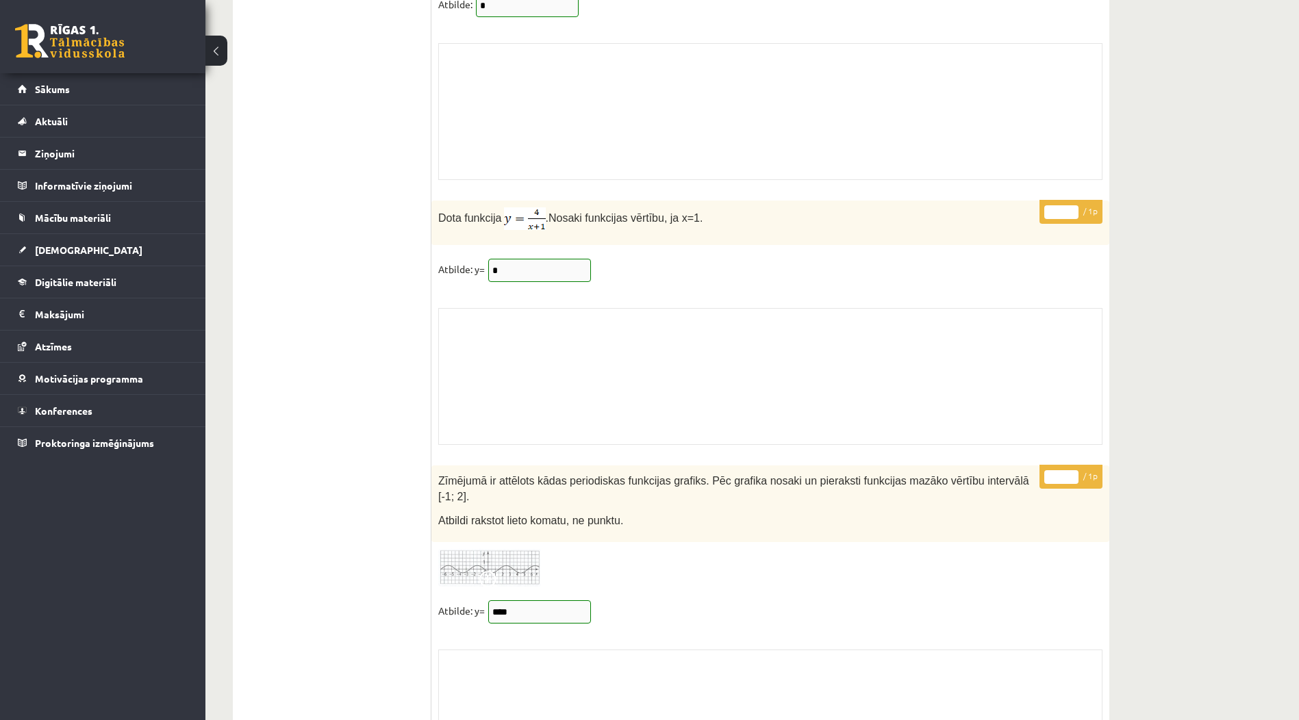
scroll to position [11180, 0]
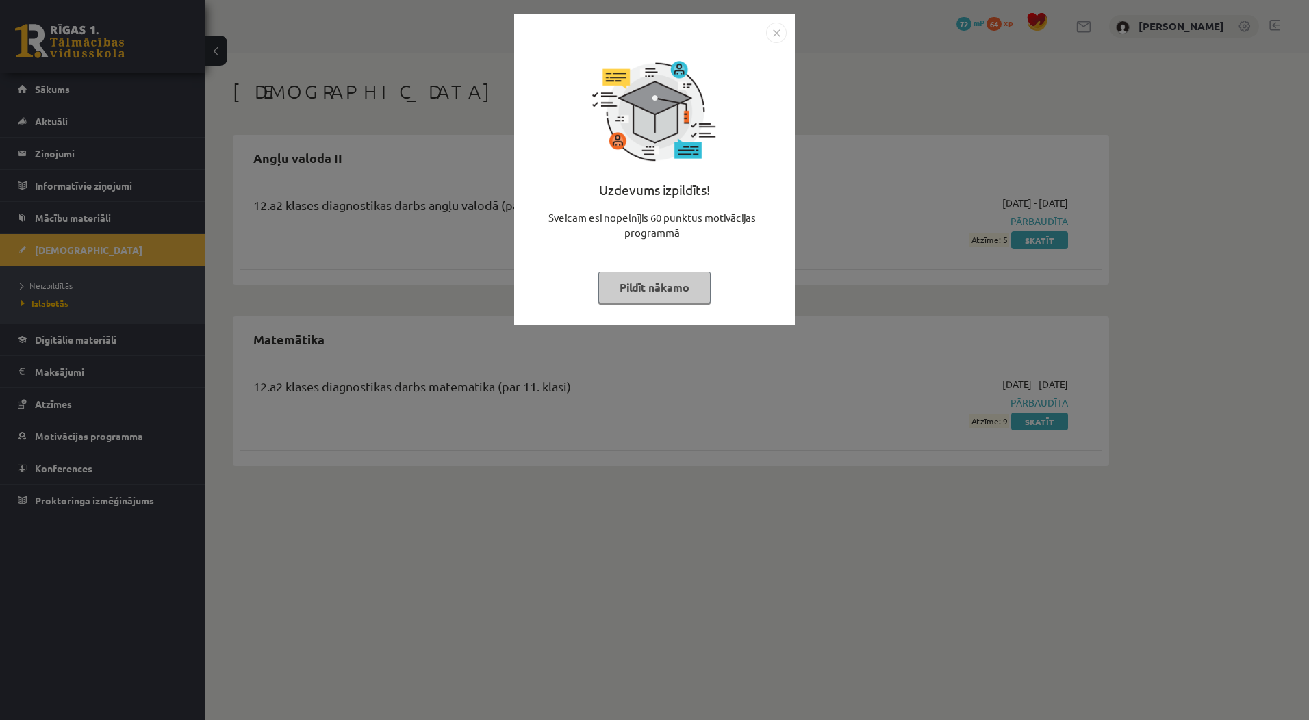
click at [685, 273] on button "Pildīt nākamo" at bounding box center [654, 287] width 112 height 31
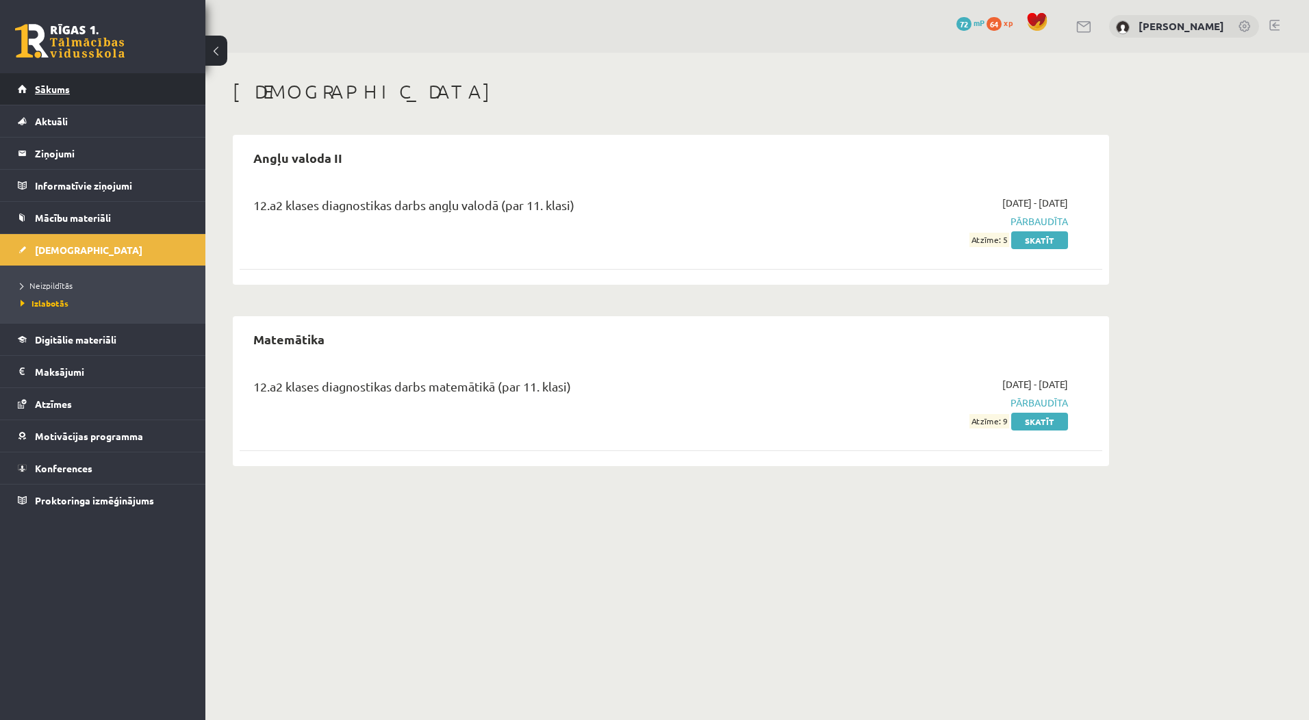
click at [140, 87] on link "Sākums" at bounding box center [103, 88] width 171 height 31
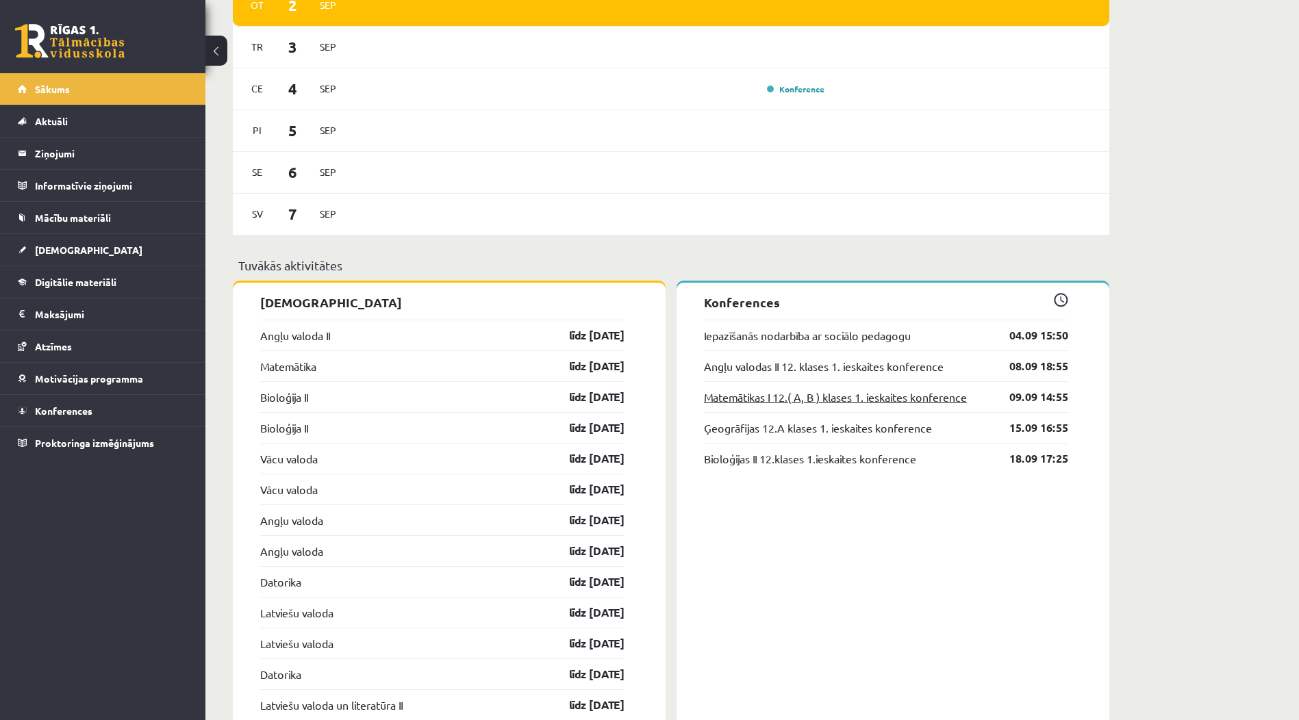
scroll to position [1027, 0]
